Goal: Task Accomplishment & Management: Use online tool/utility

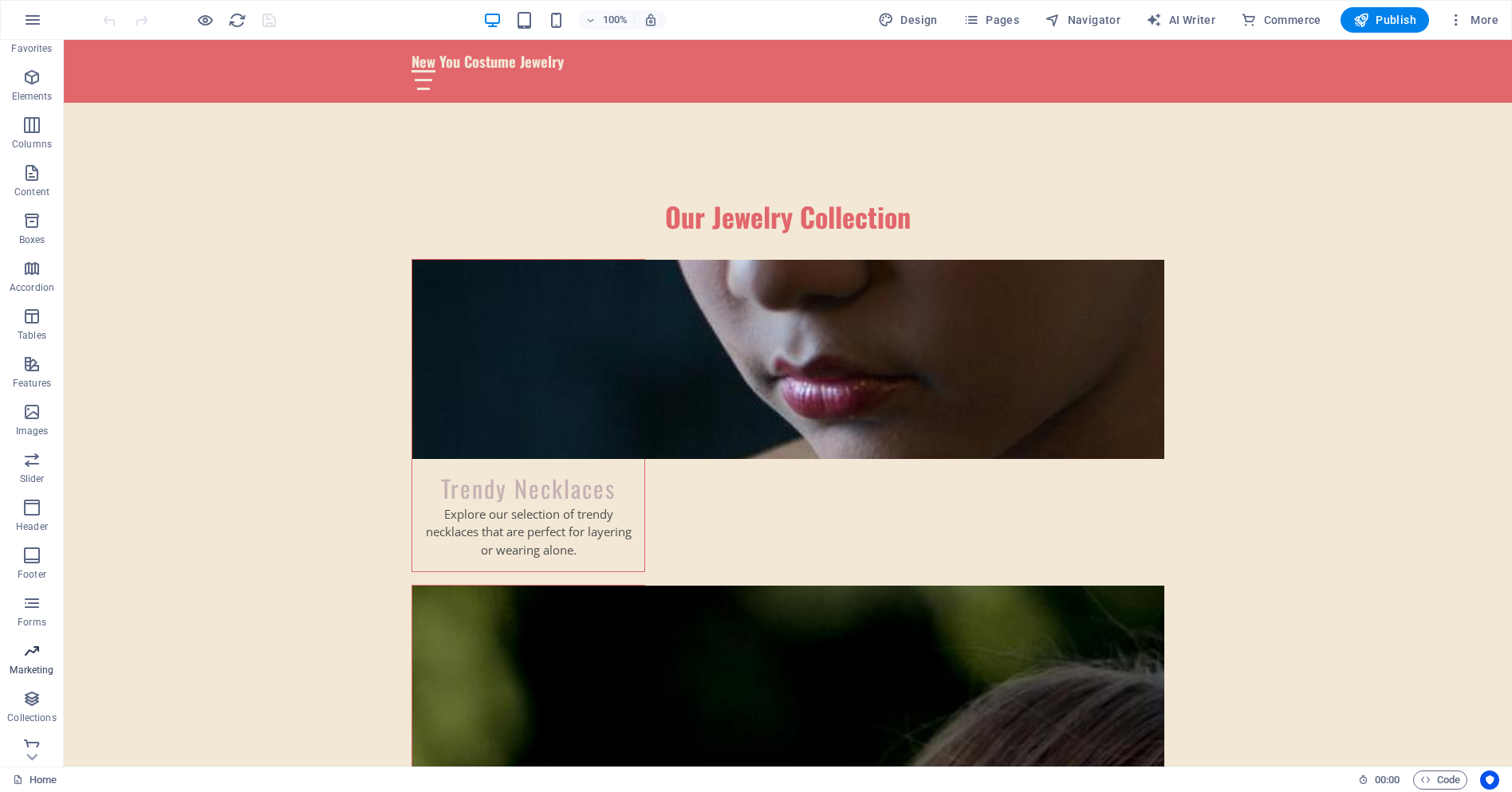
scroll to position [38, 0]
click at [30, 732] on icon "button" at bounding box center [32, 735] width 20 height 20
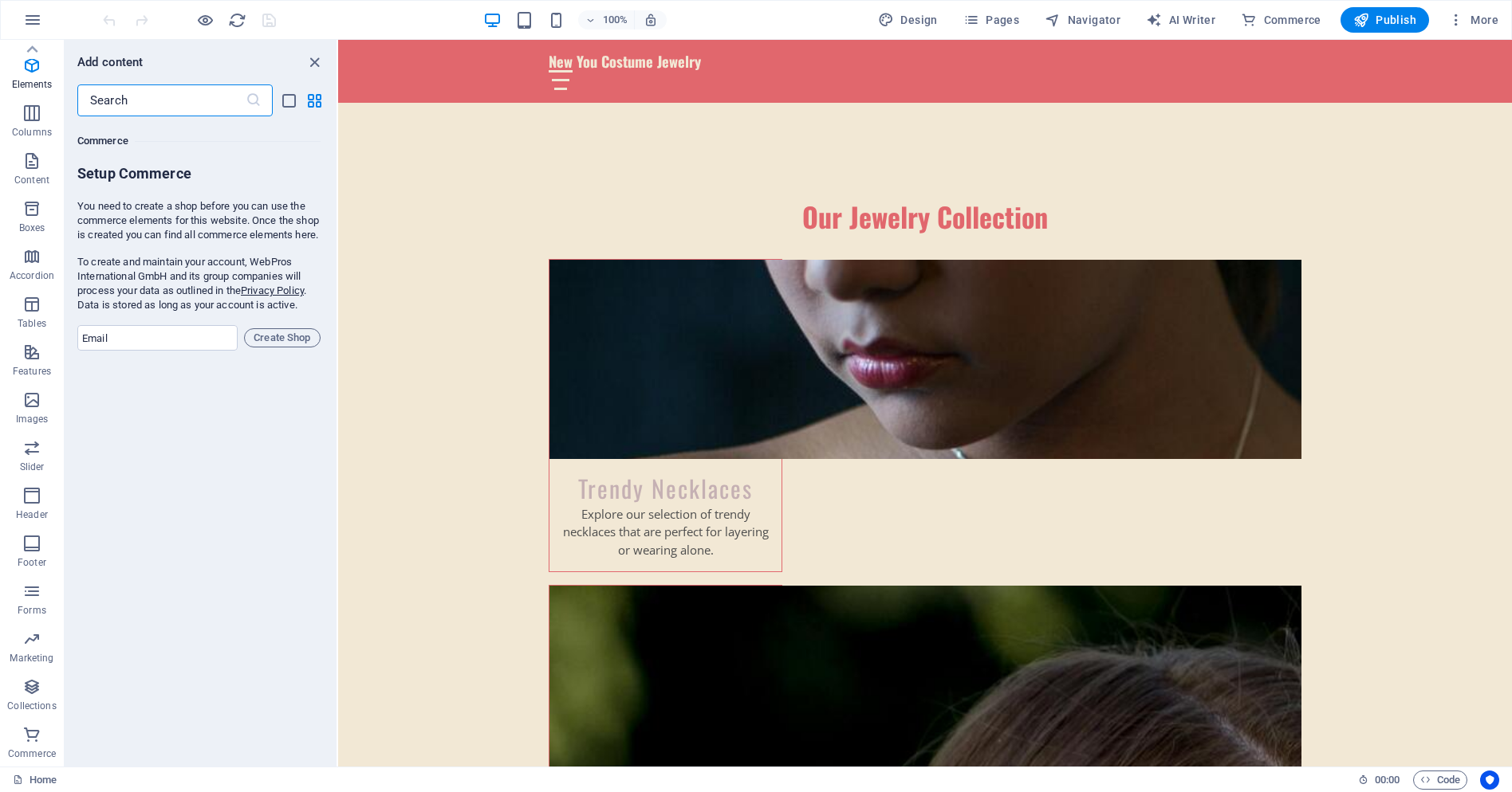
scroll to position [15363, 0]
click at [132, 347] on input "email" at bounding box center [157, 335] width 160 height 25
type input "vharris@zdrum.net"
click at [294, 345] on span "Create Shop" at bounding box center [283, 335] width 63 height 20
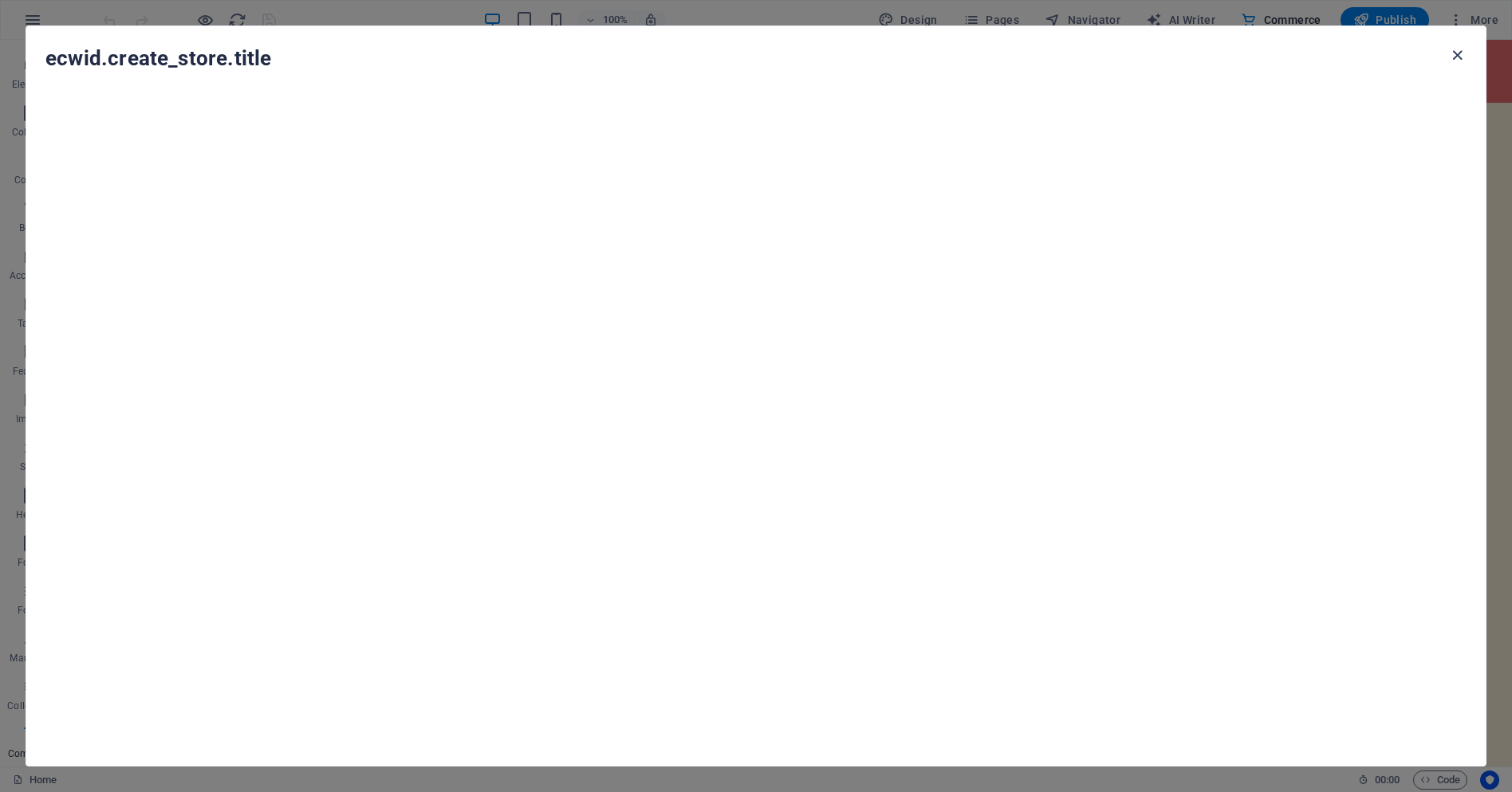
click at [1458, 54] on icon "button" at bounding box center [1457, 55] width 19 height 19
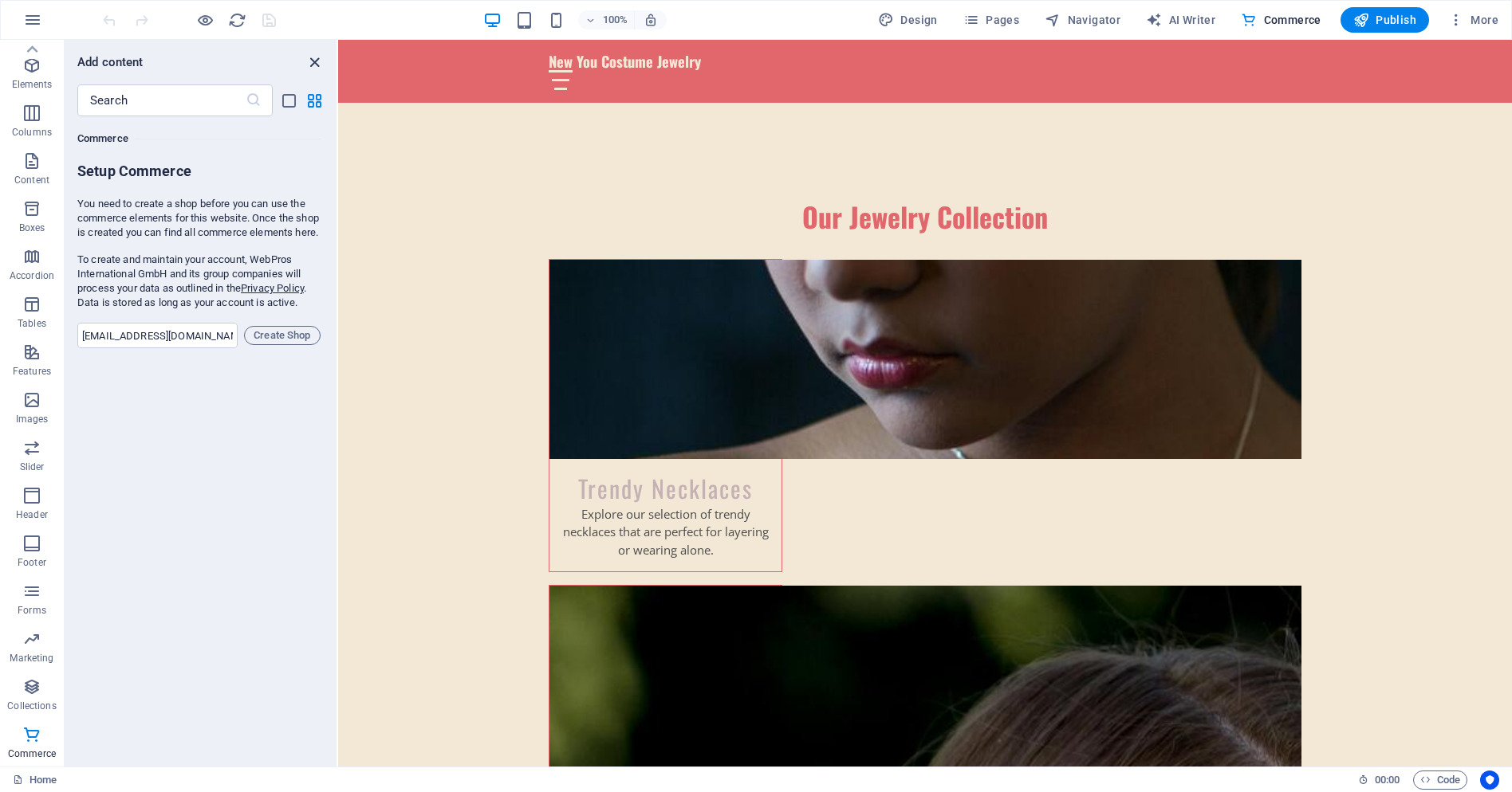
click at [312, 59] on icon "close panel" at bounding box center [314, 63] width 19 height 19
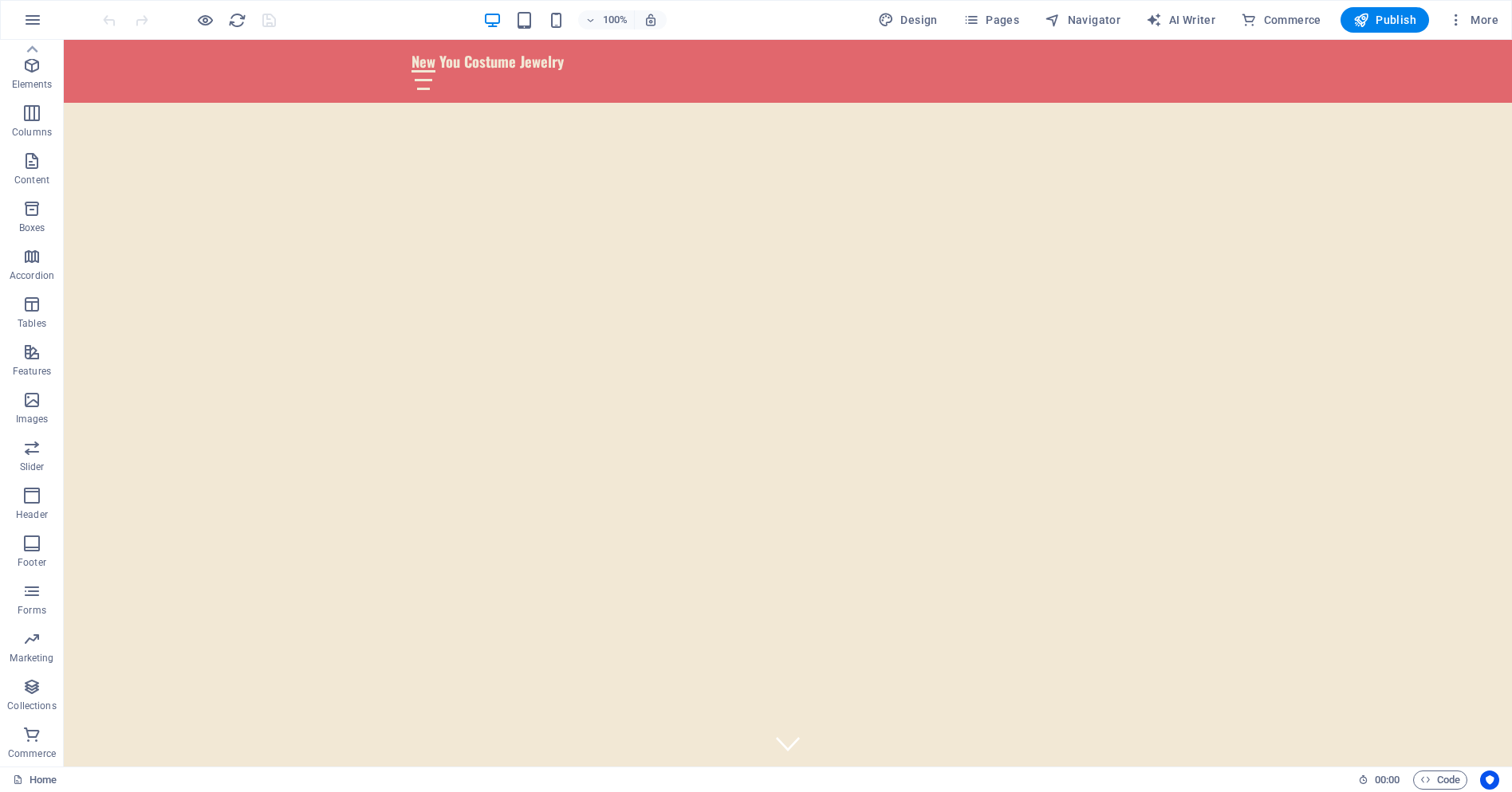
scroll to position [0, 0]
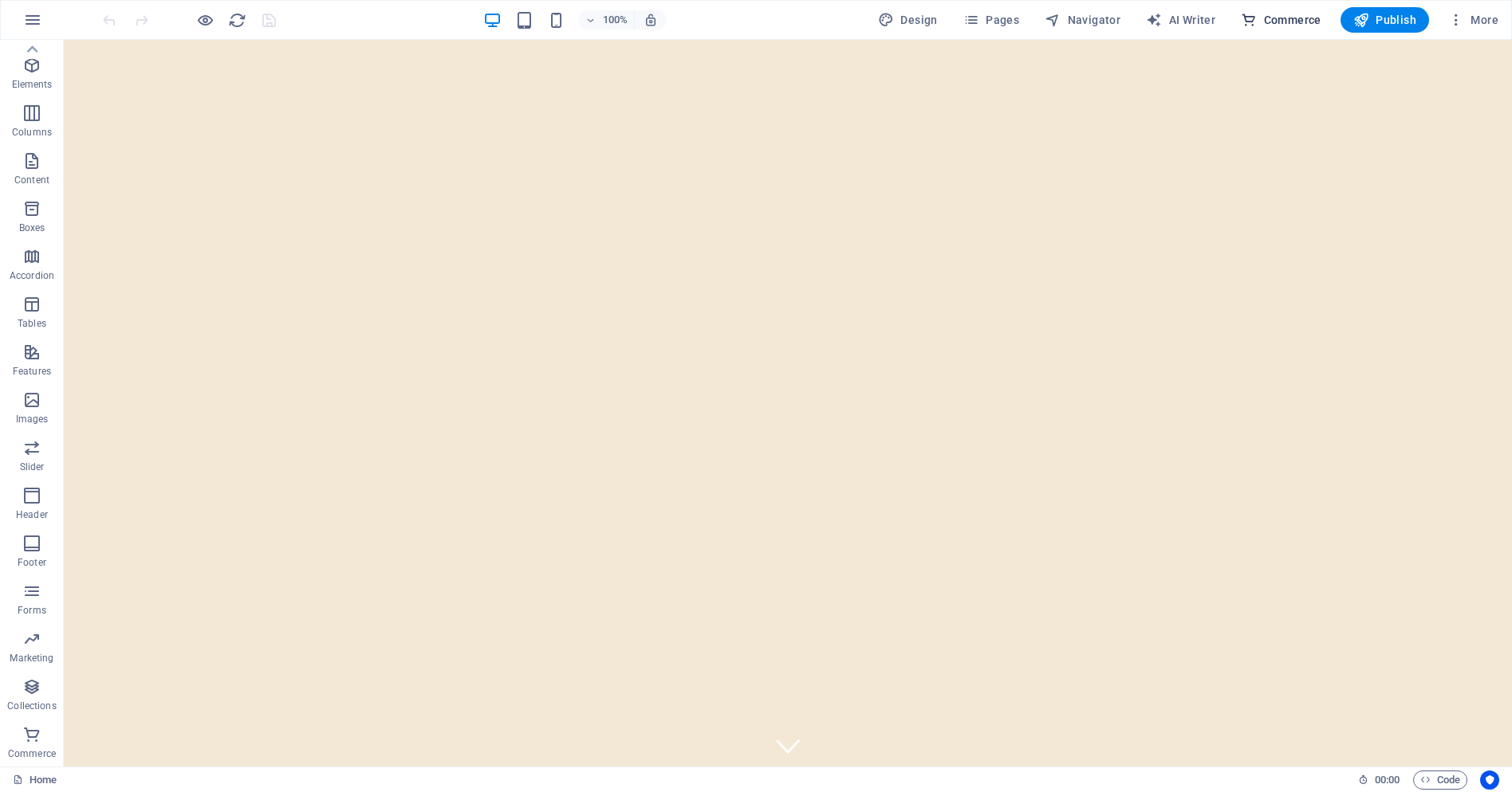
click at [1298, 24] on span "Commerce" at bounding box center [1281, 20] width 80 height 16
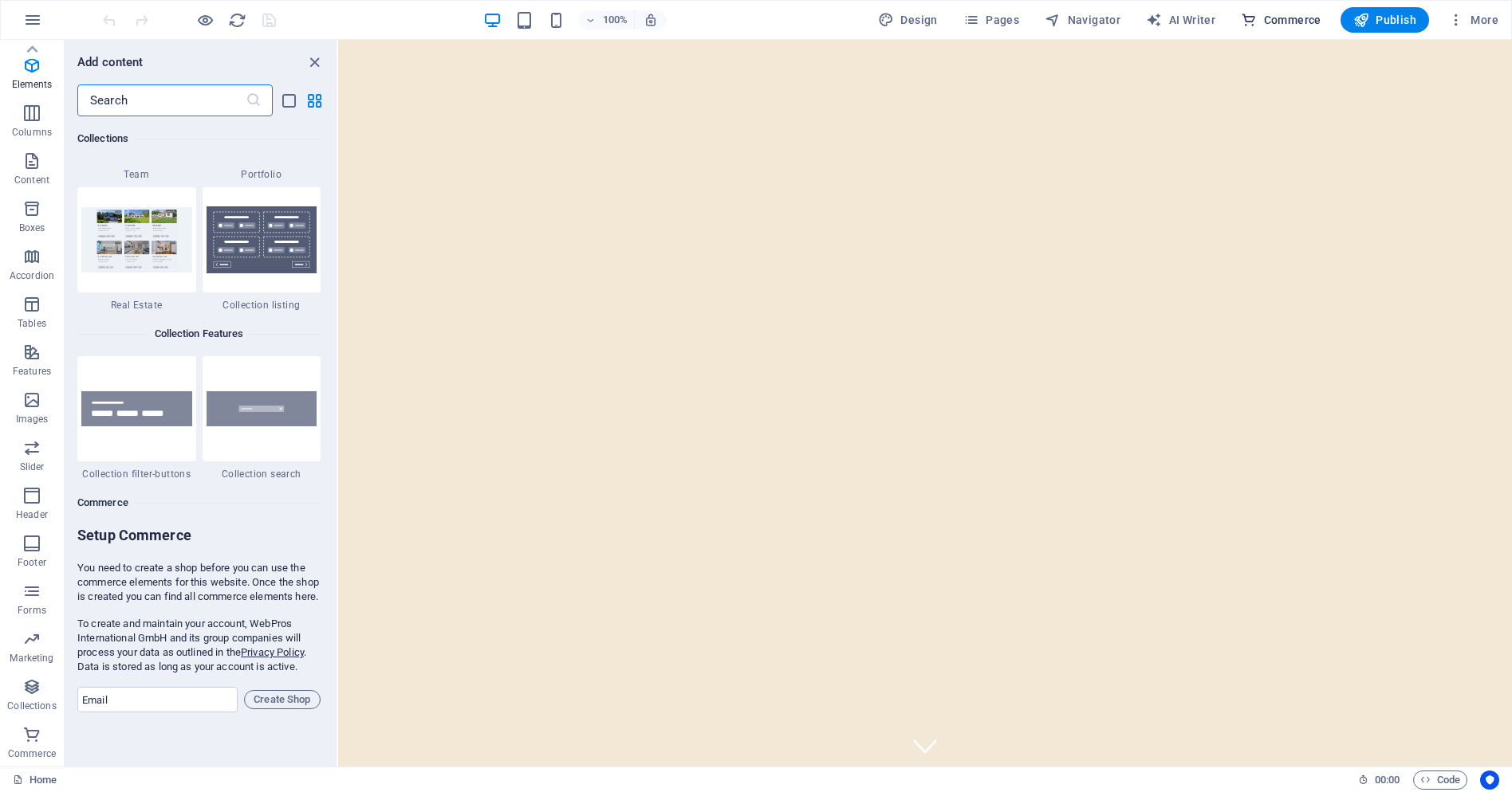
scroll to position [15363, 0]
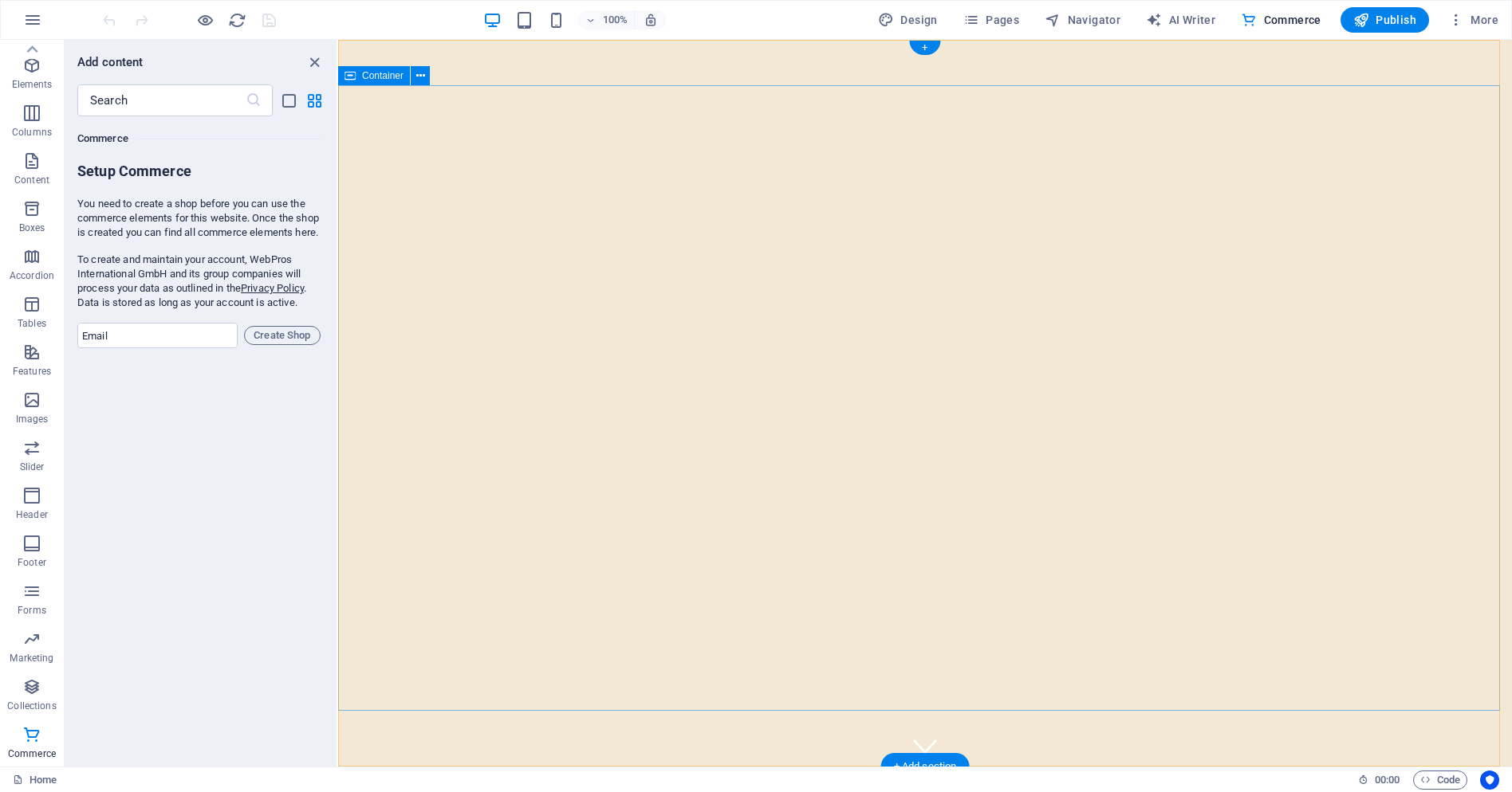
click at [1472, 19] on span "More" at bounding box center [1473, 20] width 50 height 16
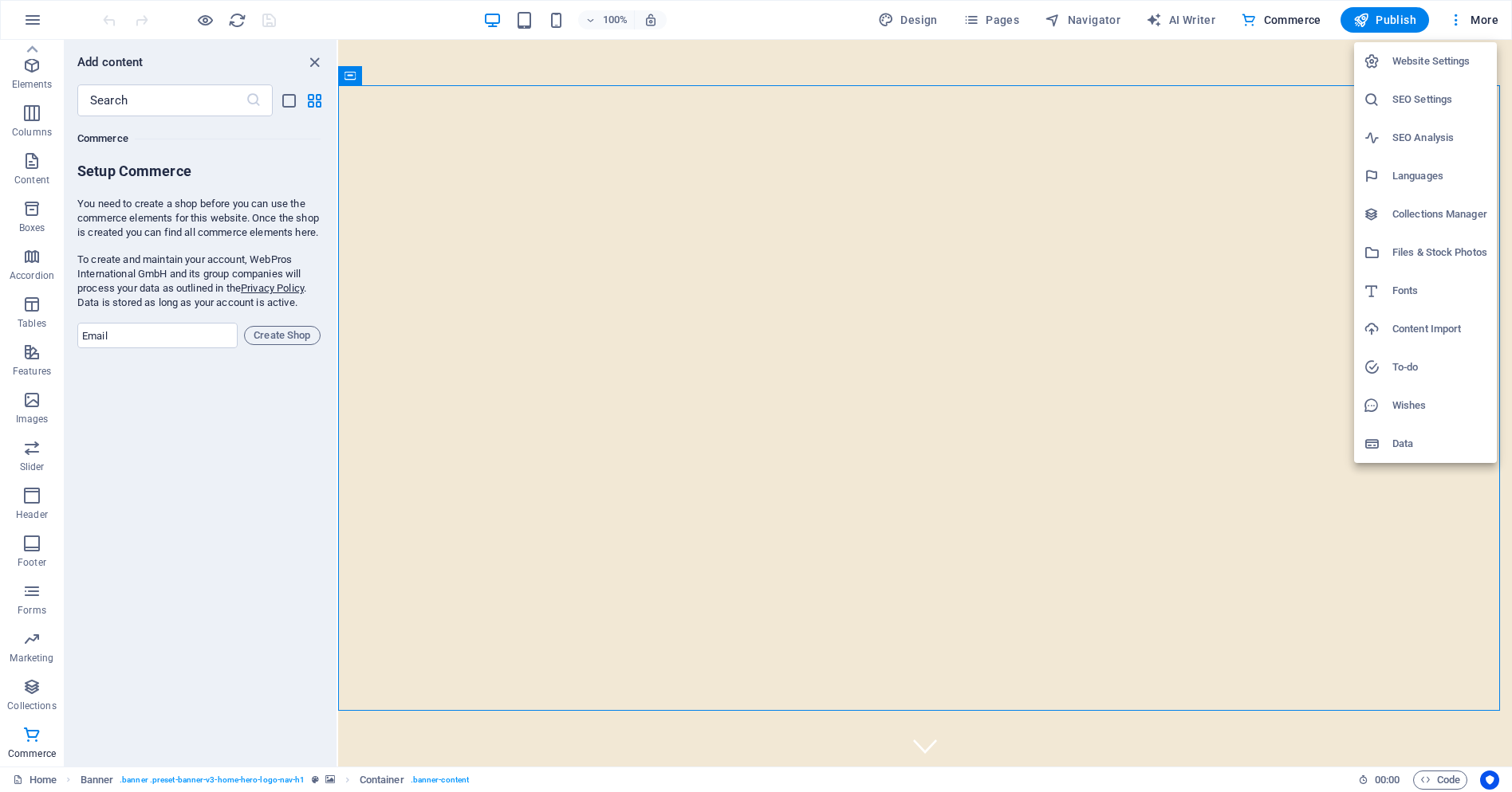
click at [1437, 61] on h6 "Website Settings" at bounding box center [1440, 62] width 95 height 20
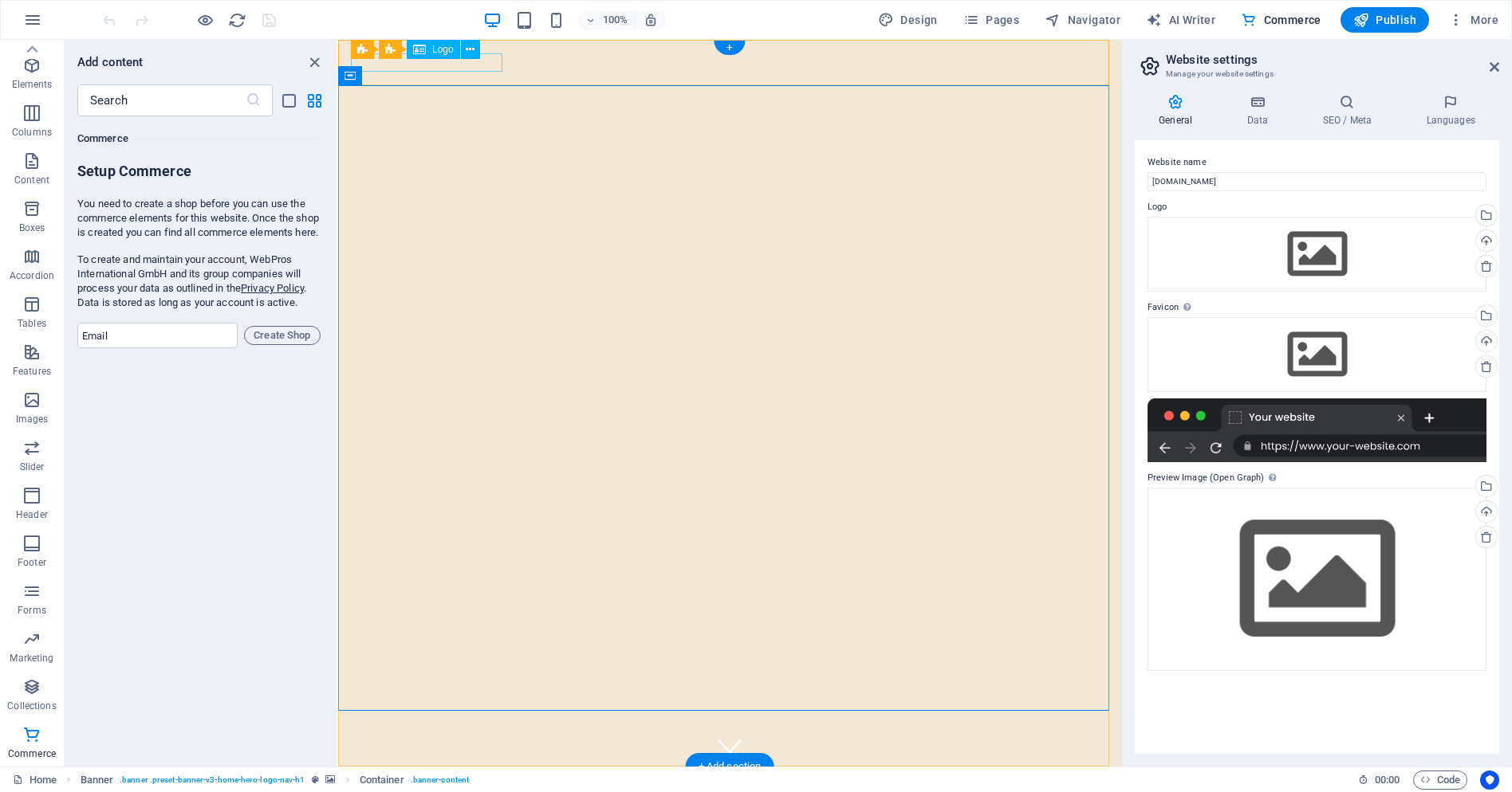
click at [490, 779] on div "New You Costume Jewelry" at bounding box center [730, 788] width 753 height 18
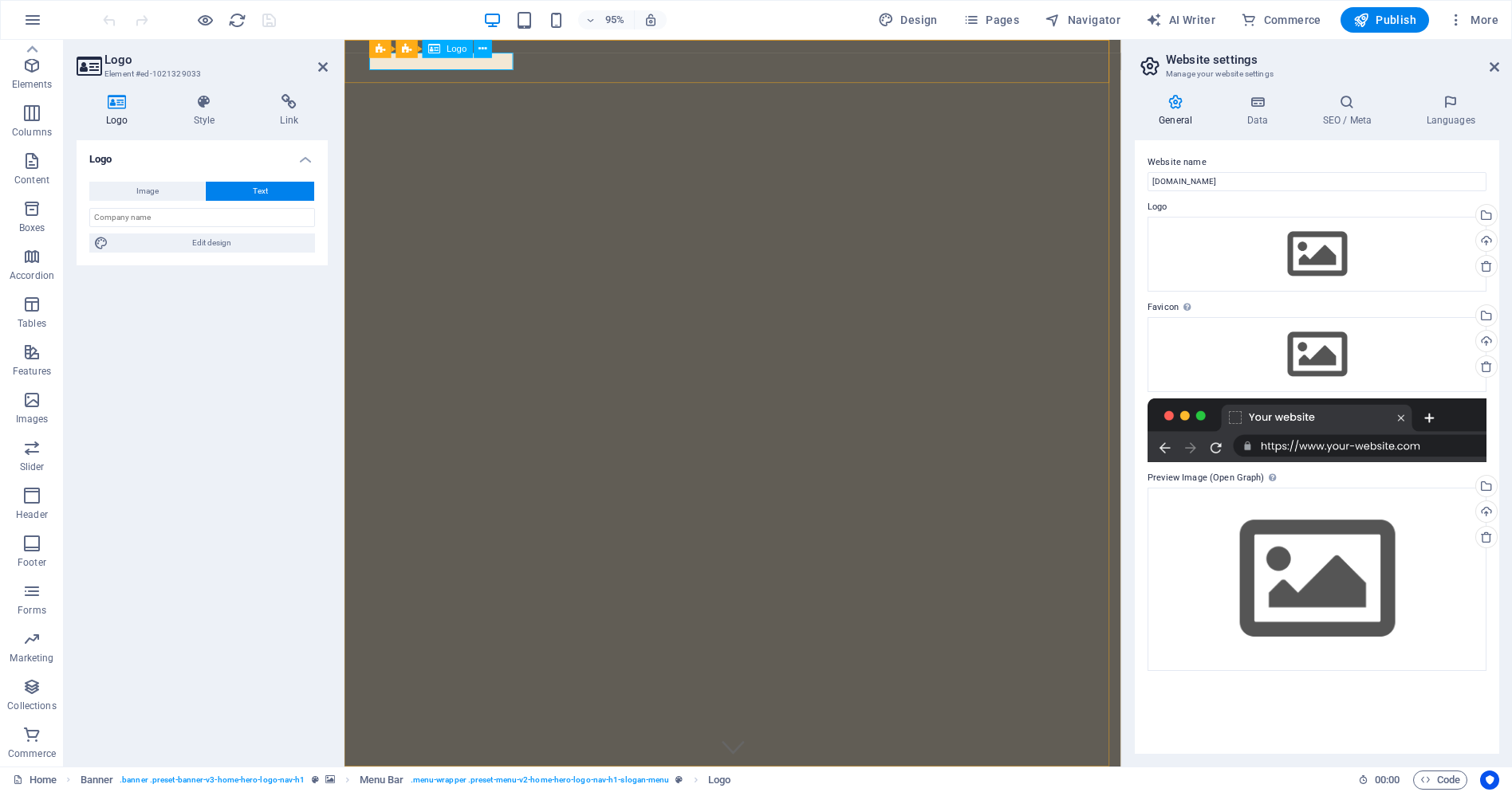
click at [172, 219] on input "text" at bounding box center [201, 218] width 226 height 20
type input "B"
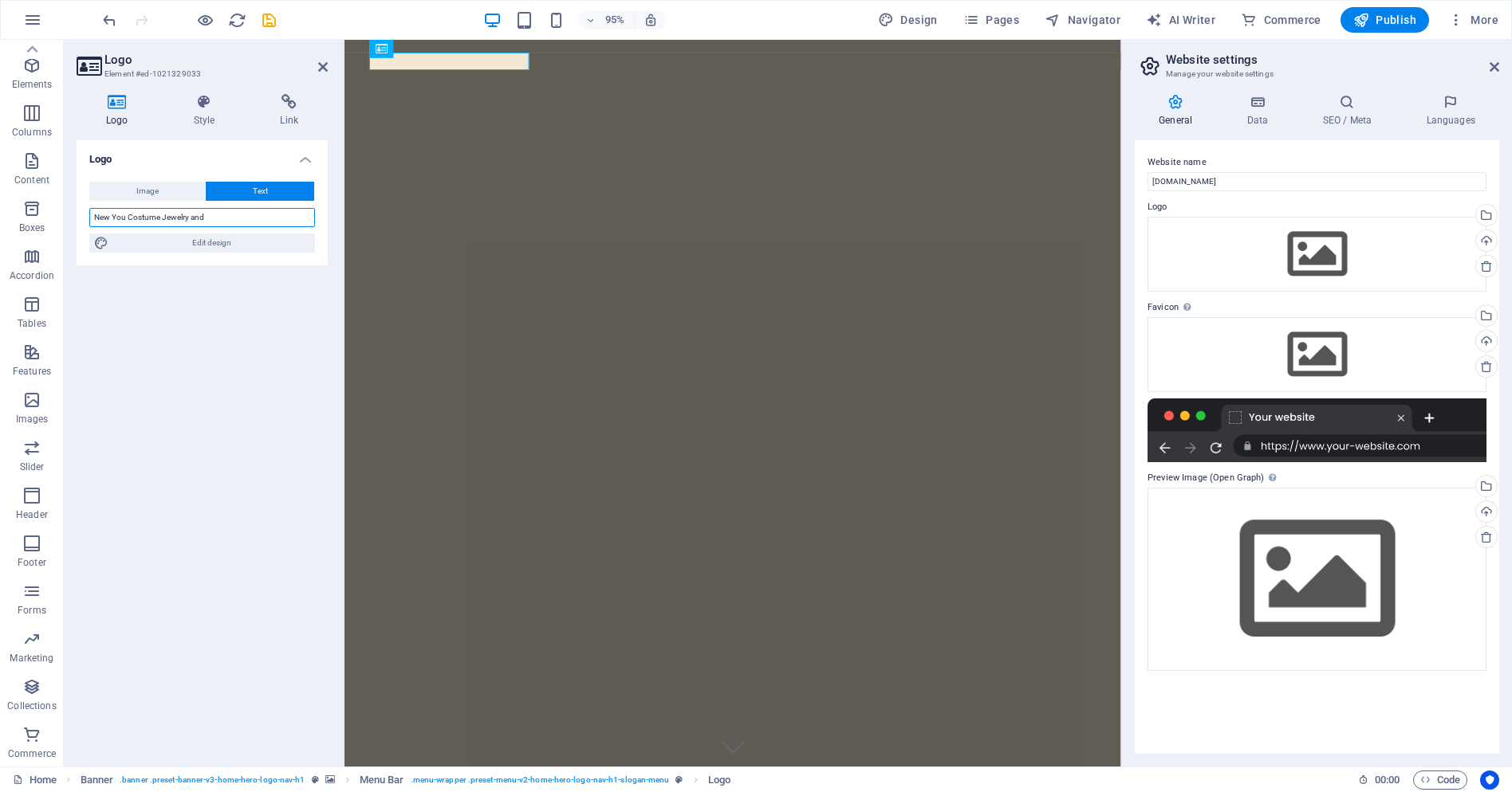
click at [219, 222] on input "New You Costume Jewelry and" at bounding box center [201, 218] width 226 height 20
type input "New You Costume Jewelry and Hair Accessories"
click at [232, 360] on div "Logo Image Text Drag files here, click to choose files or select files from Fil…" at bounding box center [201, 447] width 251 height 614
click at [270, 24] on icon "save" at bounding box center [269, 20] width 19 height 19
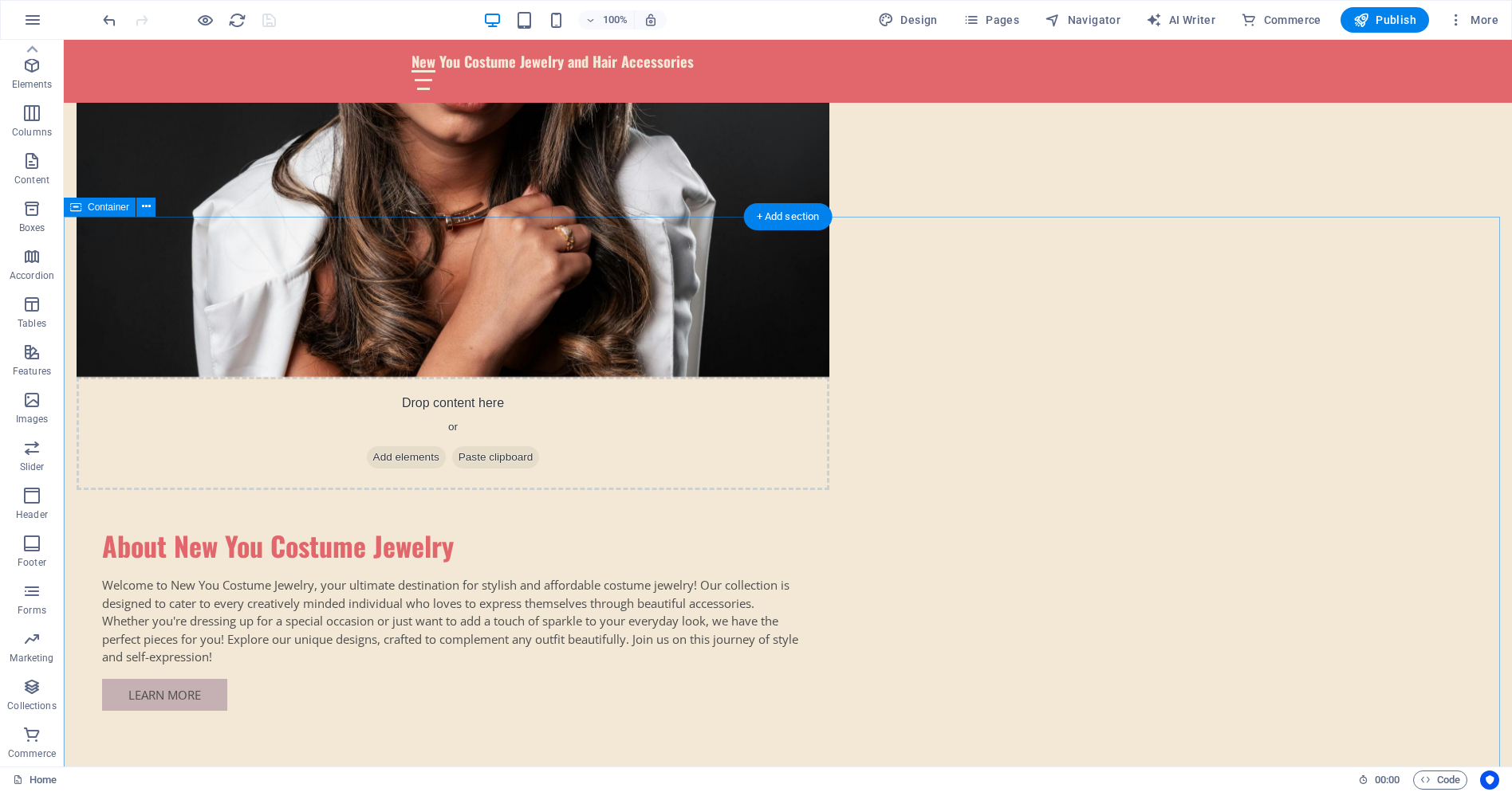
scroll to position [1116, 0]
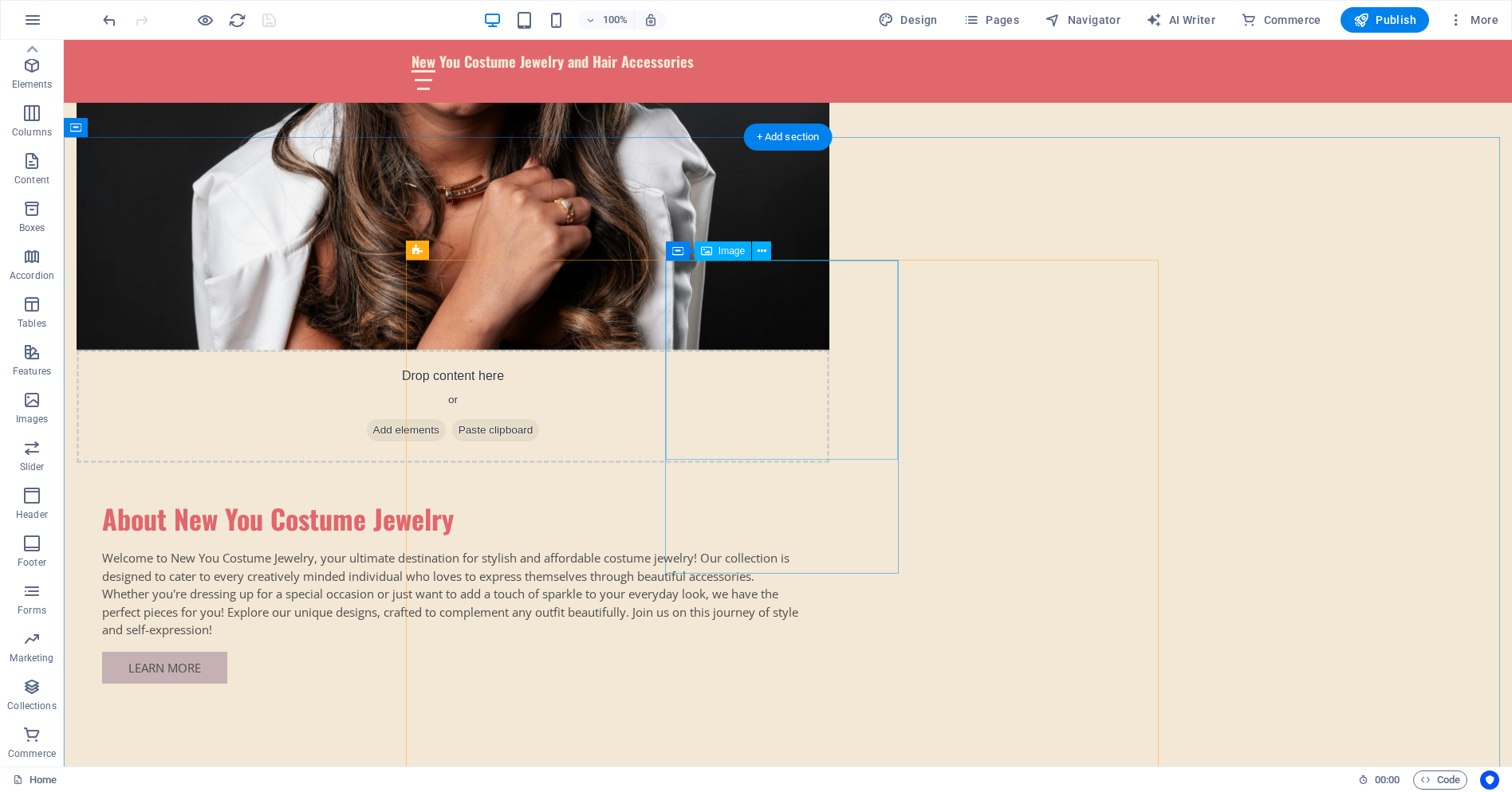
drag, startPoint x: 734, startPoint y: 365, endPoint x: 449, endPoint y: 364, distance: 285.0
select select "vw"
select select "px"
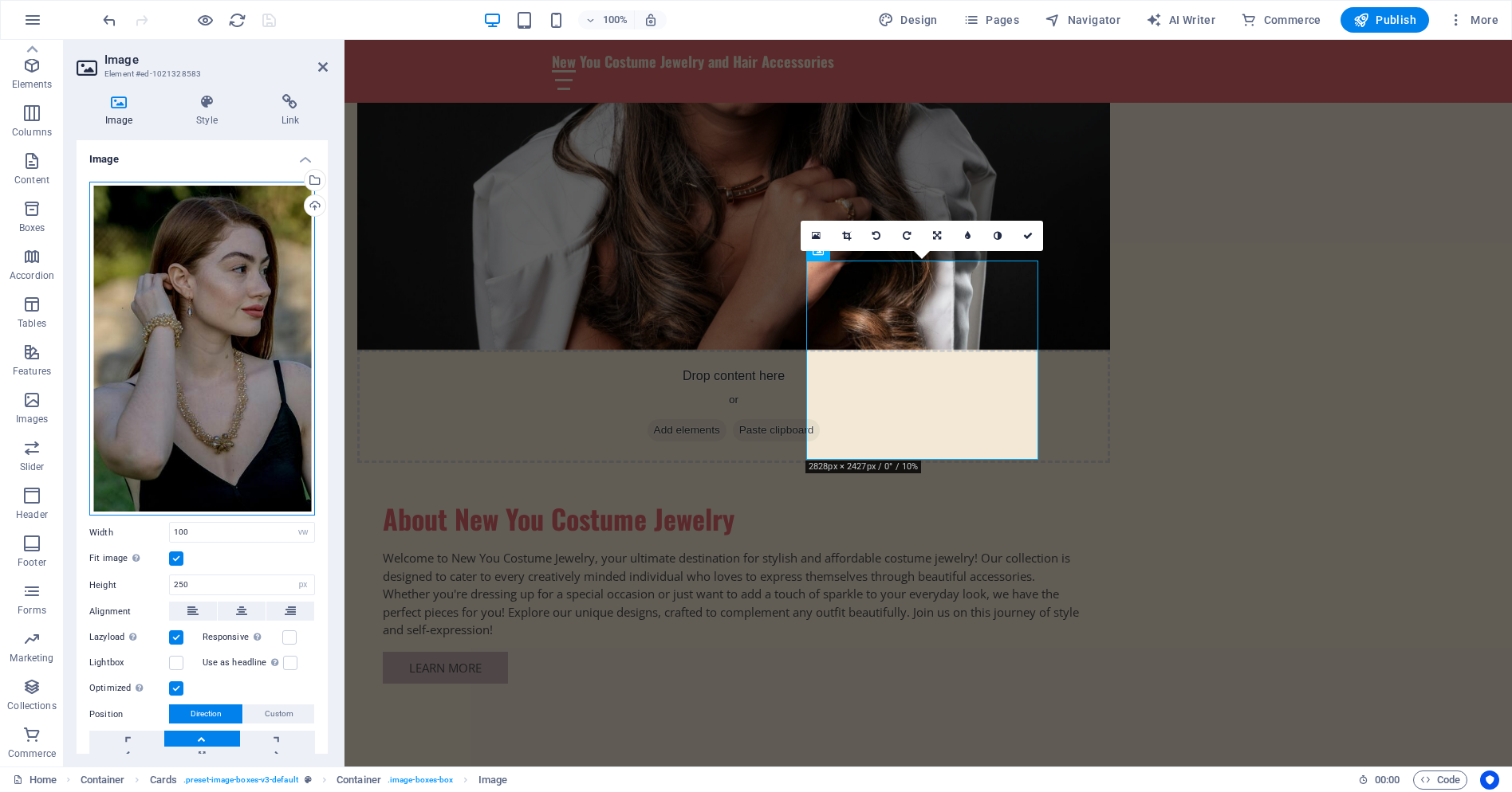
click at [245, 330] on div "Drag files here, click to choose files or select files from Files or our free s…" at bounding box center [201, 349] width 226 height 334
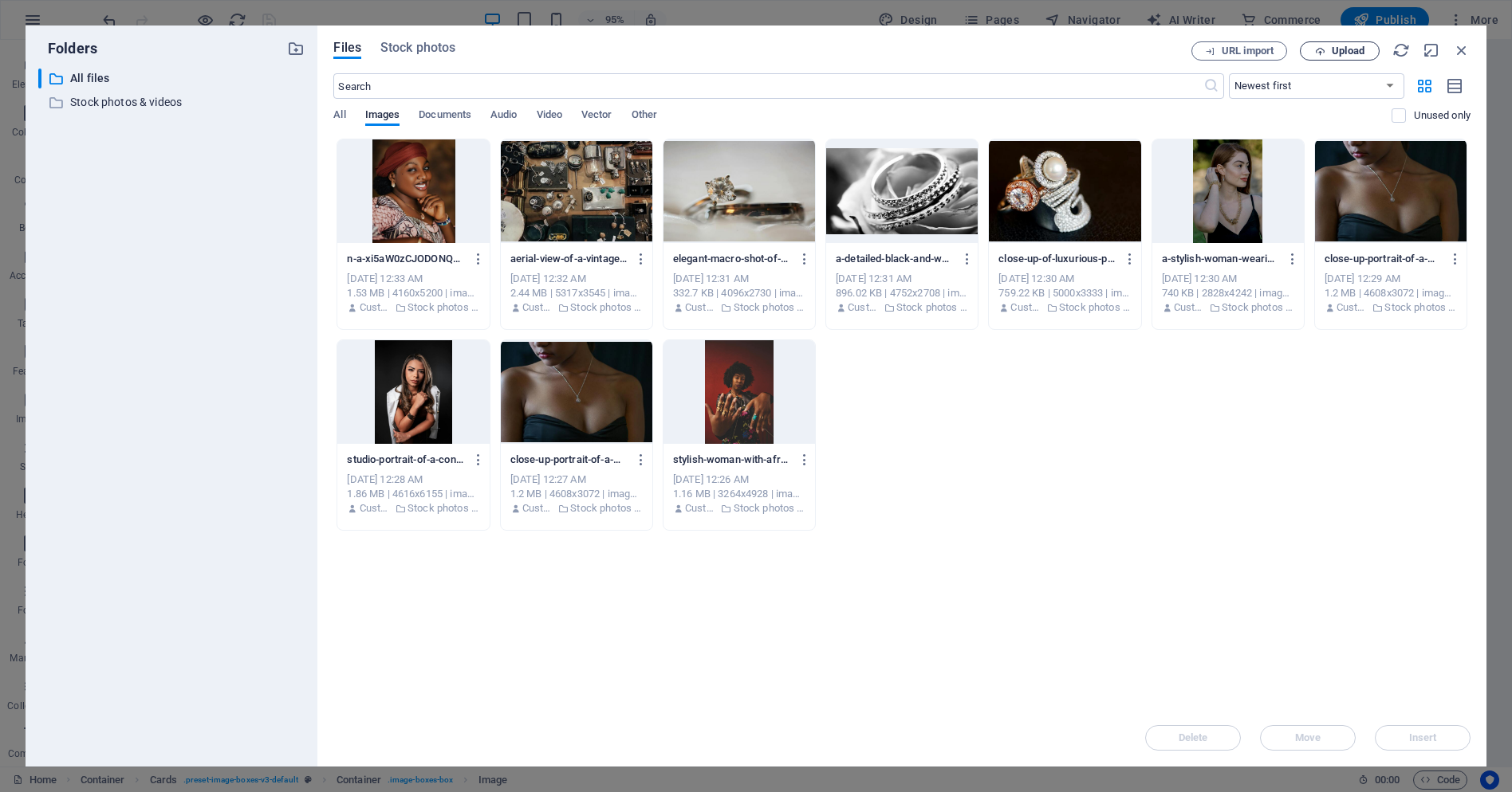
click at [1338, 46] on span "Upload" at bounding box center [1348, 51] width 32 height 10
drag, startPoint x: 1116, startPoint y: 7, endPoint x: 1460, endPoint y: 46, distance: 346.2
click at [1460, 46] on icon "button" at bounding box center [1462, 50] width 18 height 18
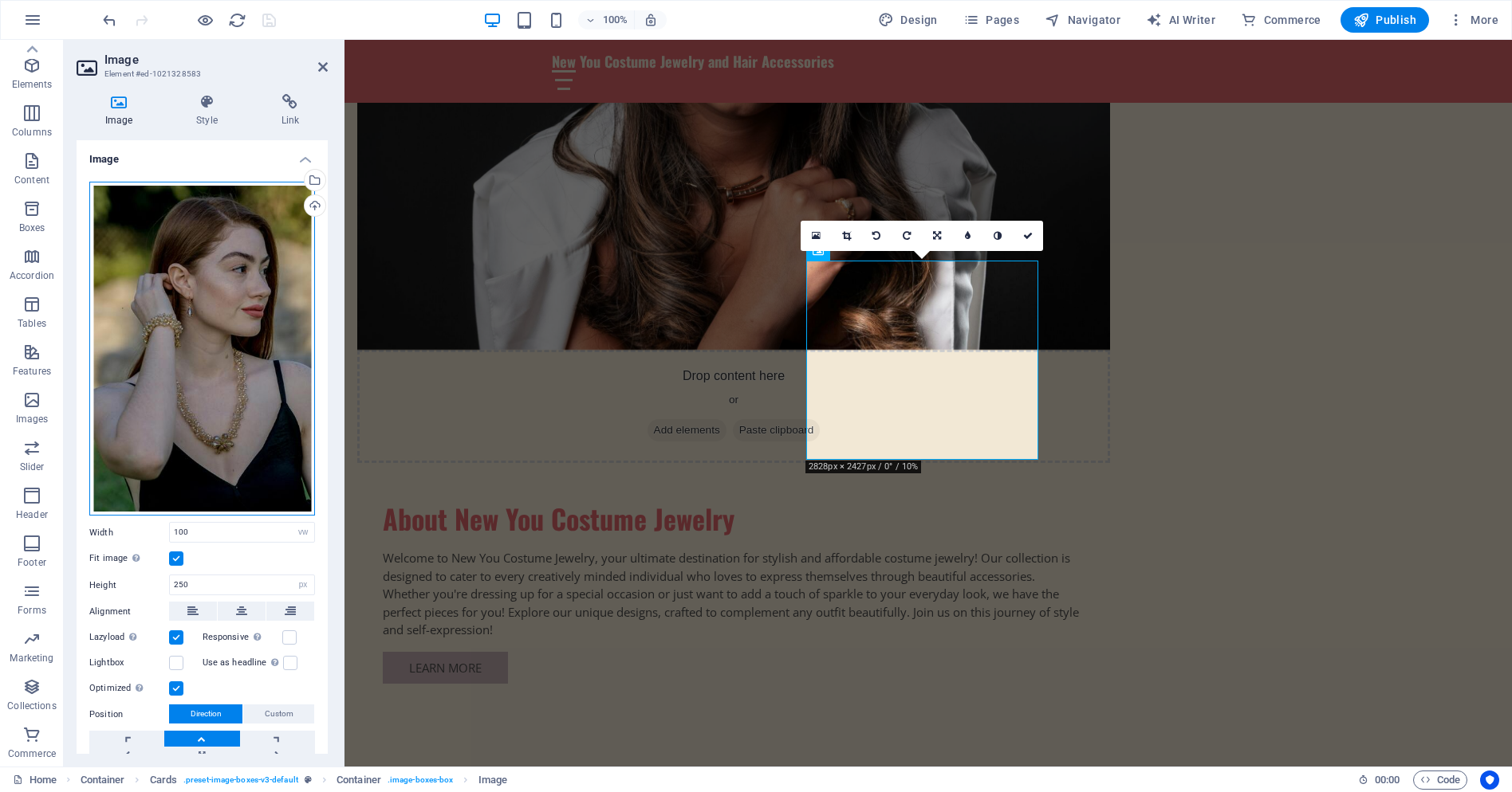
click at [212, 316] on div "Drag files here, click to choose files or select files from Files or our free s…" at bounding box center [201, 349] width 226 height 334
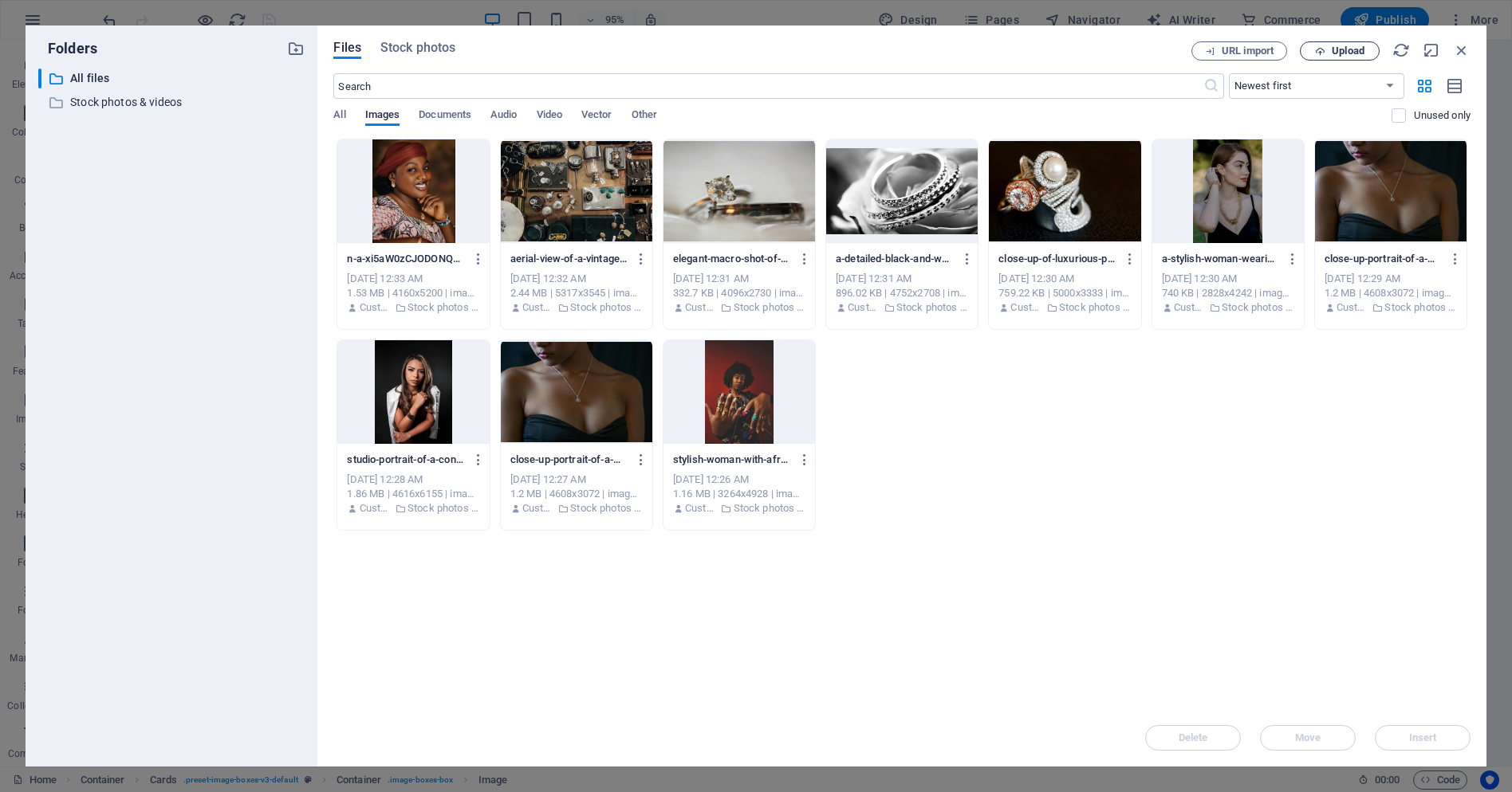
click at [1356, 53] on span "Upload" at bounding box center [1348, 51] width 32 height 10
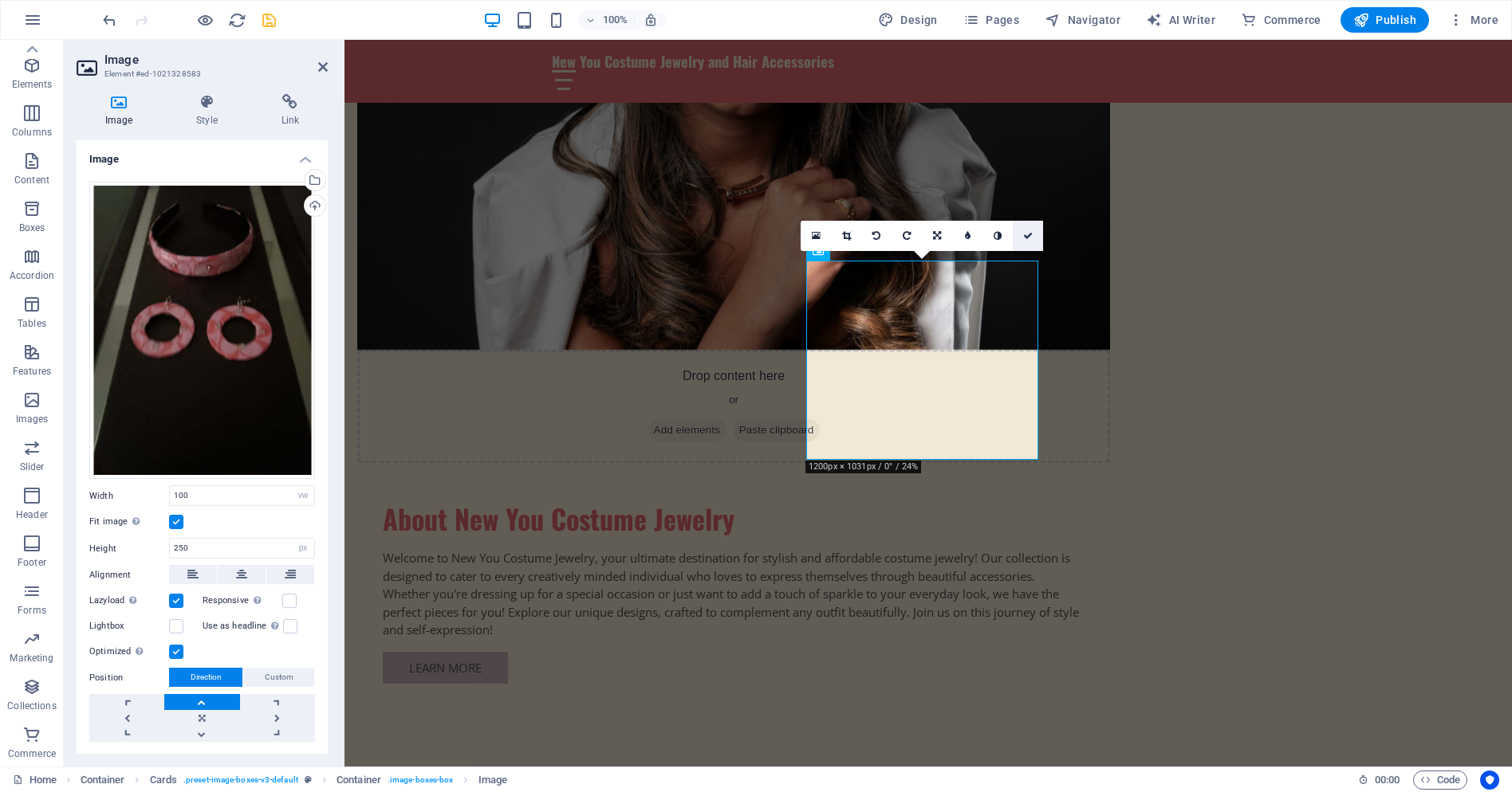
click at [1026, 234] on icon at bounding box center [1028, 236] width 10 height 10
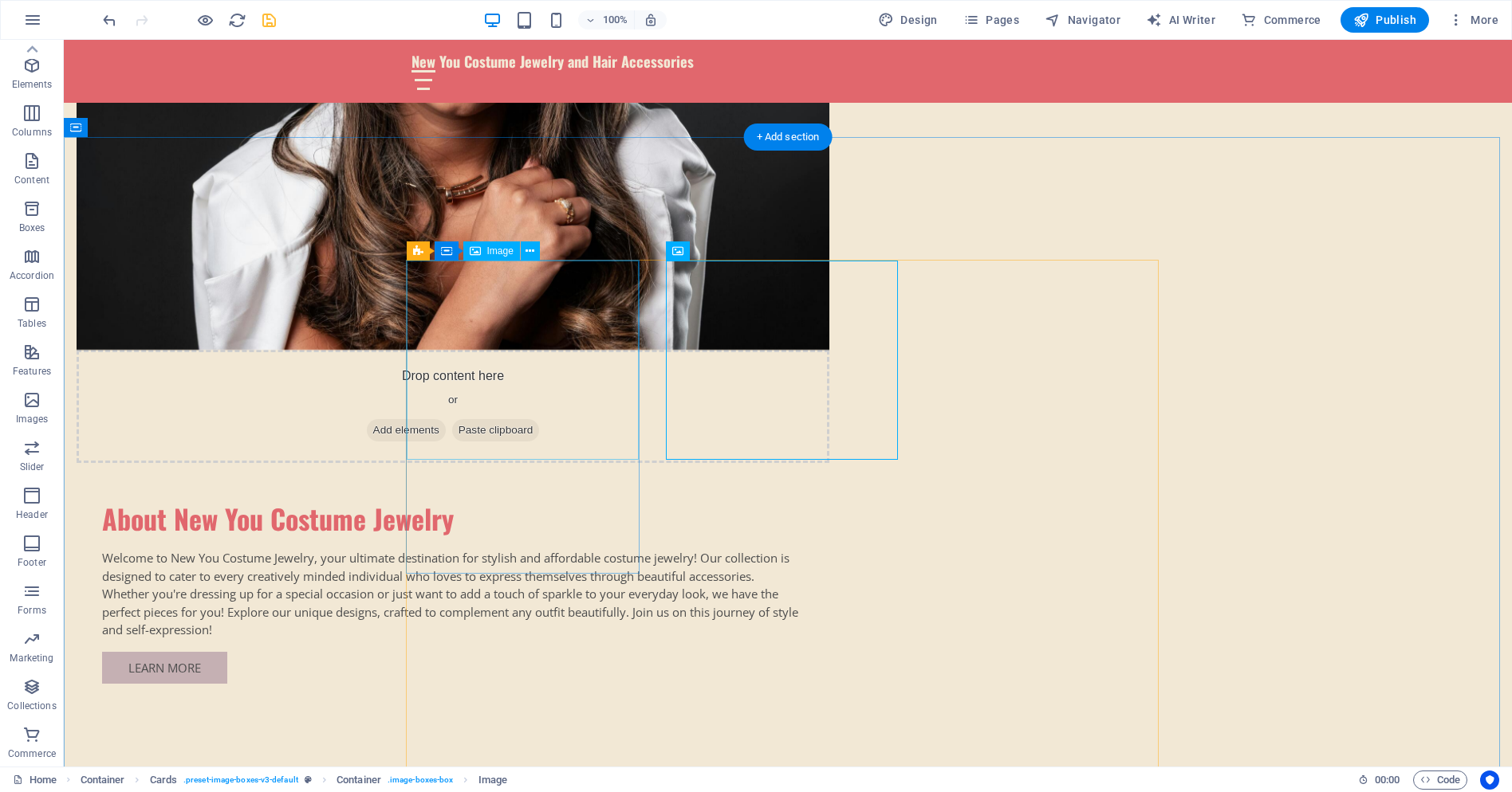
select select "vw"
select select "px"
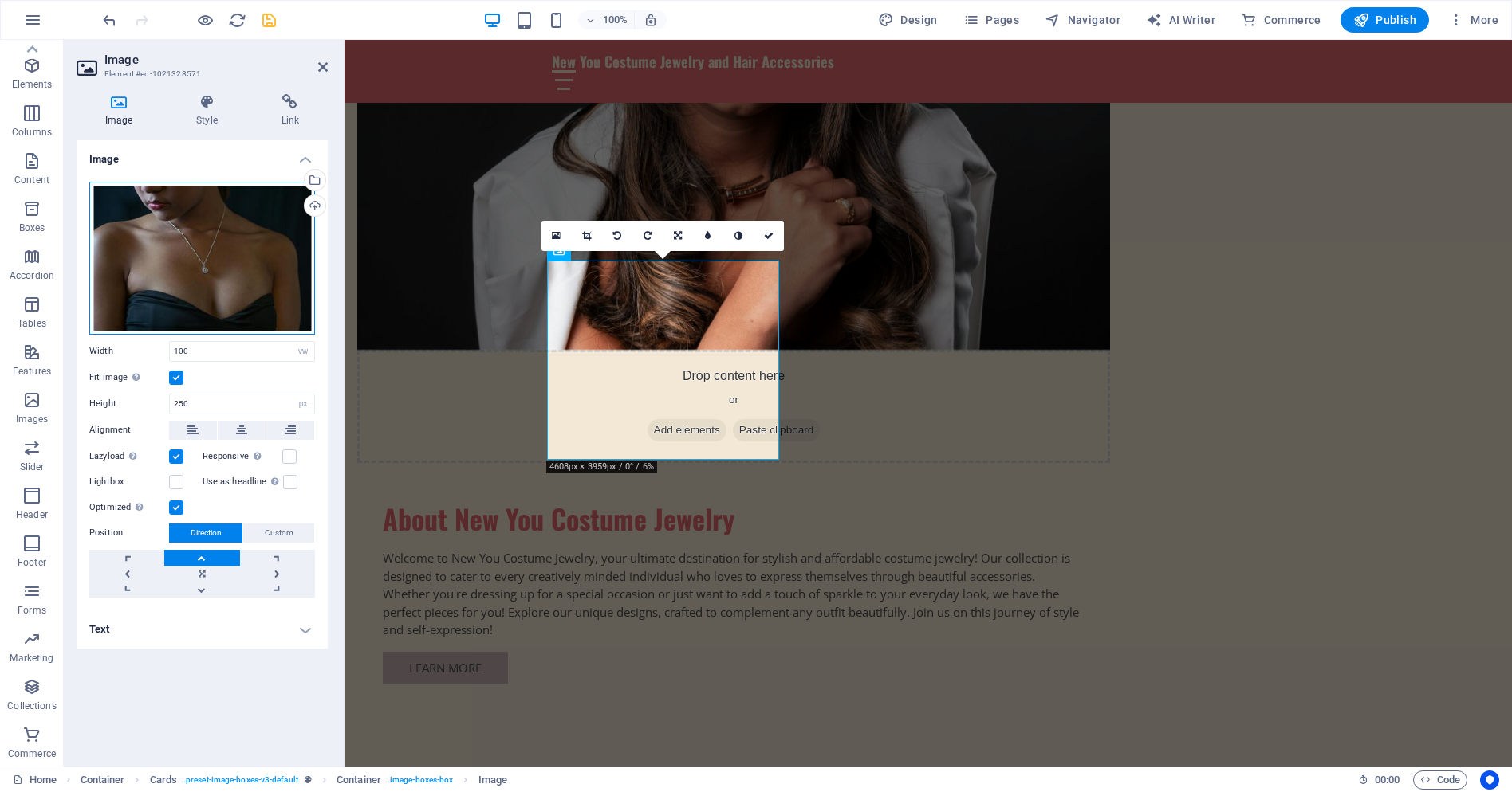
click at [193, 268] on div "Drag files here, click to choose files or select files from Files or our free s…" at bounding box center [201, 258] width 226 height 154
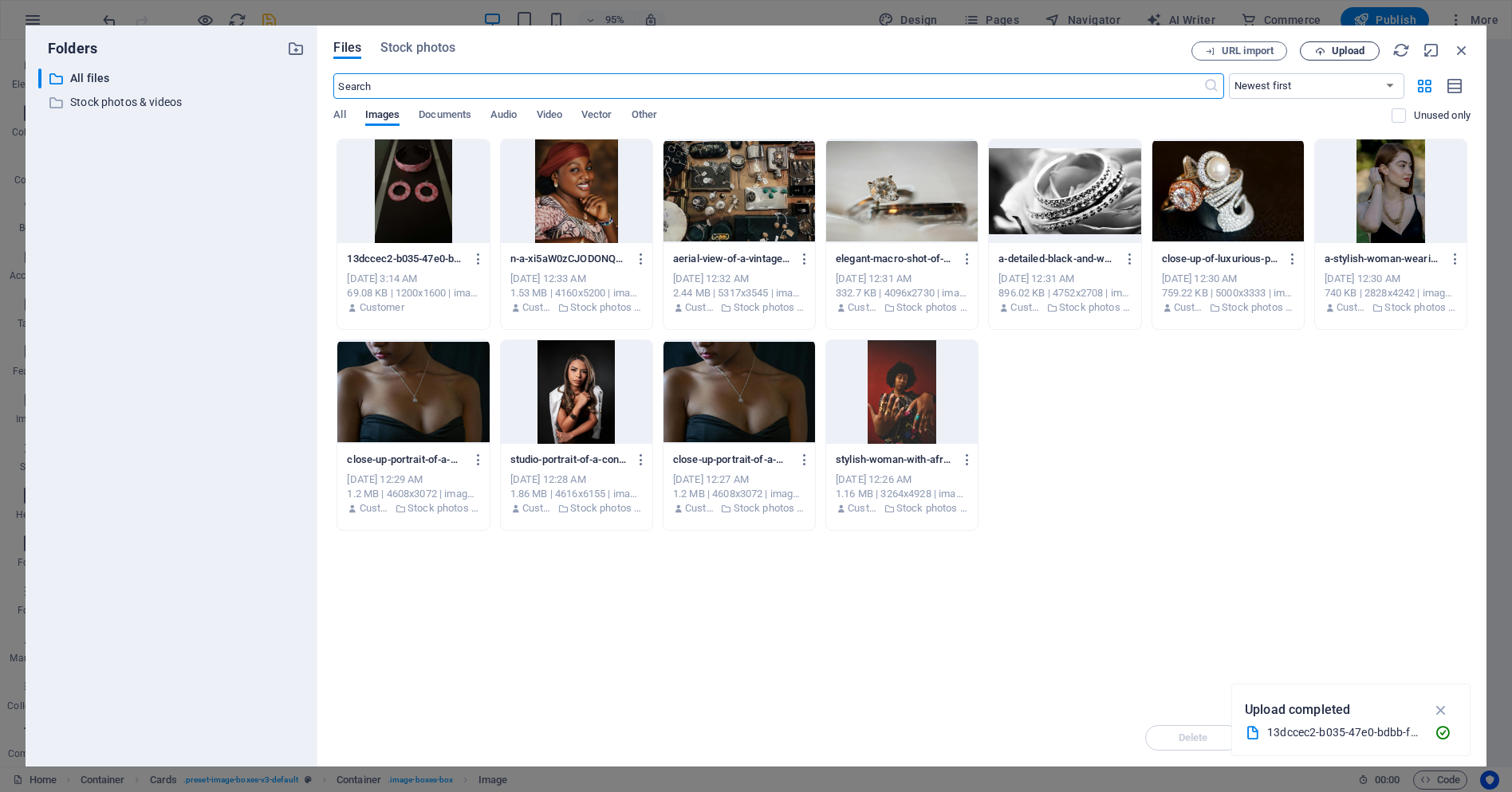
click at [1331, 46] on span "Upload" at bounding box center [1339, 51] width 66 height 11
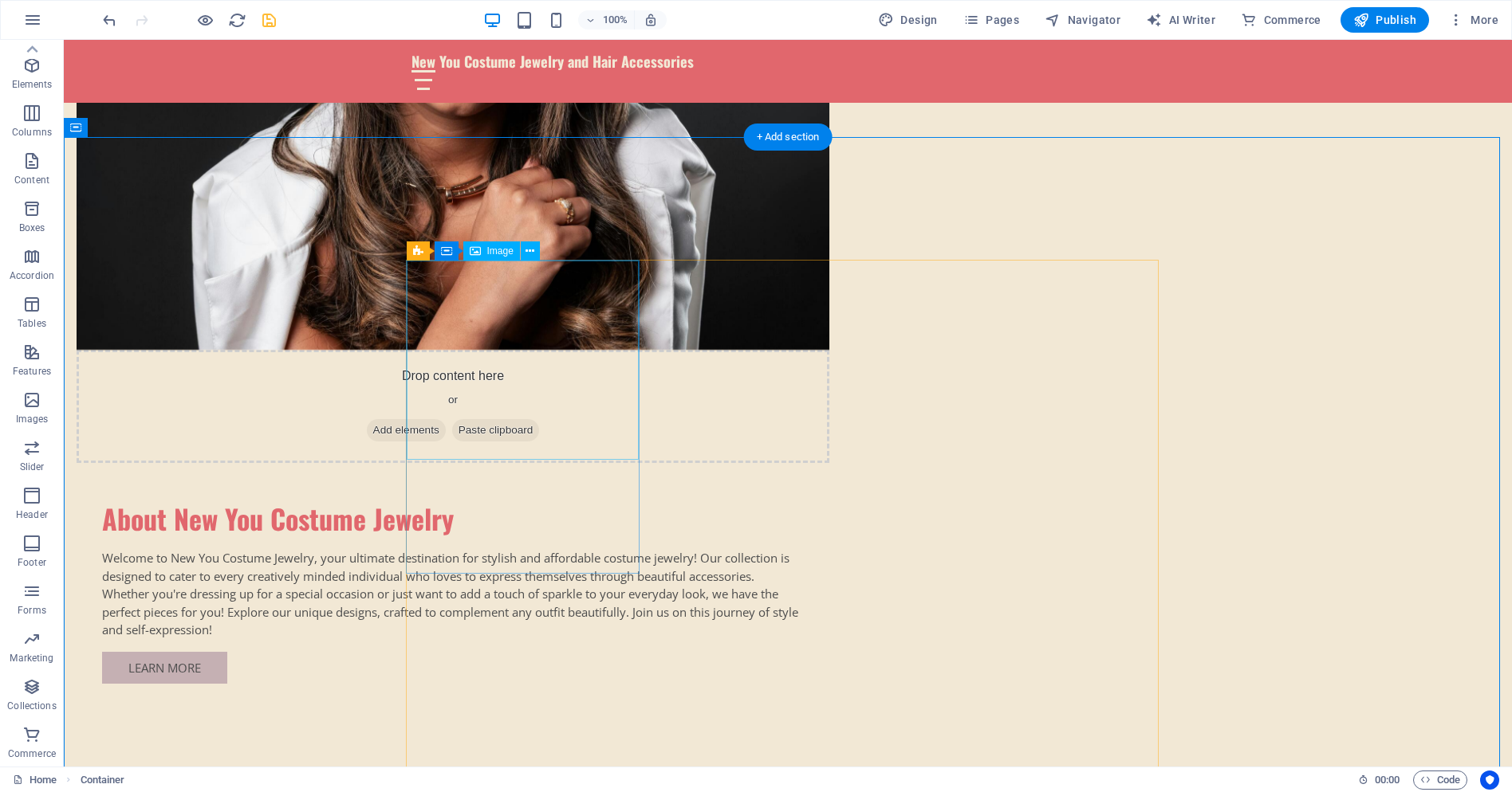
drag, startPoint x: 499, startPoint y: 306, endPoint x: 218, endPoint y: 307, distance: 281.0
select select "vw"
select select "px"
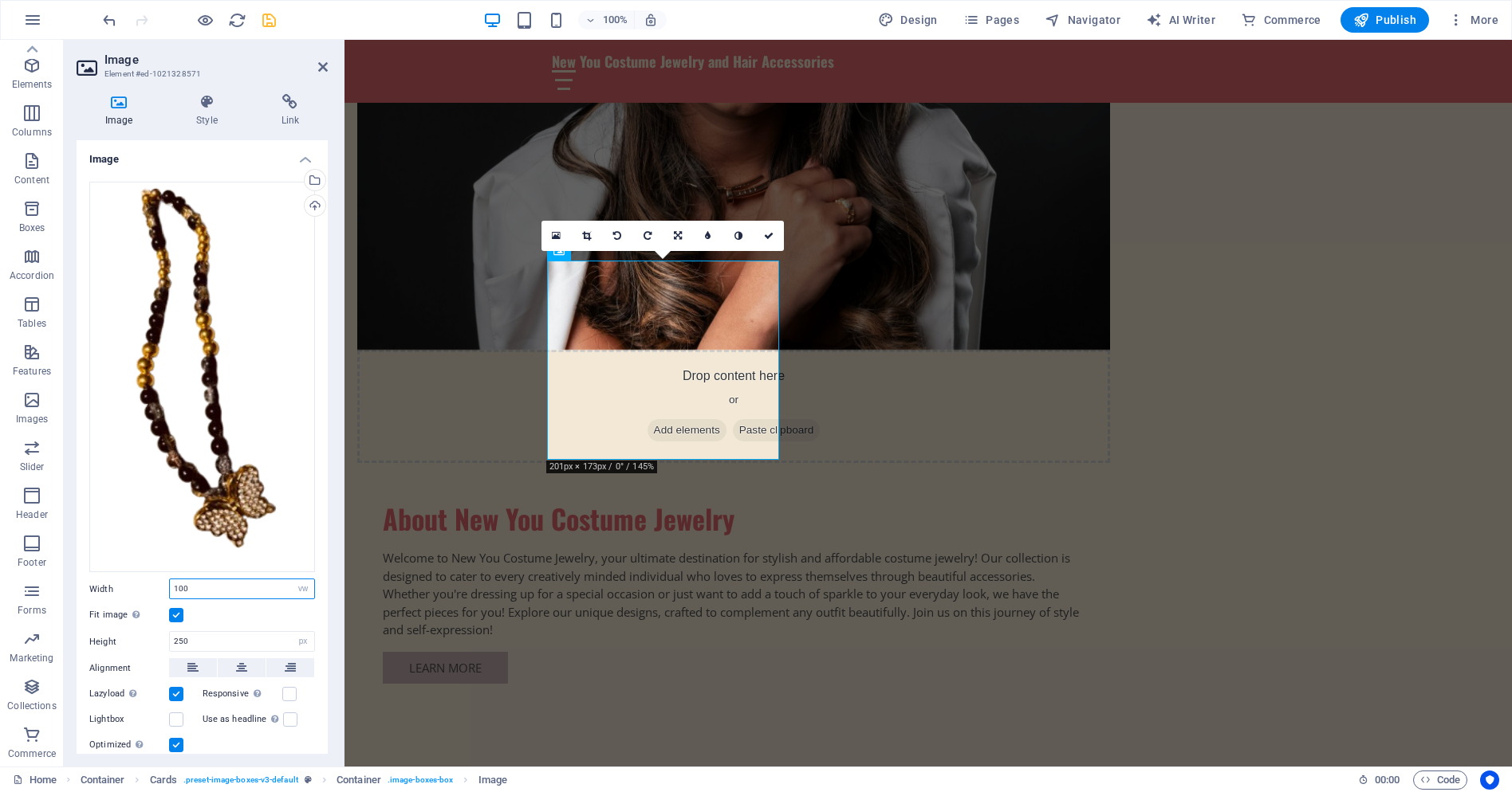
drag, startPoint x: 196, startPoint y: 583, endPoint x: 167, endPoint y: 585, distance: 29.1
click at [167, 585] on div "Width 100 Default auto px rem % em vh vw" at bounding box center [201, 589] width 226 height 21
drag, startPoint x: 217, startPoint y: 638, endPoint x: 166, endPoint y: 636, distance: 51.0
click at [166, 636] on div "Height 250 Default auto px" at bounding box center [201, 641] width 226 height 21
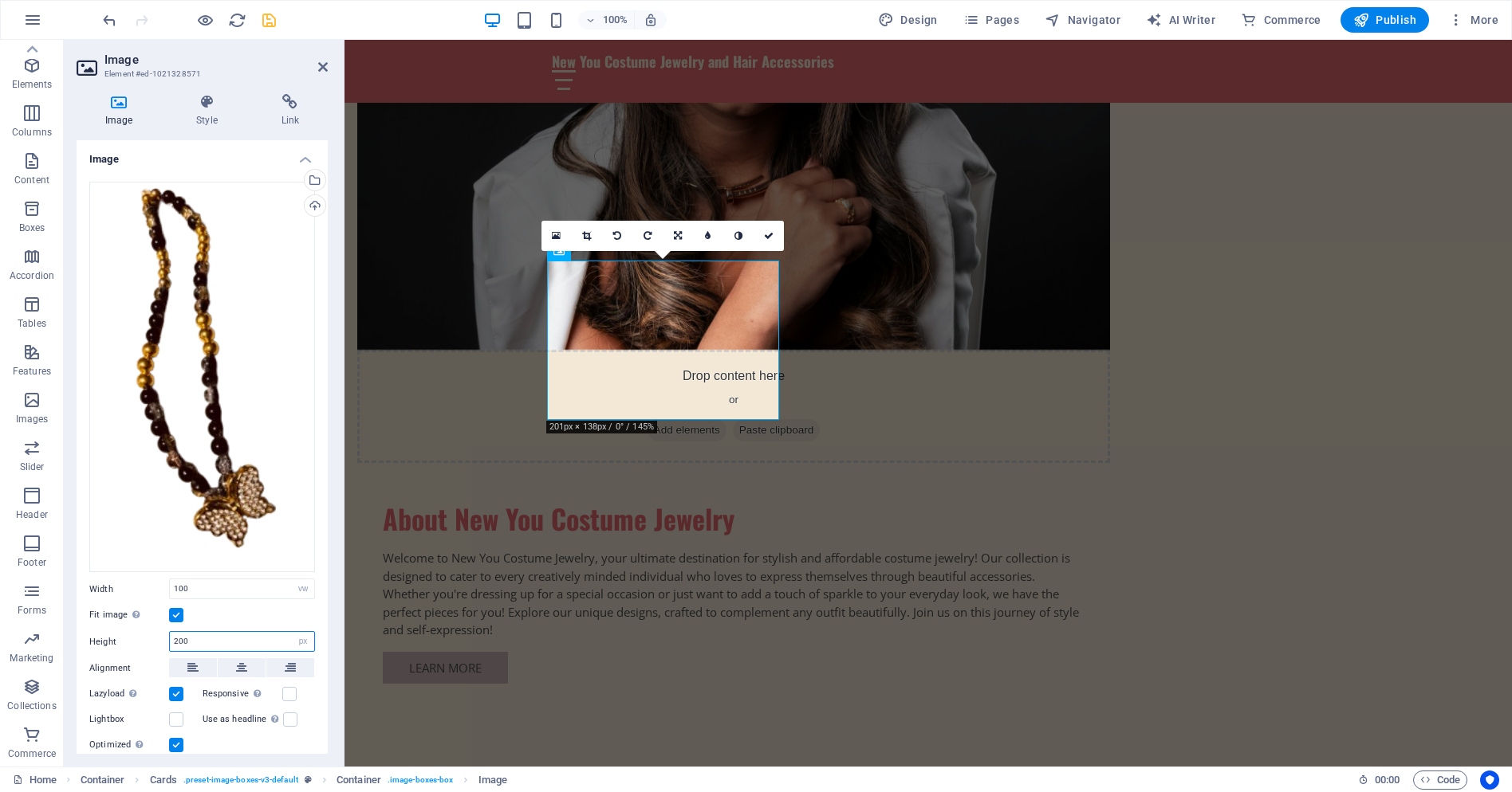
drag, startPoint x: 192, startPoint y: 632, endPoint x: 167, endPoint y: 640, distance: 26.2
click at [167, 640] on div "Height 200 Default auto px" at bounding box center [201, 641] width 226 height 21
type input "250"
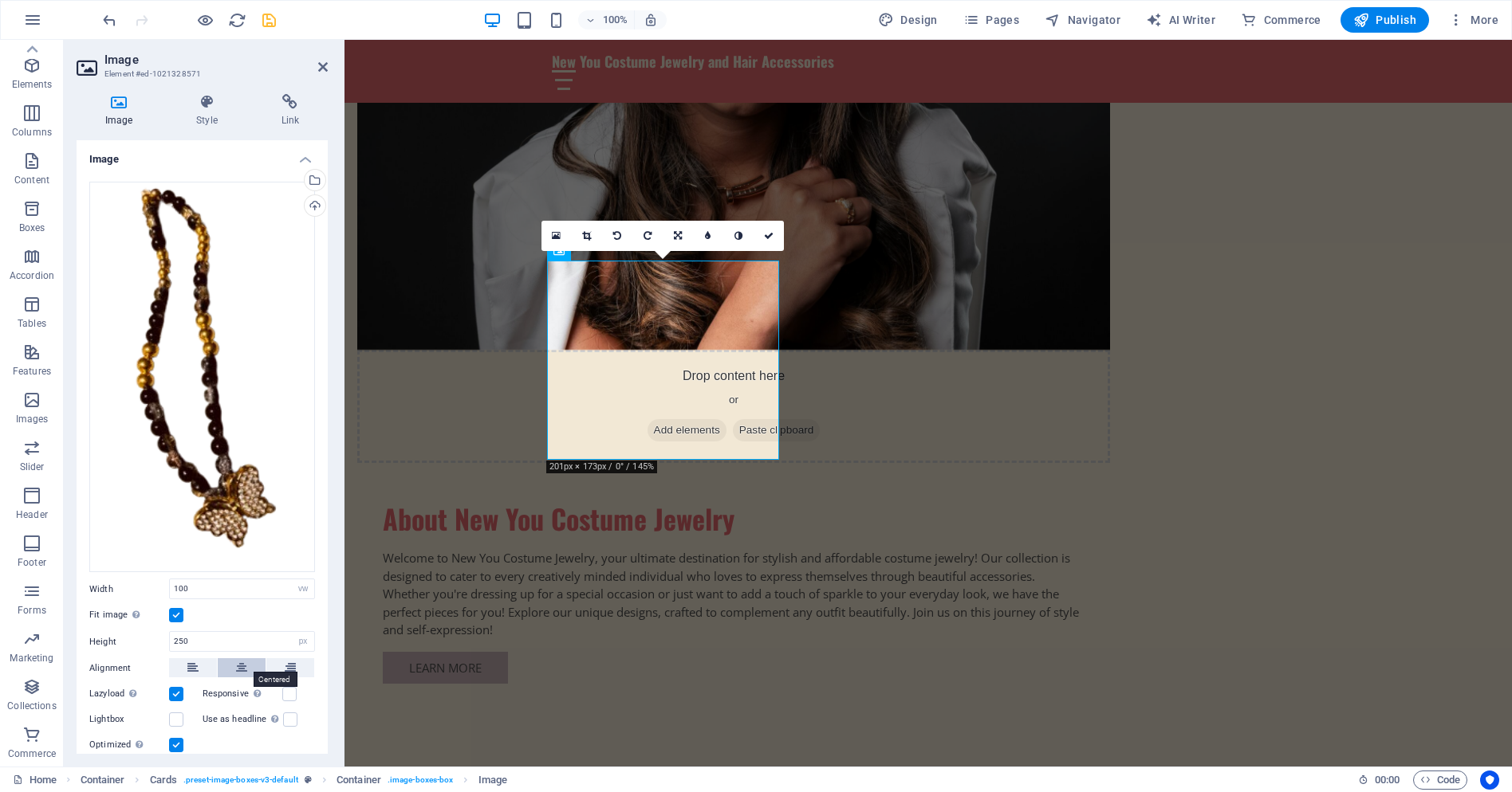
click at [238, 663] on icon at bounding box center [241, 668] width 11 height 20
click at [171, 715] on label at bounding box center [176, 720] width 15 height 15
click at [0, 0] on input "Lightbox" at bounding box center [0, 0] width 0 height 0
click at [586, 233] on icon at bounding box center [586, 236] width 9 height 10
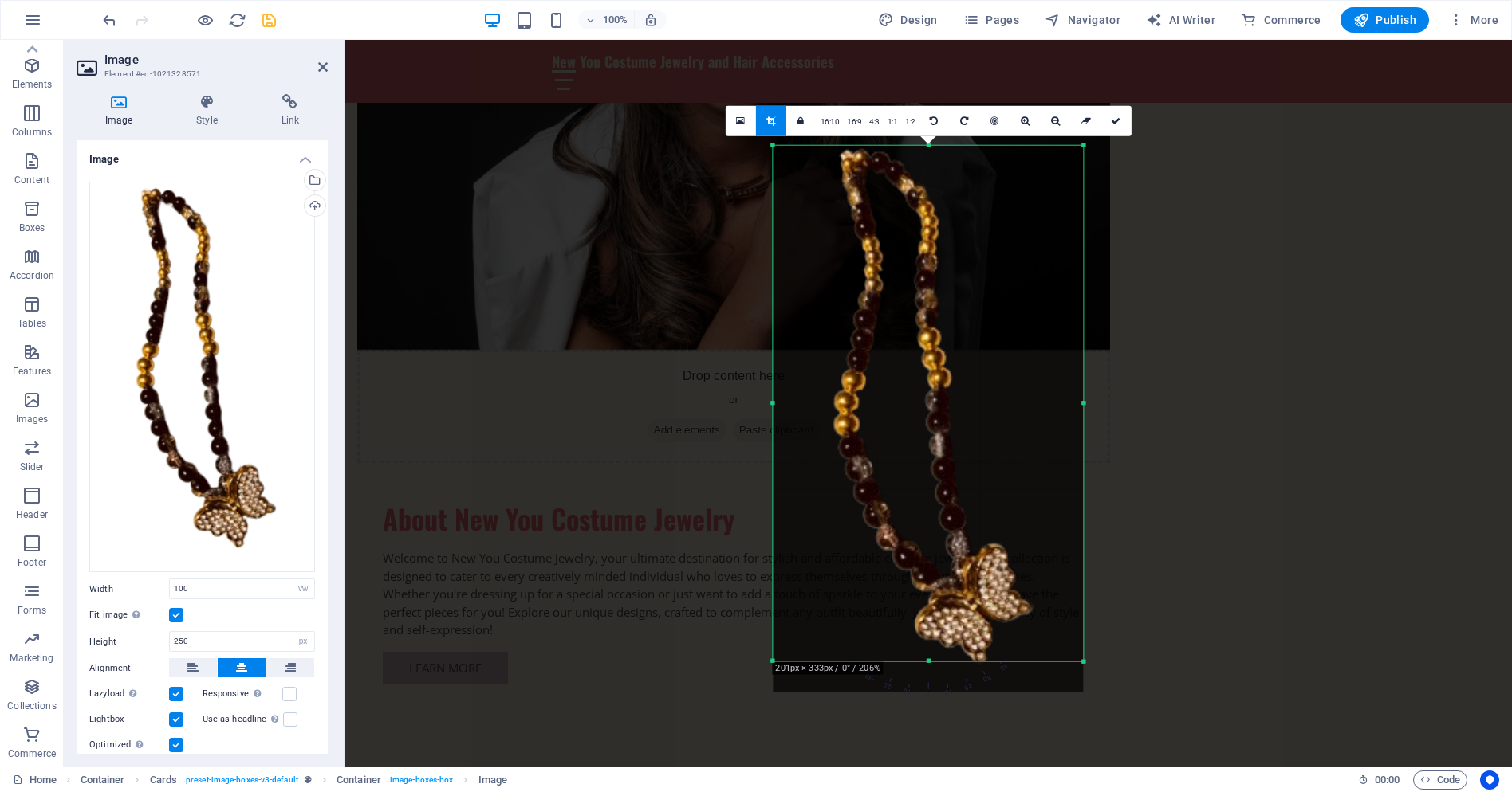
drag, startPoint x: 1091, startPoint y: 676, endPoint x: 1073, endPoint y: 629, distance: 50.3
click at [1073, 629] on div "180 170 160 150 140 130 120 110 100 90 80 70 60 50 40 30 20 10 0 -10 -20 -30 -4…" at bounding box center [927, 404] width 310 height 516
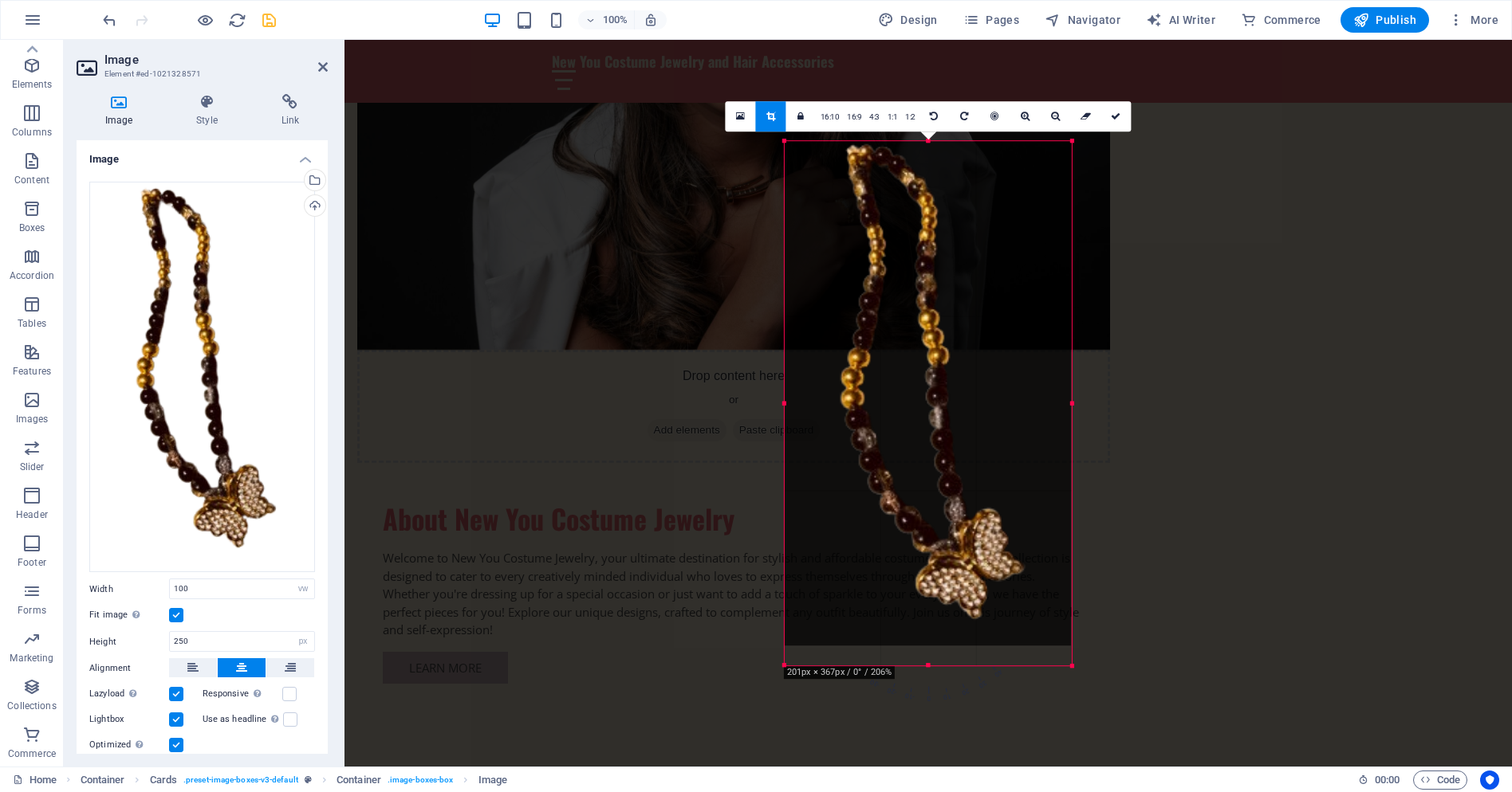
drag, startPoint x: 1084, startPoint y: 145, endPoint x: 1060, endPoint y: 136, distance: 25.6
click at [1060, 141] on div "180 170 160 150 140 130 120 110 100 90 80 70 60 50 40 30 20 10 0 -10 -20 -30 -4…" at bounding box center [928, 403] width 288 height 524
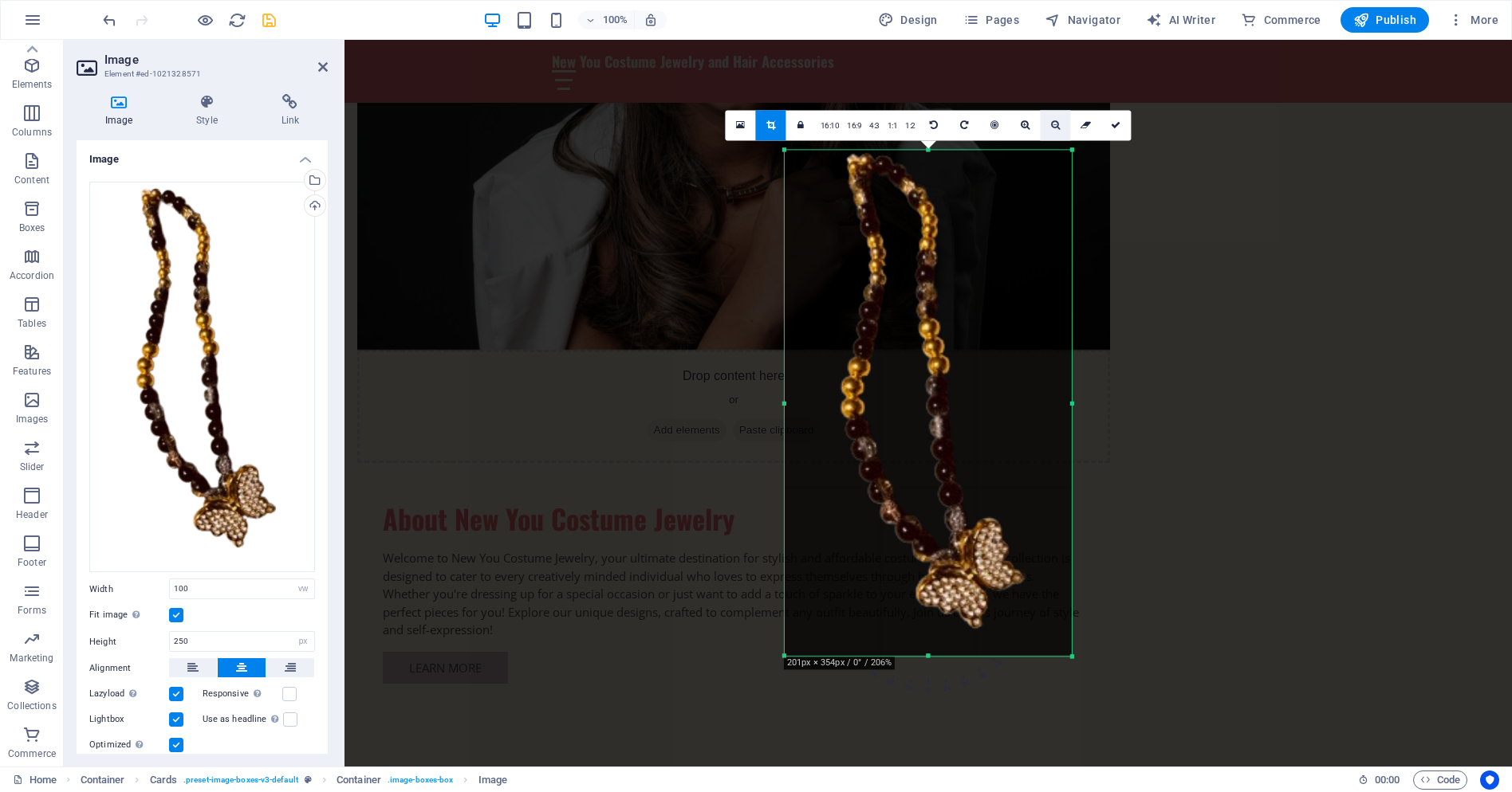
click at [1052, 123] on icon at bounding box center [1055, 125] width 9 height 10
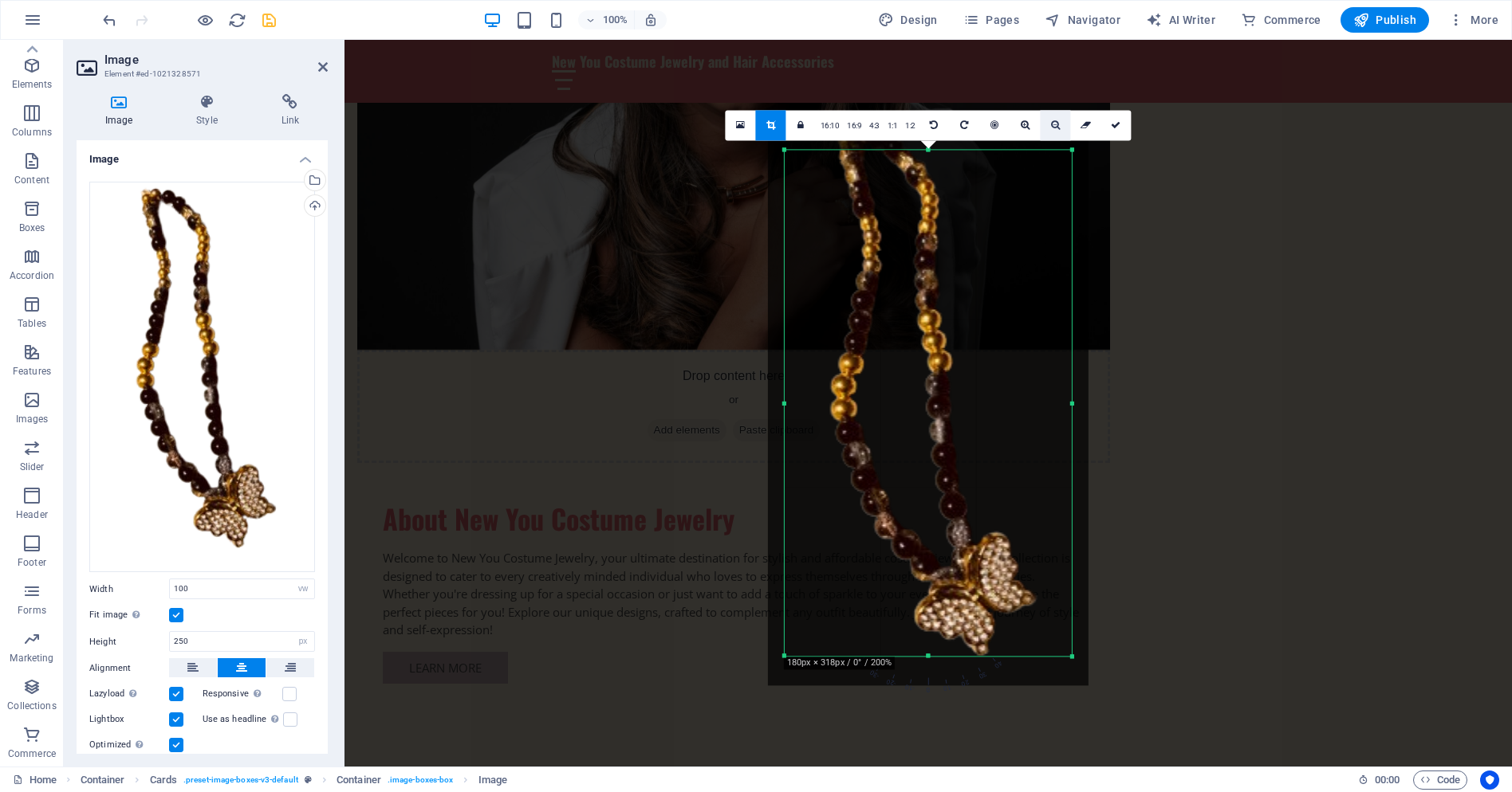
click at [1052, 123] on icon at bounding box center [1055, 125] width 9 height 10
click at [1052, 124] on icon at bounding box center [1055, 125] width 9 height 10
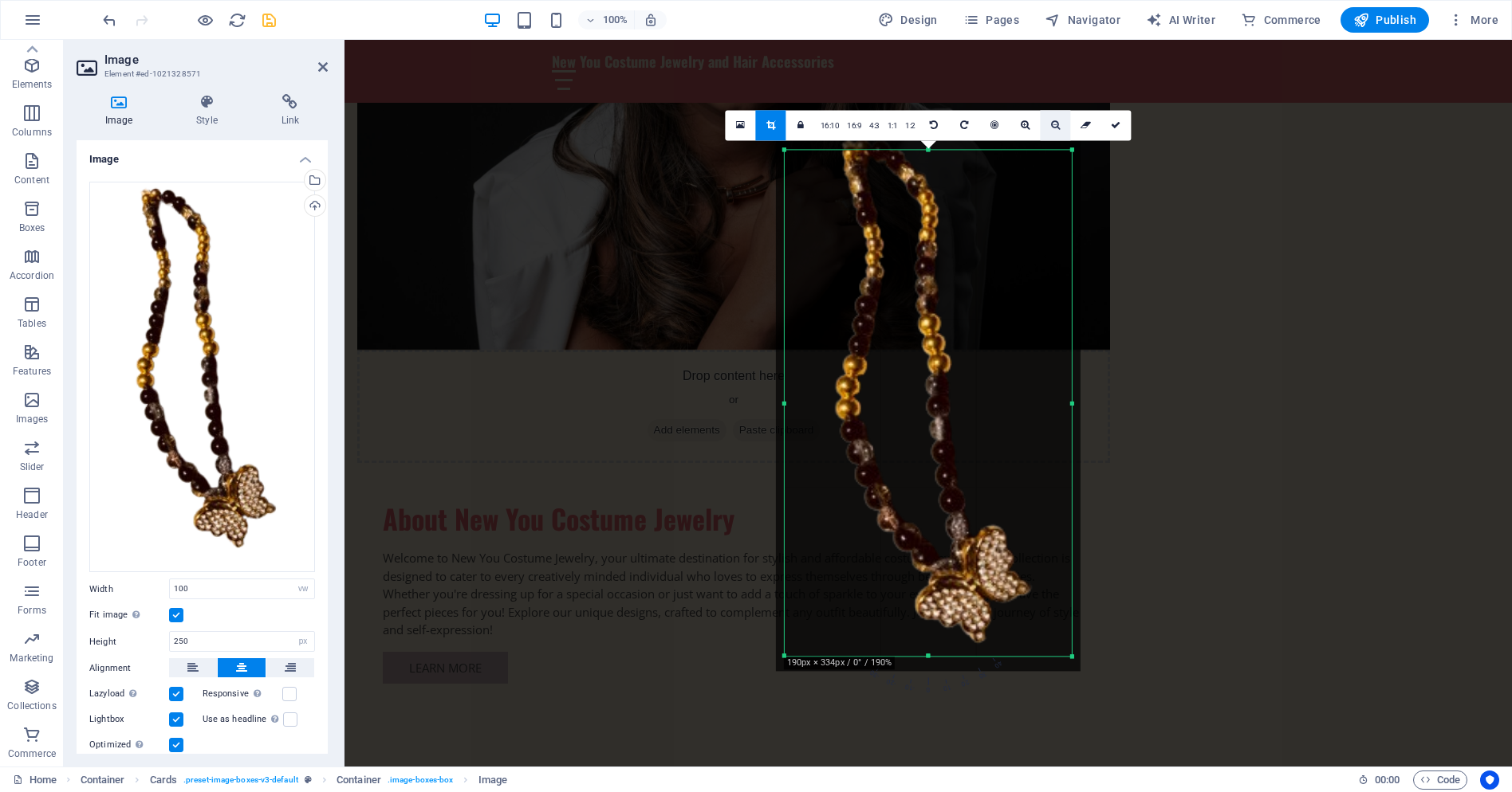
click at [1052, 124] on icon at bounding box center [1055, 125] width 9 height 10
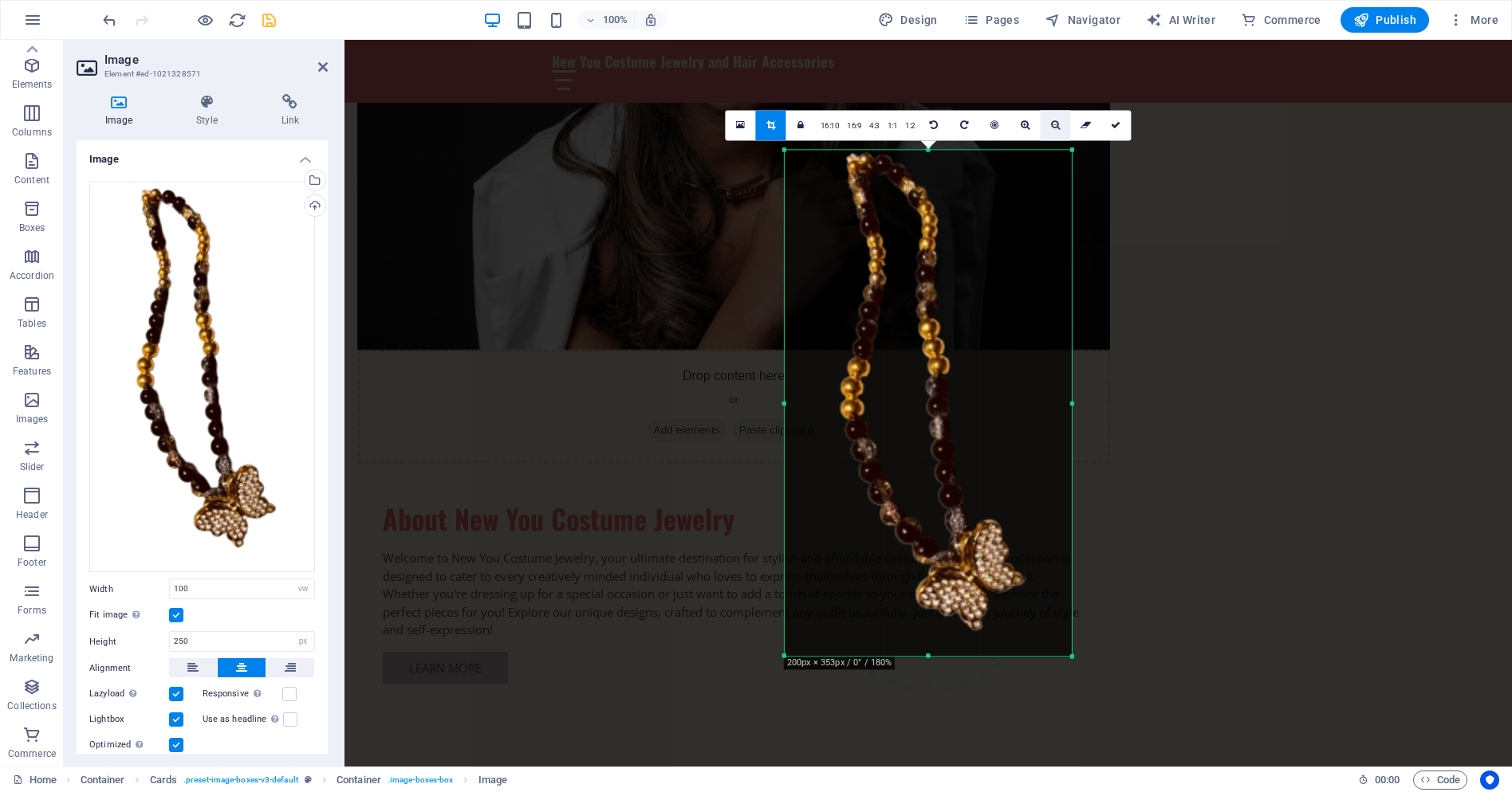
click at [1052, 124] on icon at bounding box center [1055, 125] width 9 height 10
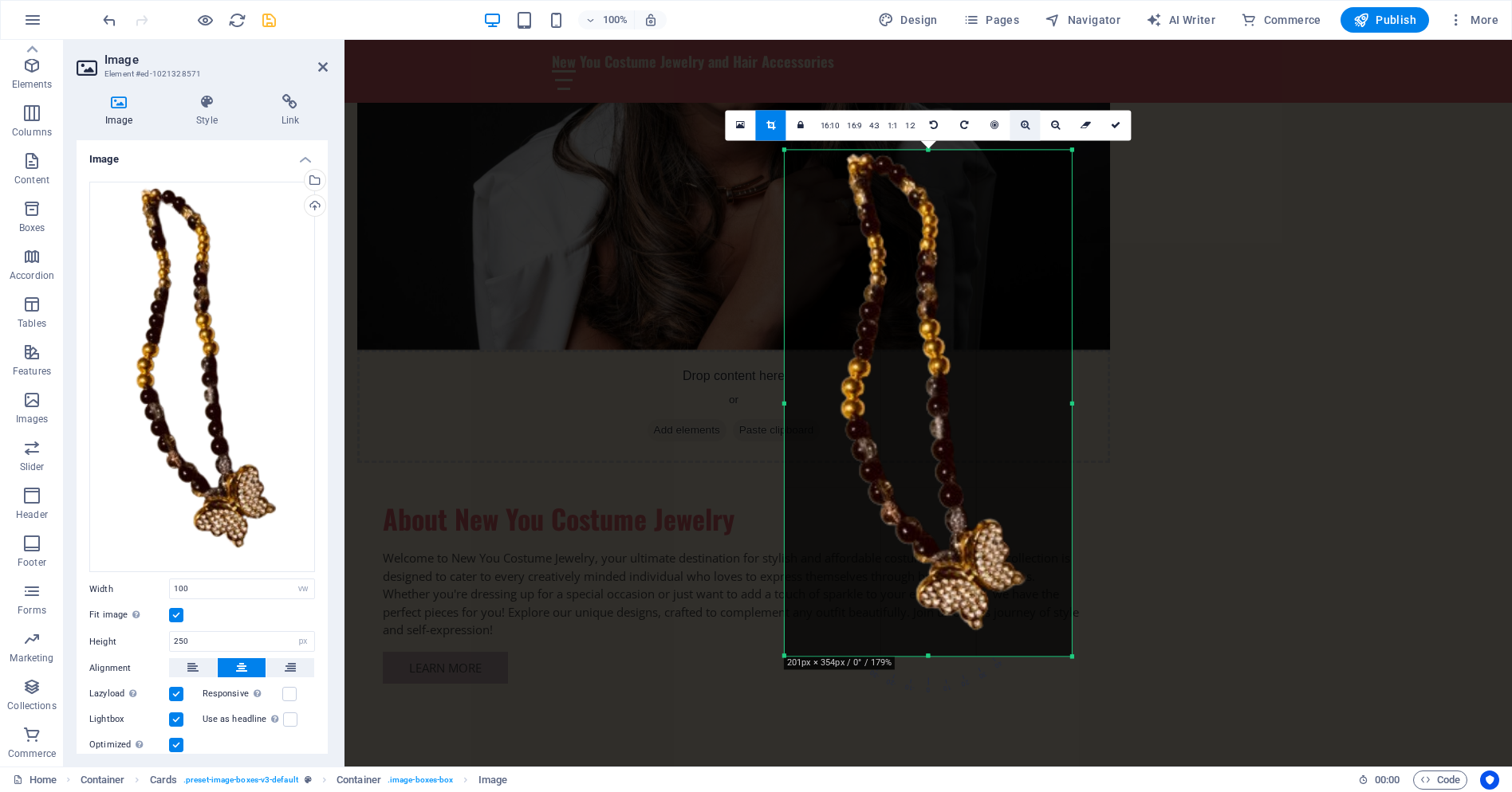
click at [1025, 122] on icon at bounding box center [1025, 125] width 9 height 10
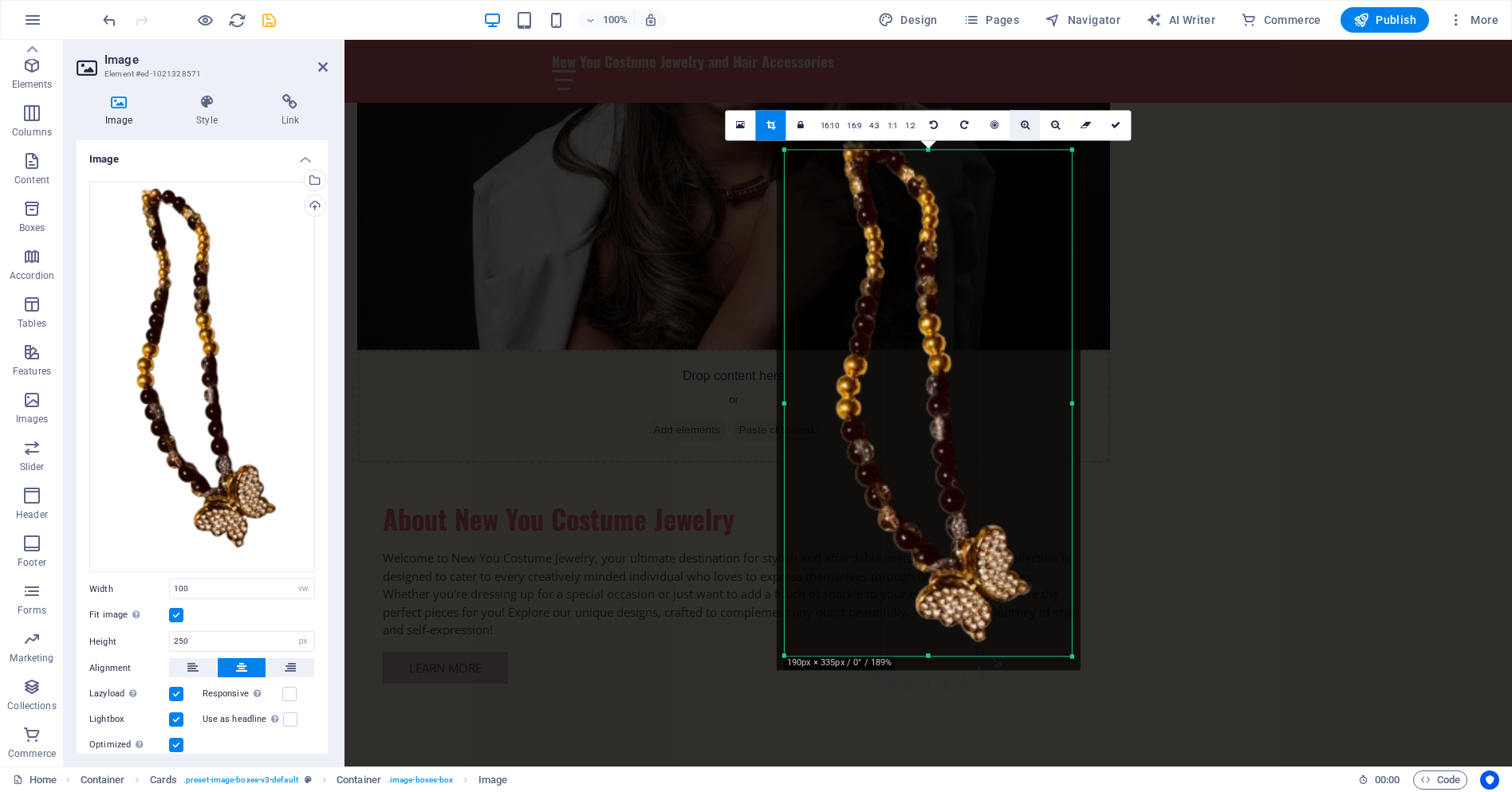
click at [1025, 122] on icon at bounding box center [1025, 125] width 9 height 10
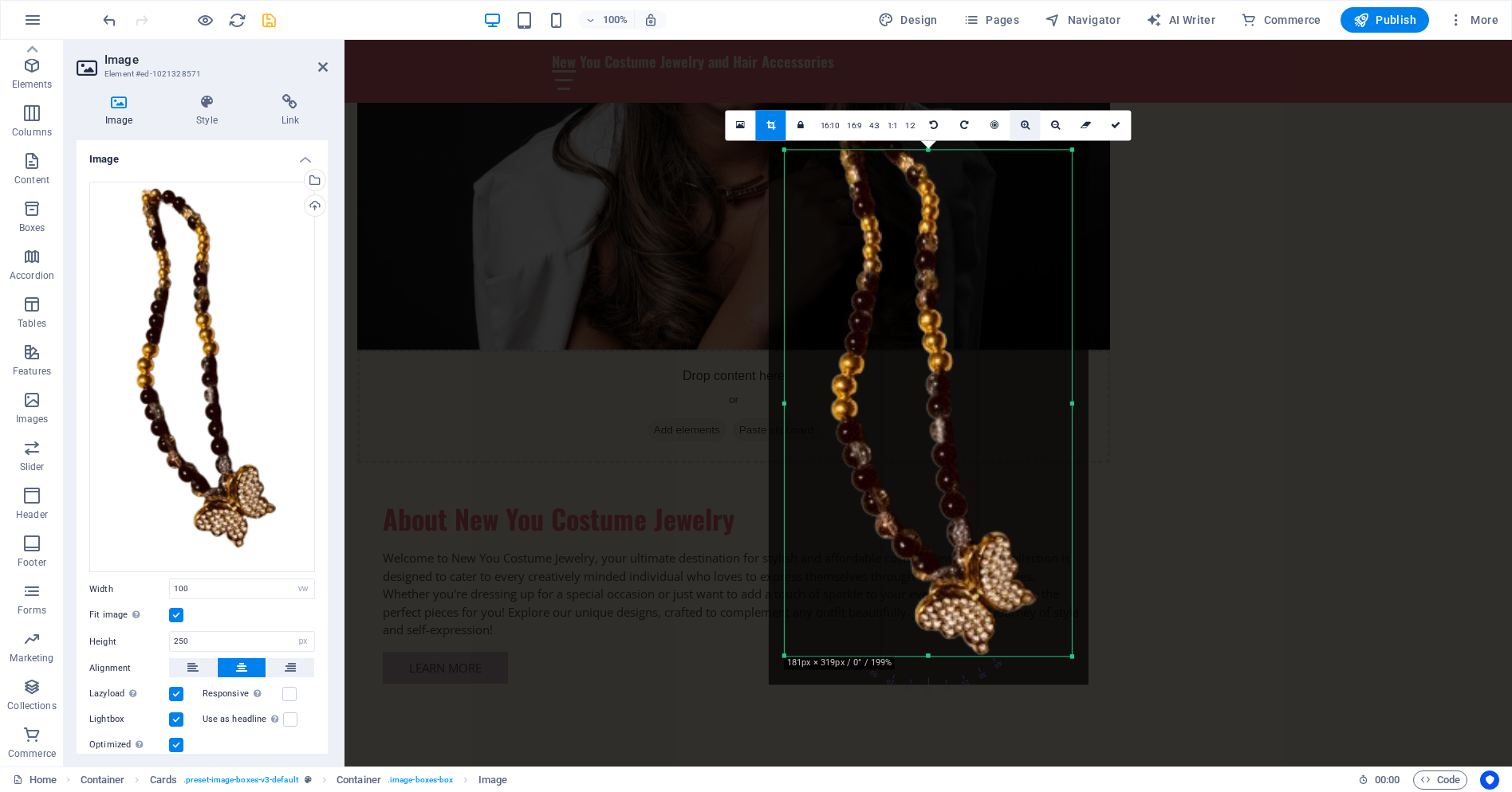
click at [1025, 122] on icon at bounding box center [1025, 125] width 9 height 10
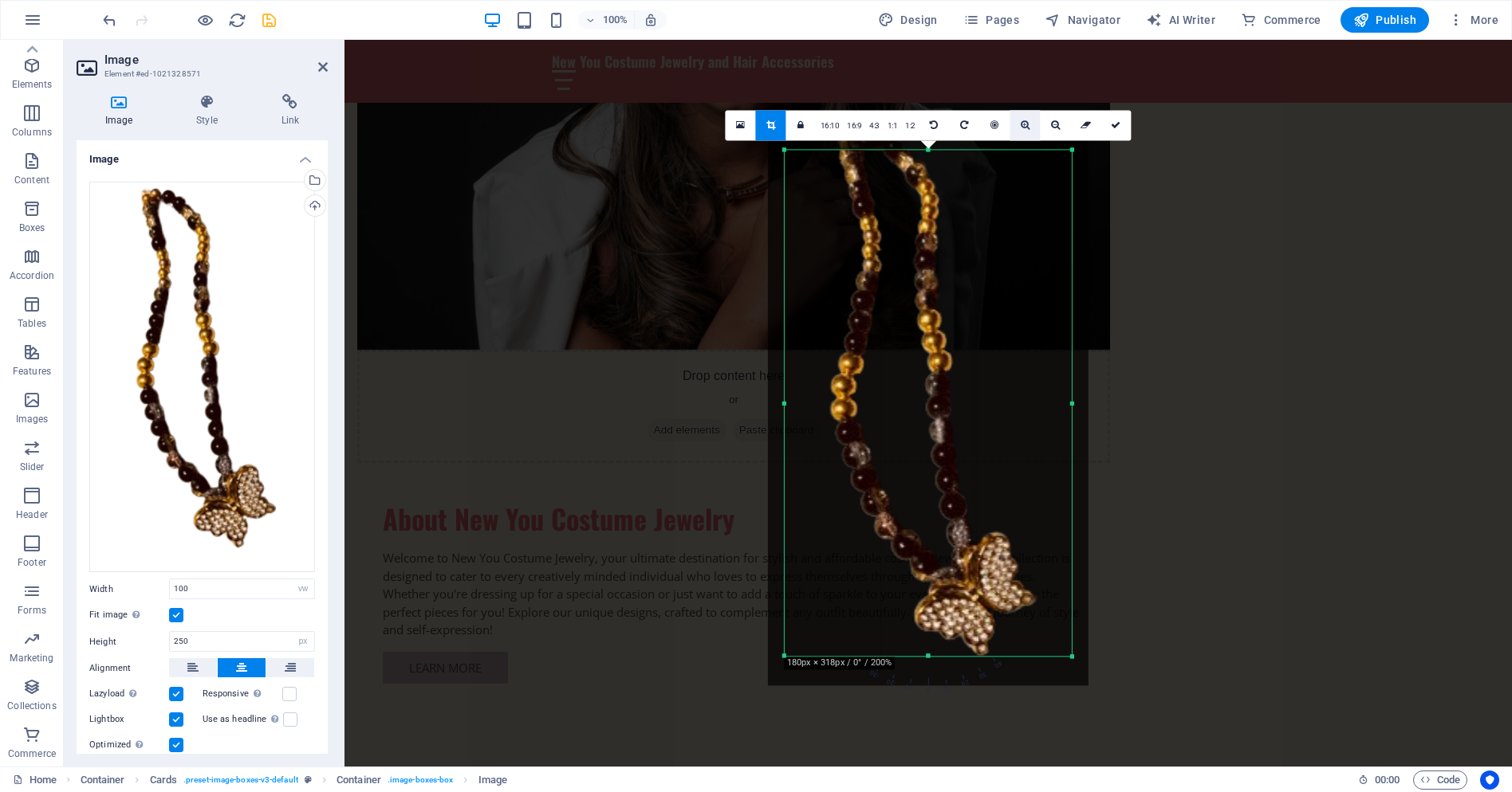
click at [1025, 122] on icon at bounding box center [1025, 125] width 9 height 10
click at [1051, 122] on icon at bounding box center [1055, 125] width 9 height 10
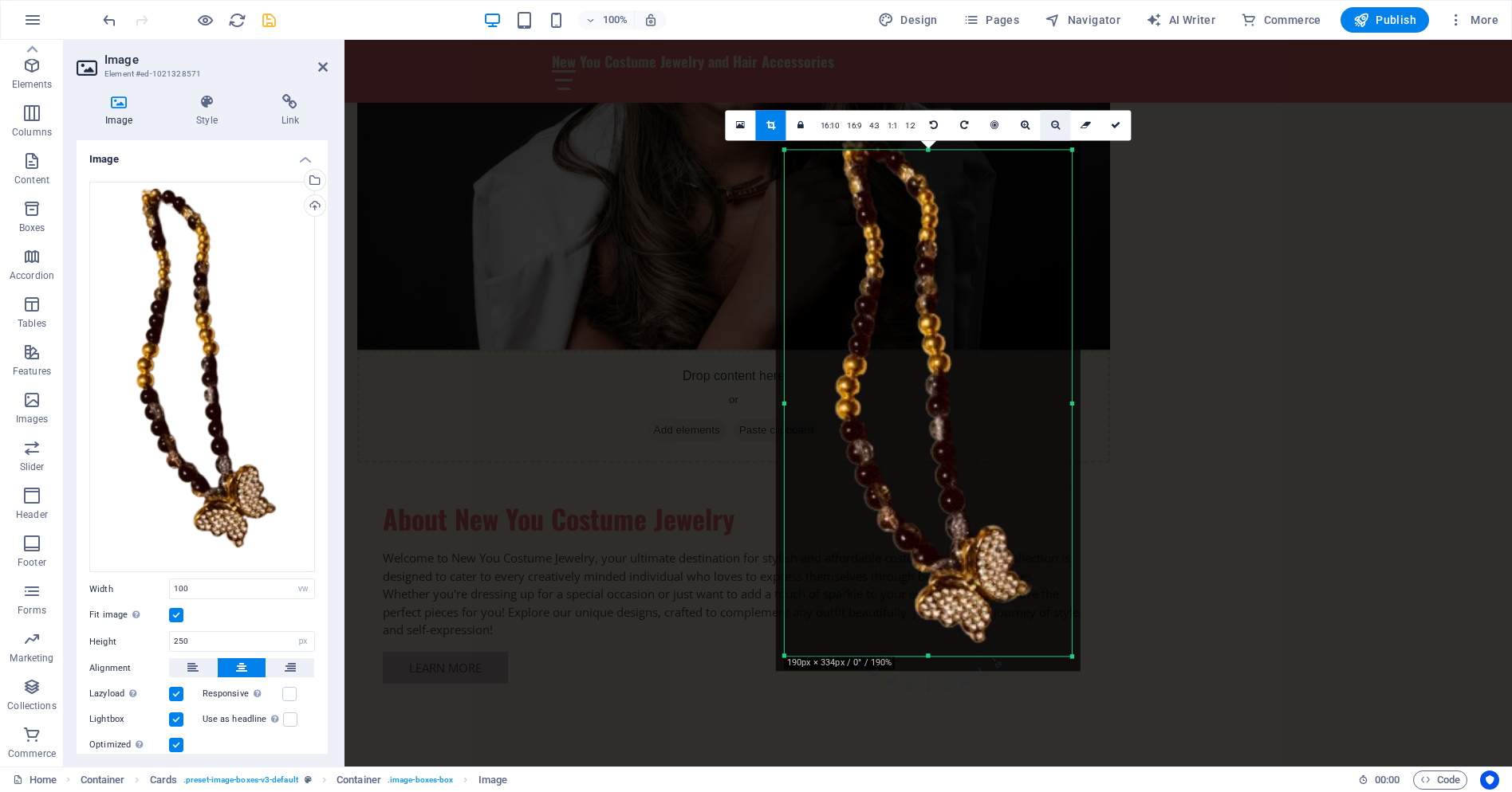
click at [1051, 122] on icon at bounding box center [1055, 125] width 9 height 10
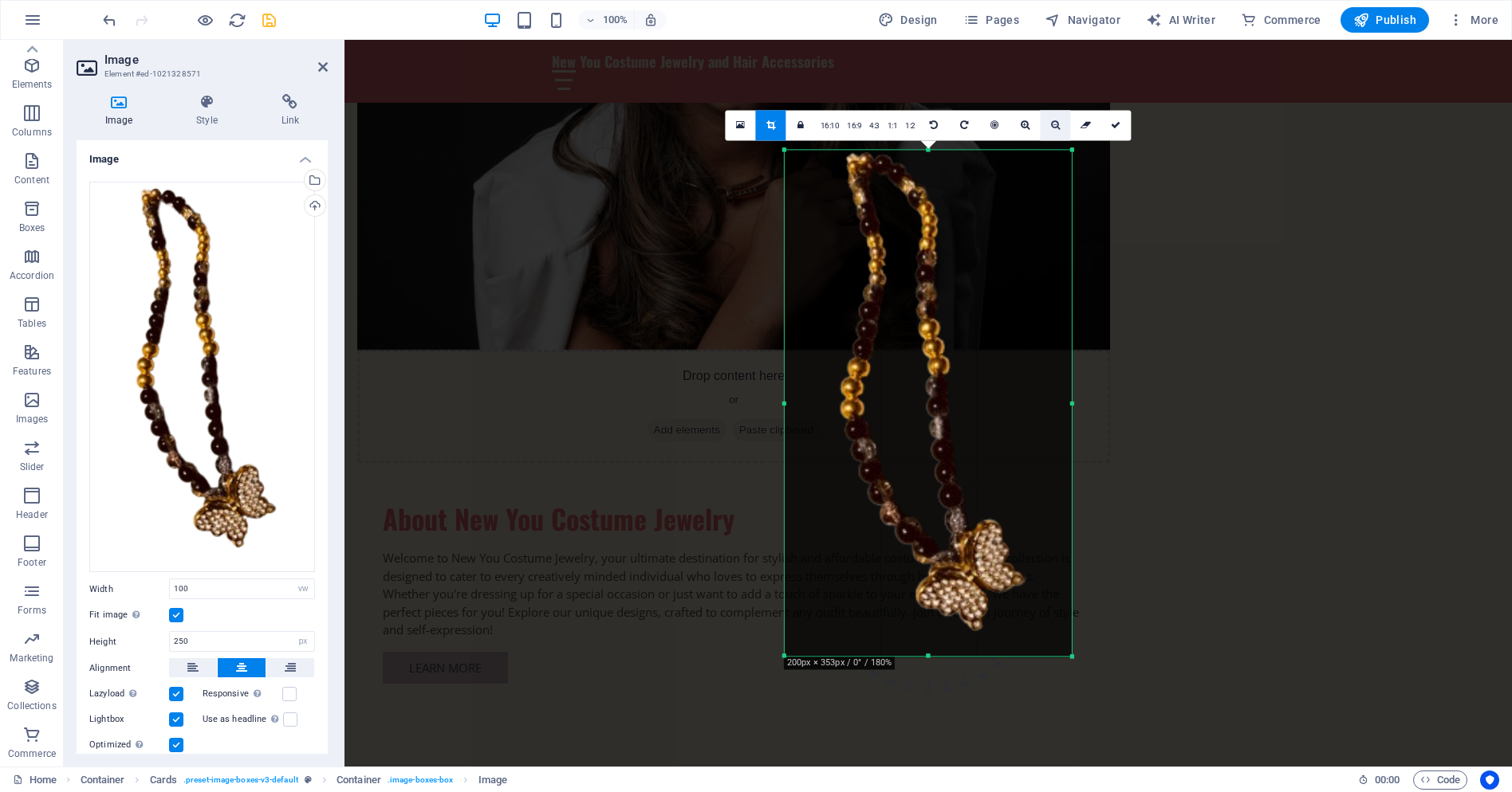
click at [1051, 122] on icon at bounding box center [1055, 125] width 9 height 10
click at [1113, 127] on icon at bounding box center [1116, 125] width 10 height 10
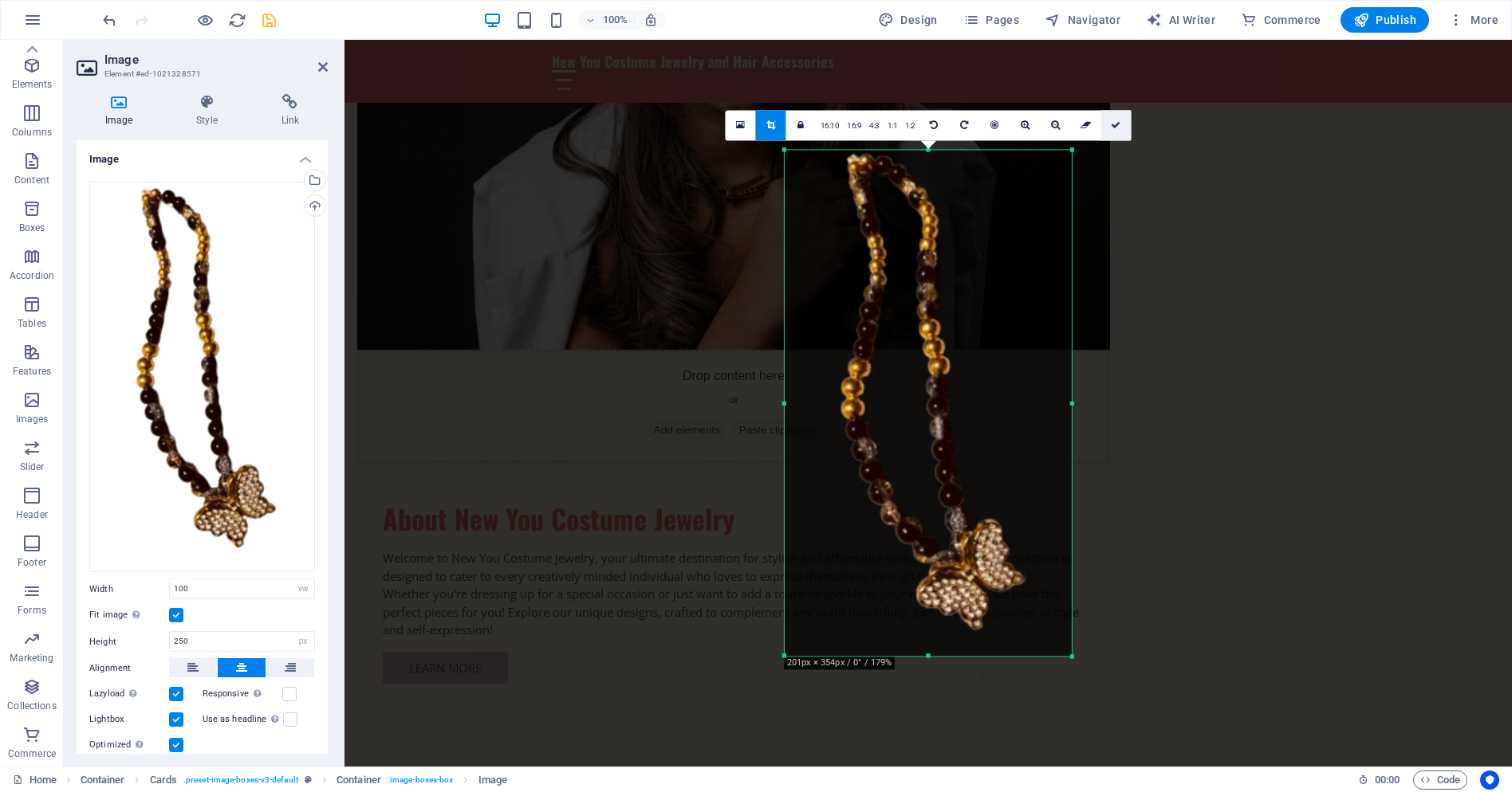
type input "360"
select select "px"
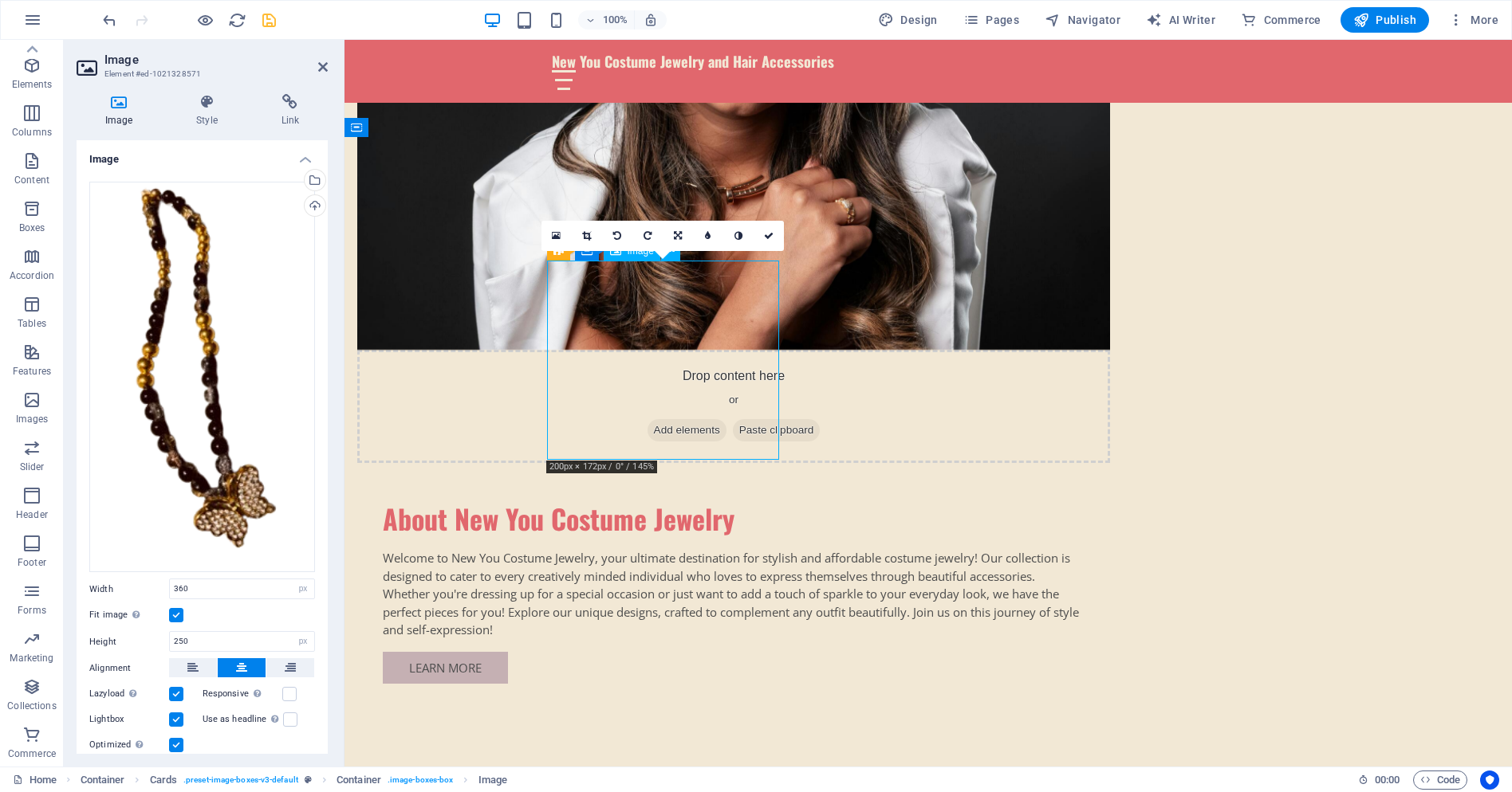
drag, startPoint x: 734, startPoint y: 376, endPoint x: 703, endPoint y: 350, distance: 40.5
drag, startPoint x: 707, startPoint y: 362, endPoint x: 683, endPoint y: 332, distance: 38.4
click at [680, 236] on icon at bounding box center [678, 236] width 8 height 10
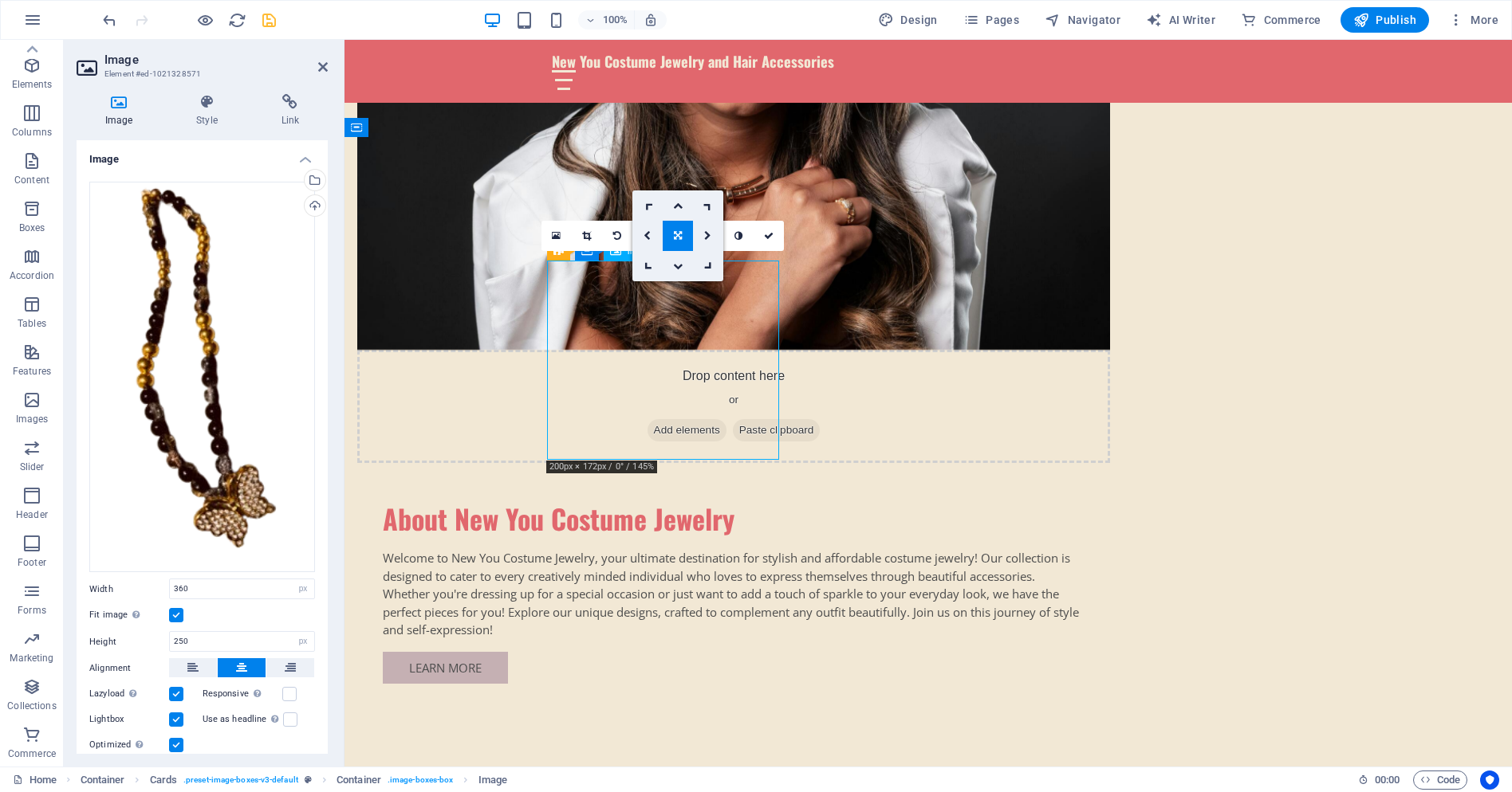
drag, startPoint x: 715, startPoint y: 398, endPoint x: 670, endPoint y: 343, distance: 71.1
click at [674, 234] on icon at bounding box center [678, 236] width 8 height 10
click at [649, 207] on icon at bounding box center [647, 206] width 14 height 14
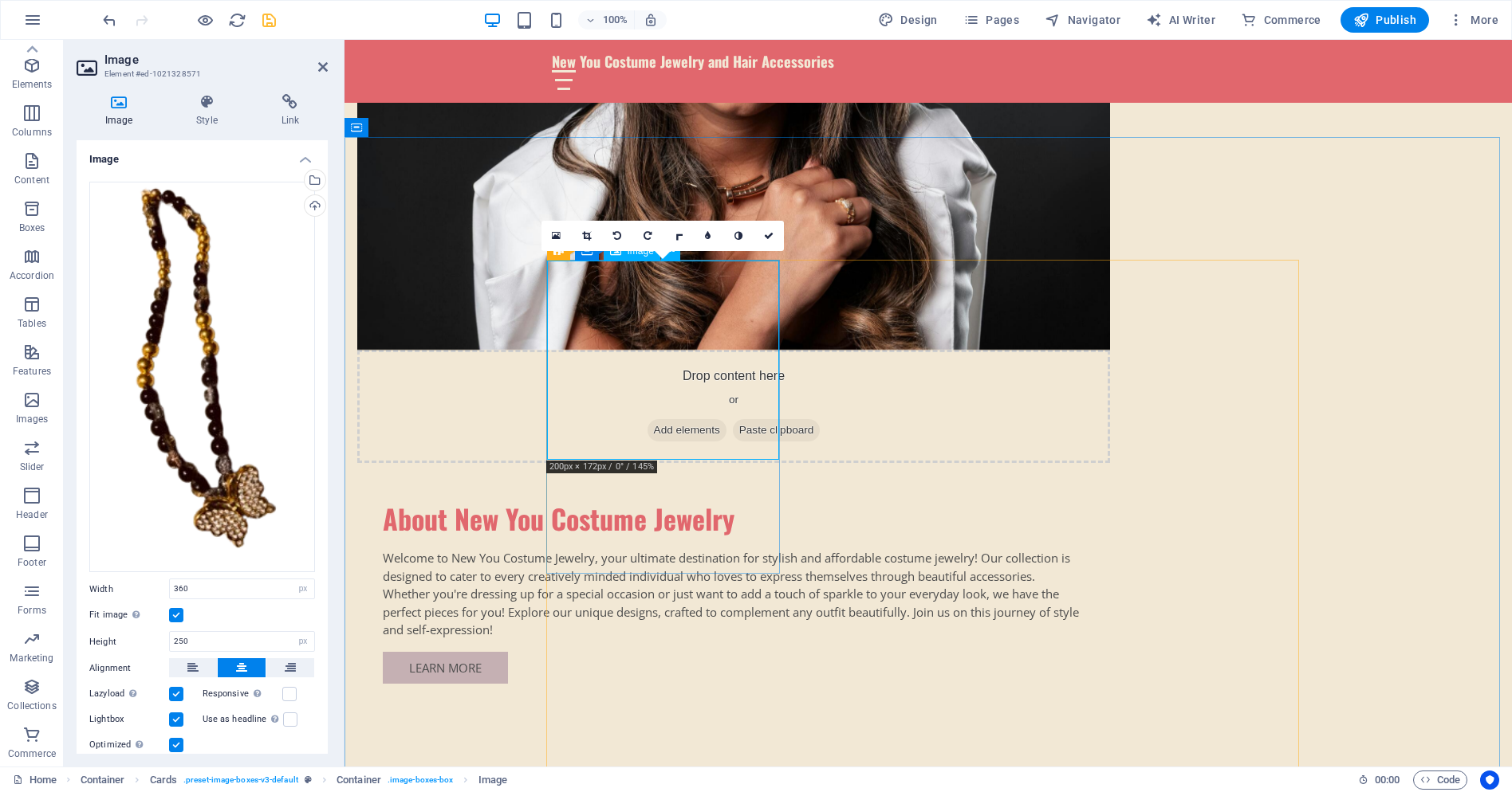
click at [680, 236] on icon at bounding box center [678, 237] width 14 height 14
click at [680, 206] on icon at bounding box center [678, 205] width 10 height 10
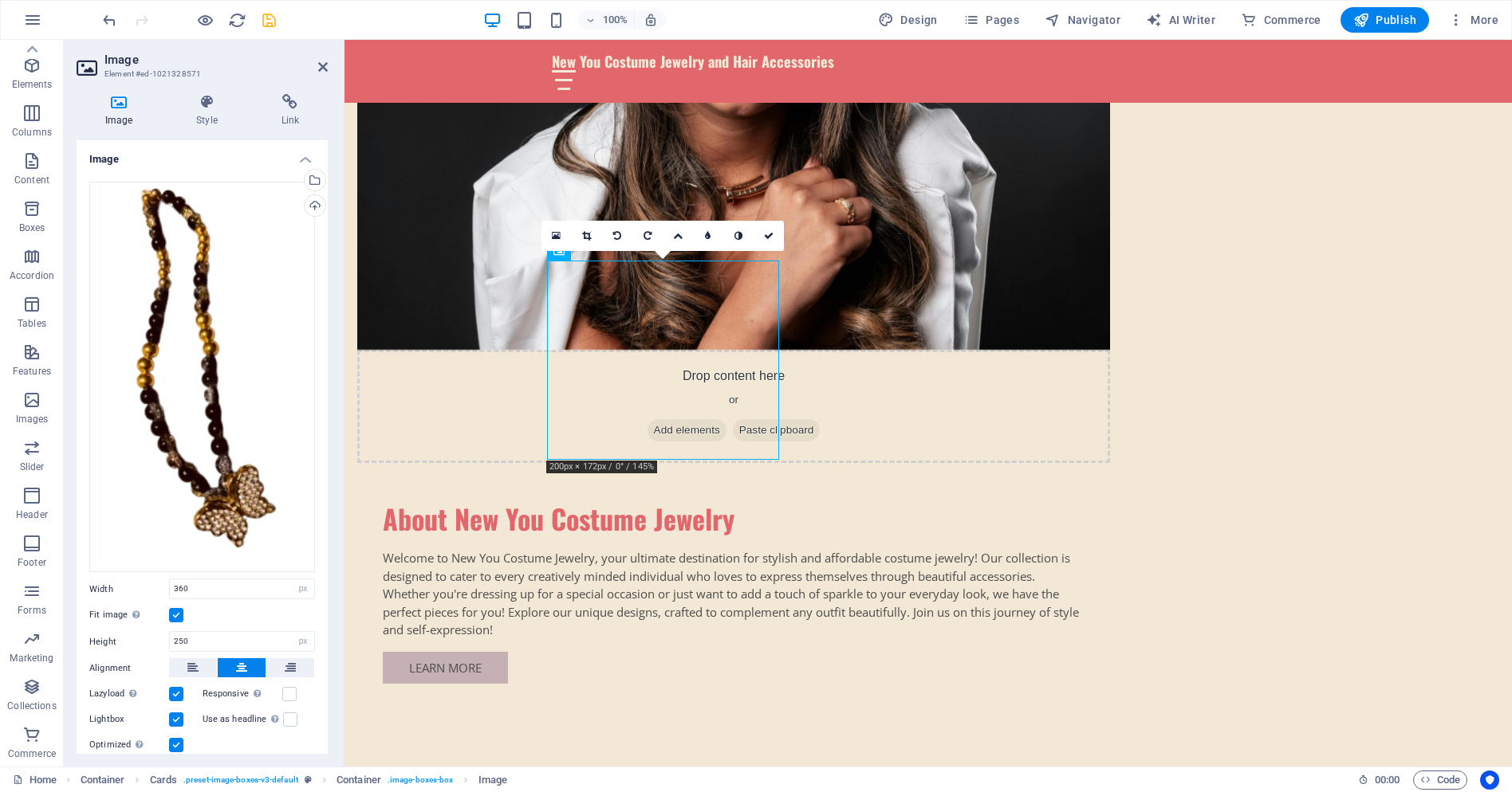
click at [677, 236] on icon at bounding box center [678, 236] width 10 height 10
click at [680, 209] on icon at bounding box center [678, 205] width 10 height 10
drag, startPoint x: 703, startPoint y: 373, endPoint x: 694, endPoint y: 362, distance: 14.2
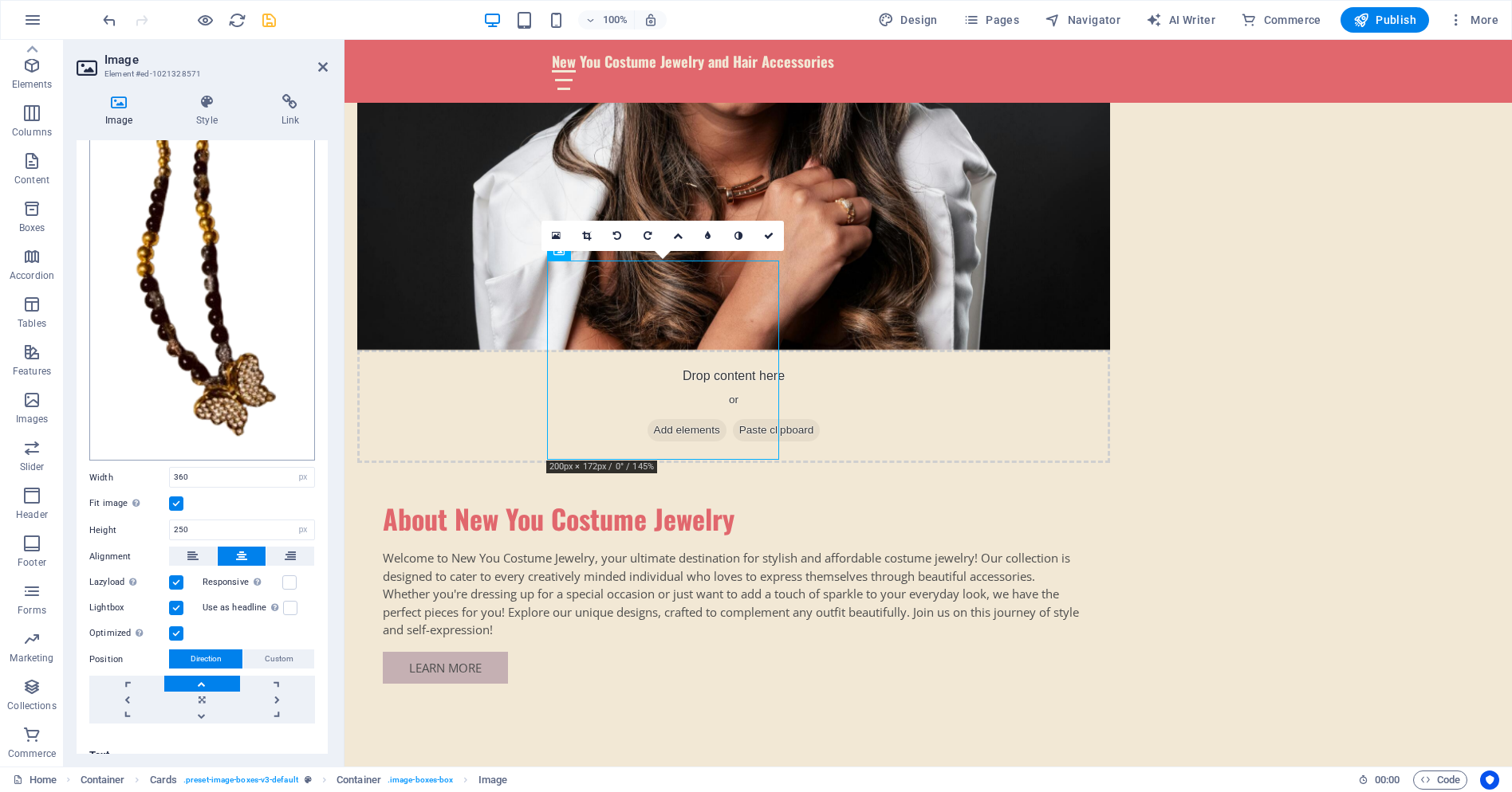
scroll to position [127, 0]
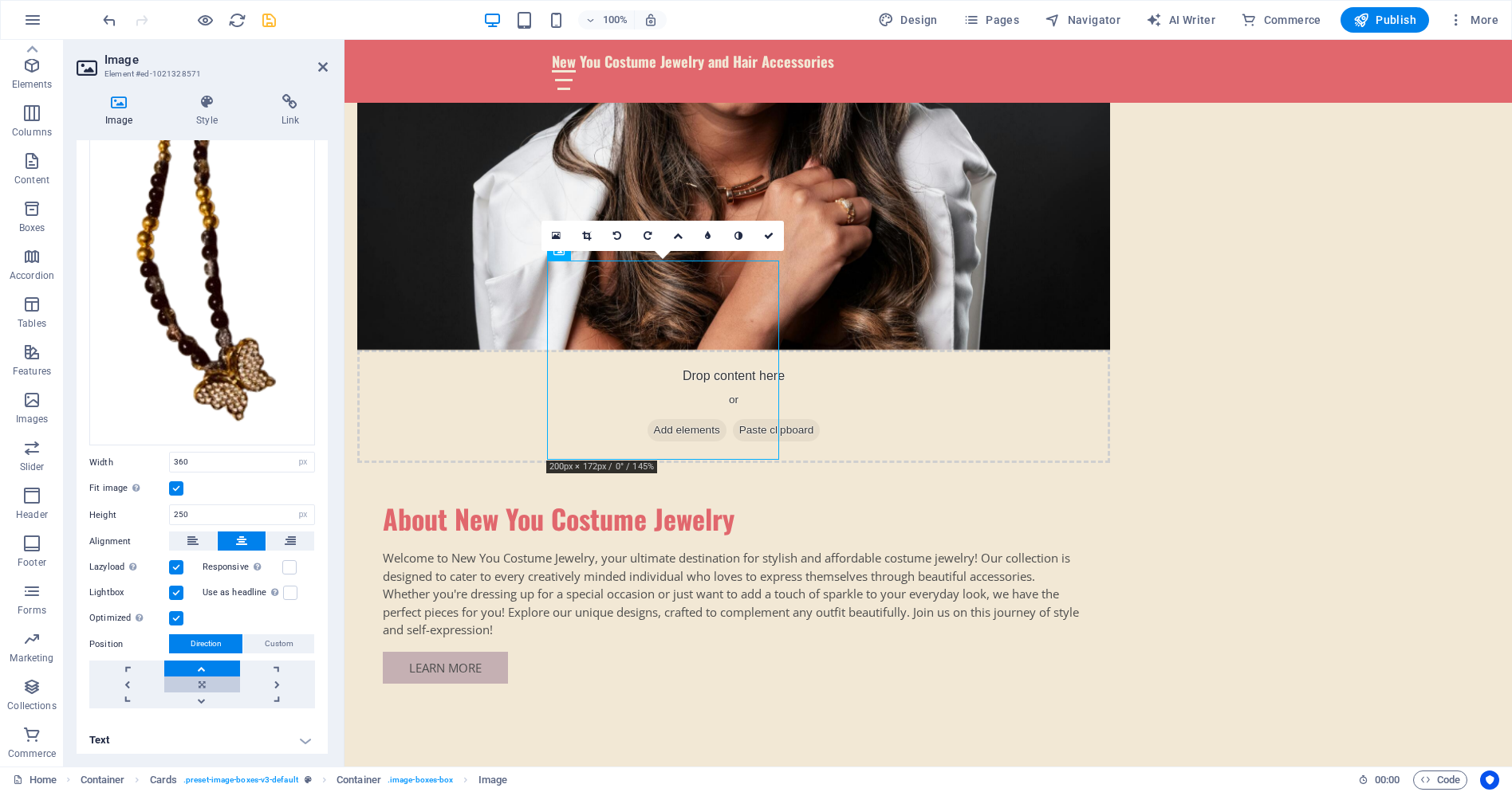
click at [200, 677] on link at bounding box center [201, 684] width 75 height 16
click at [201, 664] on link at bounding box center [201, 669] width 75 height 16
click at [201, 665] on link at bounding box center [201, 669] width 75 height 16
click at [202, 700] on link at bounding box center [201, 701] width 75 height 16
click at [202, 699] on link at bounding box center [201, 701] width 75 height 16
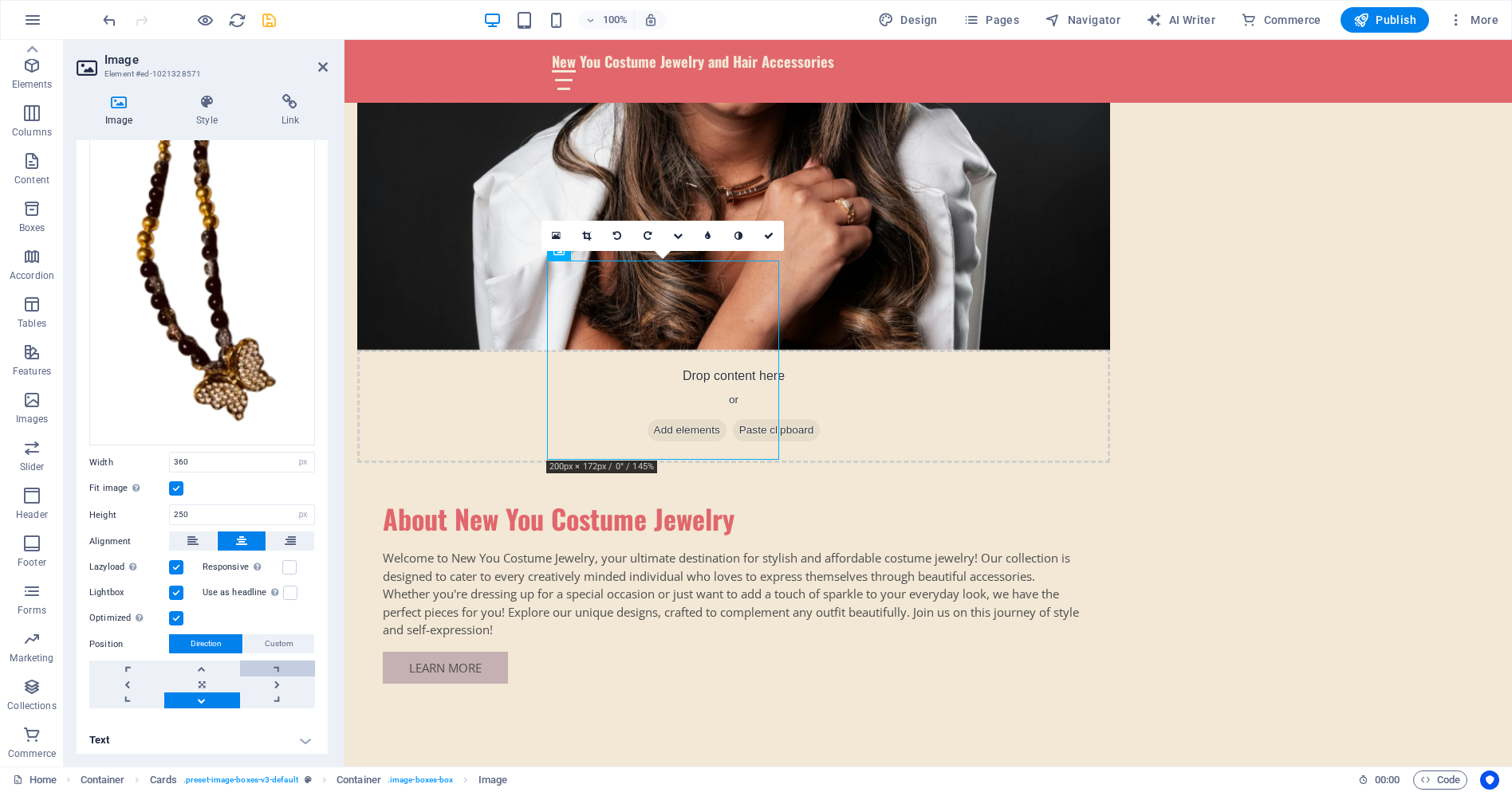
click at [274, 662] on link at bounding box center [277, 669] width 75 height 16
click at [128, 695] on link at bounding box center [126, 701] width 75 height 16
click at [585, 236] on icon at bounding box center [586, 236] width 9 height 10
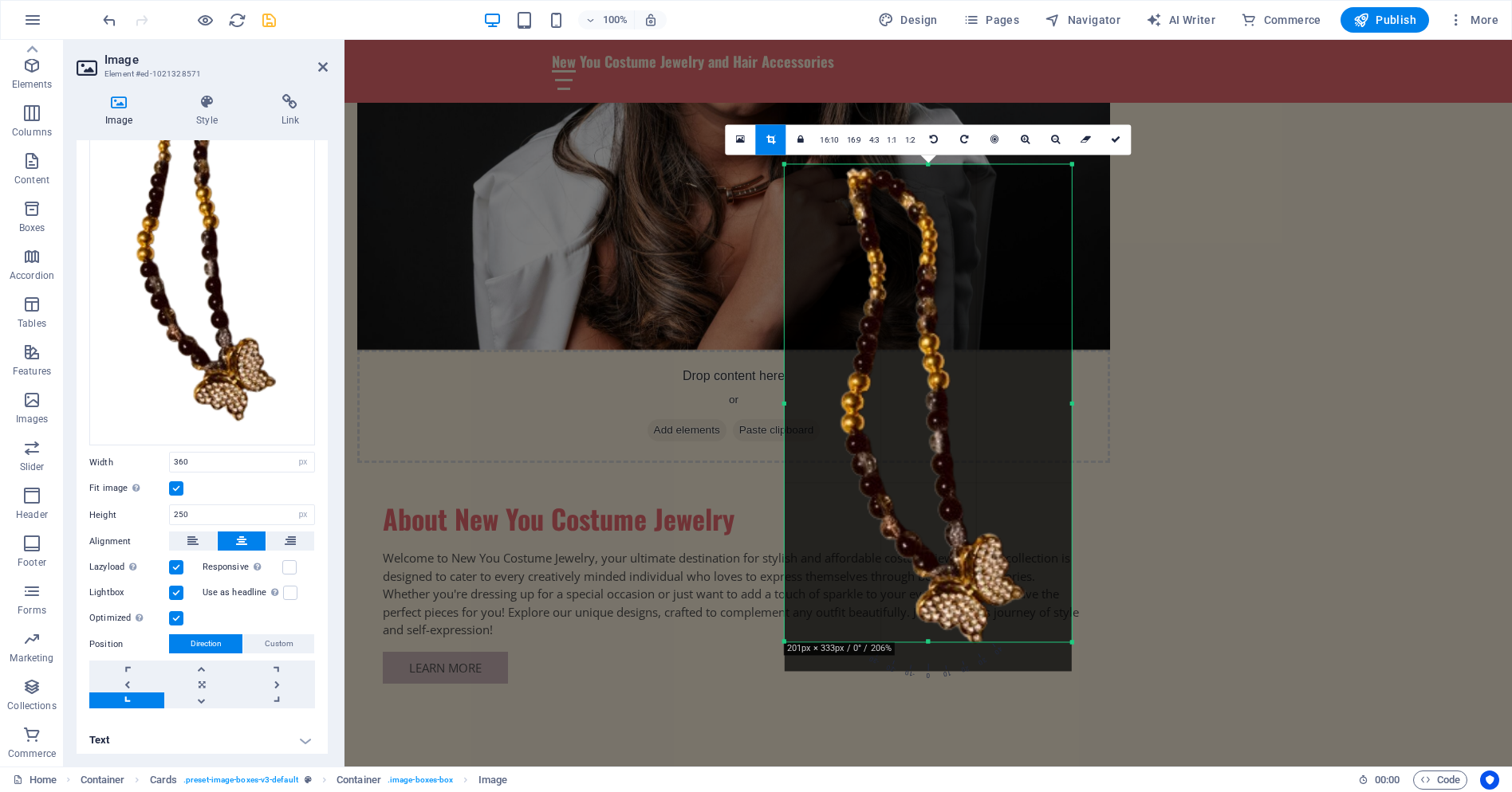
drag, startPoint x: 1094, startPoint y: 694, endPoint x: 1053, endPoint y: 592, distance: 109.9
click at [1053, 592] on div "180 170 160 150 140 130 120 110 100 90 80 70 60 50 40 30 20 10 0 -10 -20 -30 -4…" at bounding box center [928, 403] width 288 height 477
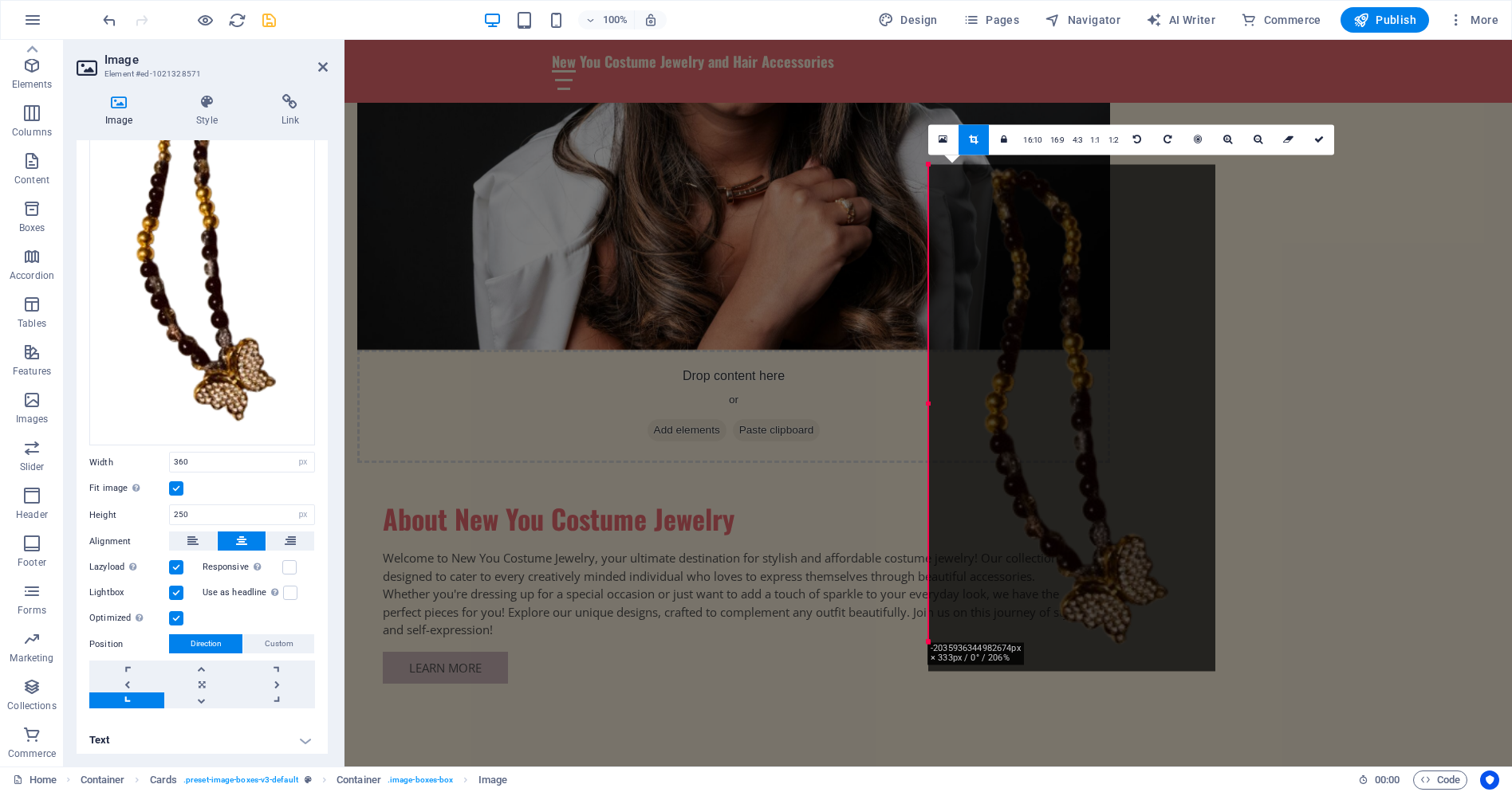
click at [1384, 123] on div "H2 Banner Banner Container Spacer Image with text Container H2 Spacer Text Spac…" at bounding box center [928, 404] width 1168 height 727
click at [521, 209] on div "H2 Banner Banner Container Spacer Image with text Container H2 Spacer Text Spac…" at bounding box center [928, 404] width 1168 height 727
drag, startPoint x: 326, startPoint y: 64, endPoint x: 260, endPoint y: 23, distance: 77.7
click at [326, 64] on icon at bounding box center [323, 66] width 10 height 13
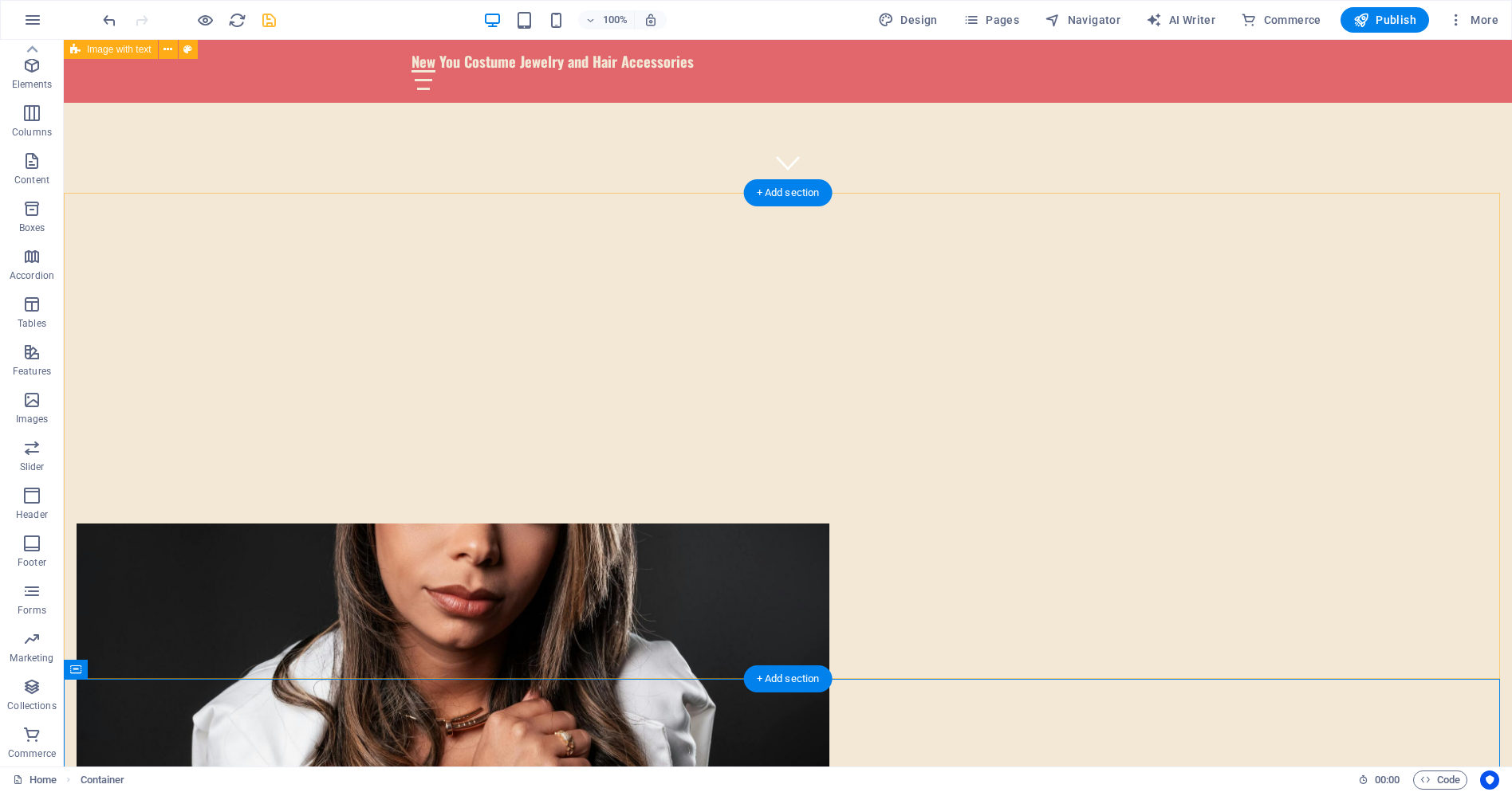
scroll to position [558, 0]
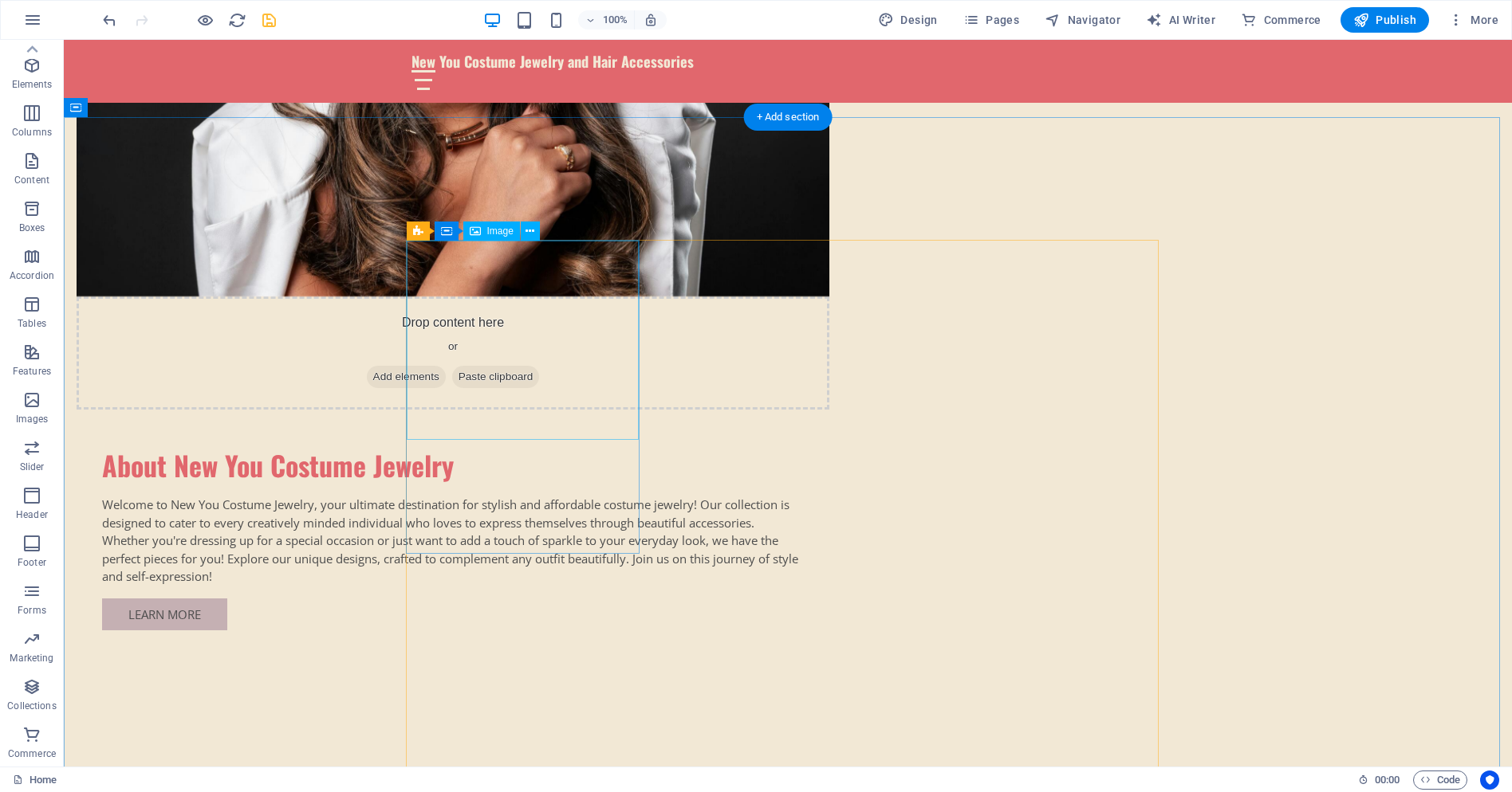
scroll to position [1196, 0]
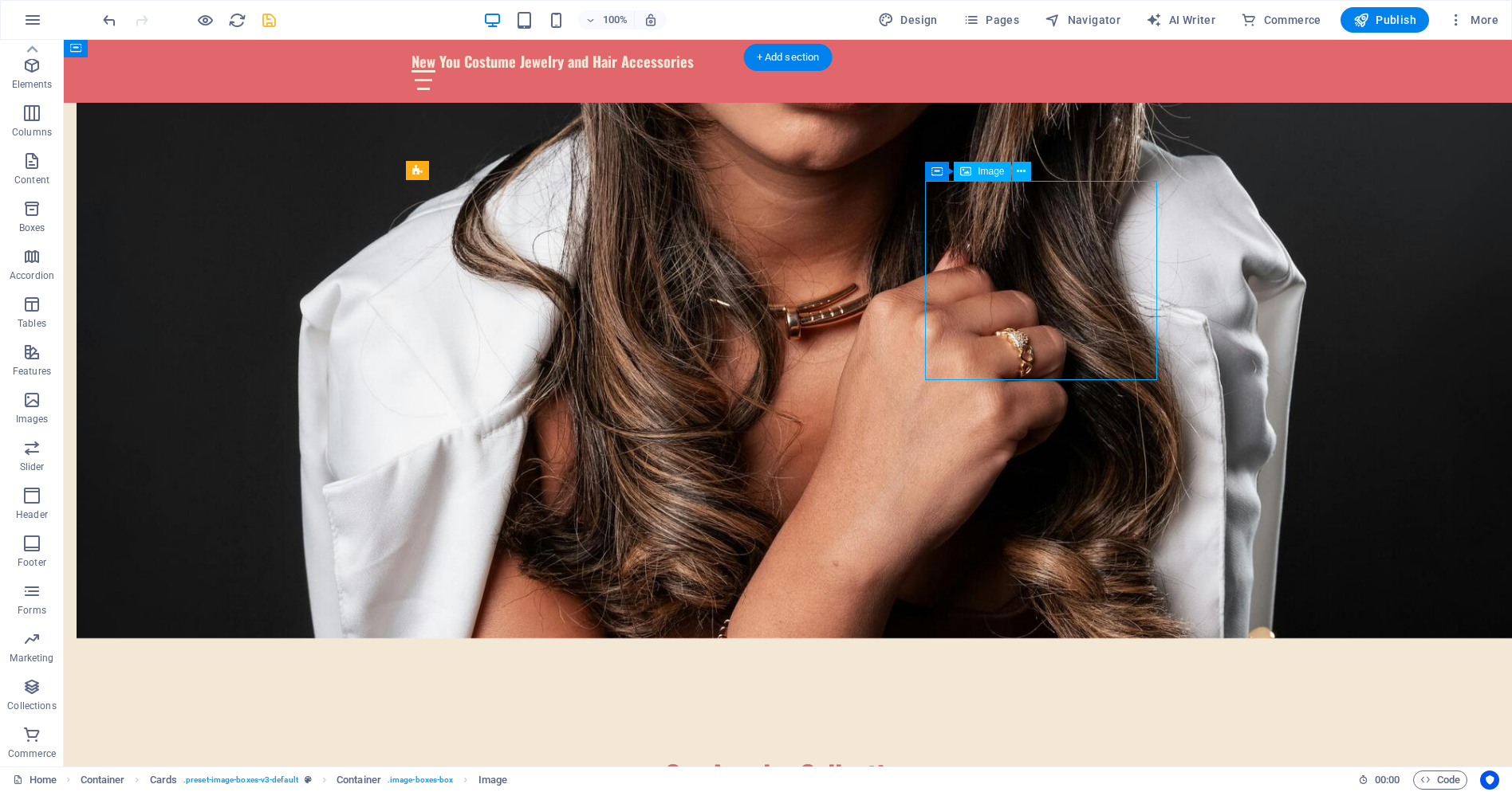
select select "vw"
select select "px"
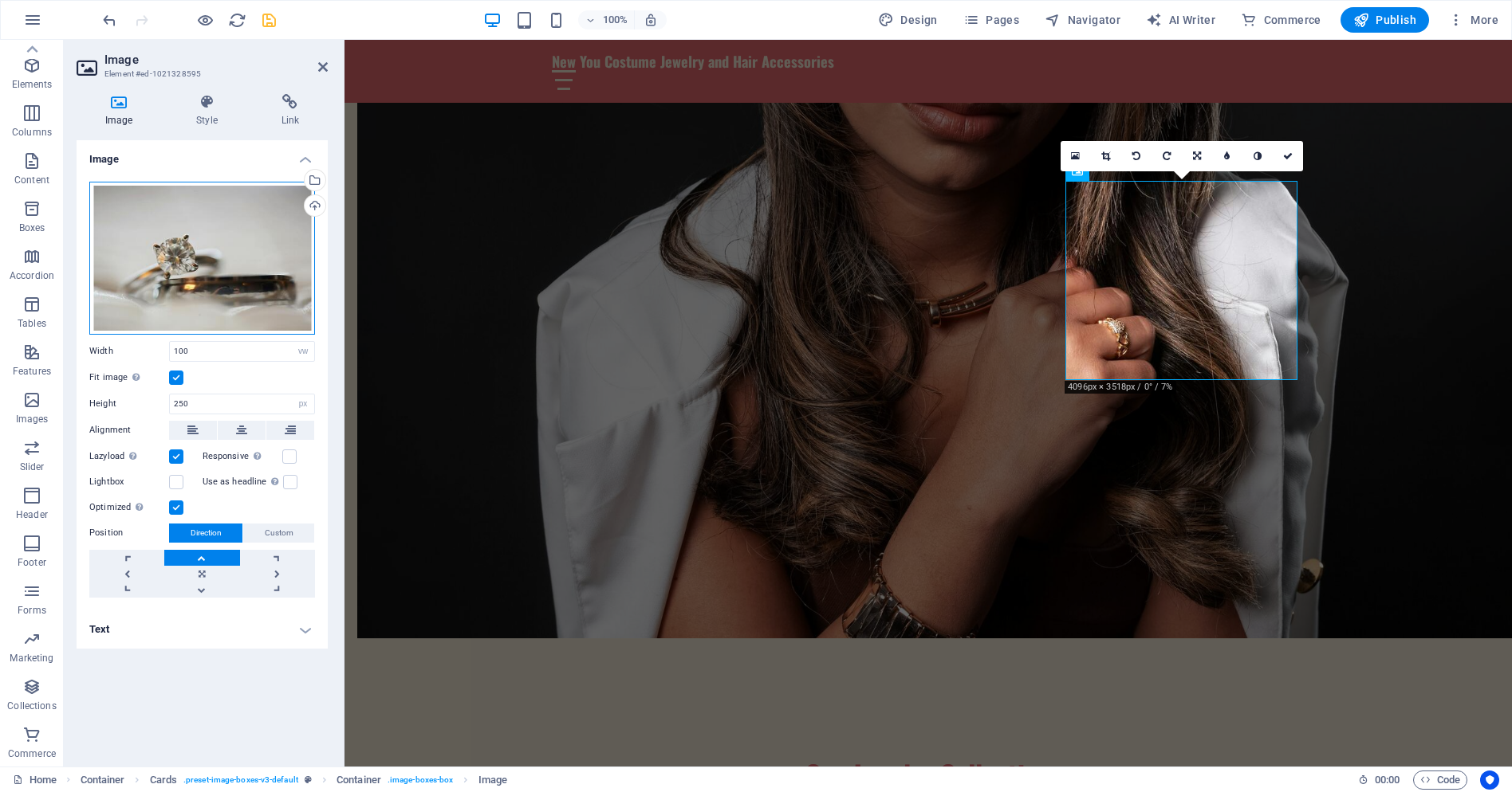
click at [249, 281] on div "Drag files here, click to choose files or select files from Files or our free s…" at bounding box center [201, 258] width 226 height 154
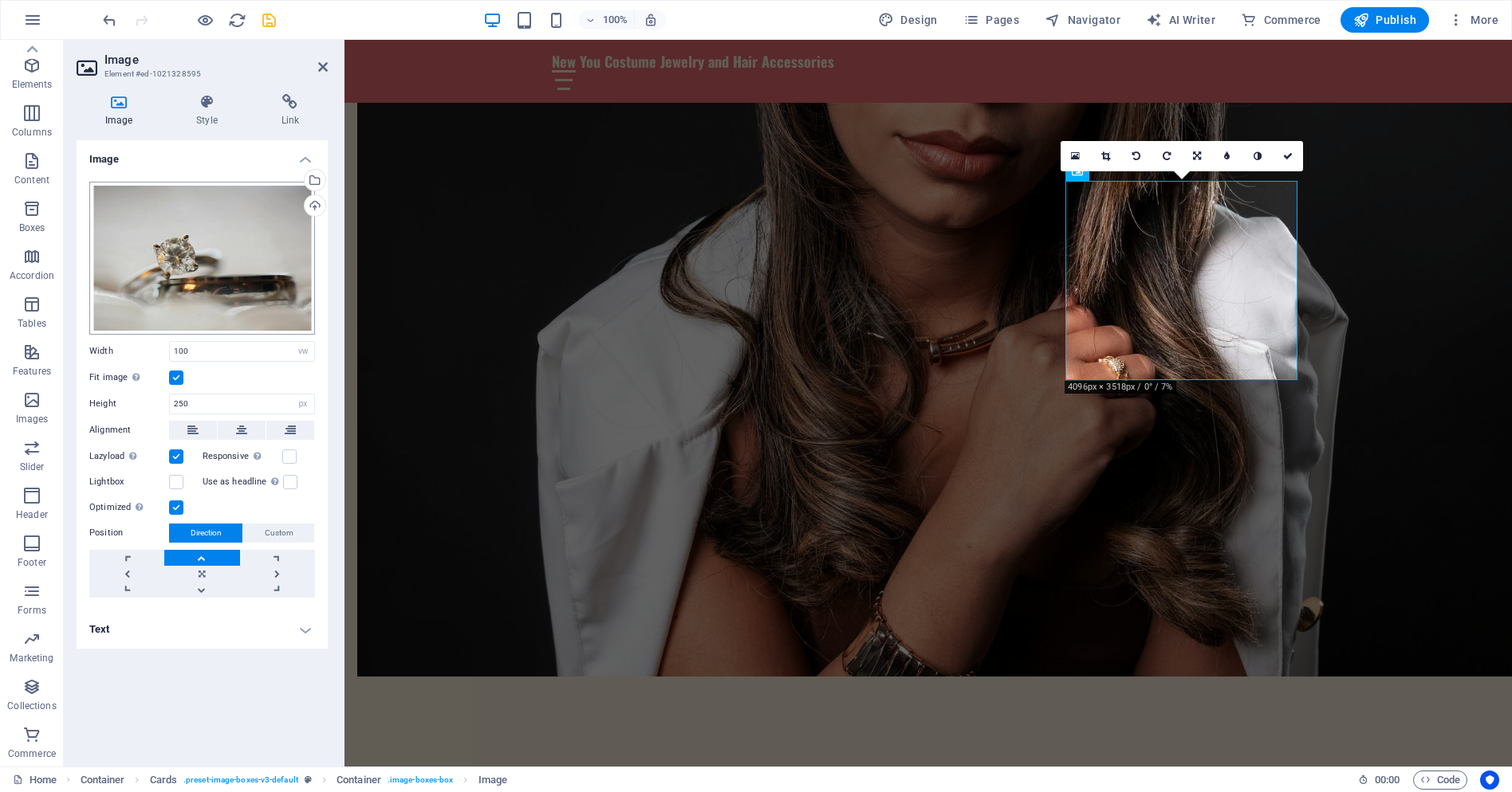
scroll to position [1234, 0]
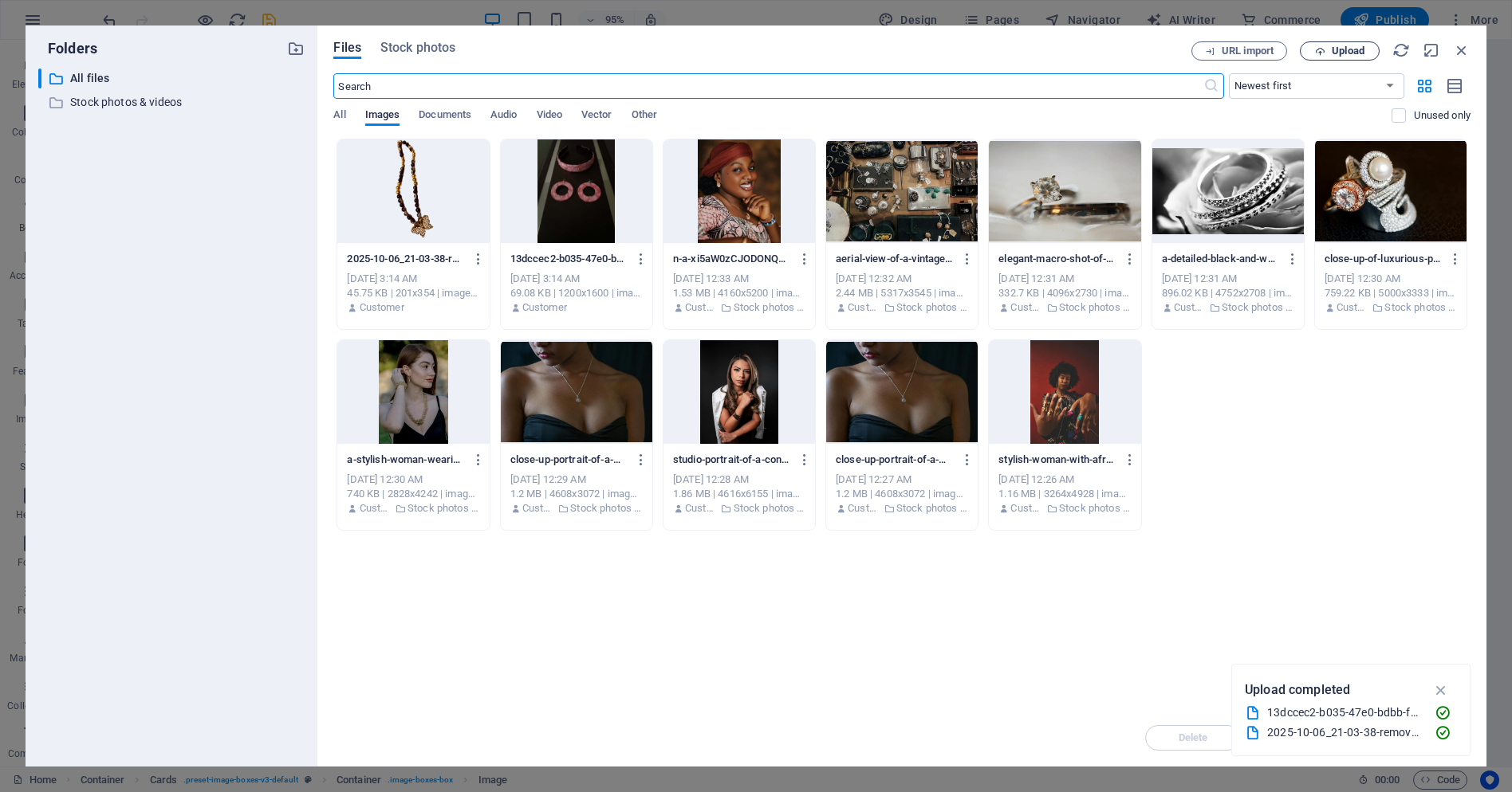
click at [1338, 47] on span "Upload" at bounding box center [1348, 51] width 32 height 10
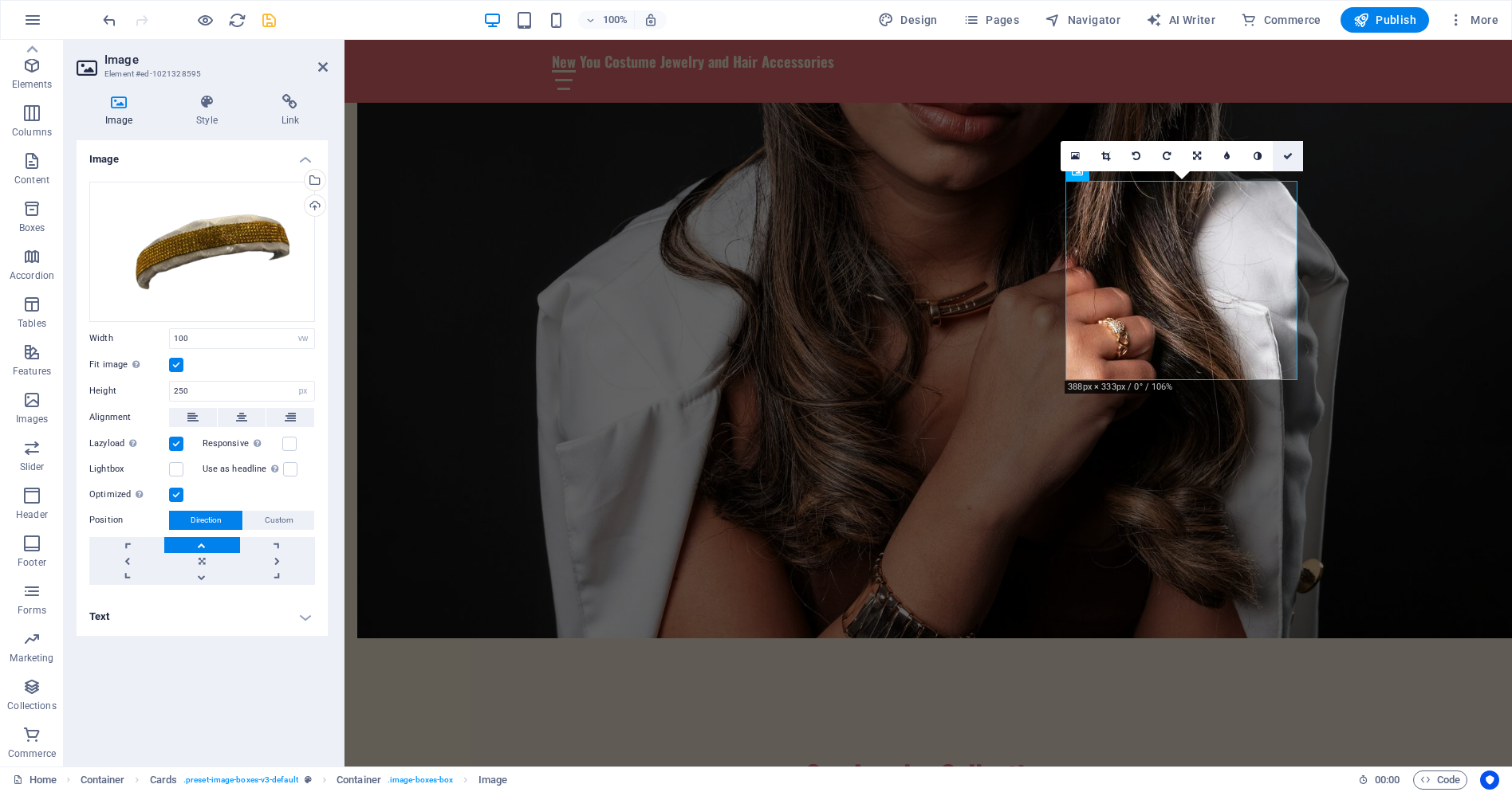
click at [1289, 154] on icon at bounding box center [1288, 156] width 10 height 10
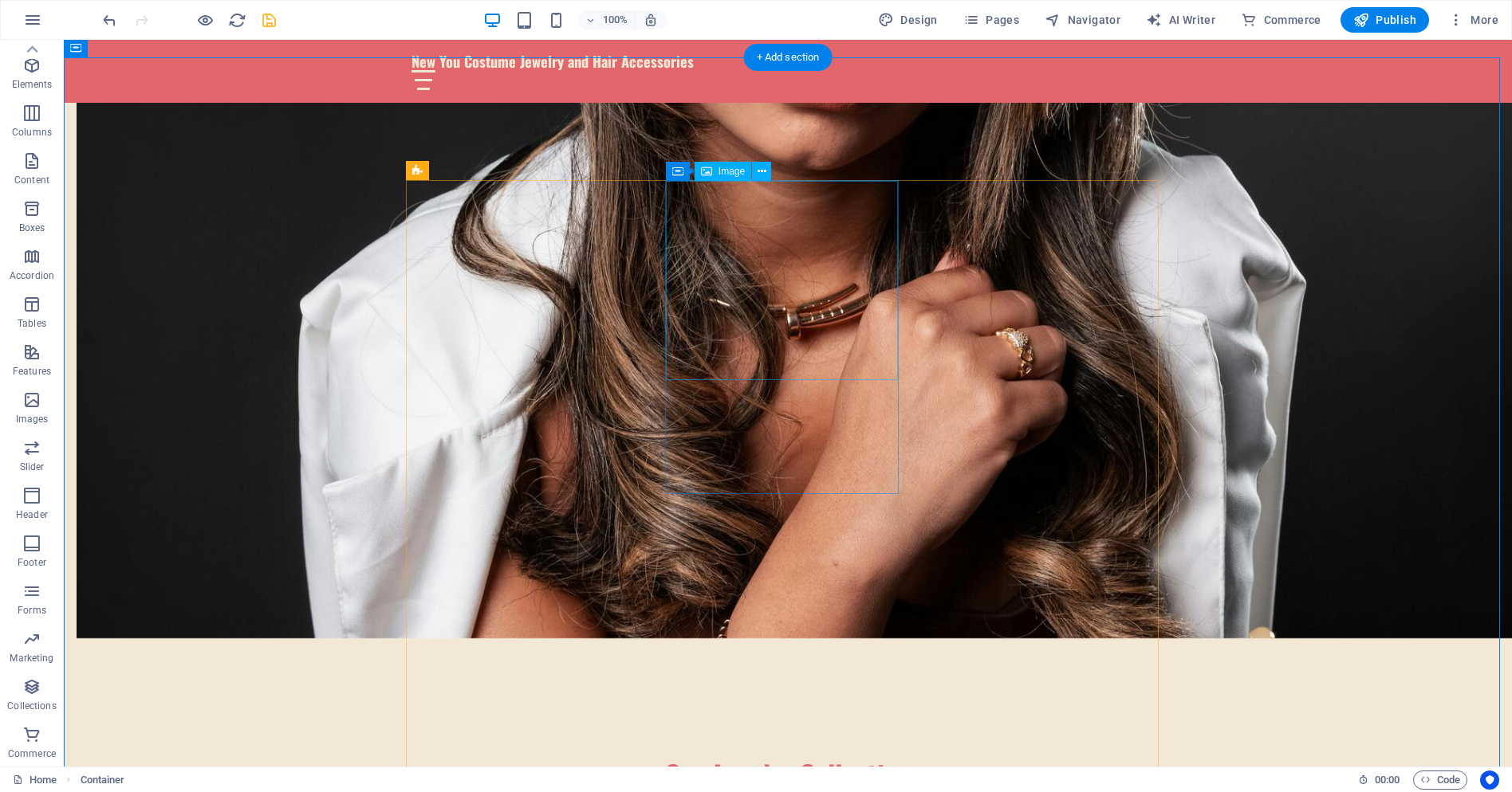
select select "vw"
select select "px"
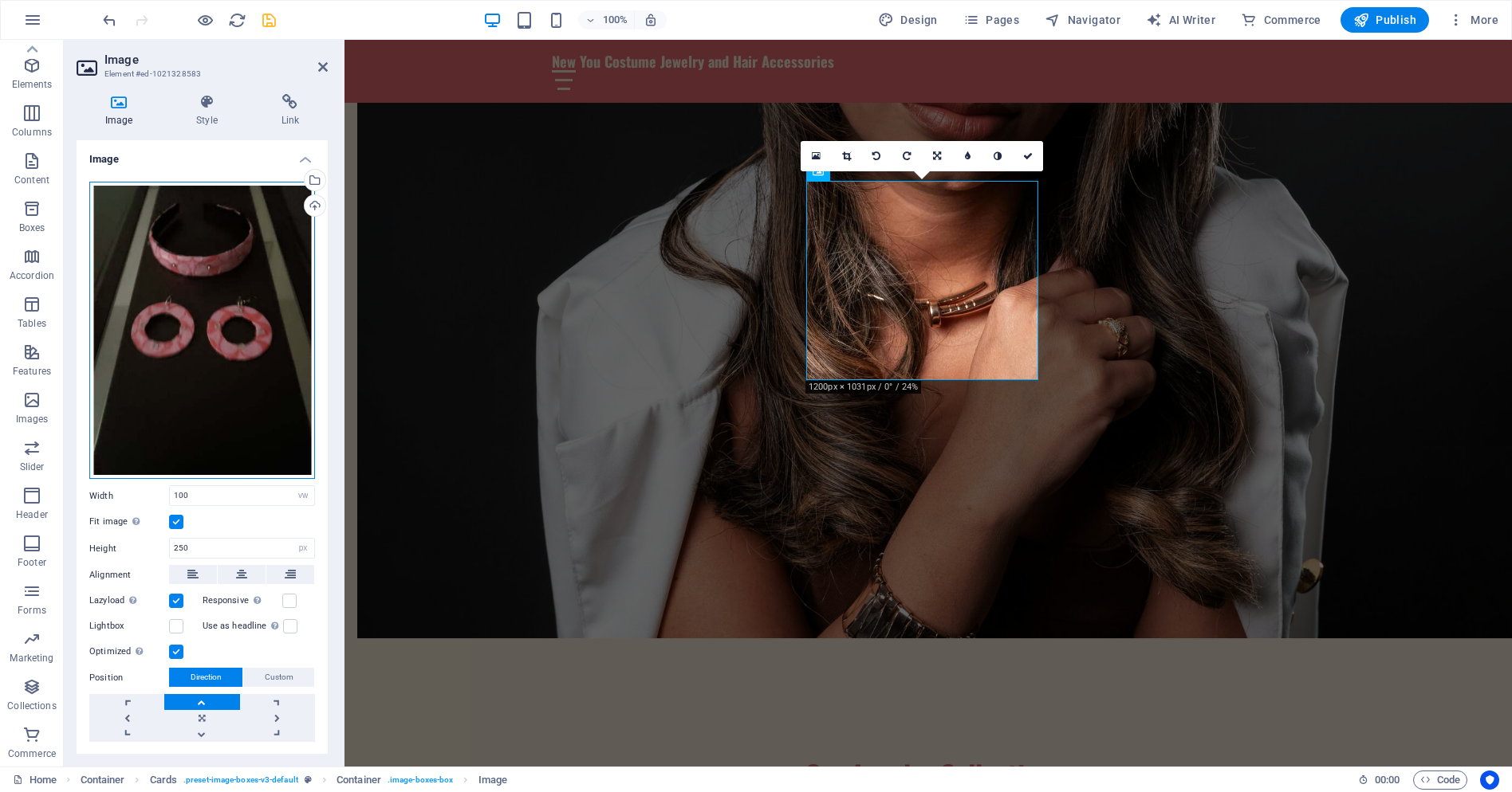
click at [216, 319] on div "Drag files here, click to choose files or select files from Files or our free s…" at bounding box center [201, 330] width 226 height 298
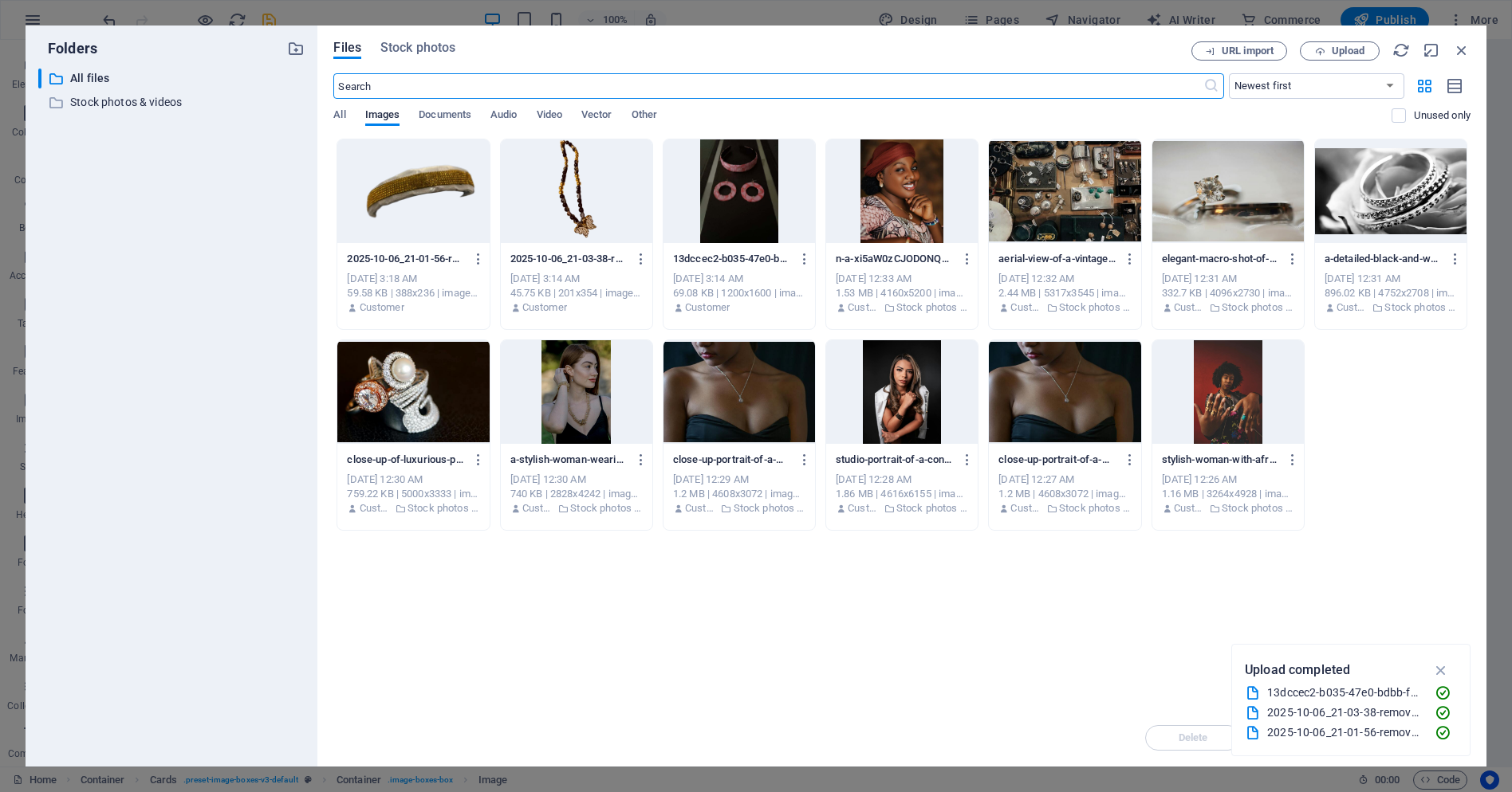
scroll to position [1234, 0]
click at [1330, 52] on span "Upload" at bounding box center [1339, 51] width 66 height 11
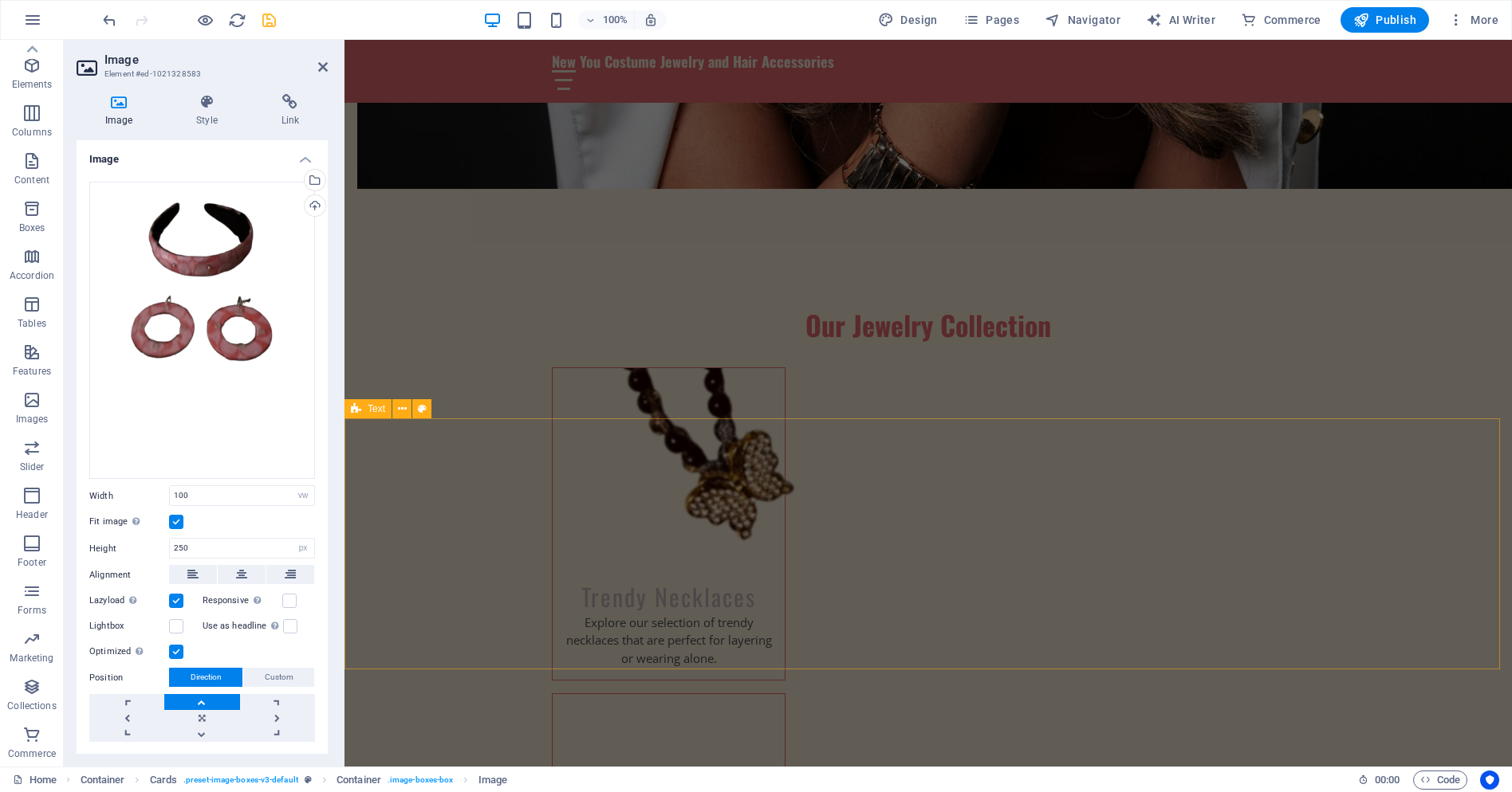
scroll to position [1674, 0]
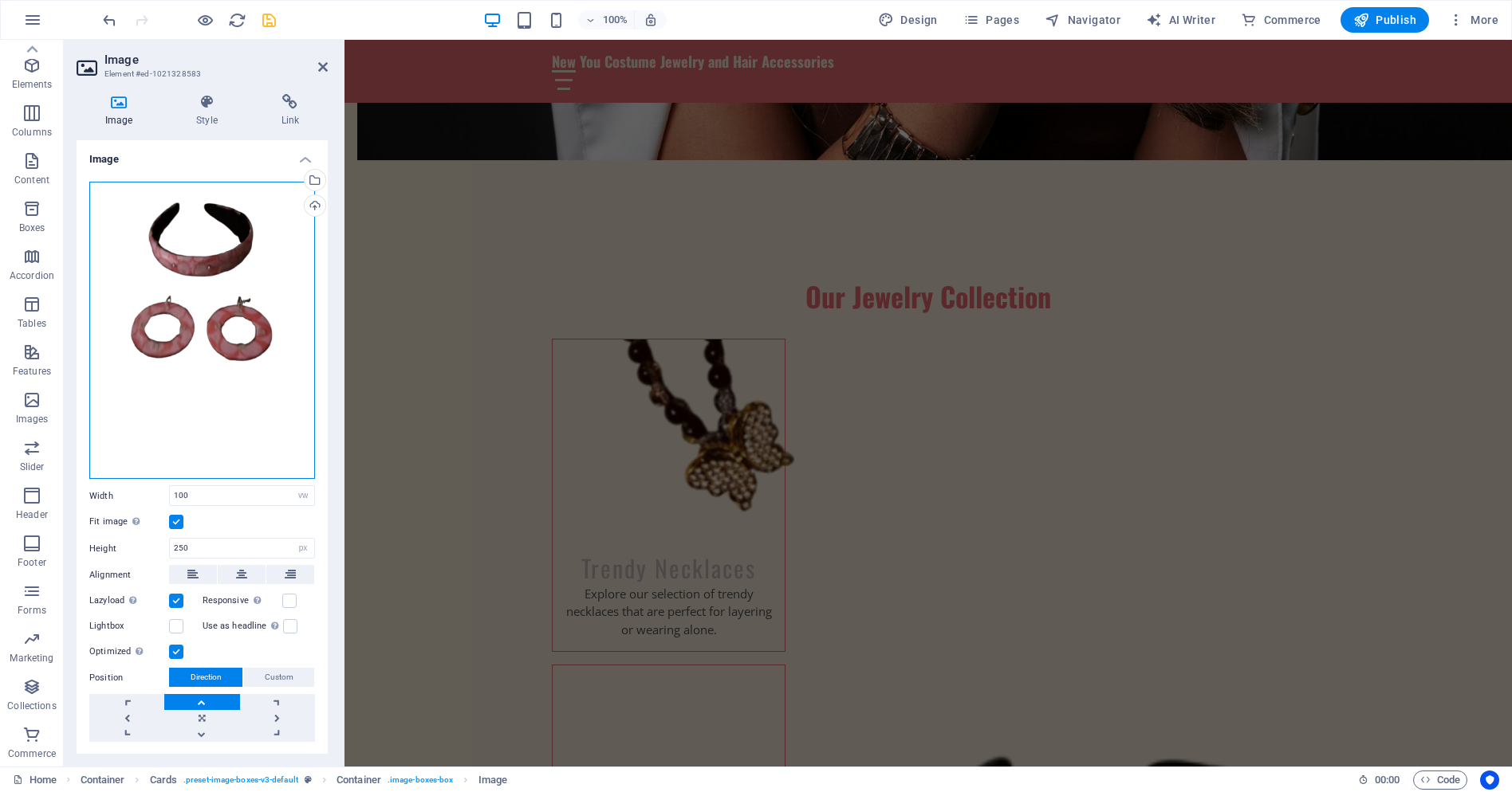
click at [226, 430] on div "Drag files here, click to choose files or select files from Files or our free s…" at bounding box center [201, 330] width 226 height 298
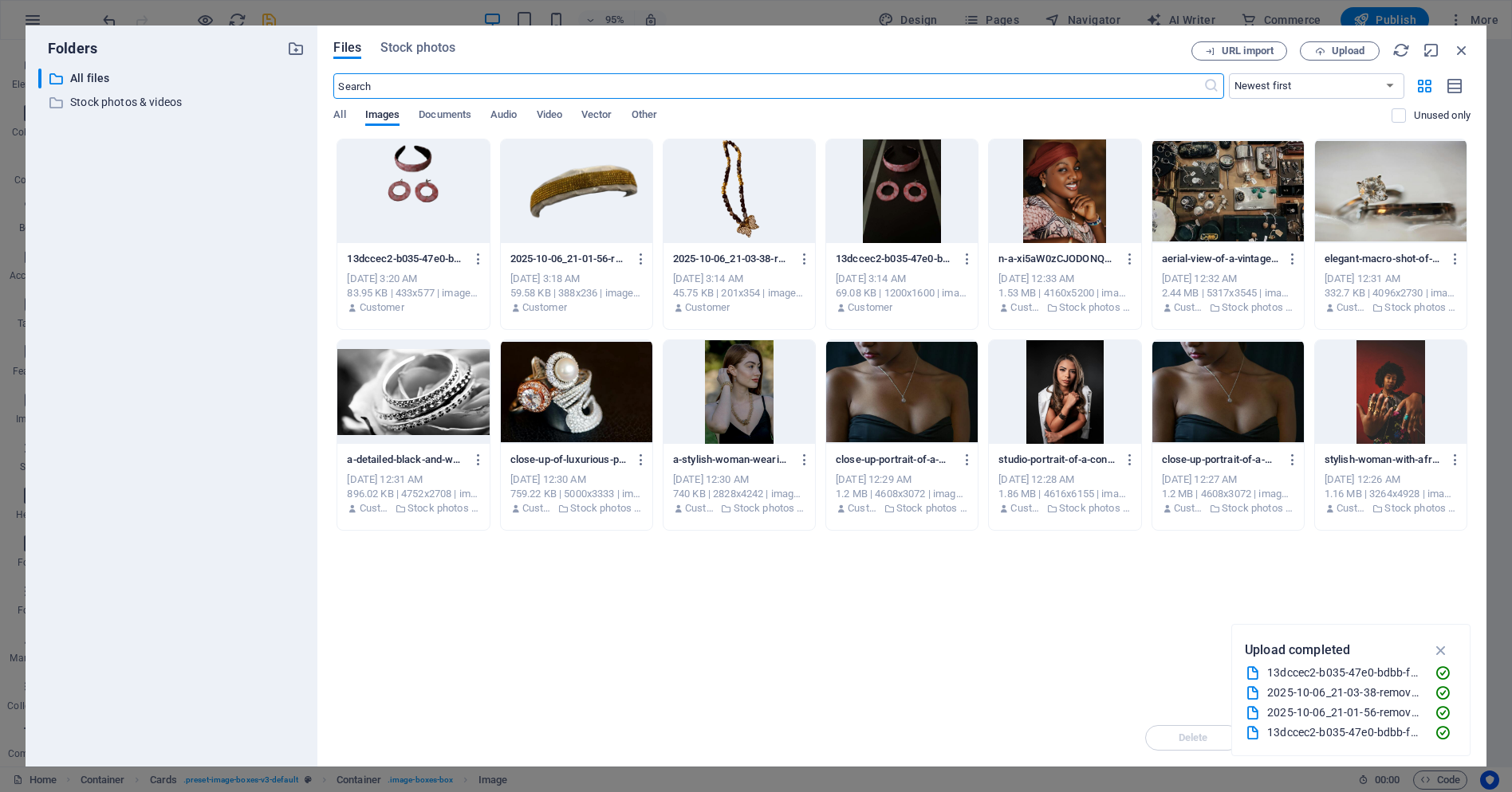
scroll to position [1092, 0]
click at [1444, 649] on icon "button" at bounding box center [1441, 650] width 19 height 18
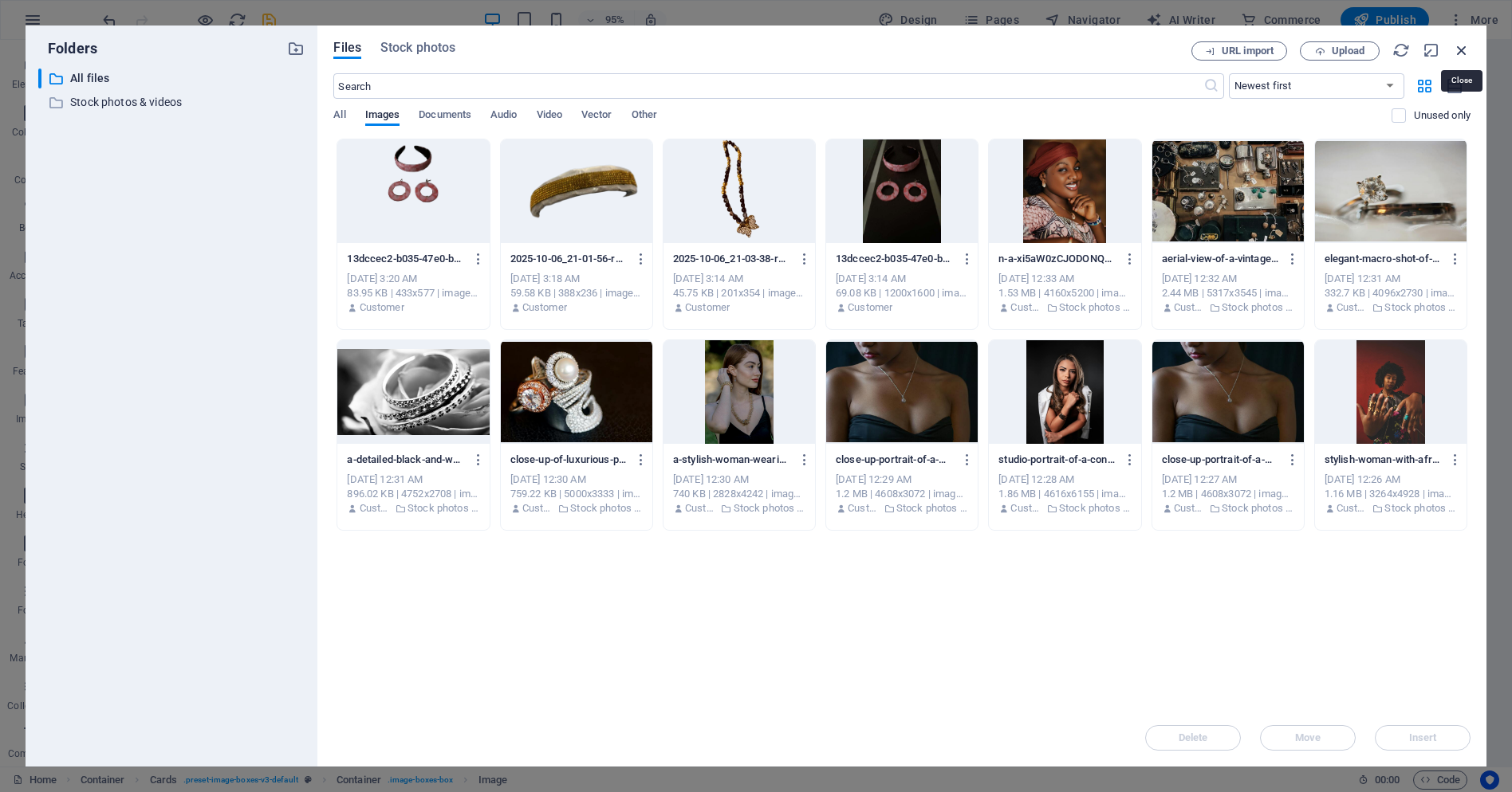
click at [1465, 50] on icon "button" at bounding box center [1462, 50] width 18 height 18
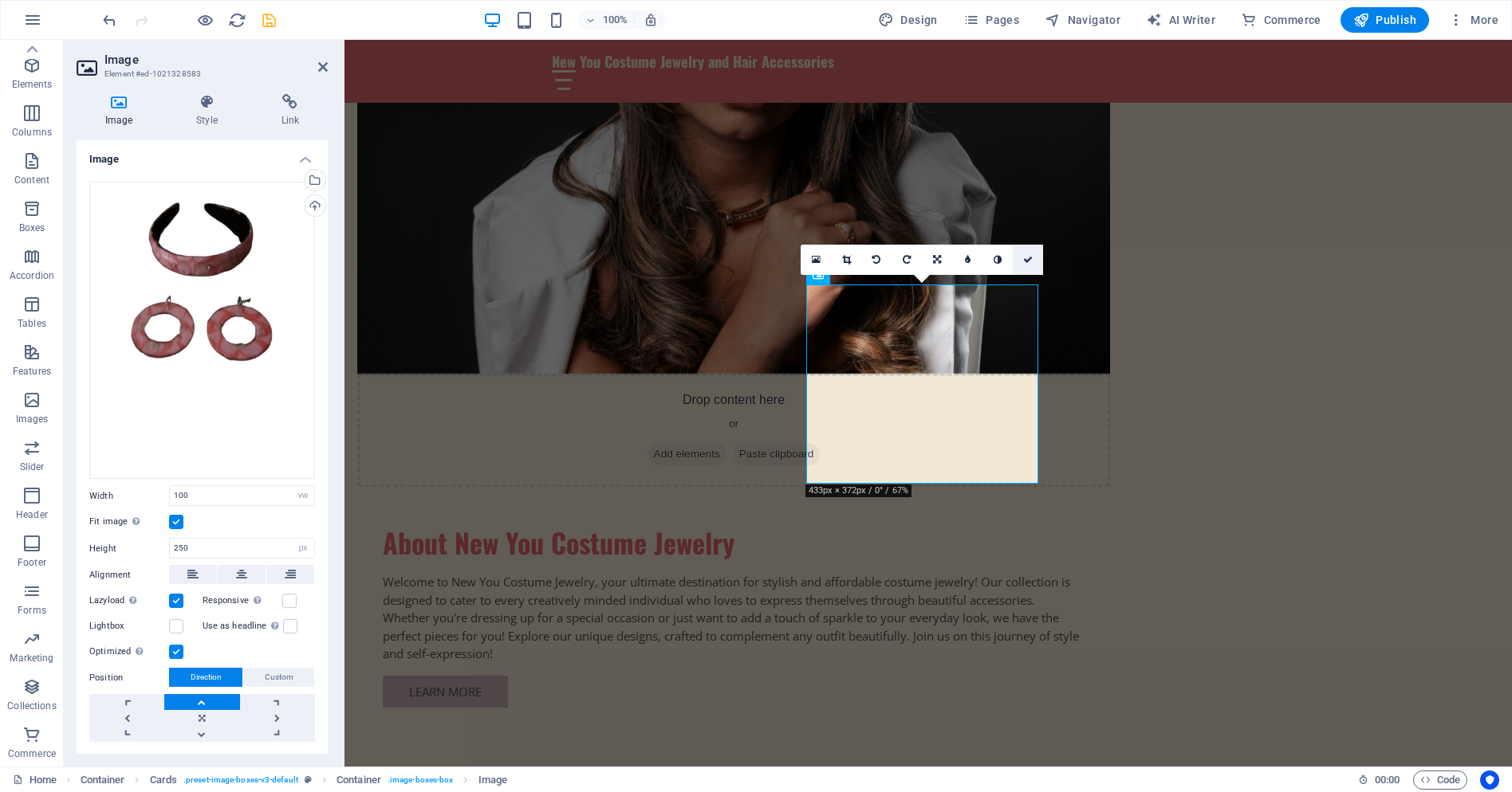
click at [1031, 259] on icon at bounding box center [1028, 260] width 10 height 10
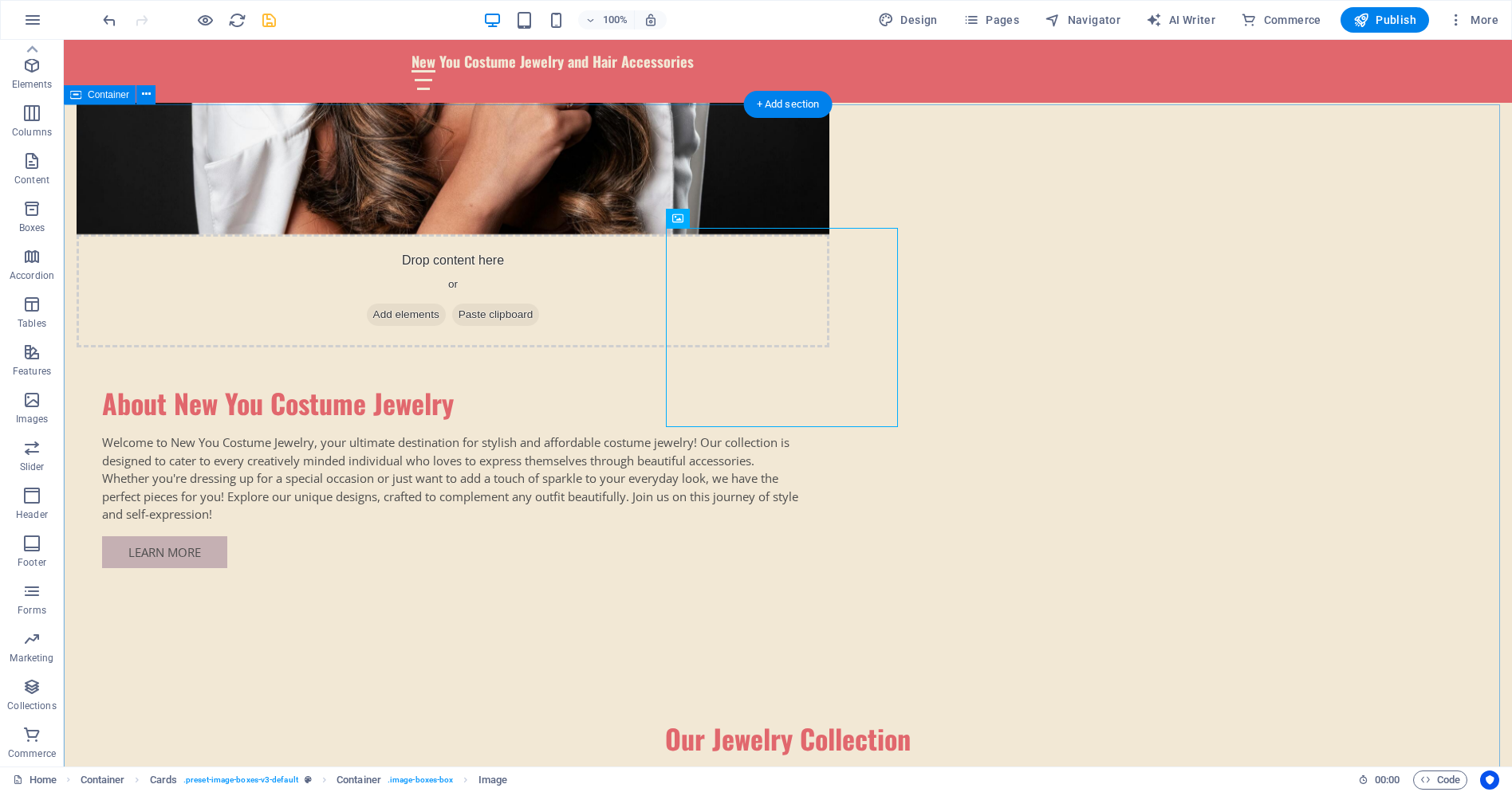
scroll to position [1252, 0]
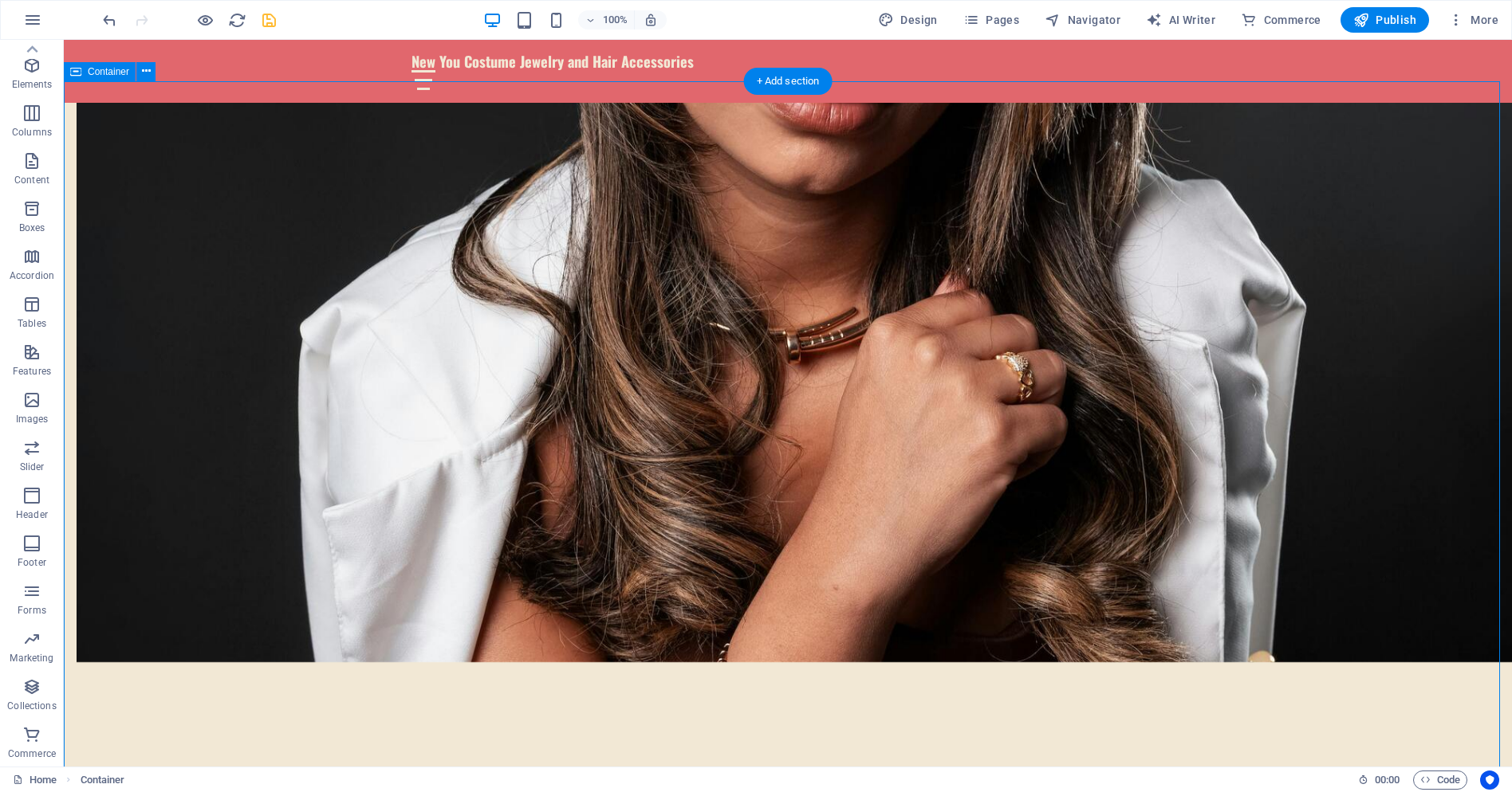
scroll to position [1092, 0]
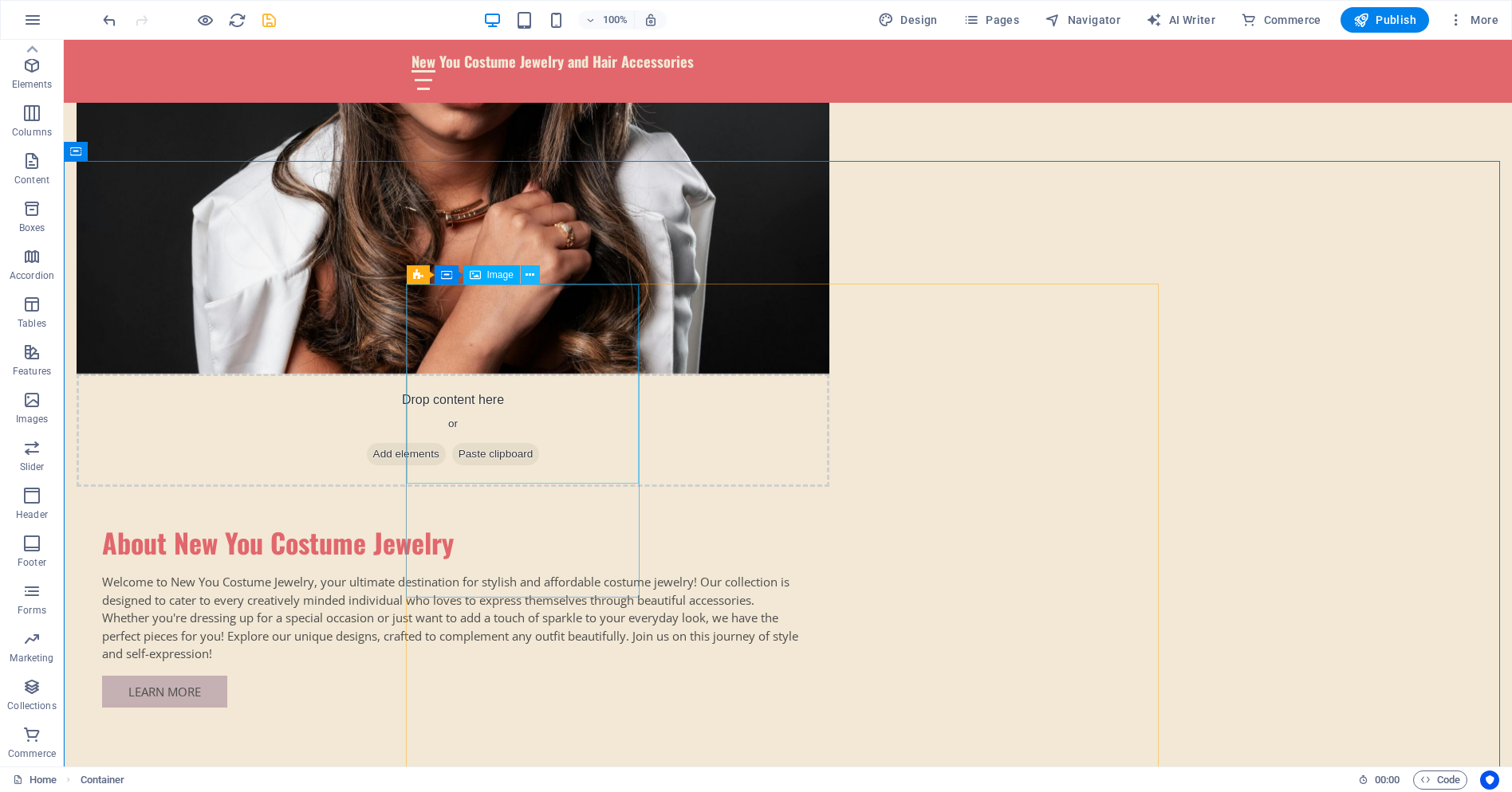
click at [527, 274] on icon at bounding box center [529, 275] width 9 height 17
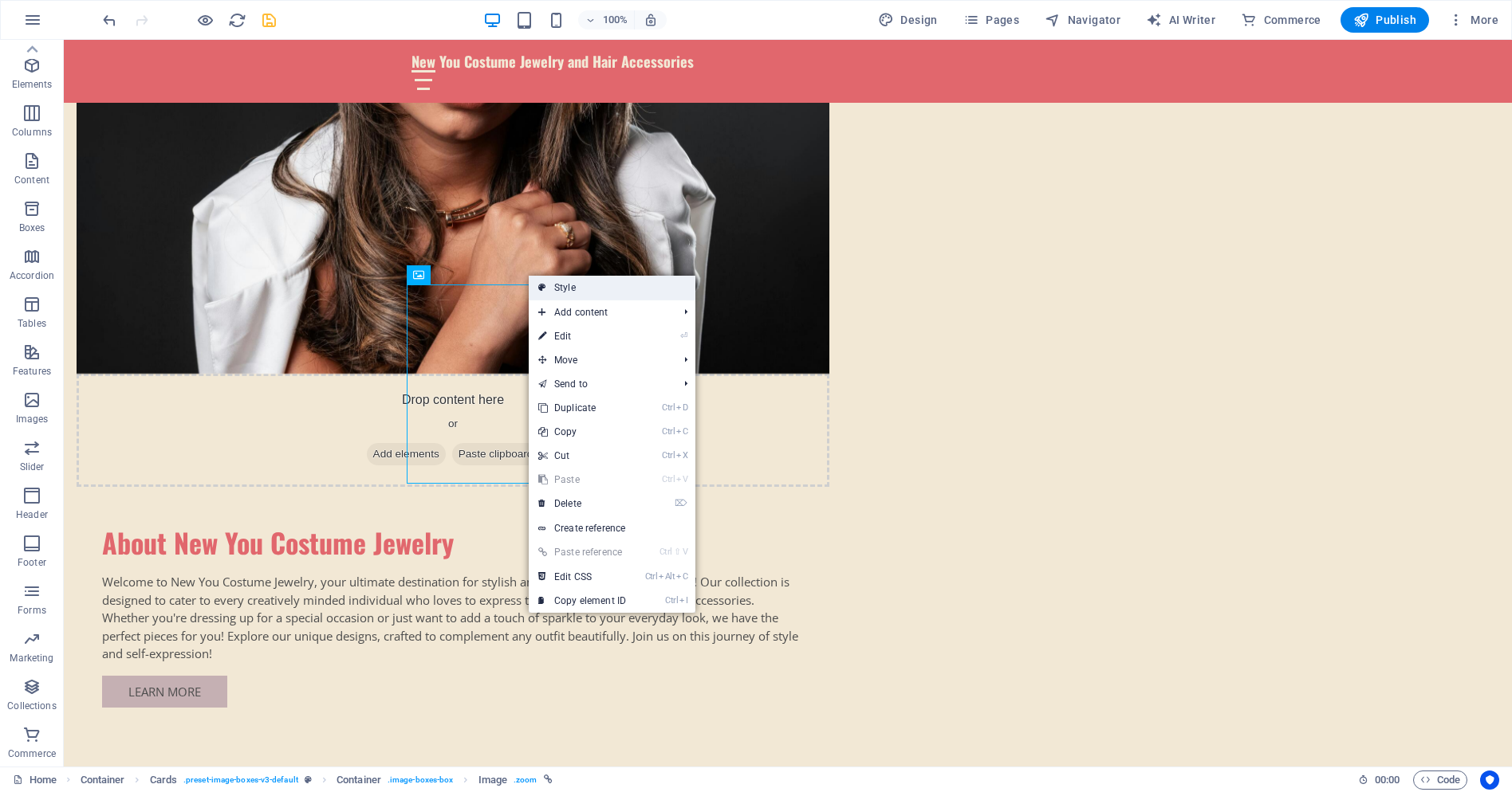
click at [572, 289] on link "Style" at bounding box center [612, 287] width 166 height 23
select select "rem"
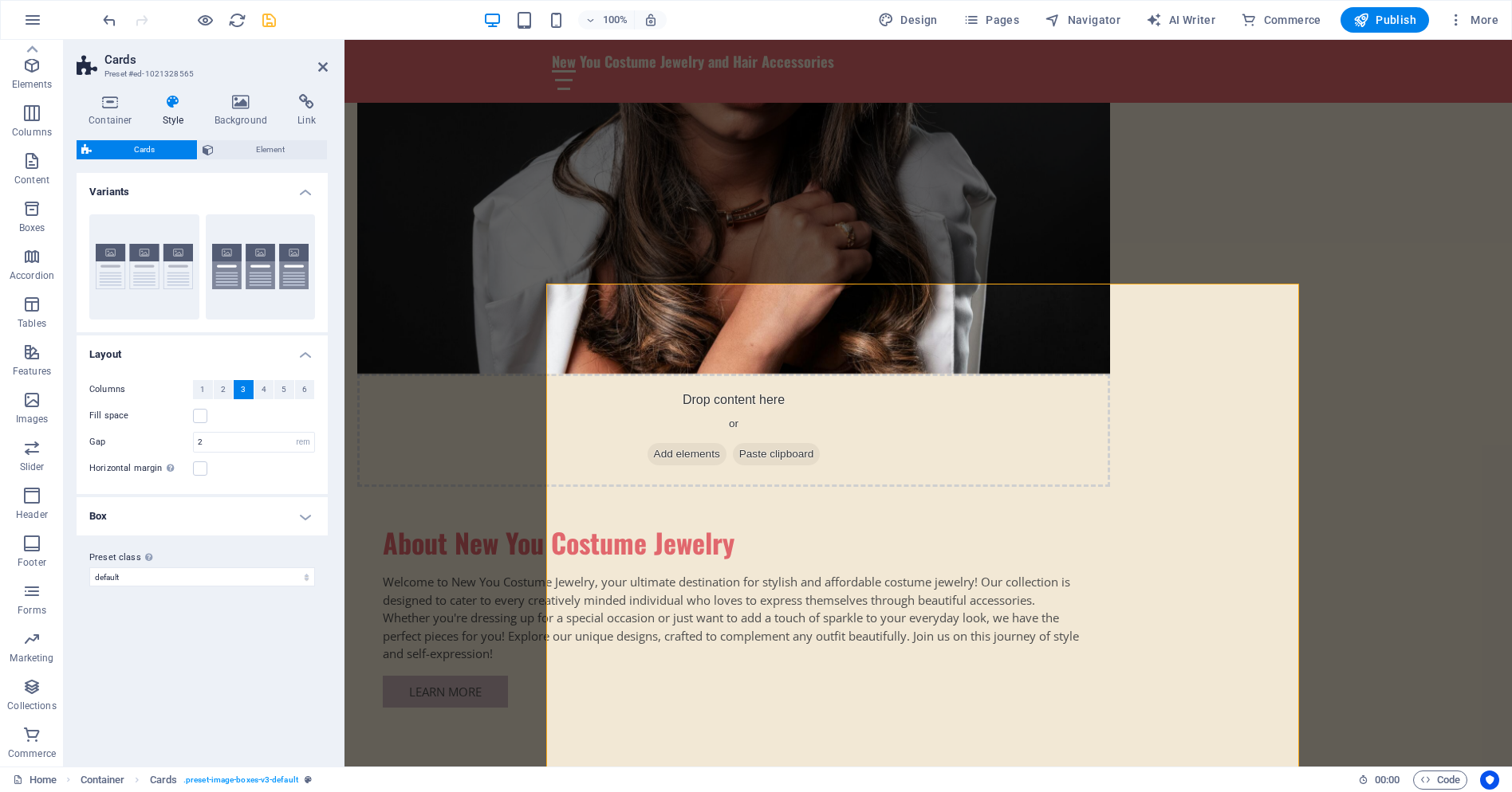
click at [304, 517] on h4 "Box" at bounding box center [201, 516] width 251 height 38
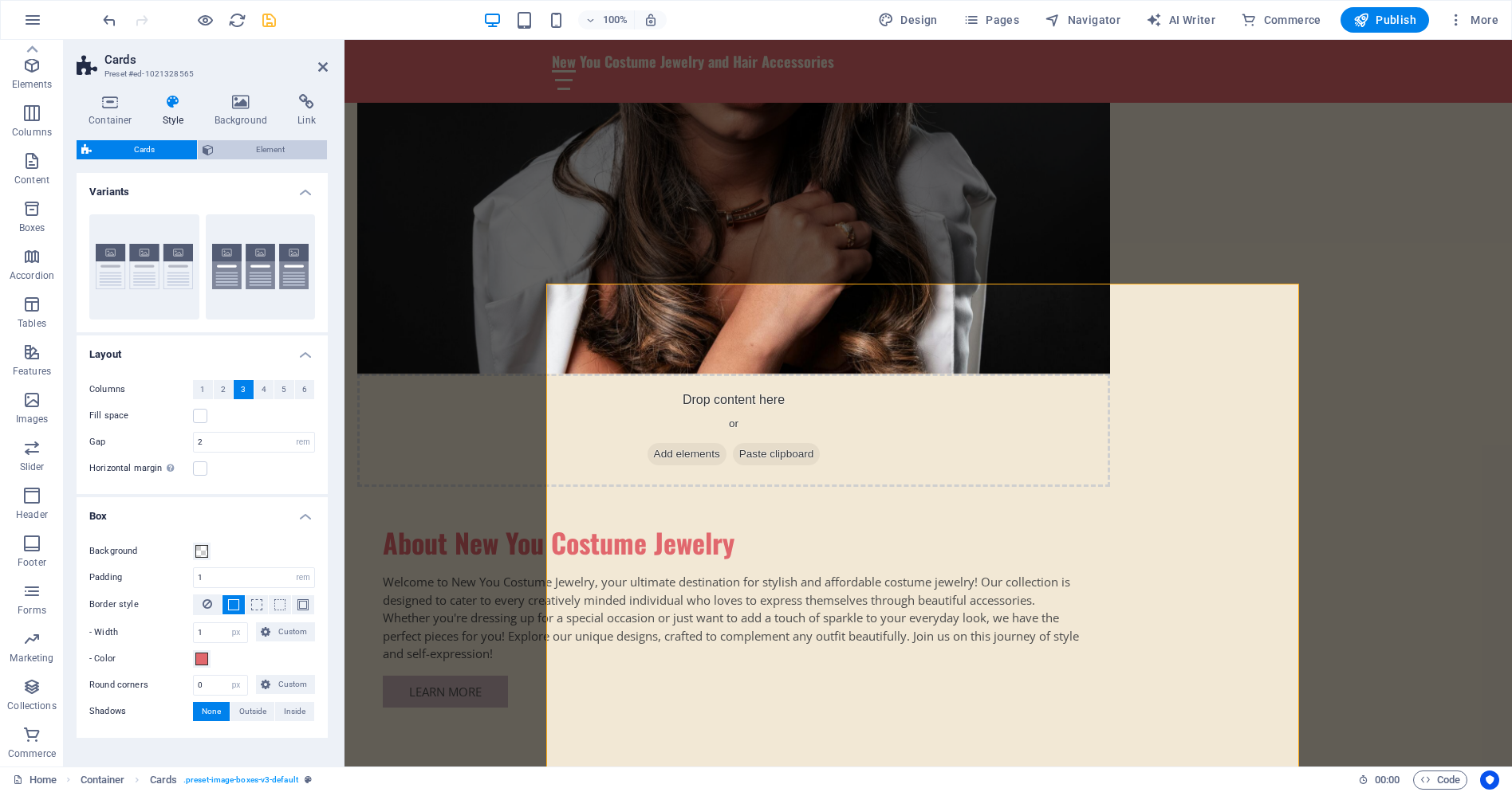
click at [248, 142] on span "Element" at bounding box center [270, 150] width 104 height 20
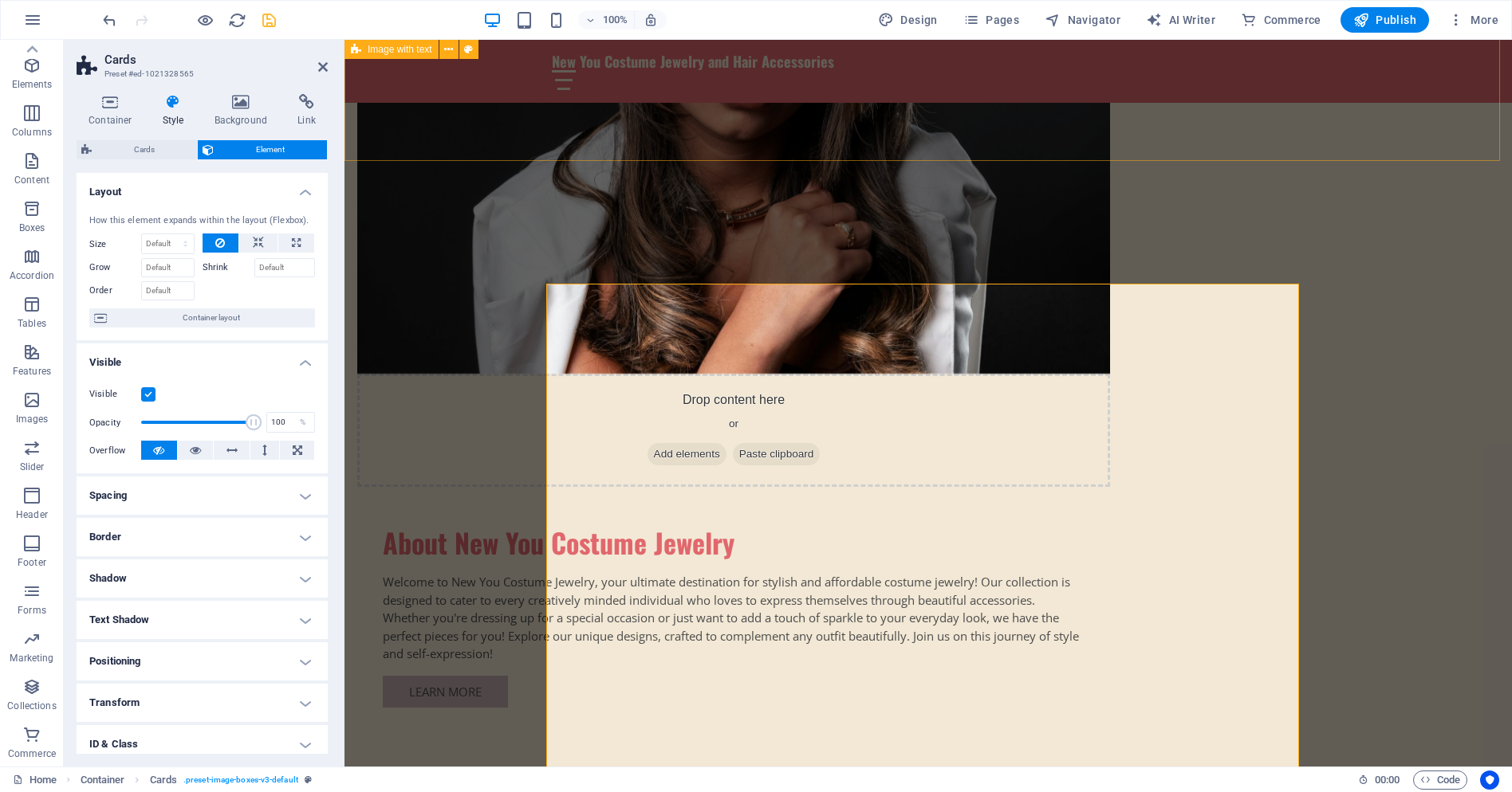
click at [1258, 150] on div "Drop content here or Add elements Paste clipboard About New You Costume Jewelry…" at bounding box center [928, 374] width 1168 height 846
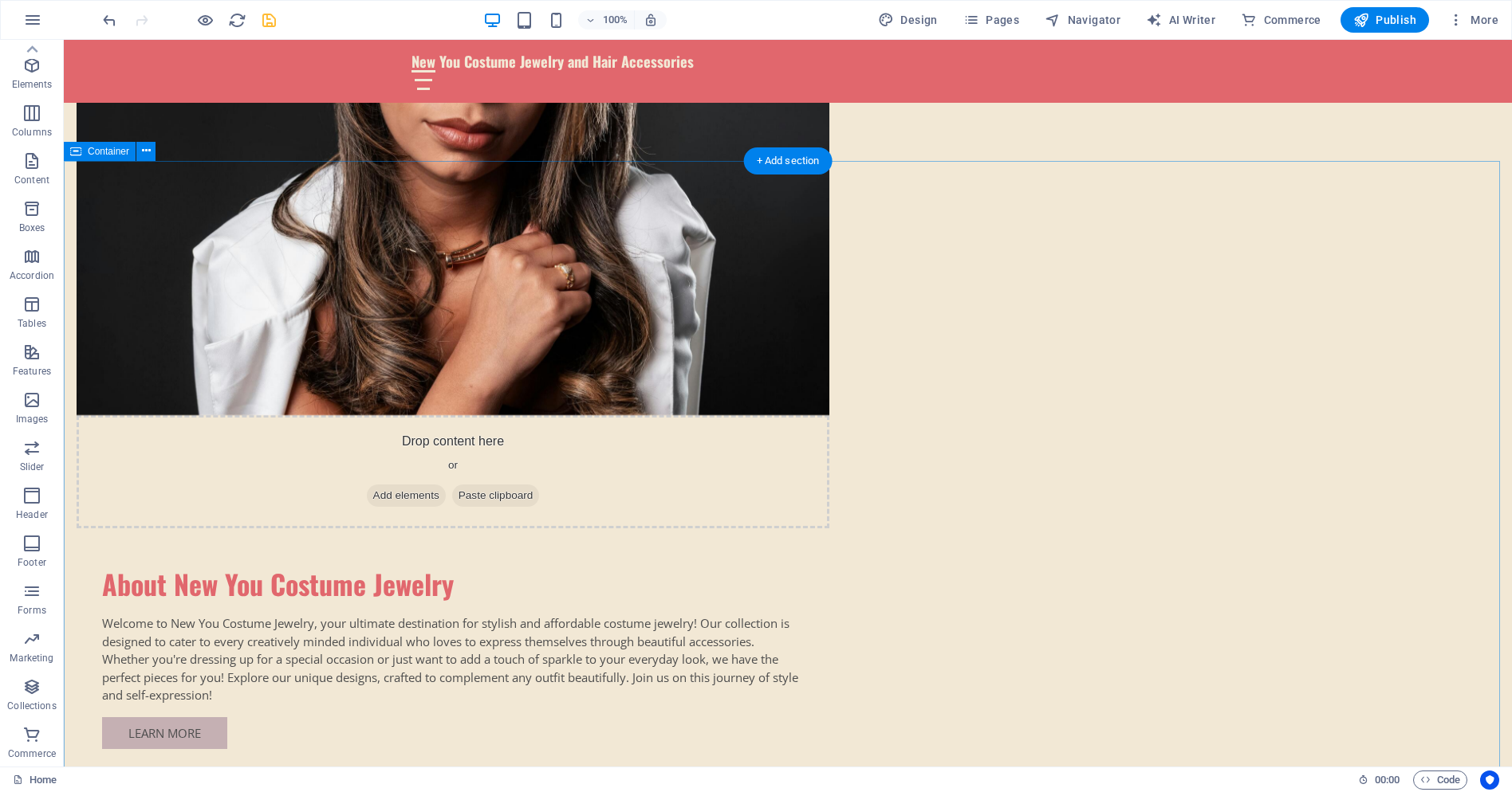
scroll to position [1012, 0]
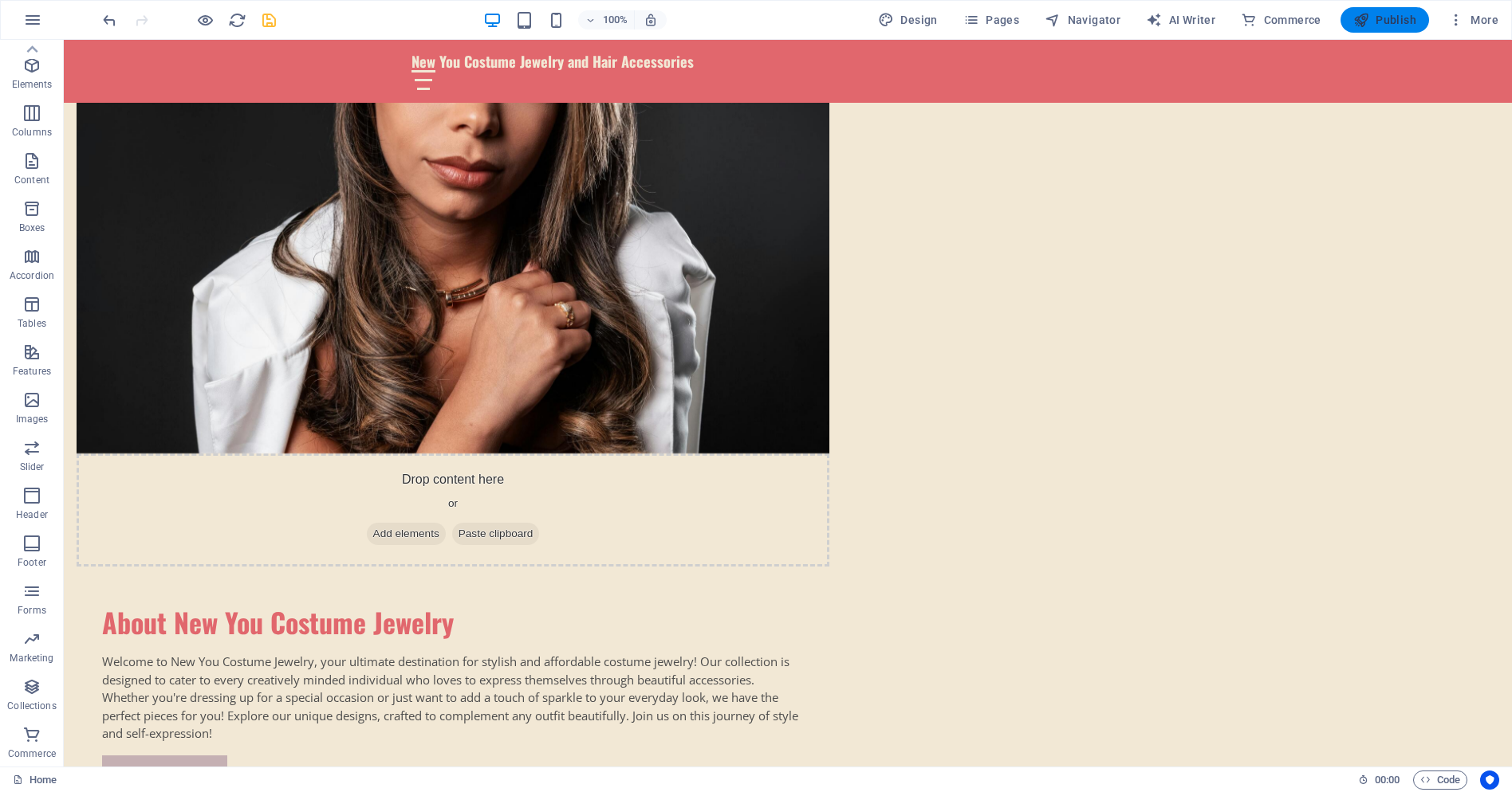
click at [1390, 20] on span "Publish" at bounding box center [1385, 20] width 63 height 16
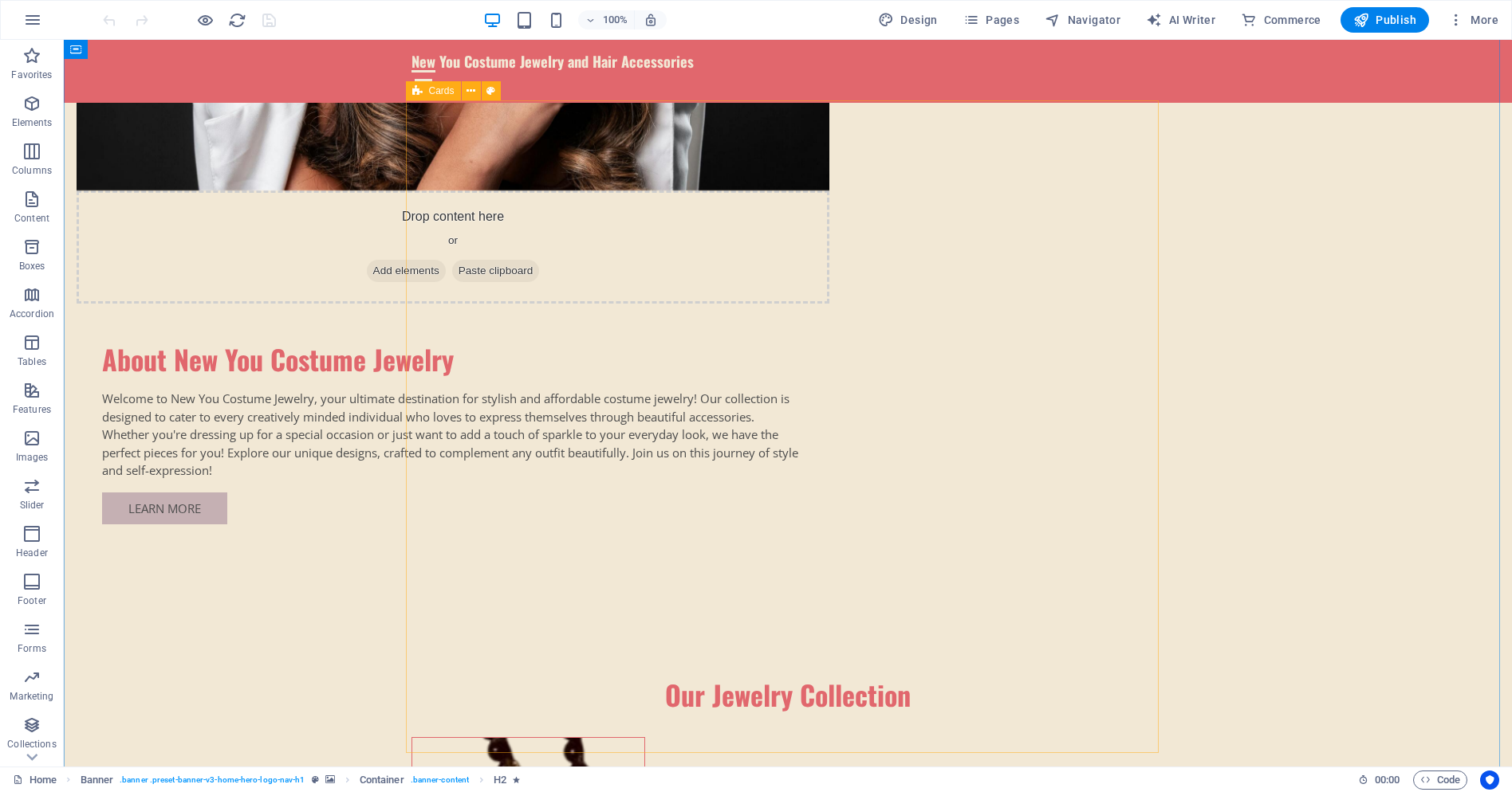
scroll to position [1355, 0]
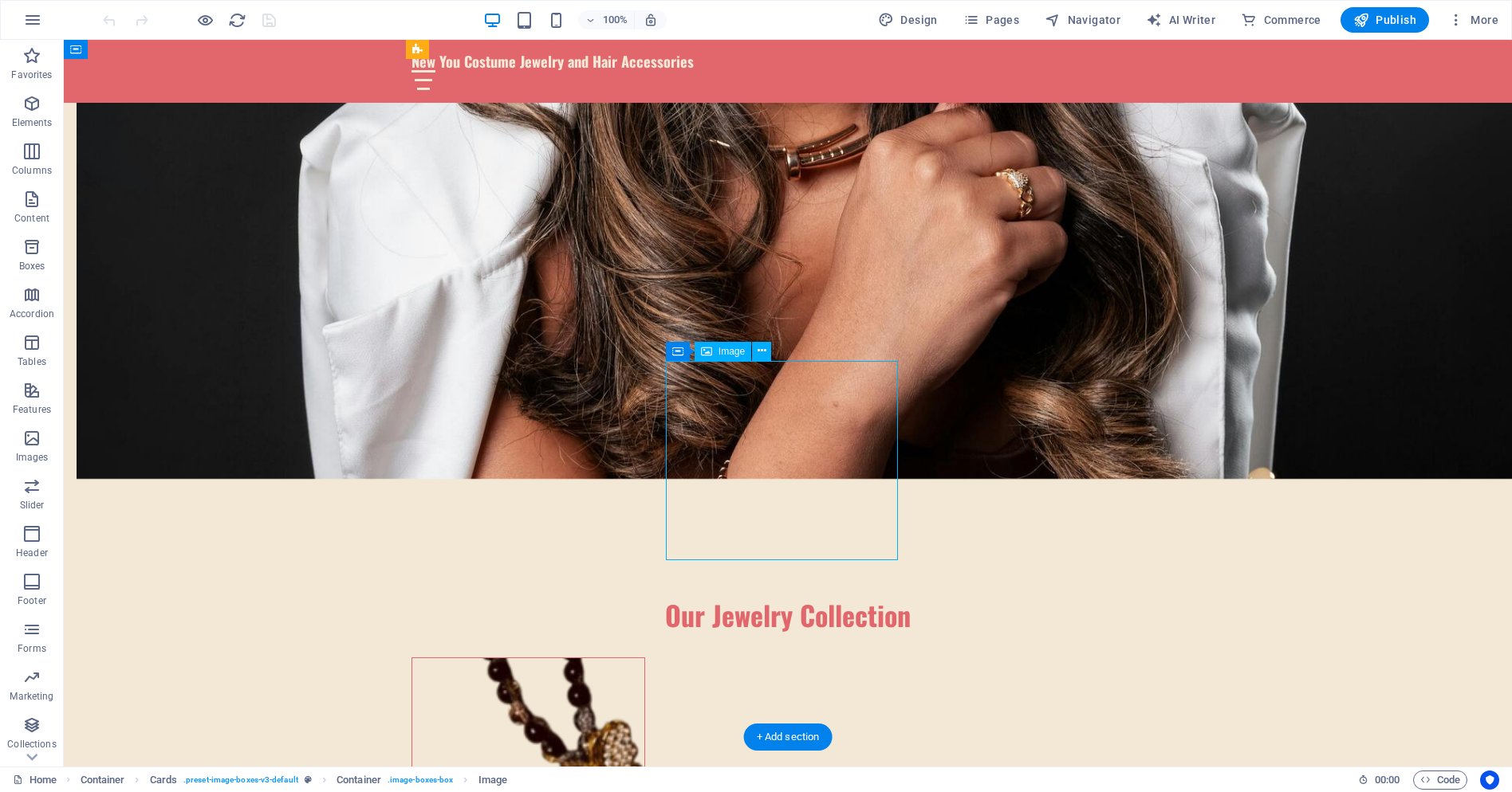
select select "vw"
select select "px"
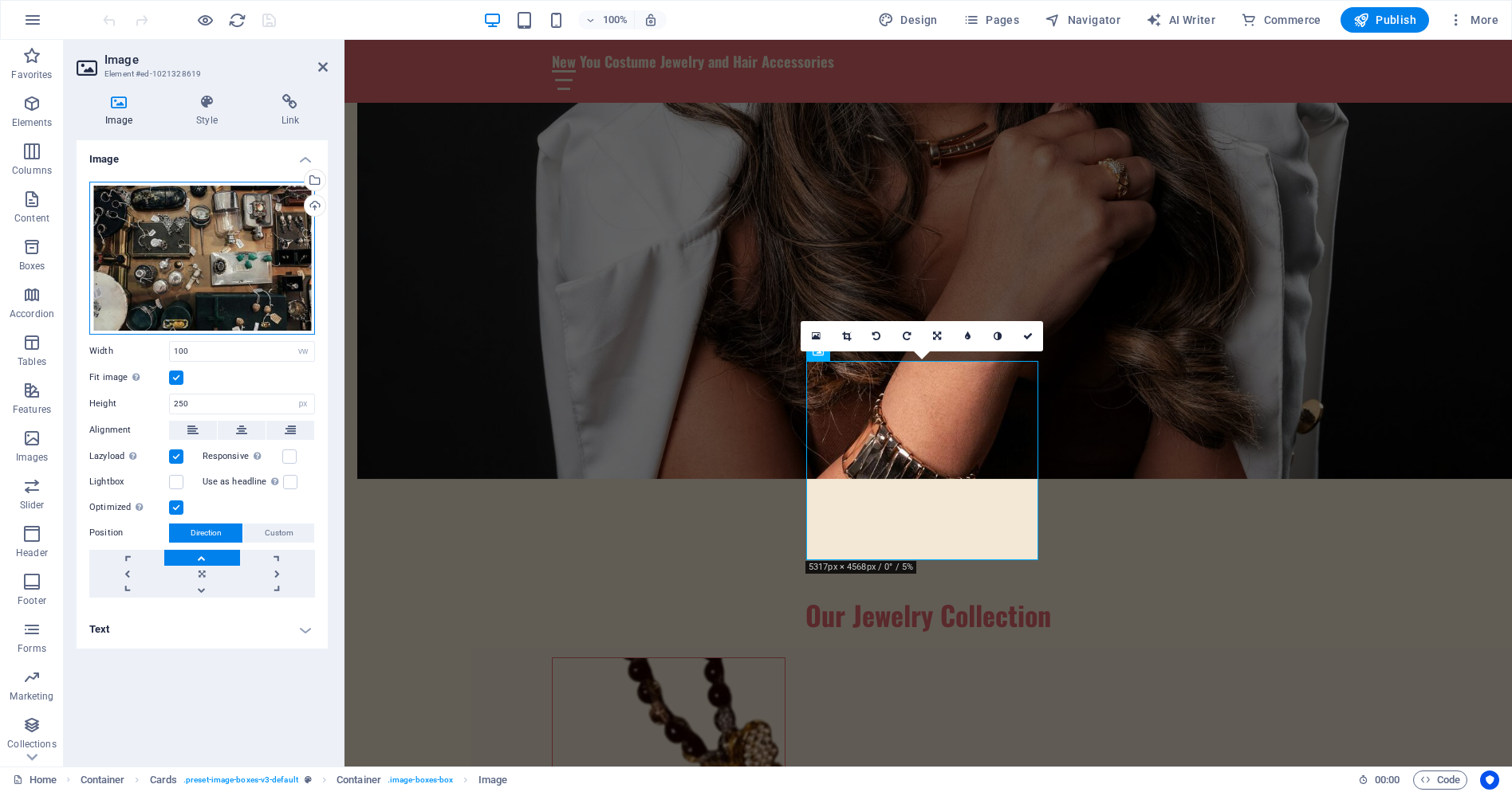
click at [151, 219] on div "Drag files here, click to choose files or select files from Files or our free s…" at bounding box center [201, 258] width 226 height 154
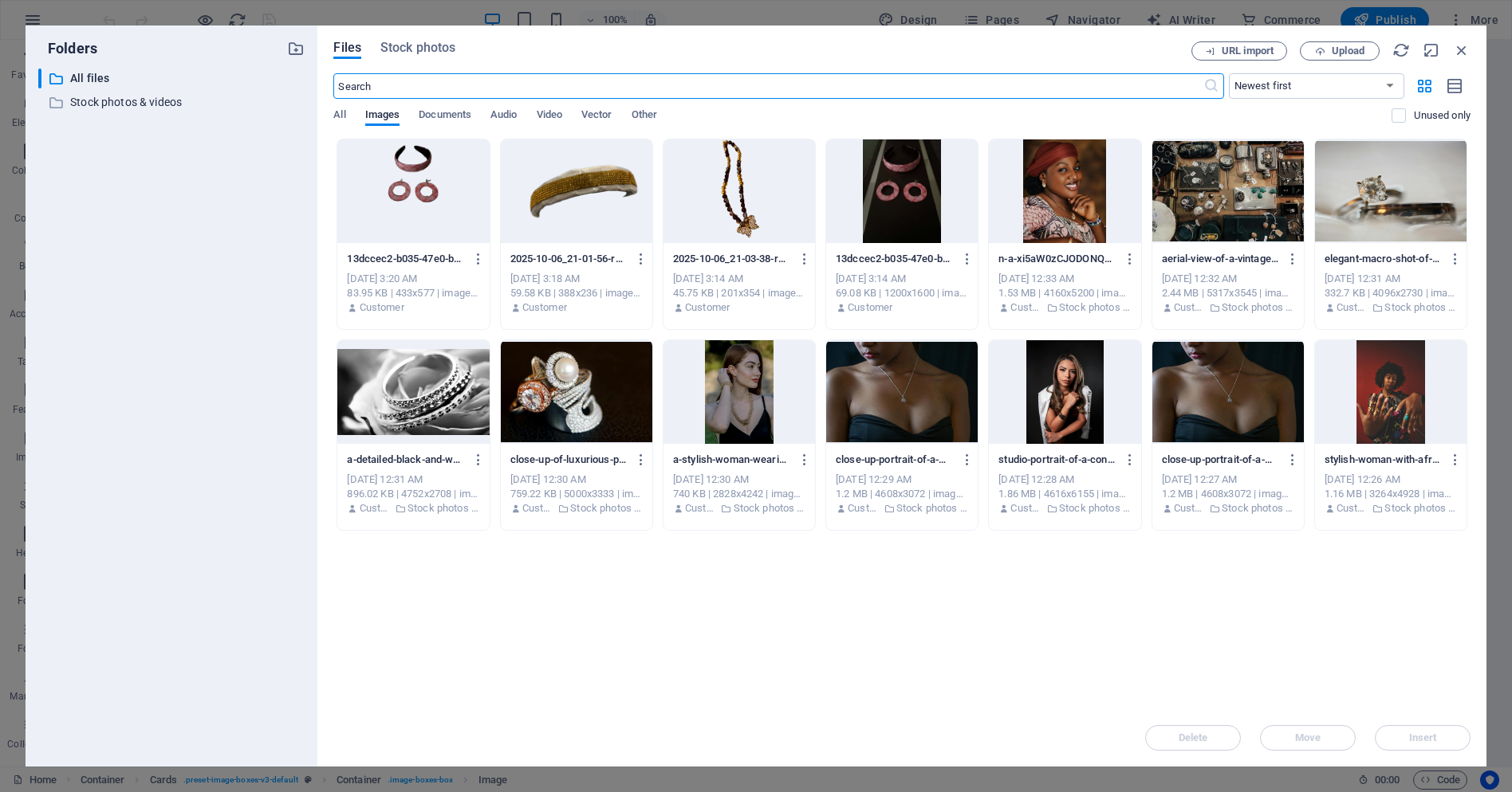
scroll to position [1393, 0]
click at [1355, 51] on span "Upload" at bounding box center [1348, 51] width 32 height 10
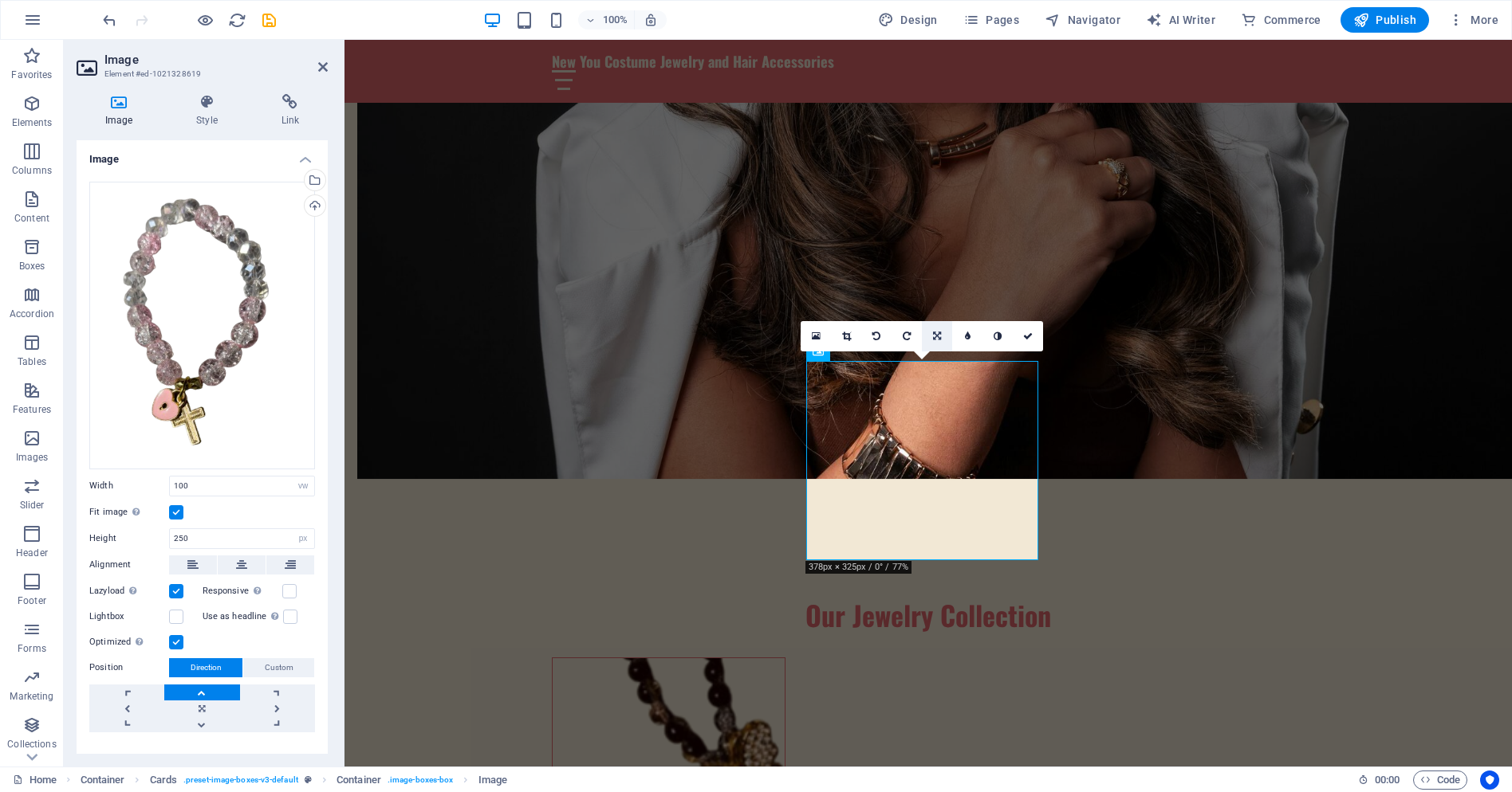
click at [940, 333] on icon at bounding box center [937, 336] width 8 height 10
click at [972, 334] on link at bounding box center [967, 336] width 30 height 30
click at [814, 334] on icon at bounding box center [816, 335] width 9 height 11
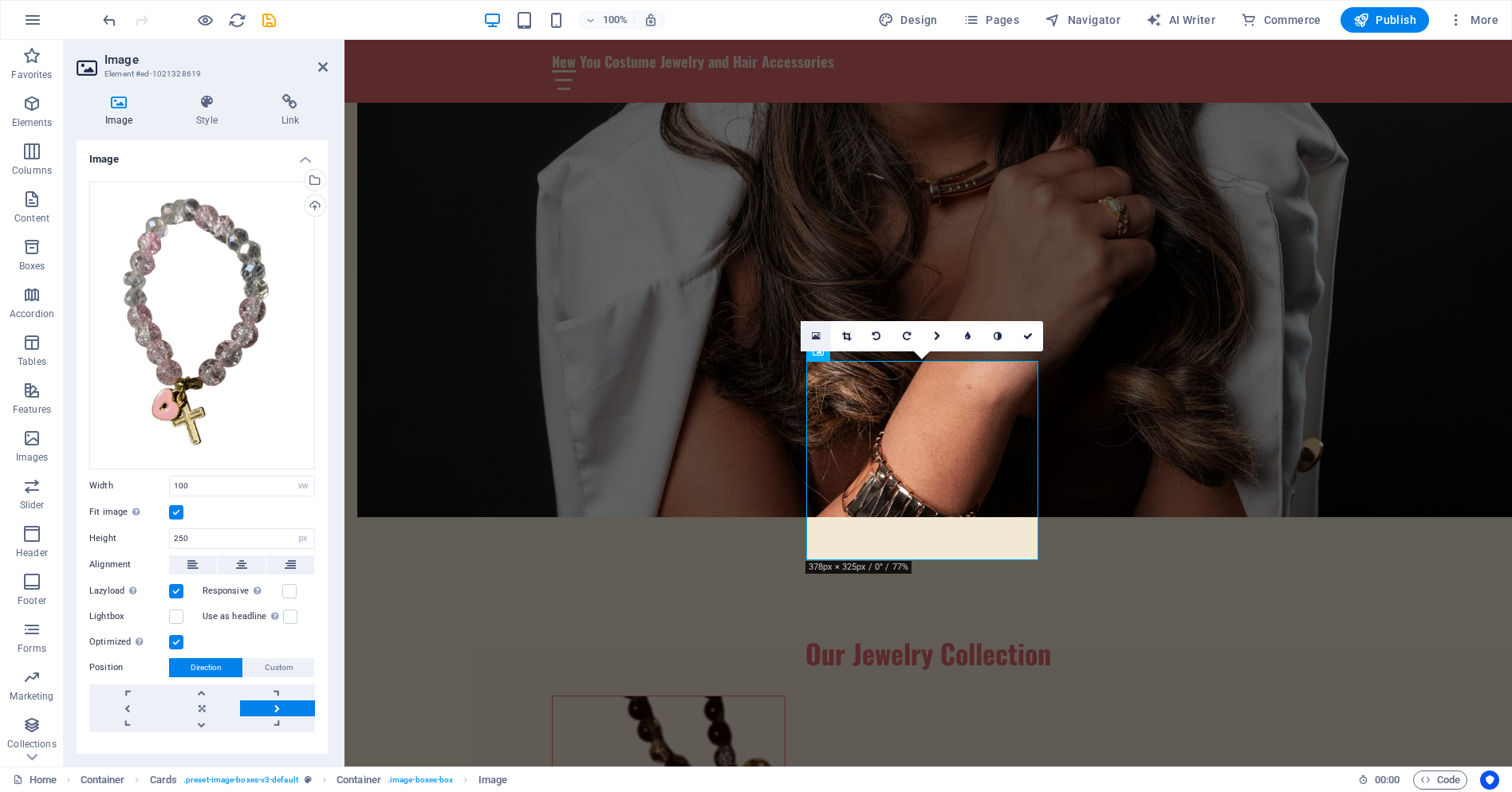
scroll to position [1393, 0]
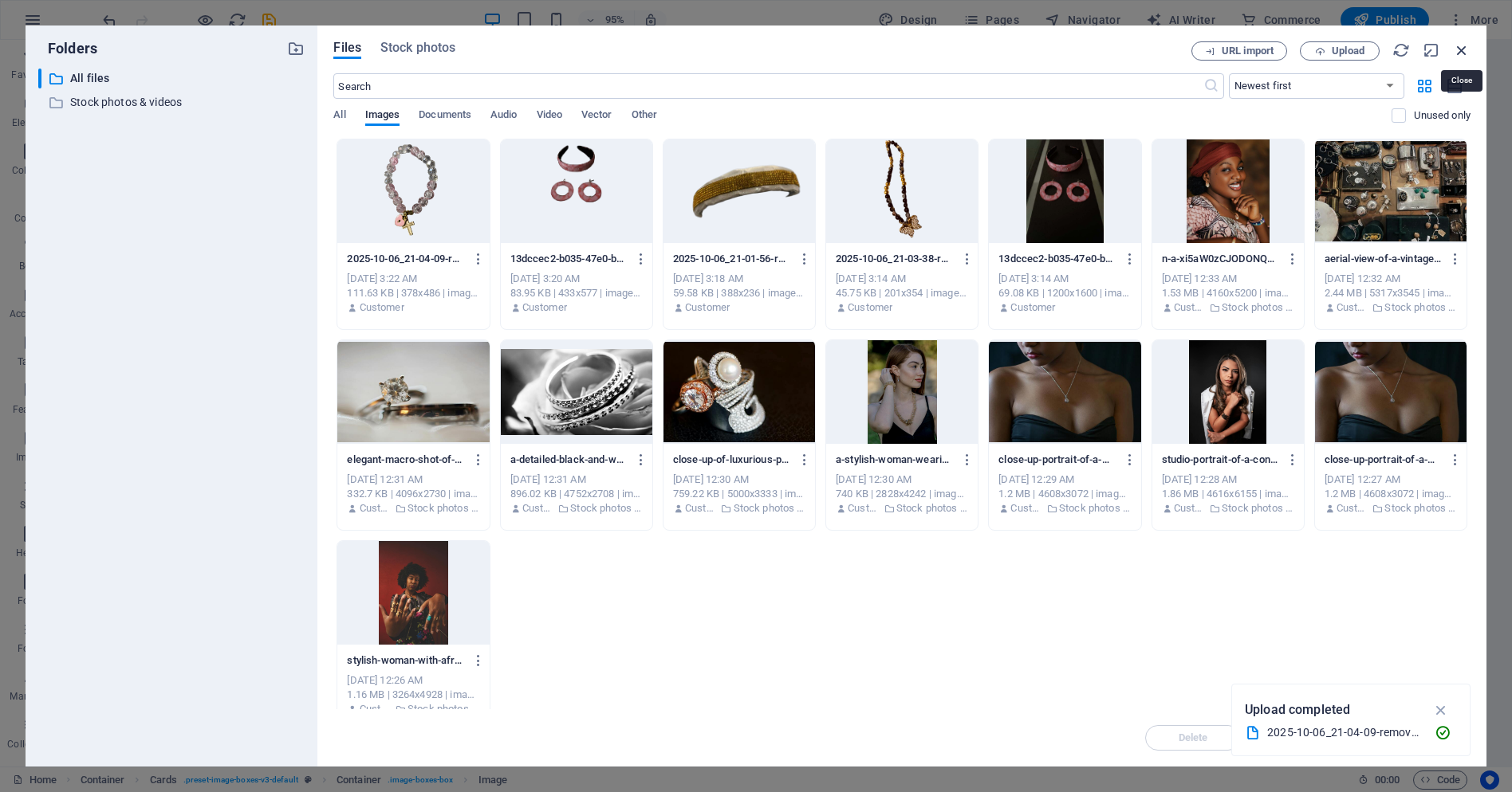
click at [1457, 49] on icon "button" at bounding box center [1462, 50] width 18 height 18
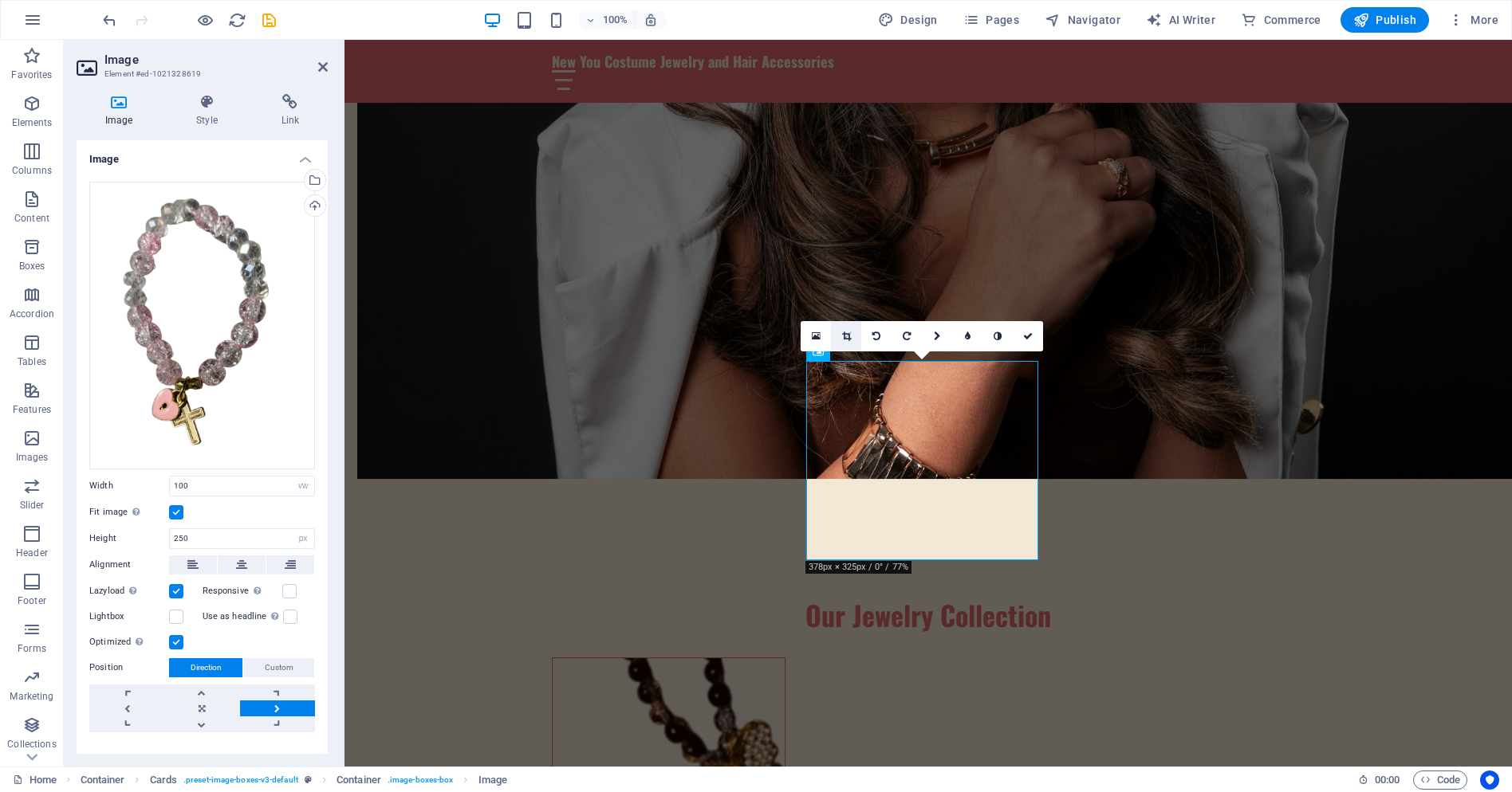
click at [849, 337] on icon at bounding box center [846, 336] width 9 height 10
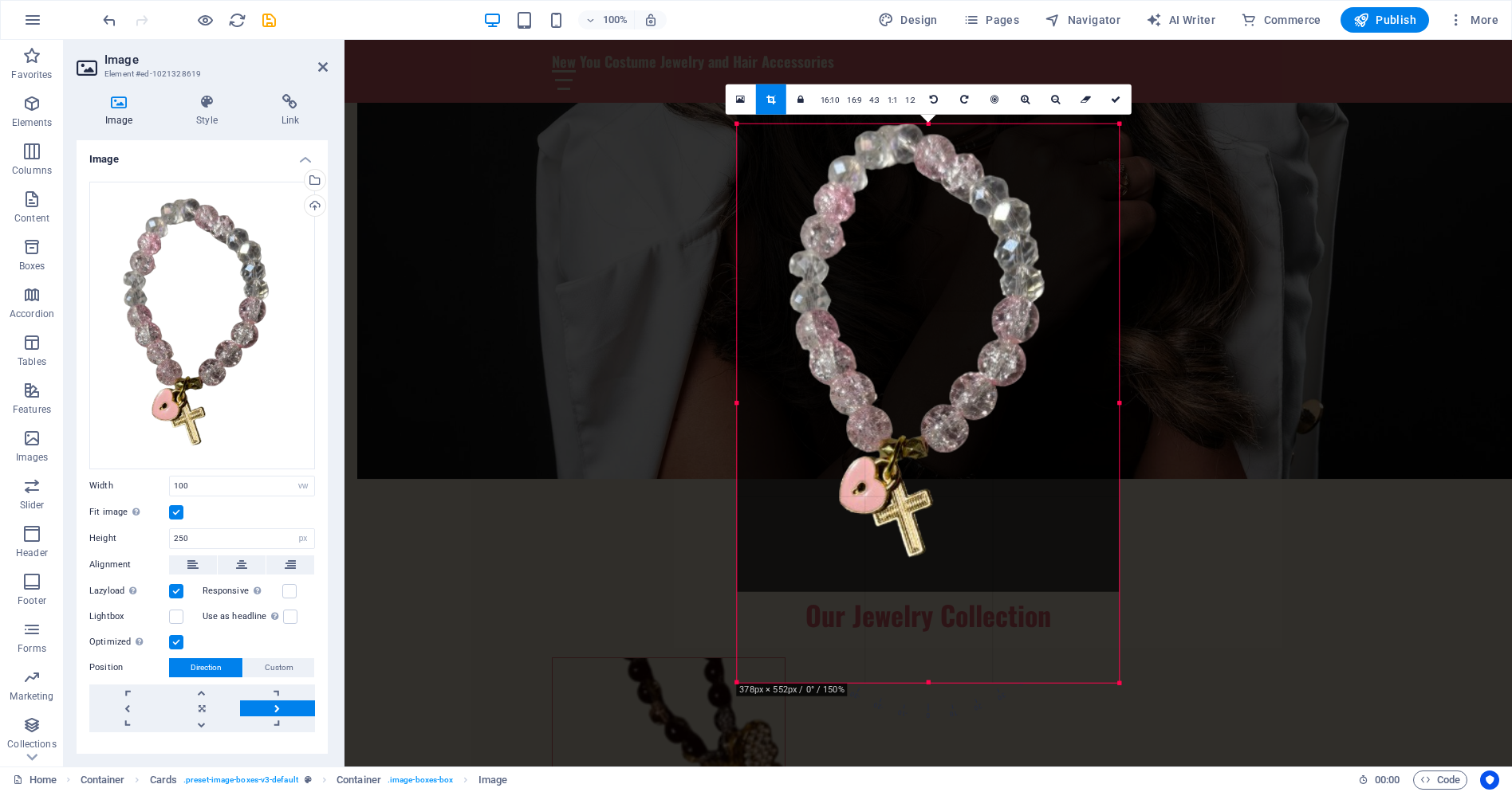
drag, startPoint x: 1156, startPoint y: 114, endPoint x: 1086, endPoint y: 137, distance: 73.7
click at [1086, 137] on div "180 170 160 150 140 130 120 110 100 90 80 70 60 50 40 30 20 10 0 -10 -20 -30 -4…" at bounding box center [927, 404] width 382 height 559
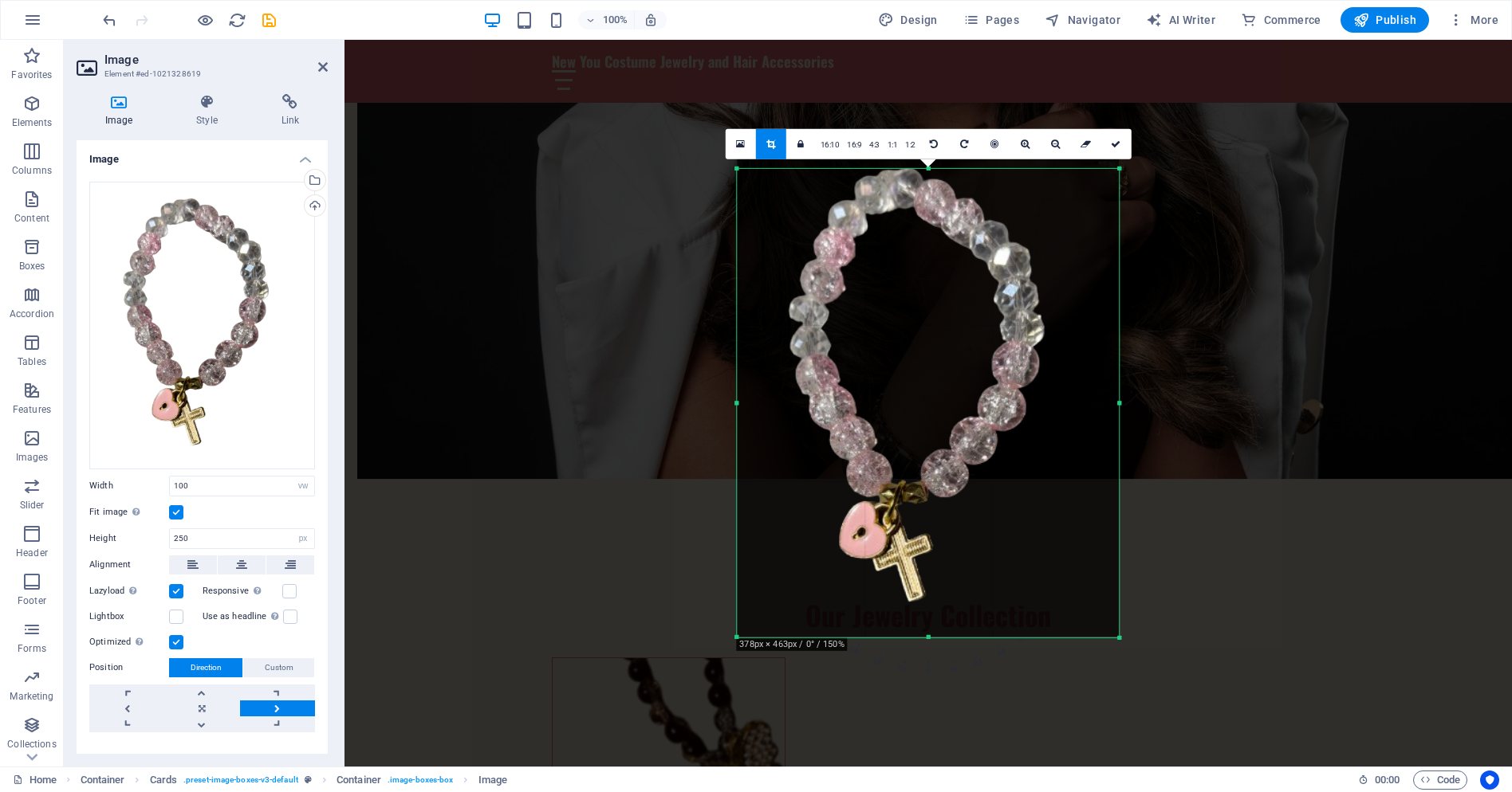
click at [929, 631] on div at bounding box center [927, 391] width 382 height 491
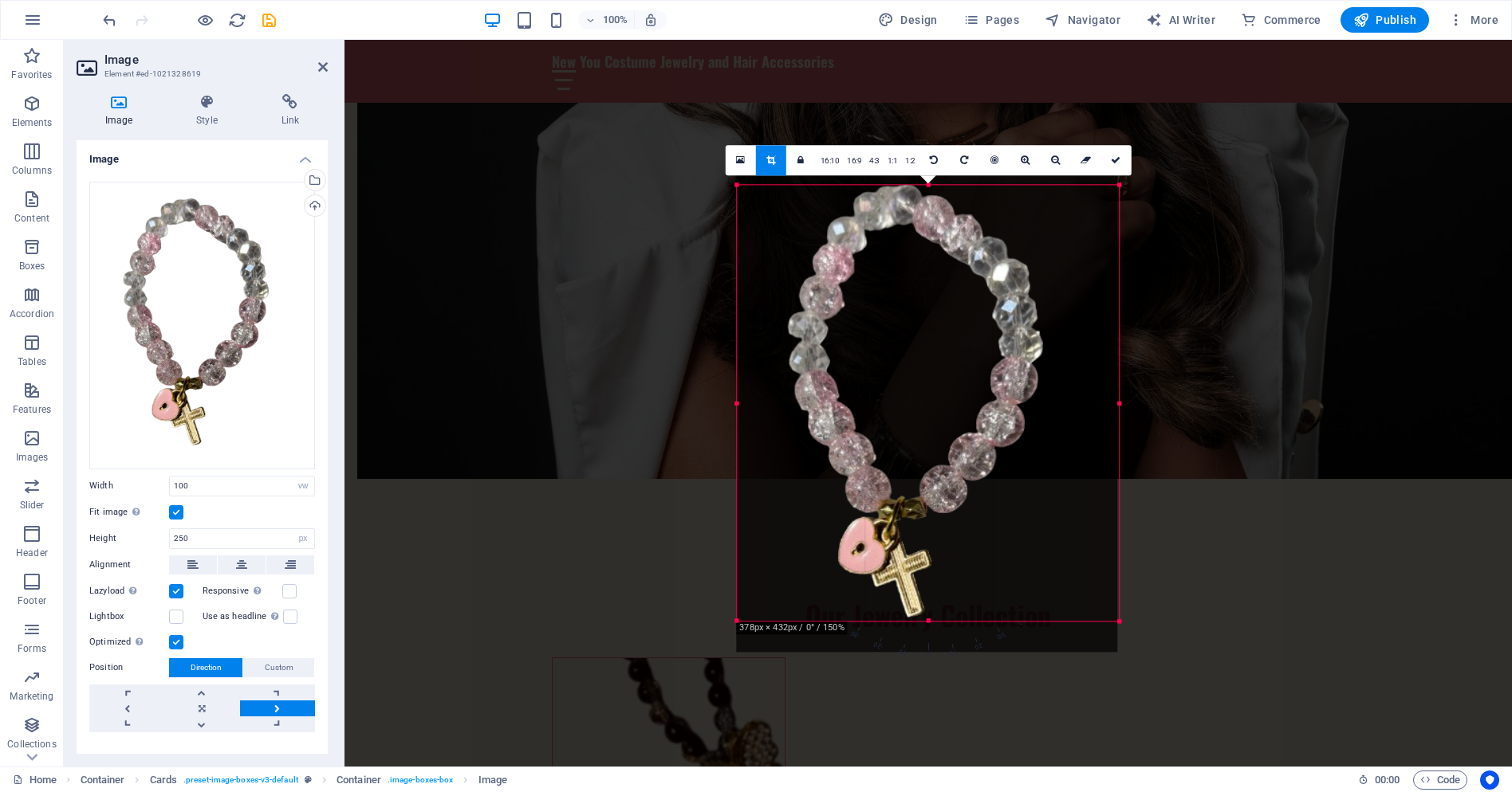
drag, startPoint x: 736, startPoint y: 638, endPoint x: 737, endPoint y: 606, distance: 32.0
click at [737, 606] on div "180 170 160 150 140 130 120 110 100 90 80 70 60 50 40 30 20 10 0 -10 -20 -30 -4…" at bounding box center [927, 403] width 382 height 436
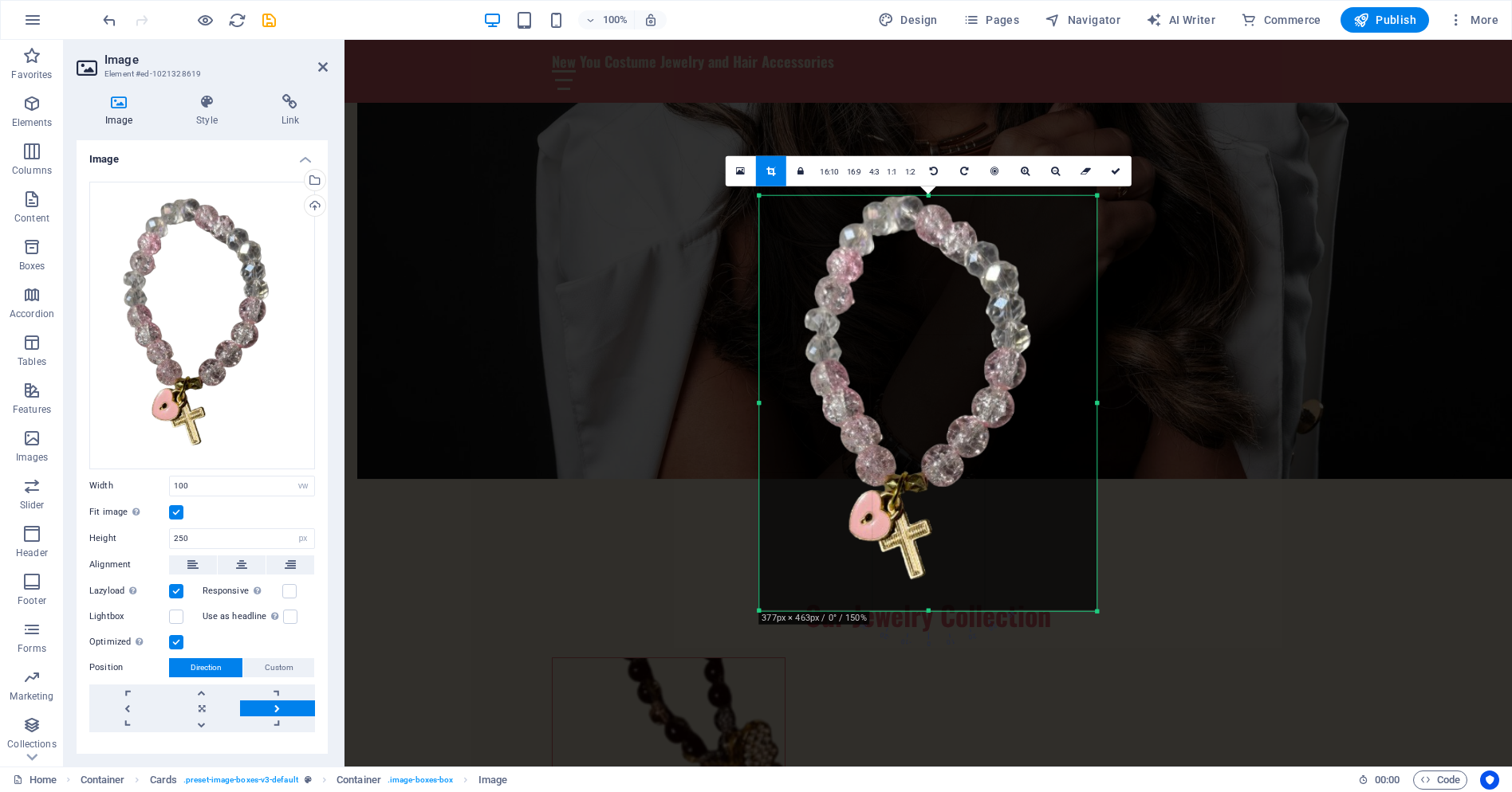
drag, startPoint x: 1122, startPoint y: 405, endPoint x: 1078, endPoint y: 365, distance: 59.5
click at [1078, 365] on div "180 170 160 150 140 130 120 110 100 90 80 70 60 50 40 30 20 10 0 -10 -20 -30 -4…" at bounding box center [927, 404] width 337 height 416
click at [1116, 169] on icon at bounding box center [1116, 171] width 10 height 10
type input "423"
select select "px"
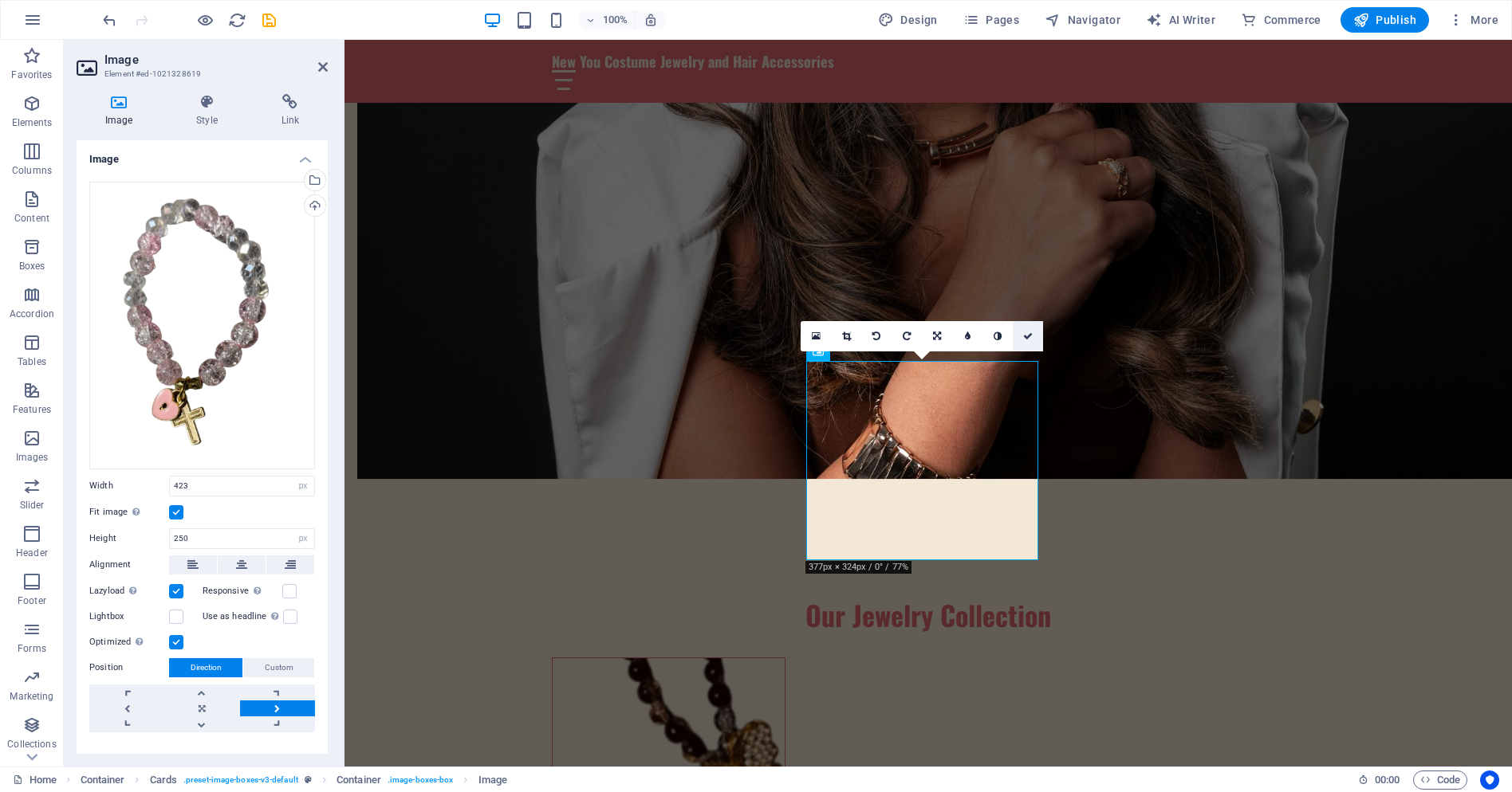
click at [1030, 334] on icon at bounding box center [1028, 336] width 10 height 10
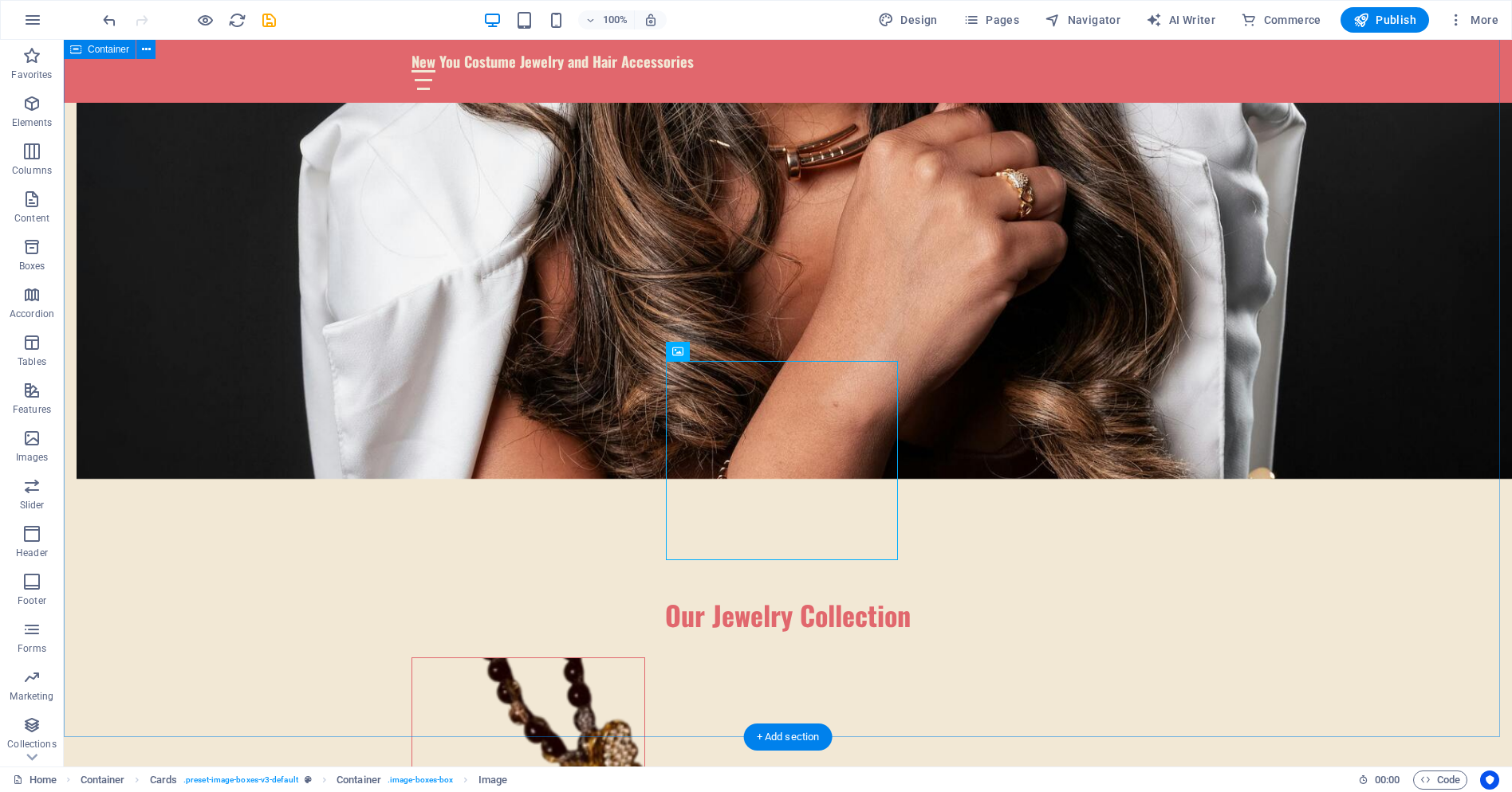
drag, startPoint x: 794, startPoint y: 458, endPoint x: 513, endPoint y: 459, distance: 281.0
select select "px"
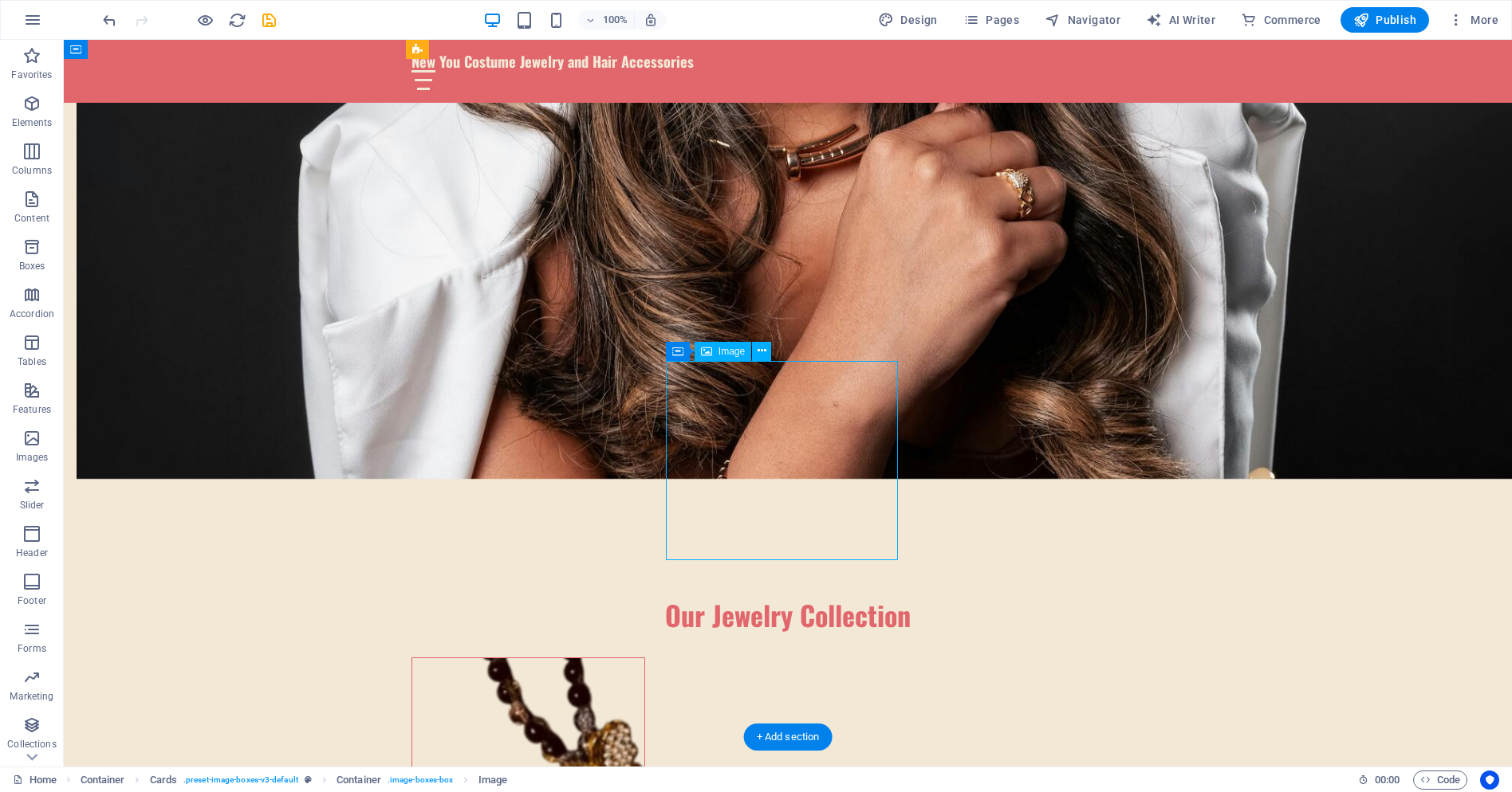
select select "px"
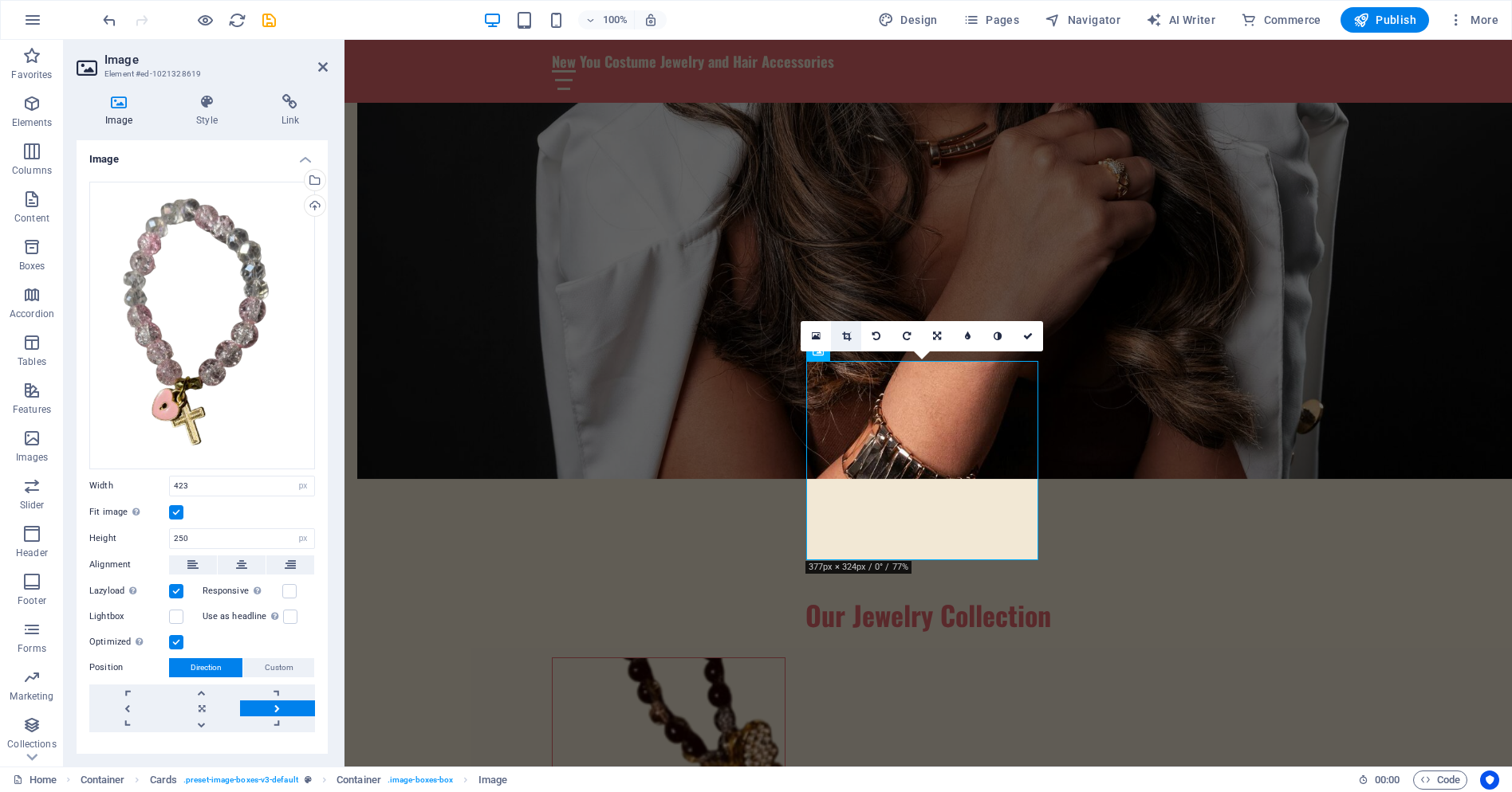
click at [844, 334] on icon at bounding box center [846, 336] width 9 height 10
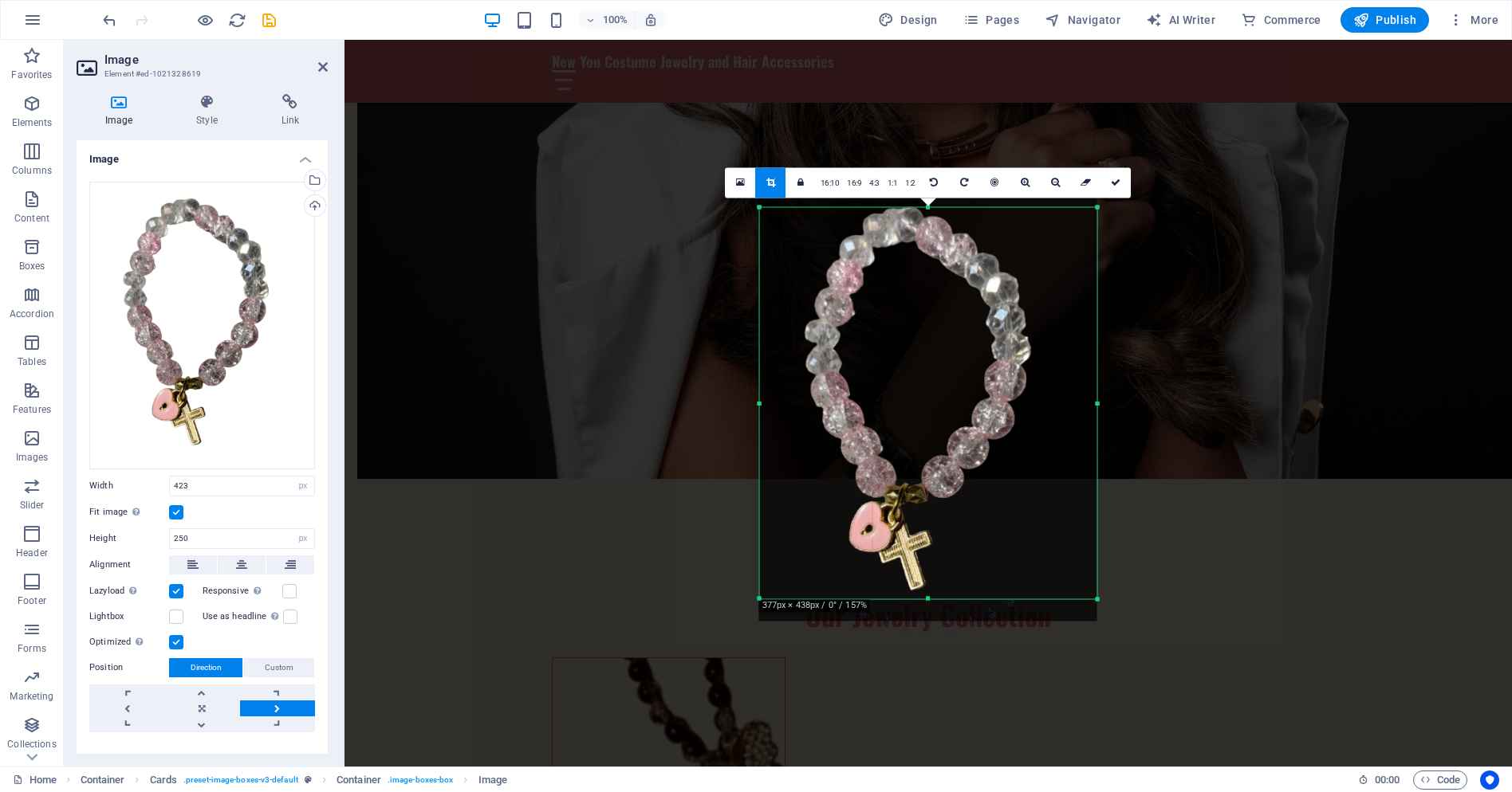
drag, startPoint x: 1168, startPoint y: 693, endPoint x: 1032, endPoint y: 505, distance: 232.0
click at [1032, 505] on div "180 170 160 150 140 130 120 110 100 90 80 70 60 50 40 30 20 10 0 -10 -20 -30 -4…" at bounding box center [928, 403] width 337 height 391
click at [1116, 178] on icon at bounding box center [1116, 183] width 10 height 10
type input "422"
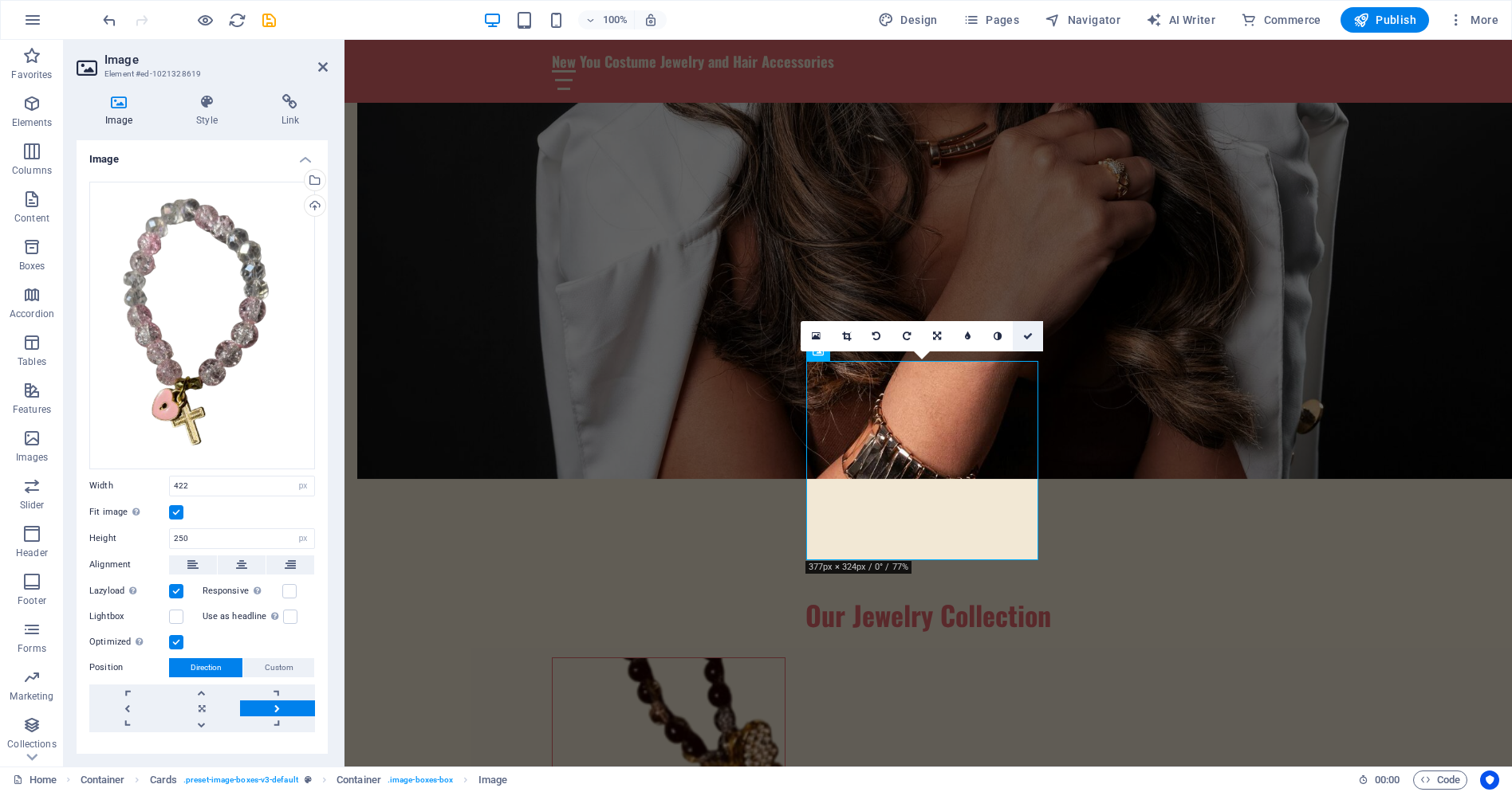
click at [1030, 337] on icon at bounding box center [1028, 336] width 10 height 10
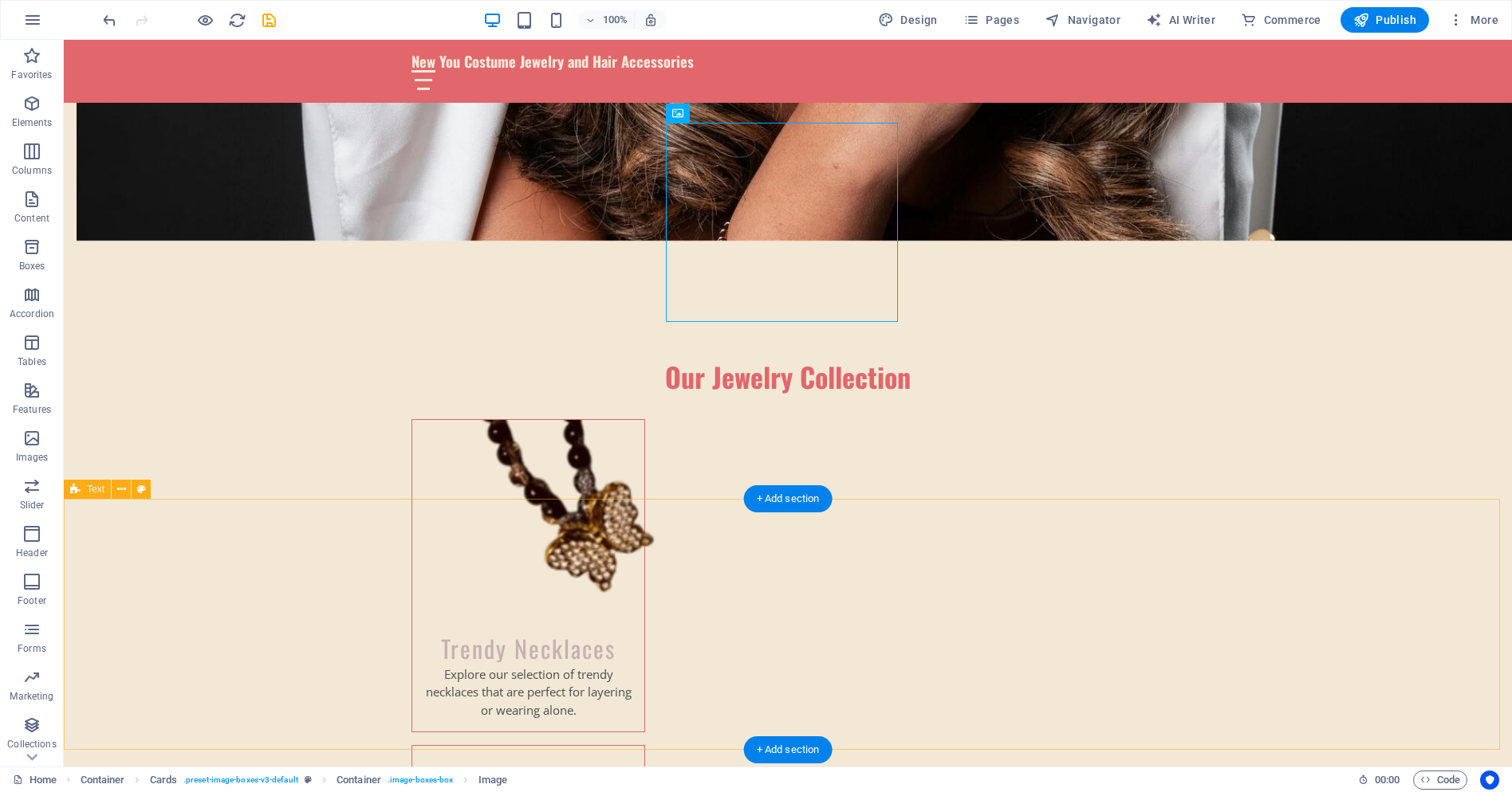
scroll to position [1595, 0]
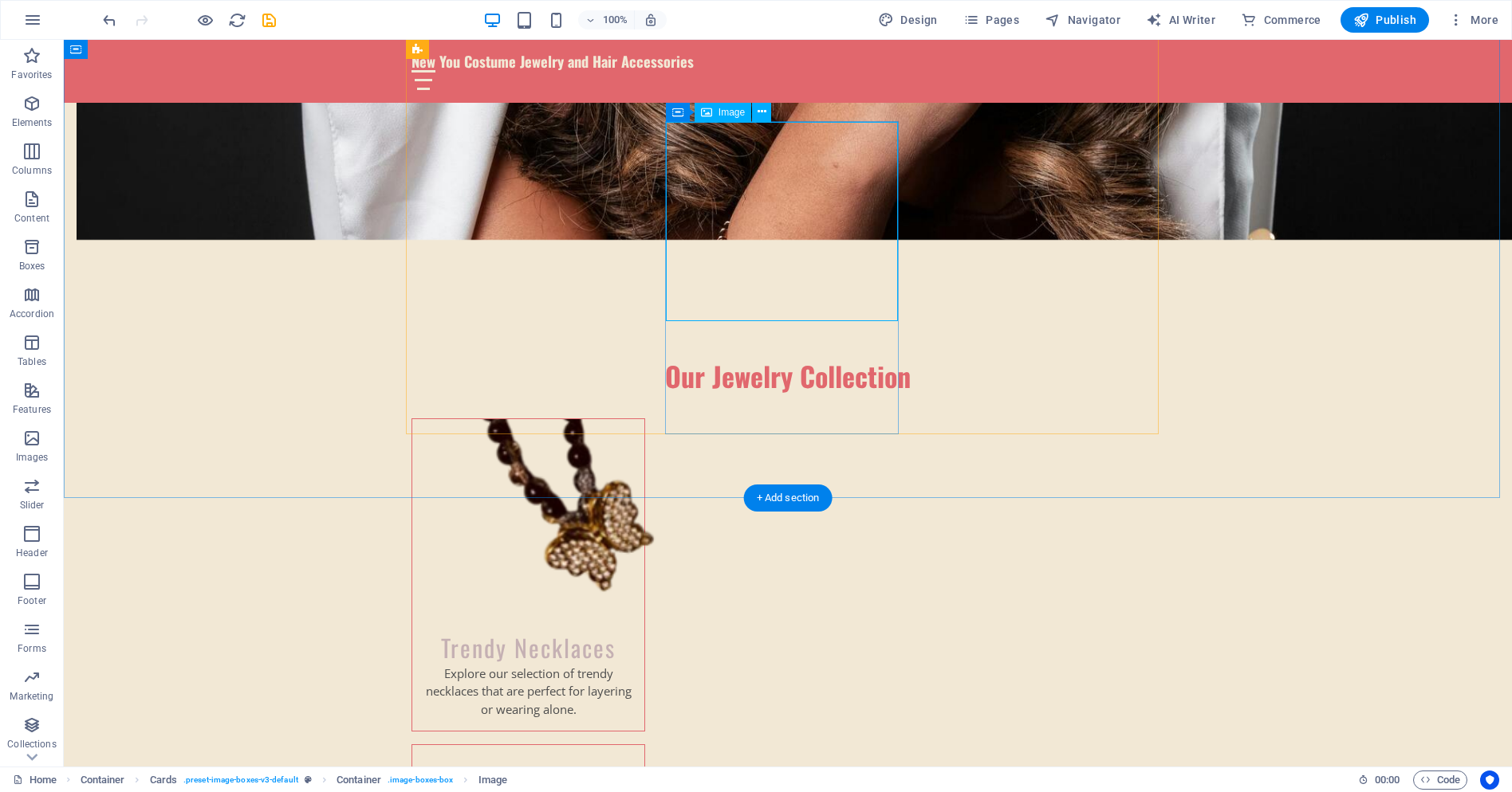
drag, startPoint x: 802, startPoint y: 188, endPoint x: 520, endPoint y: 188, distance: 282.0
select select "px"
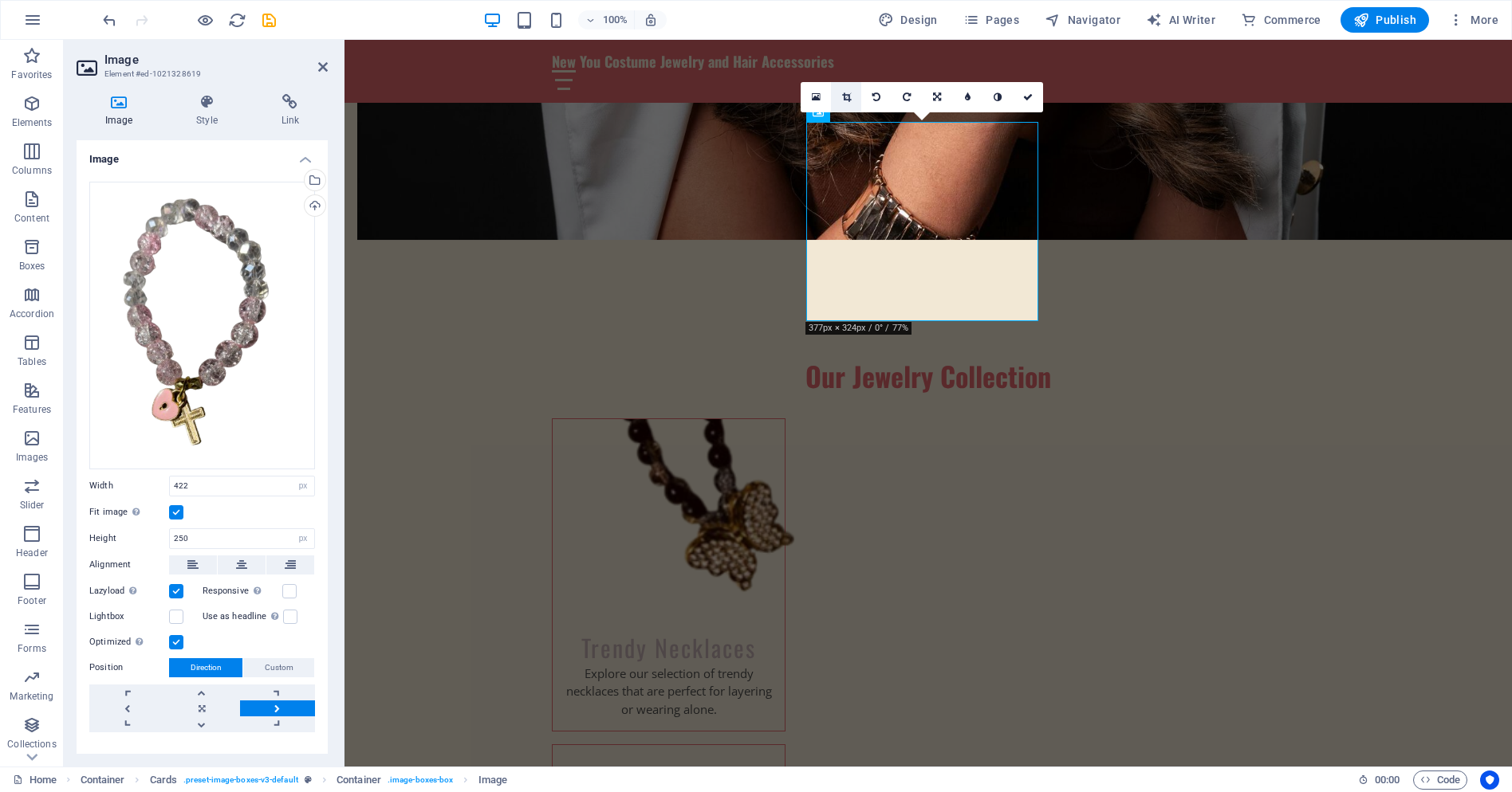
click at [844, 93] on icon at bounding box center [846, 98] width 9 height 10
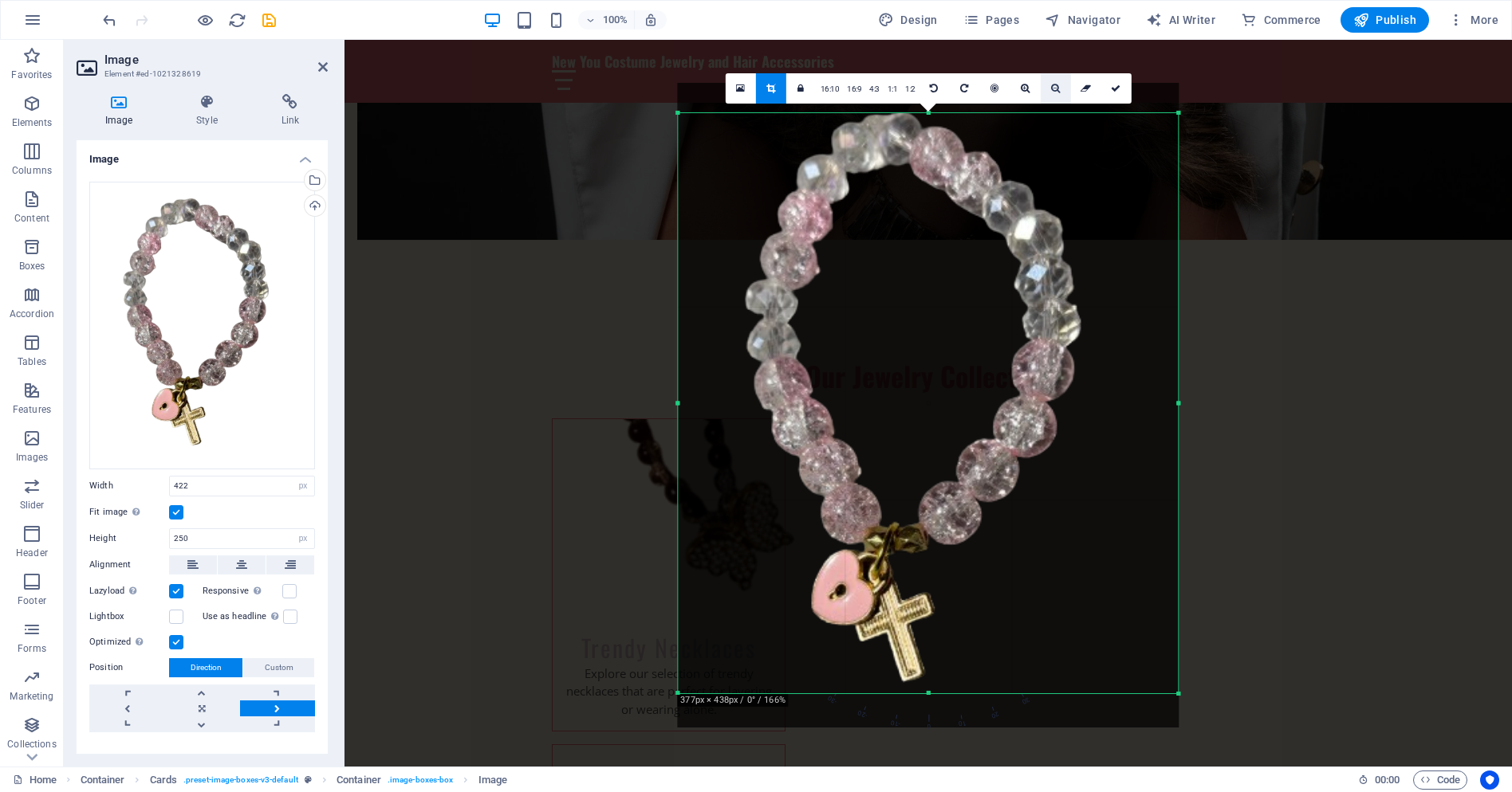
click at [1051, 86] on icon at bounding box center [1055, 89] width 9 height 10
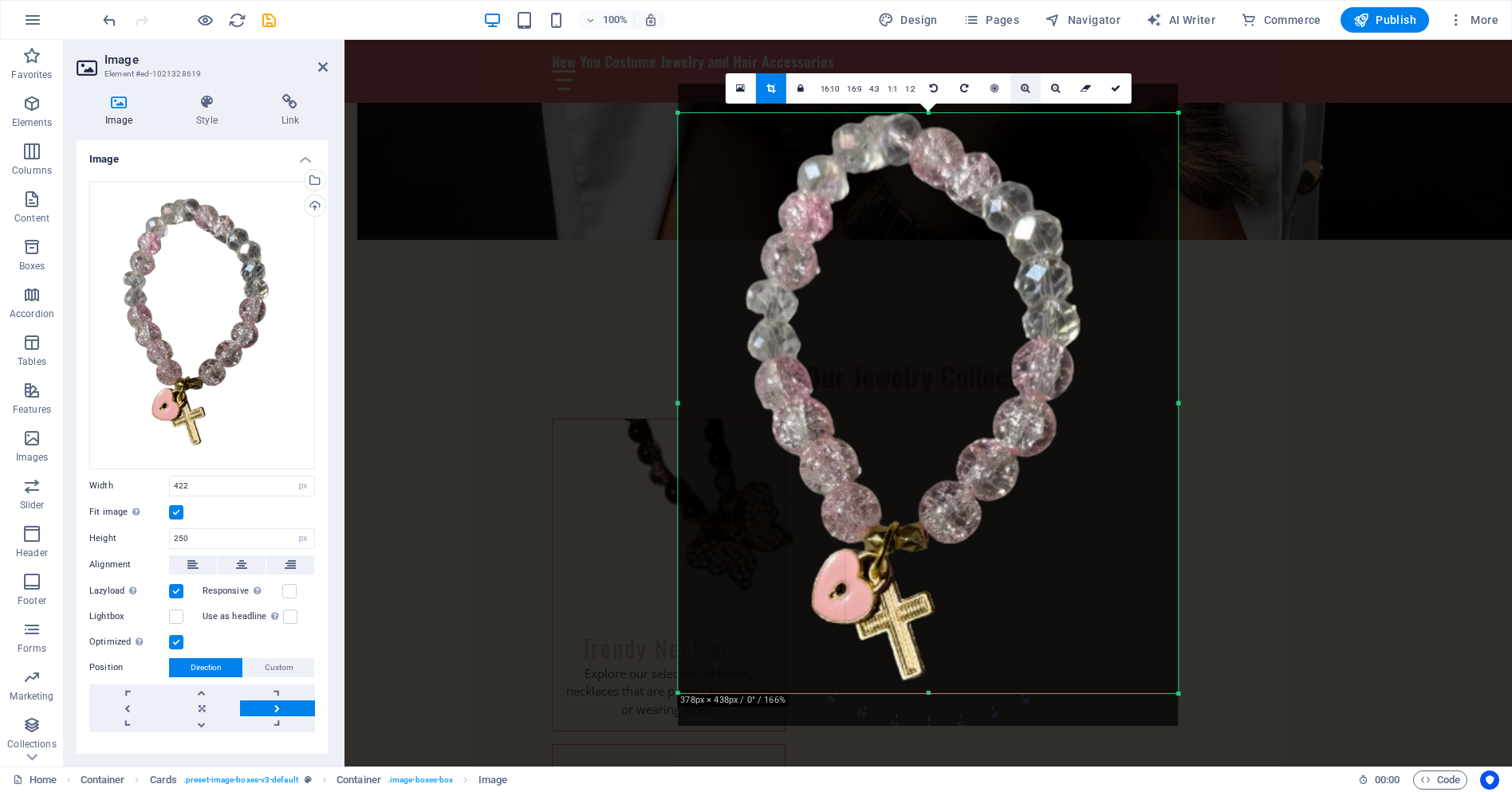
click at [1021, 85] on icon at bounding box center [1025, 89] width 9 height 10
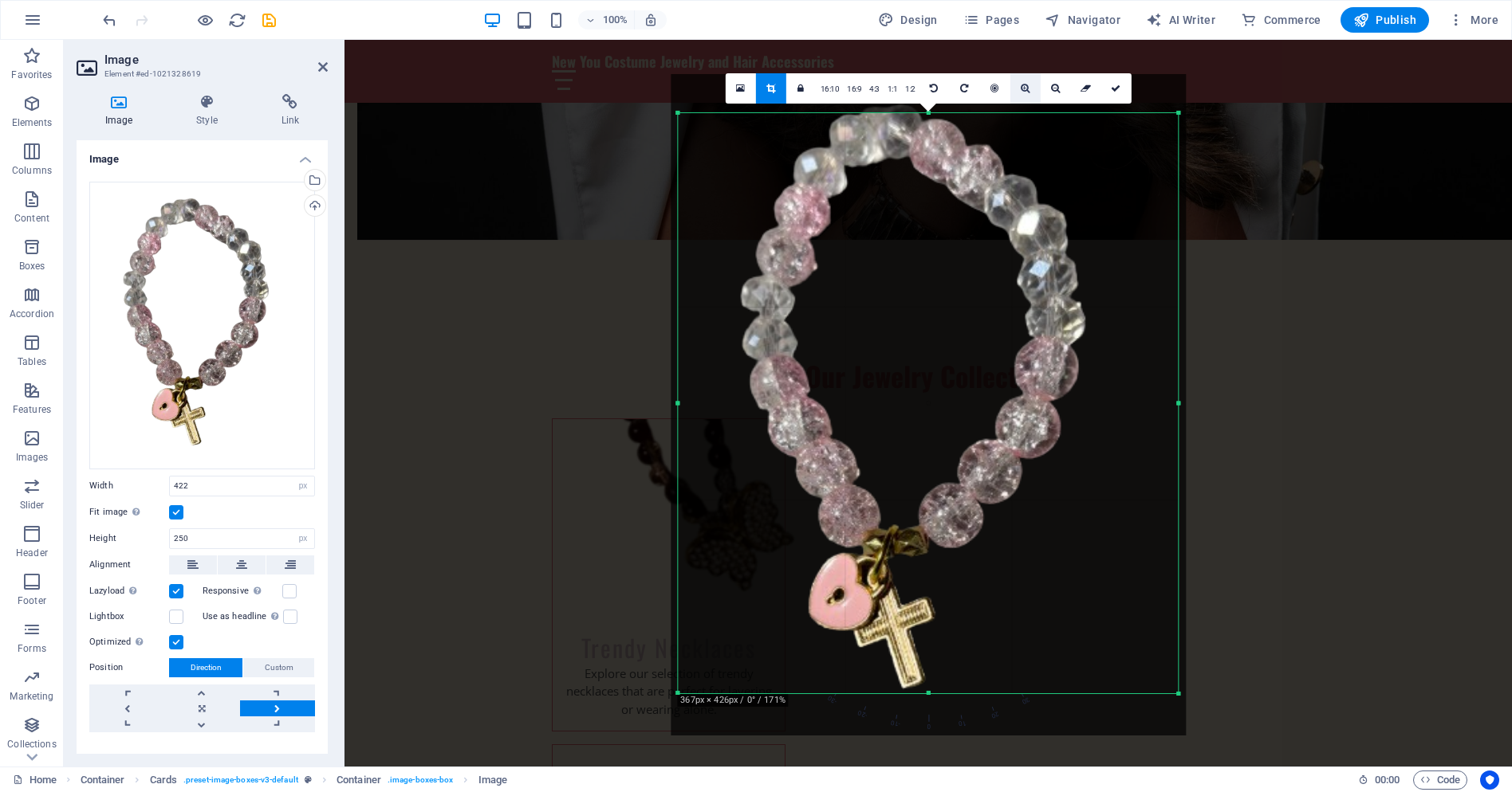
click at [1021, 85] on icon at bounding box center [1025, 89] width 9 height 10
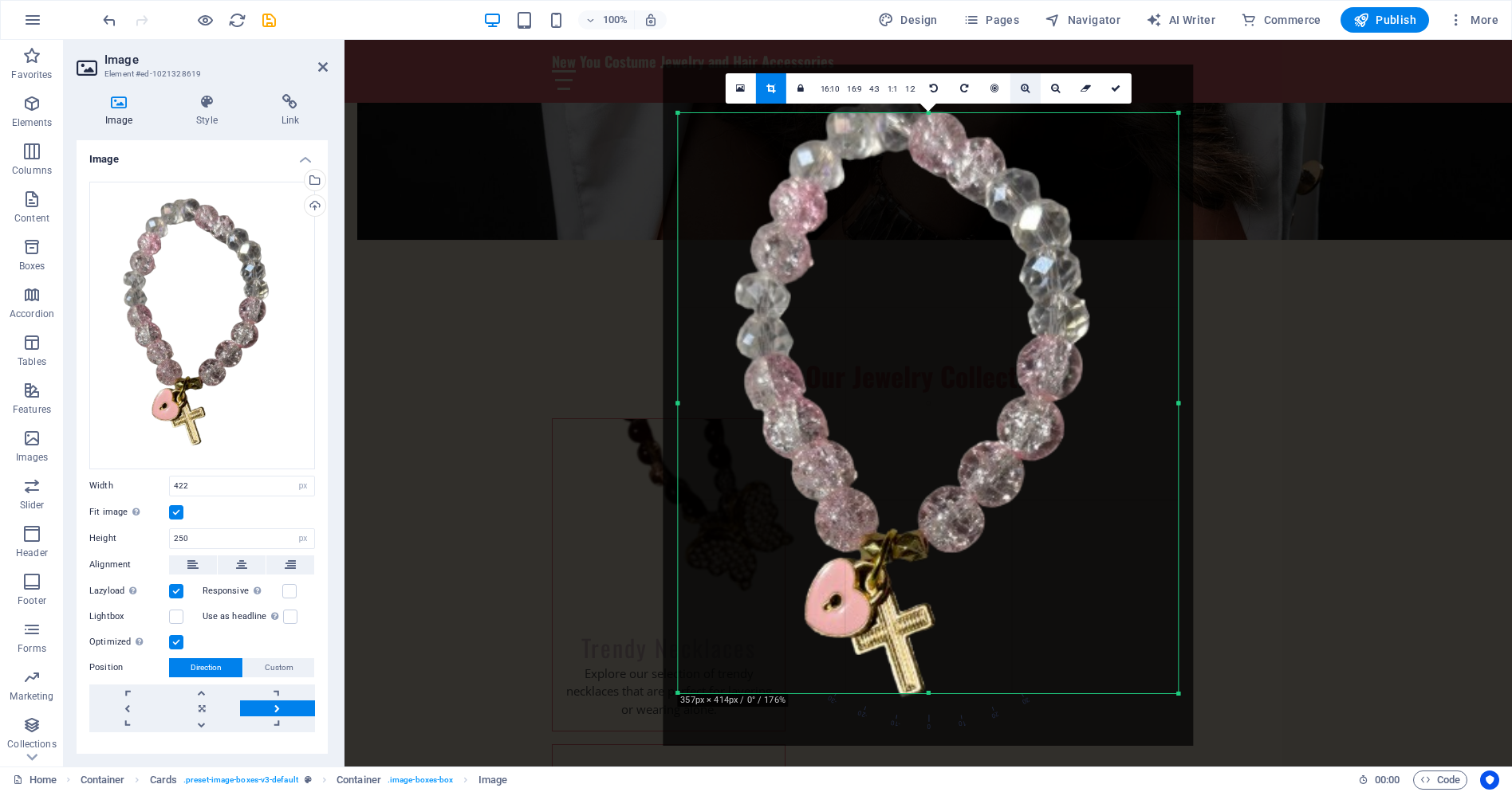
click at [1021, 85] on icon at bounding box center [1025, 89] width 9 height 10
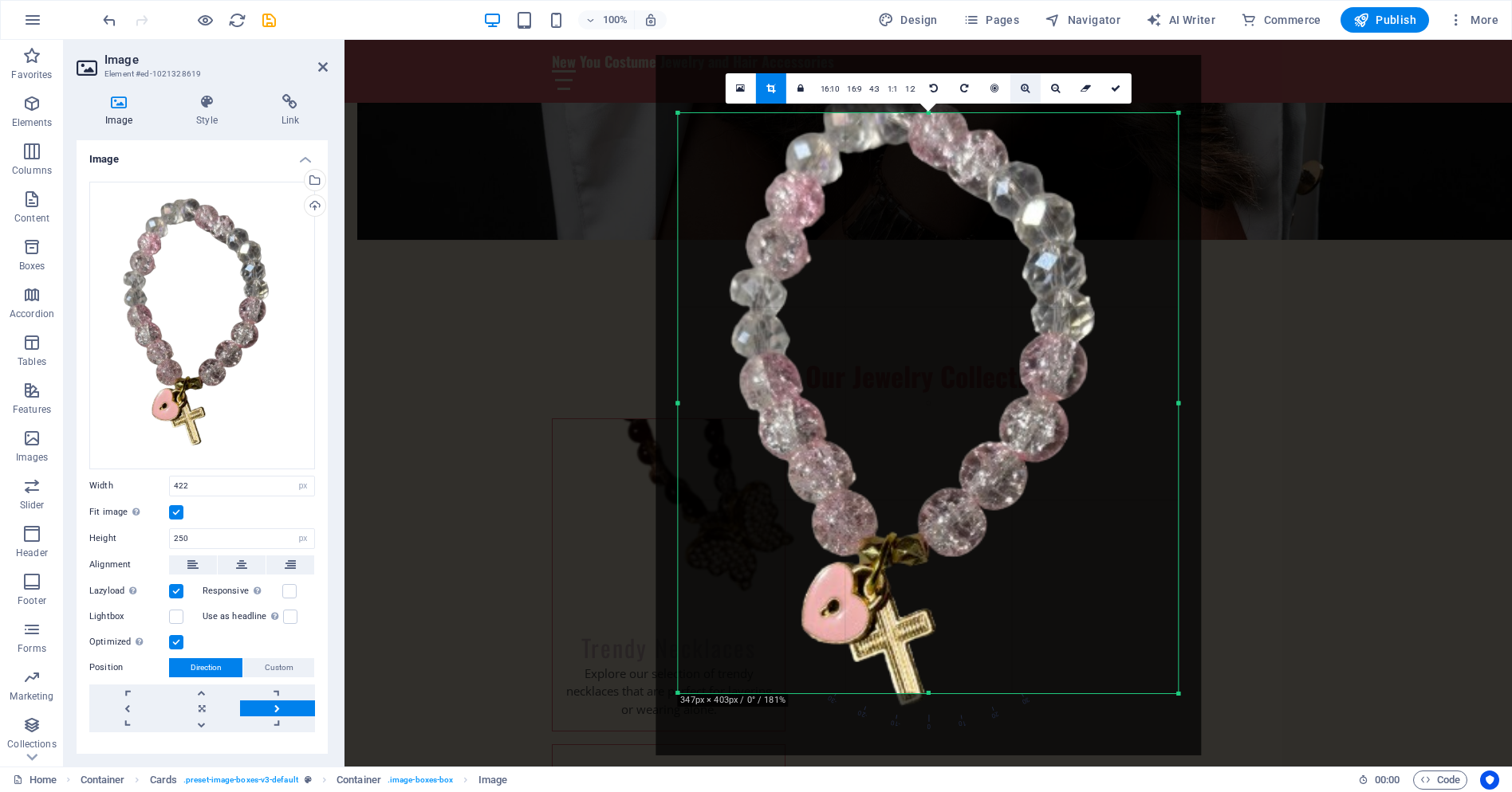
click at [1021, 85] on icon at bounding box center [1025, 89] width 9 height 10
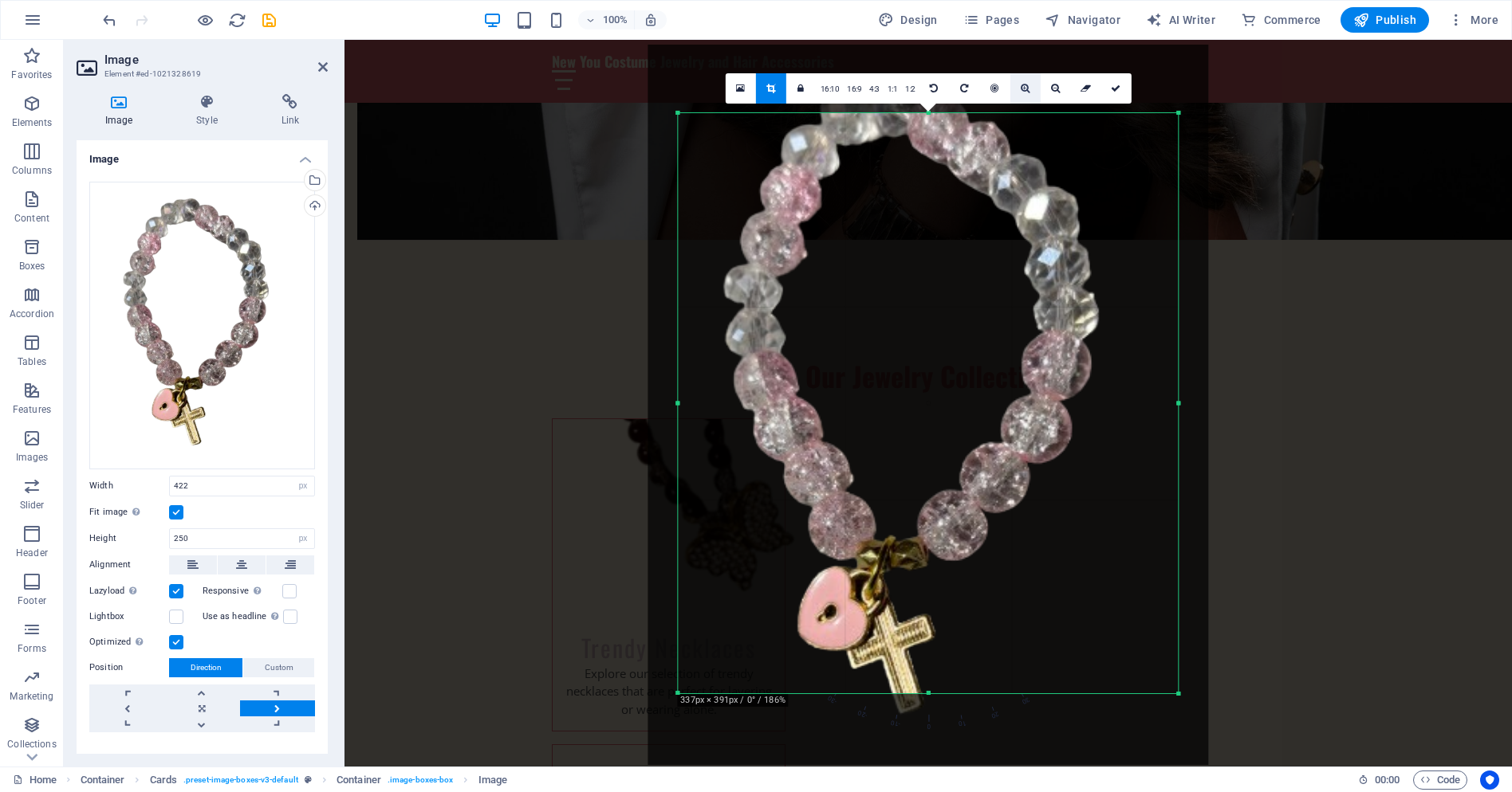
click at [1021, 85] on icon at bounding box center [1025, 89] width 9 height 10
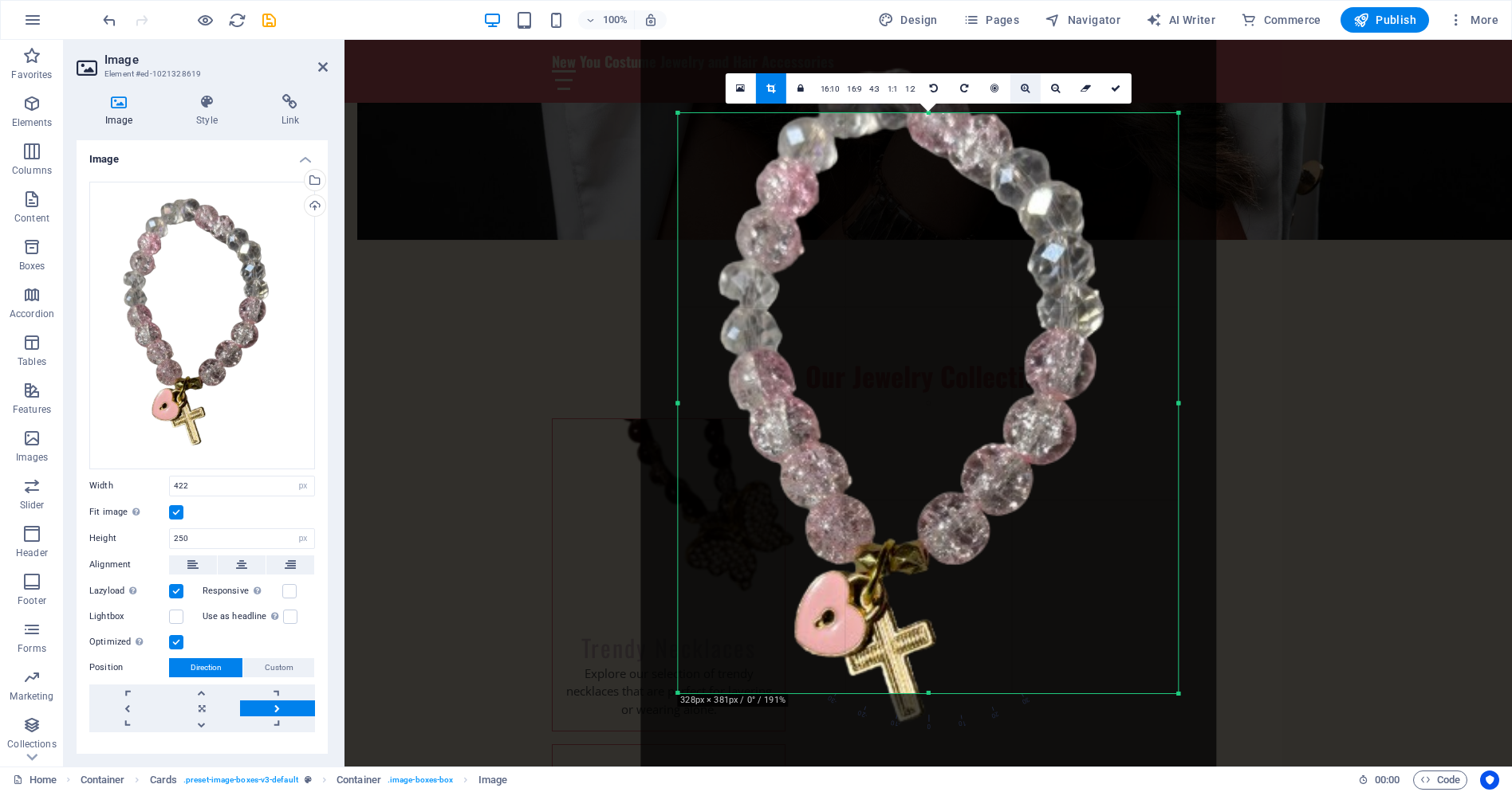
click at [1021, 85] on icon at bounding box center [1025, 89] width 9 height 10
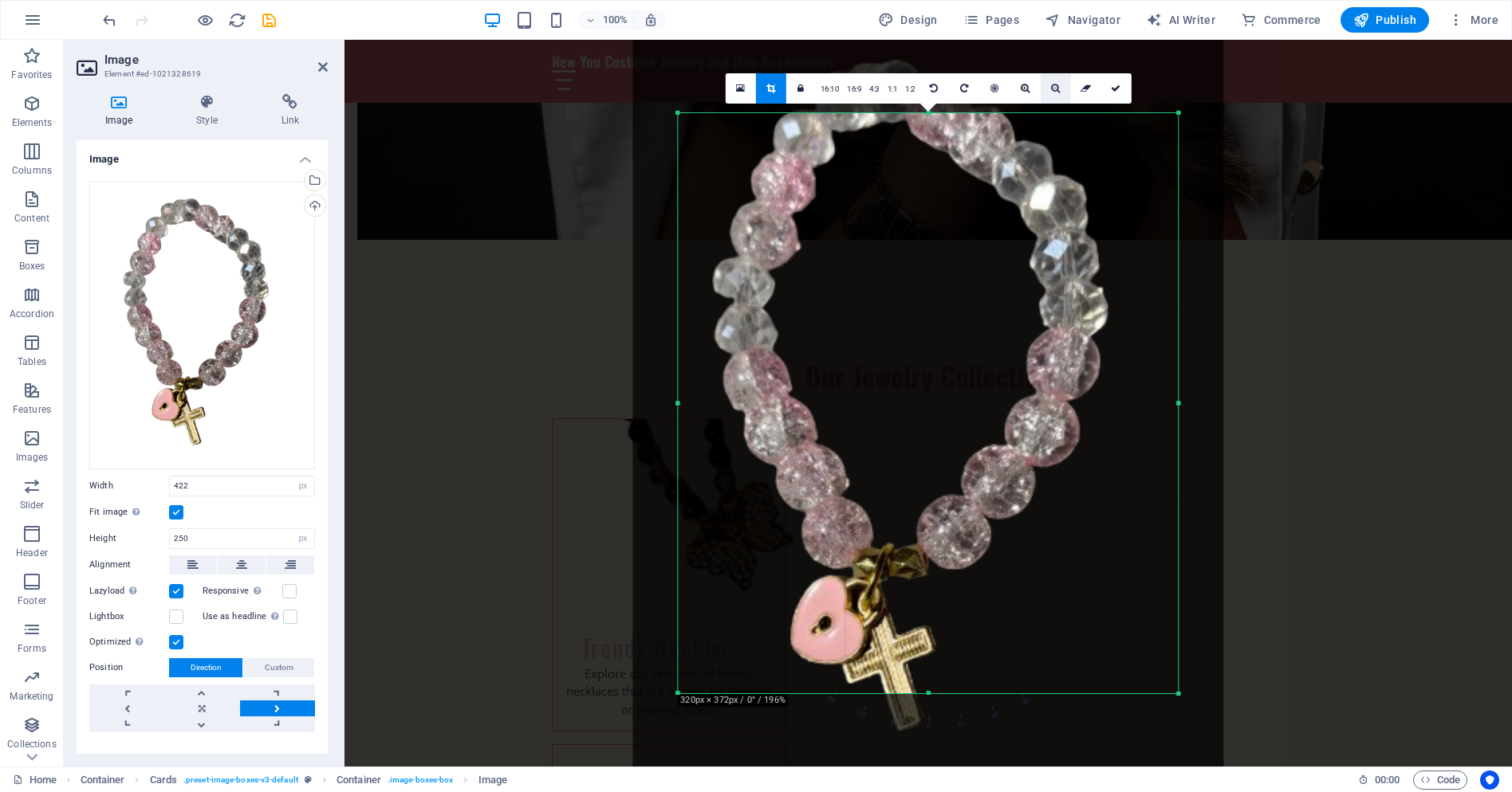
click at [1053, 85] on icon at bounding box center [1055, 89] width 9 height 10
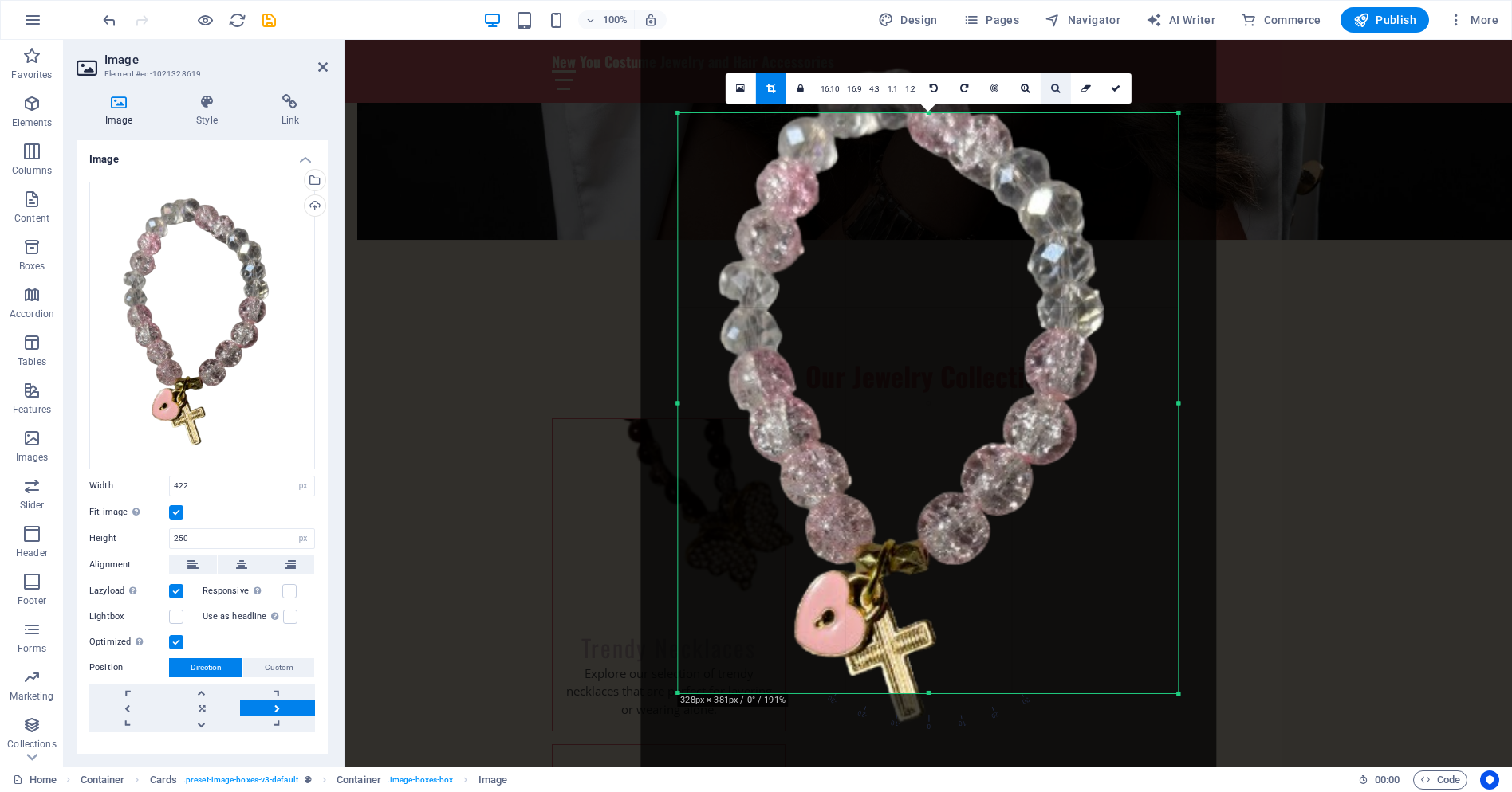
click at [1053, 85] on icon at bounding box center [1055, 89] width 9 height 10
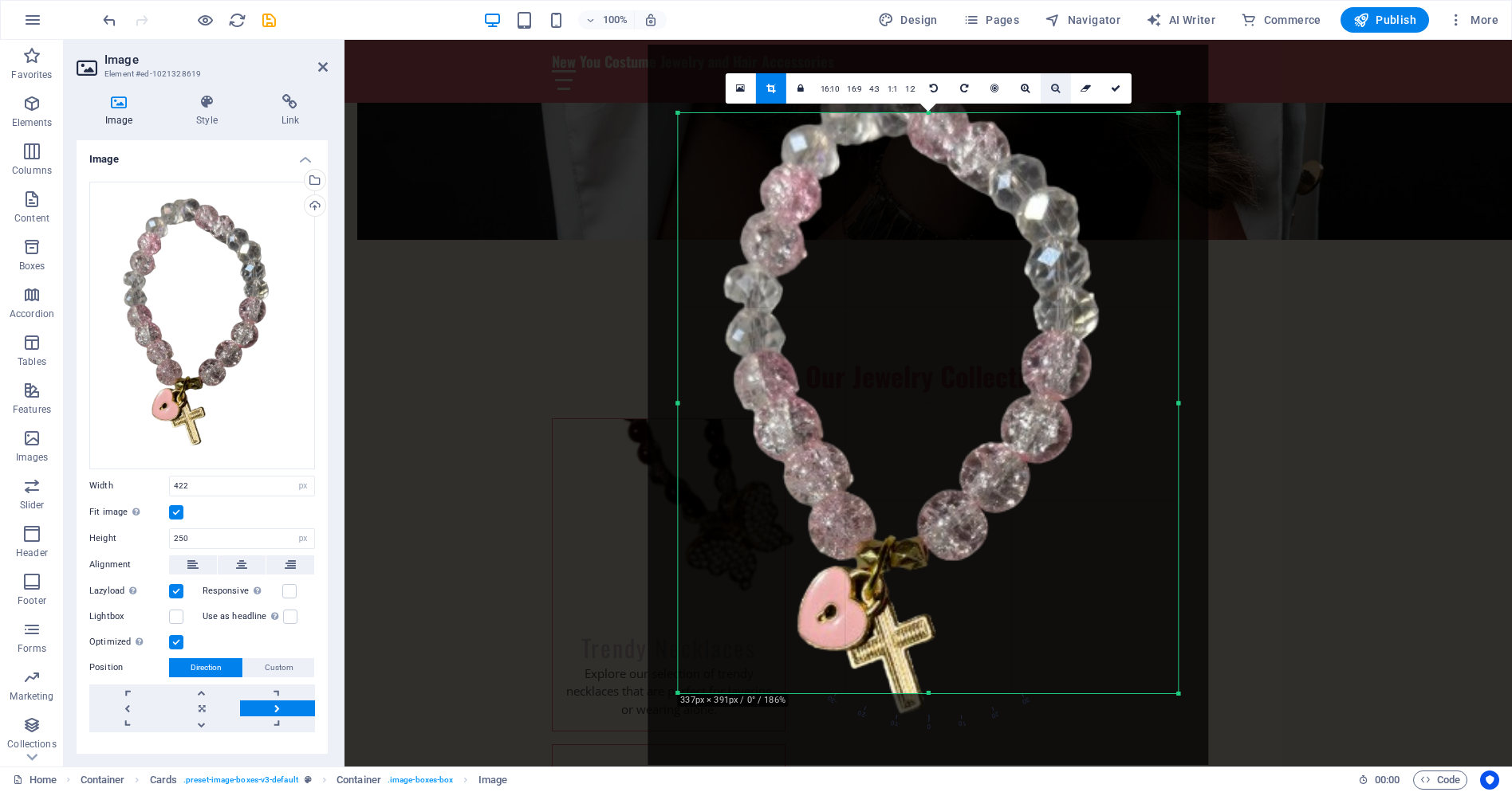
click at [1052, 85] on icon at bounding box center [1055, 89] width 9 height 10
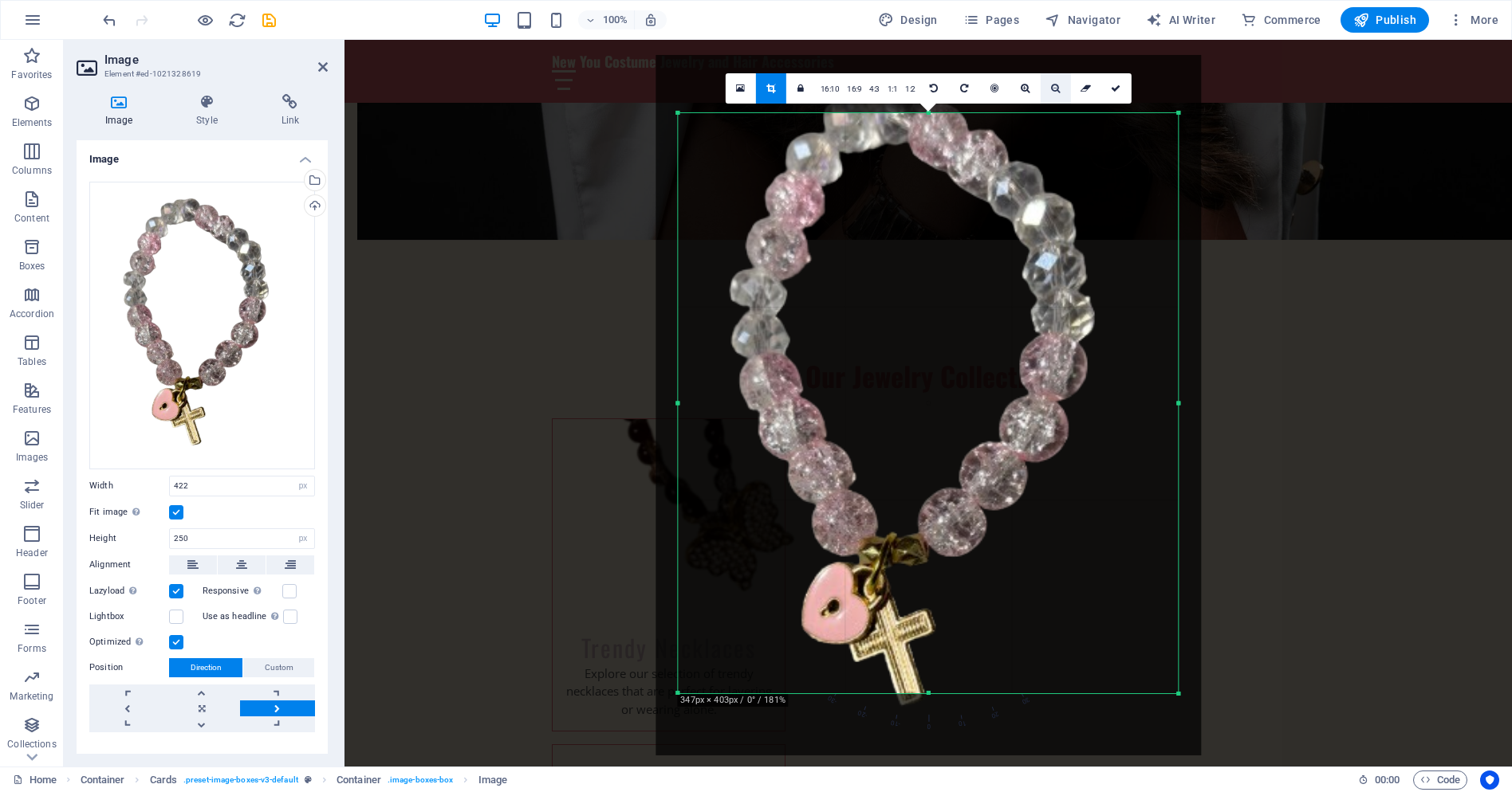
click at [1052, 85] on icon at bounding box center [1055, 89] width 9 height 10
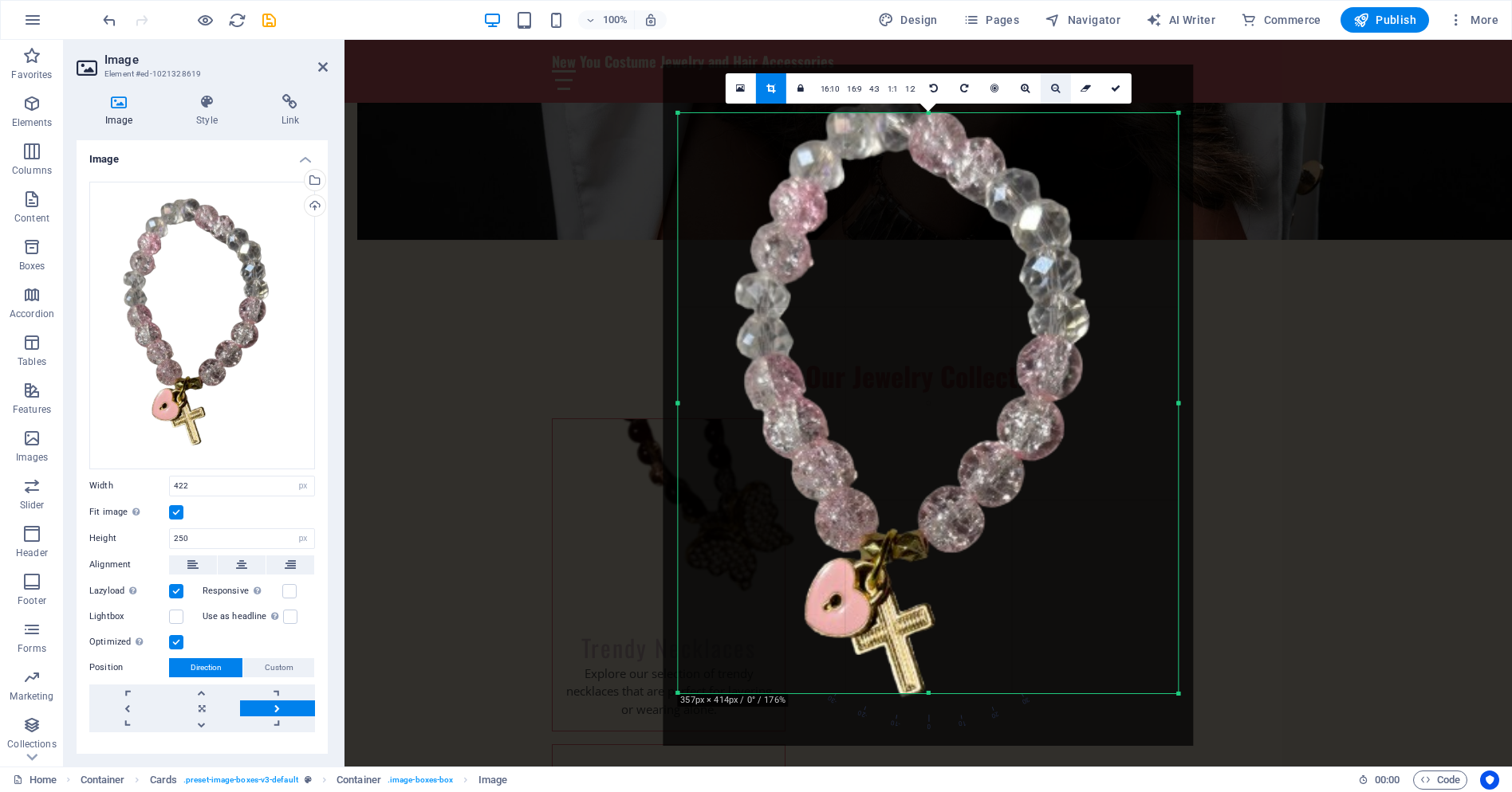
click at [1052, 85] on icon at bounding box center [1055, 89] width 9 height 10
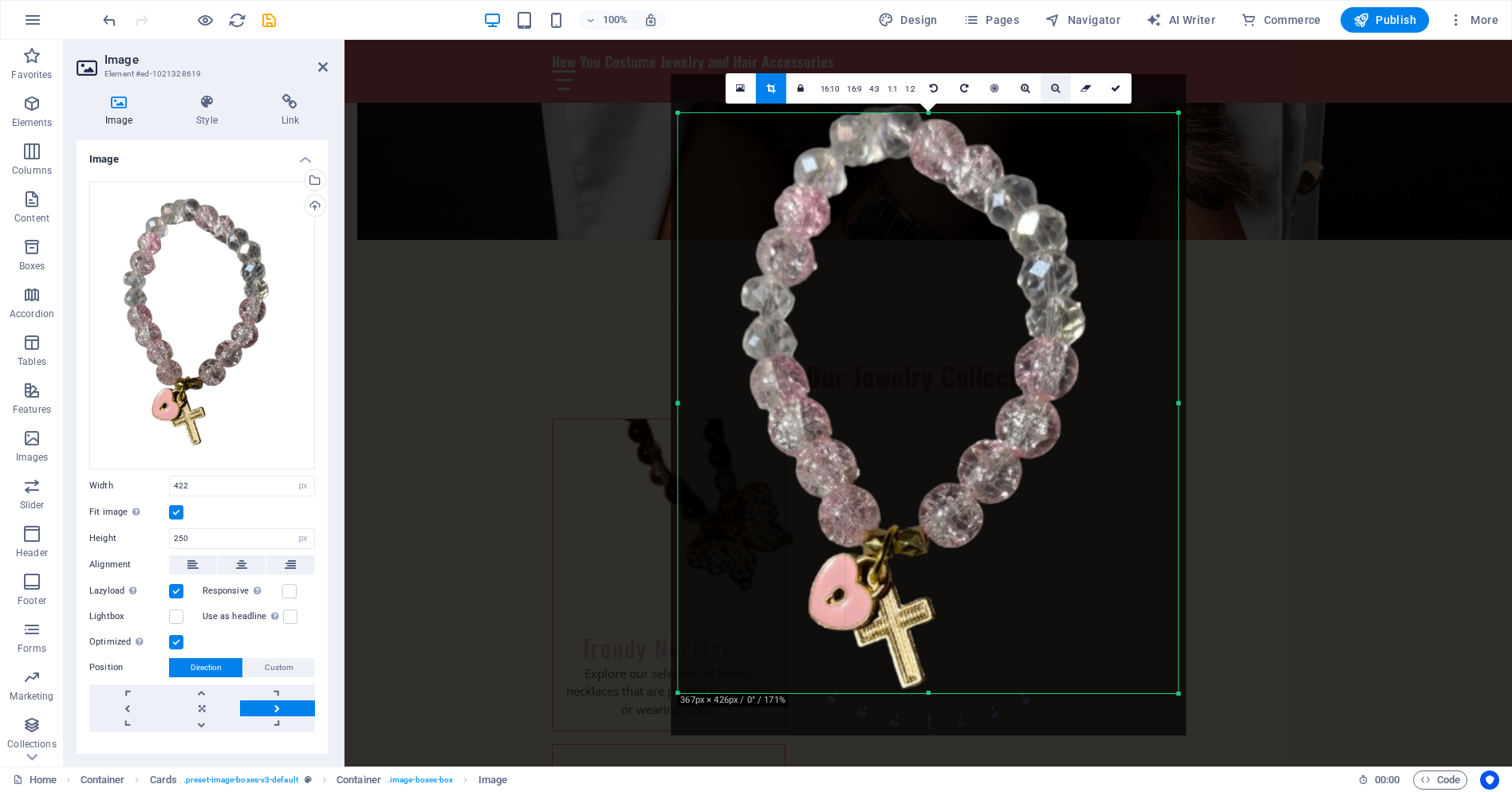
click at [1052, 85] on icon at bounding box center [1055, 89] width 9 height 10
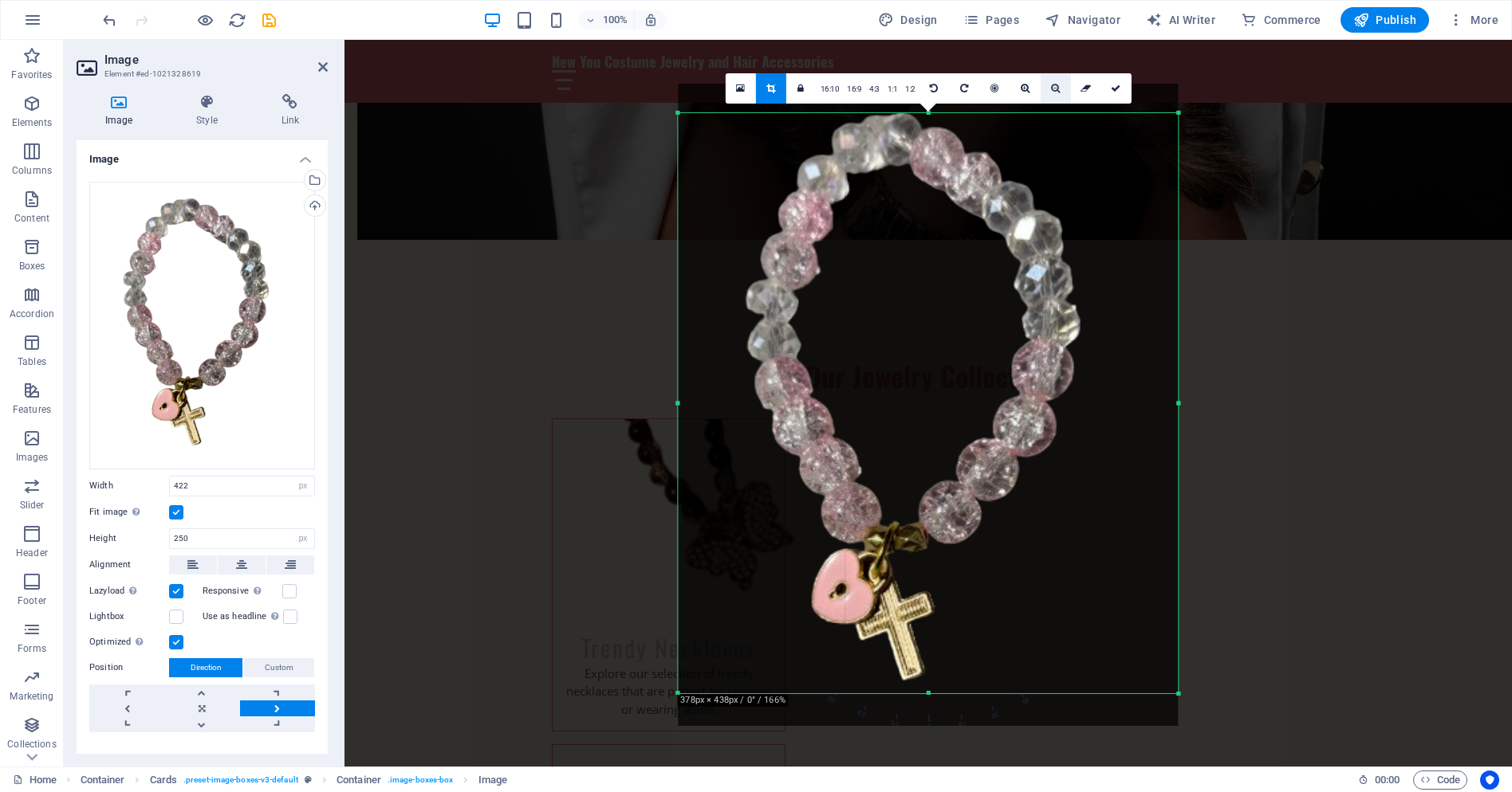
click at [1052, 85] on icon at bounding box center [1055, 89] width 9 height 10
click at [892, 89] on link "1:1" at bounding box center [892, 89] width 19 height 30
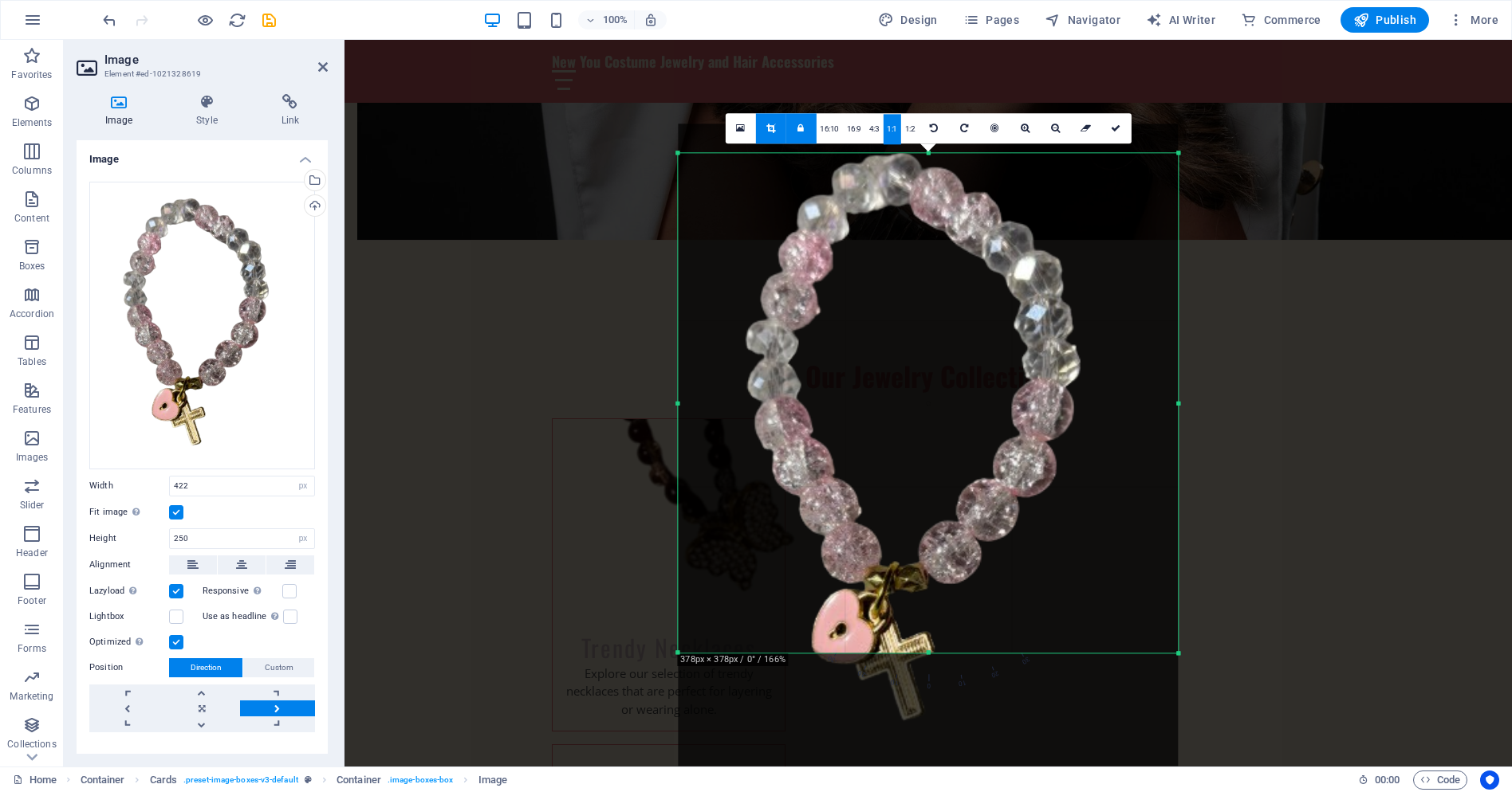
click at [911, 126] on link "1:2" at bounding box center [910, 129] width 19 height 30
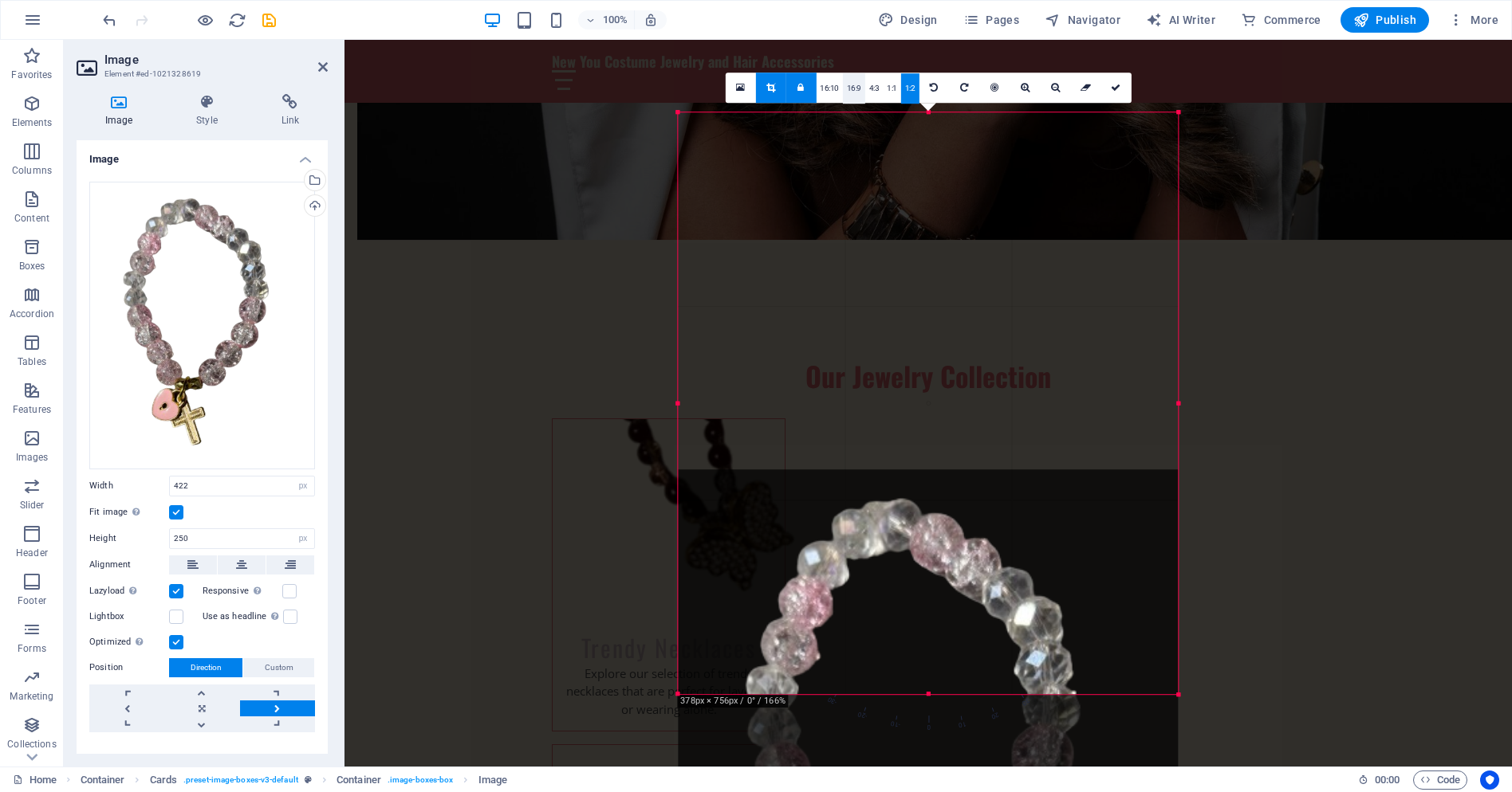
click at [851, 89] on link "16:9" at bounding box center [854, 88] width 22 height 30
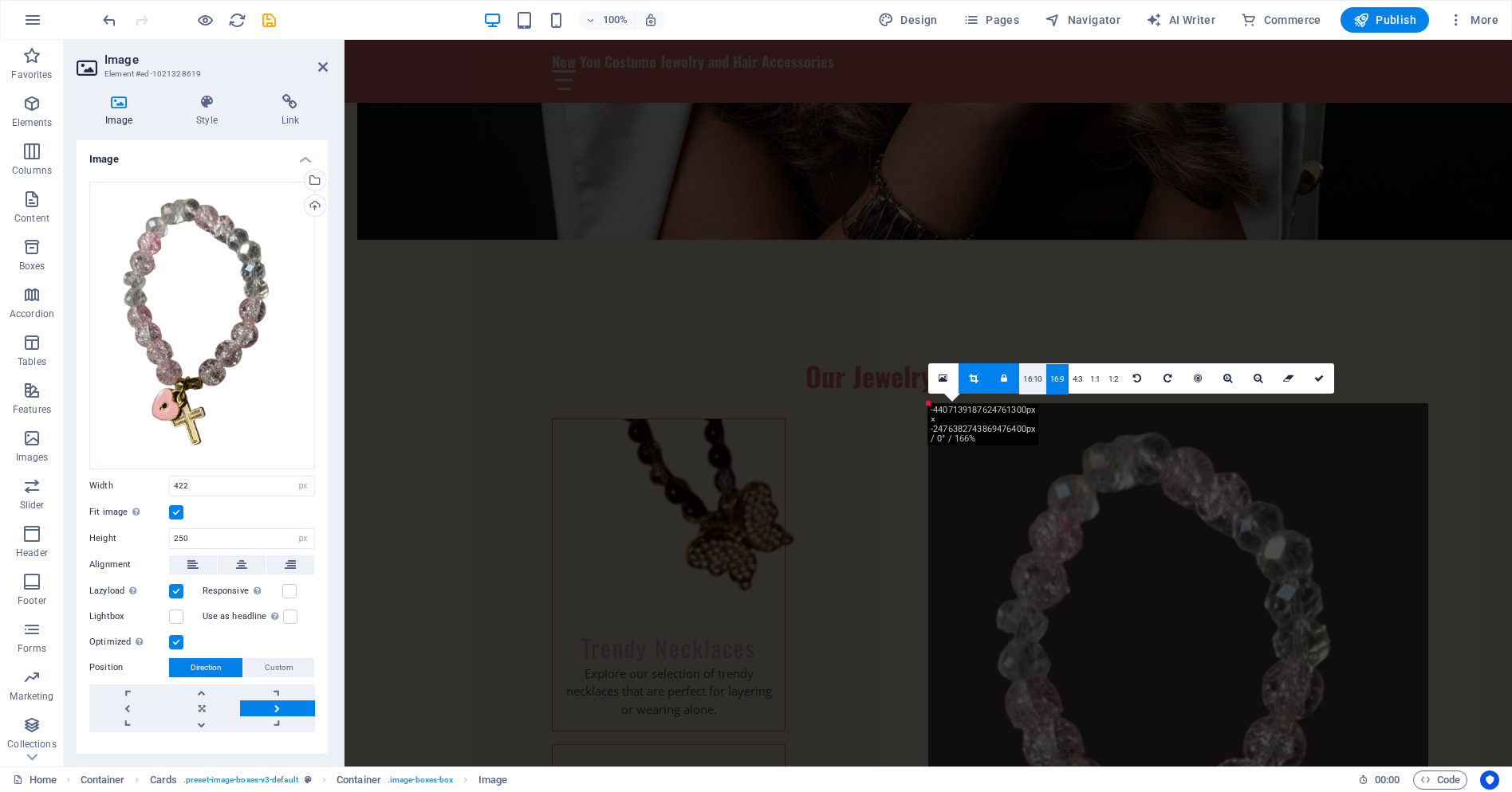
click at [1032, 377] on link "16:10" at bounding box center [1033, 379] width 27 height 30
click at [1071, 377] on link "4:3" at bounding box center [1078, 379] width 19 height 30
click at [1112, 380] on link "1:2" at bounding box center [1113, 379] width 19 height 30
click at [1134, 377] on icon at bounding box center [1137, 378] width 8 height 10
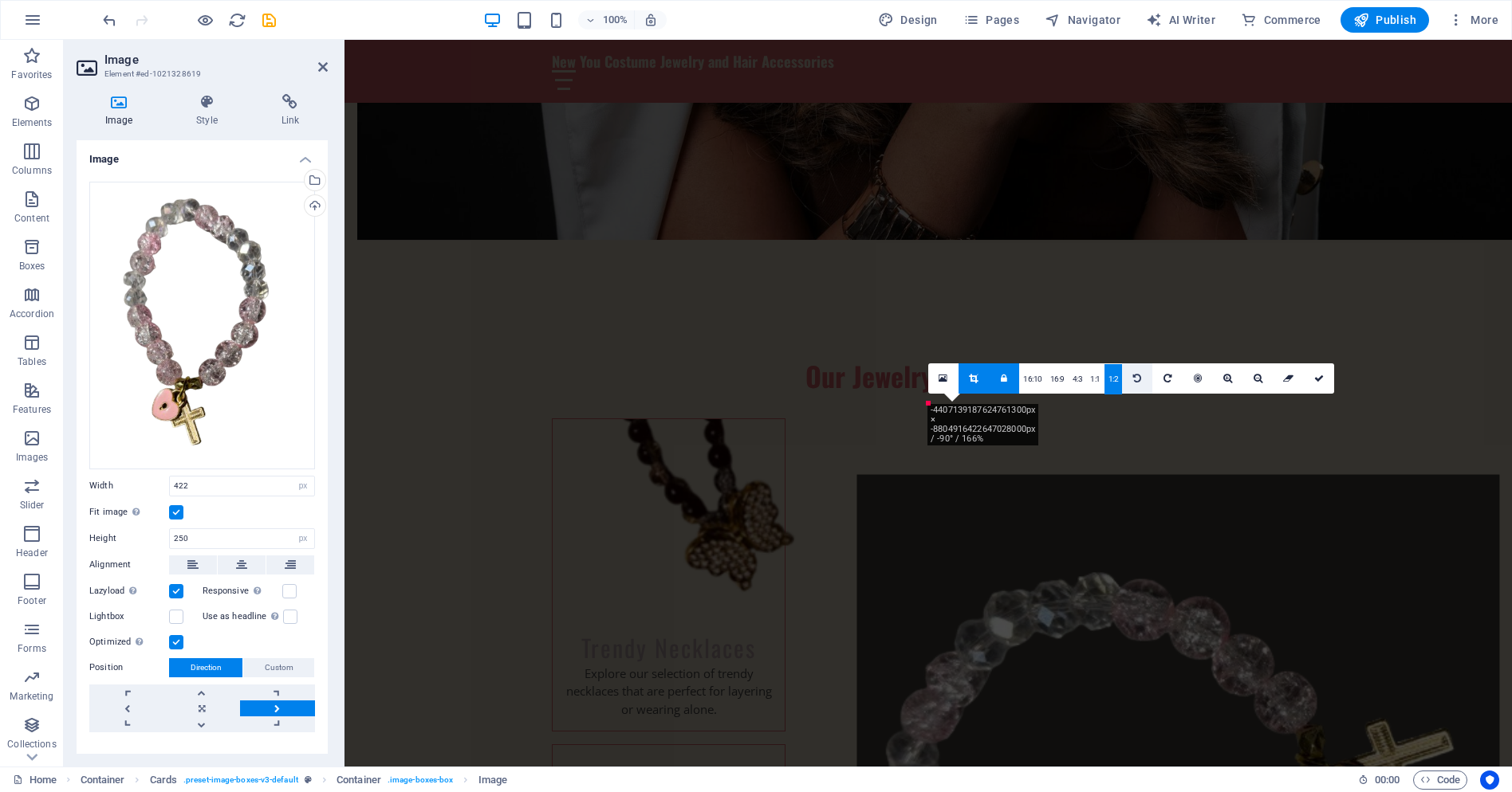
click at [1134, 377] on icon at bounding box center [1137, 378] width 8 height 10
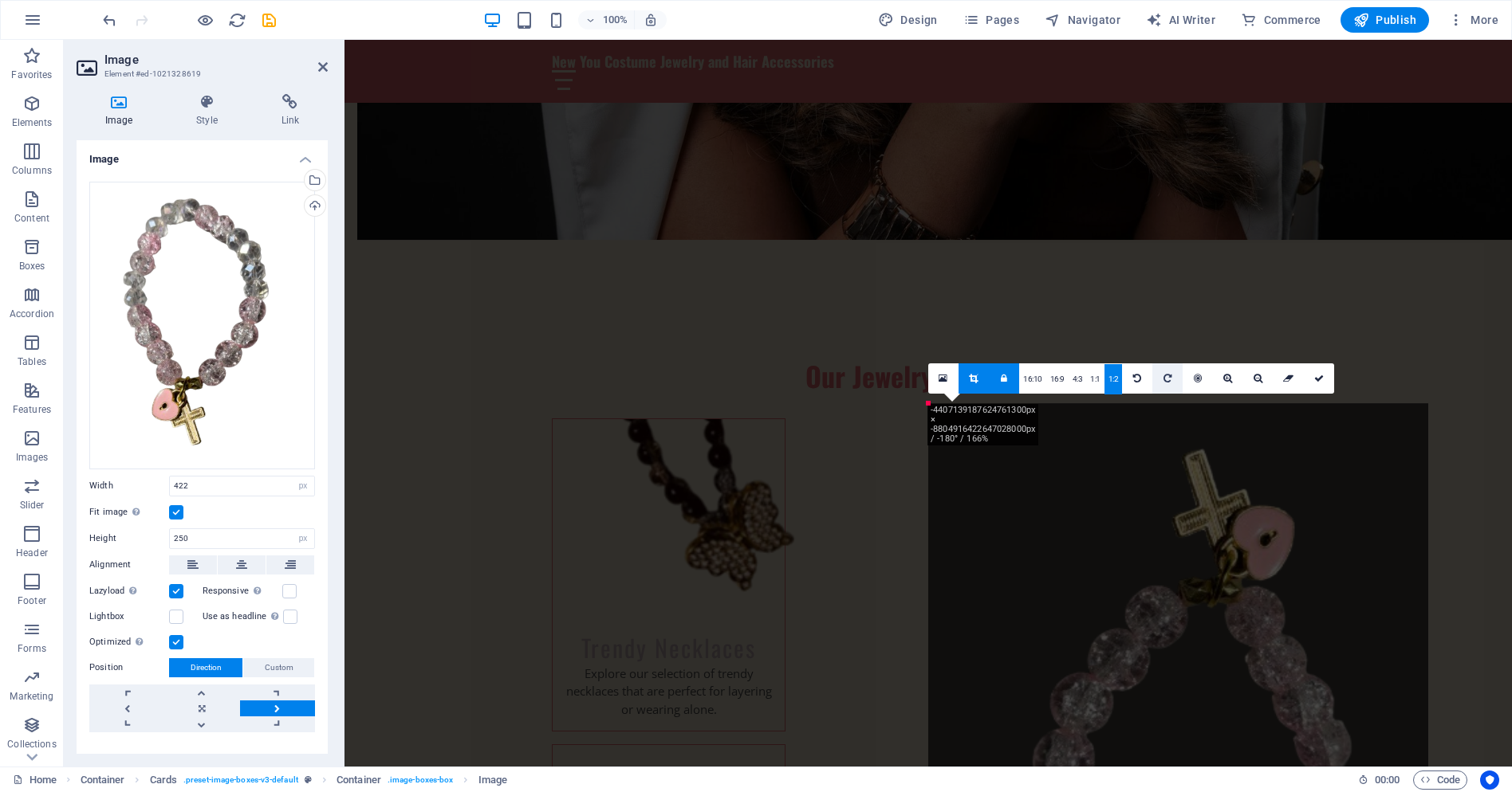
click at [1164, 377] on icon at bounding box center [1168, 378] width 8 height 10
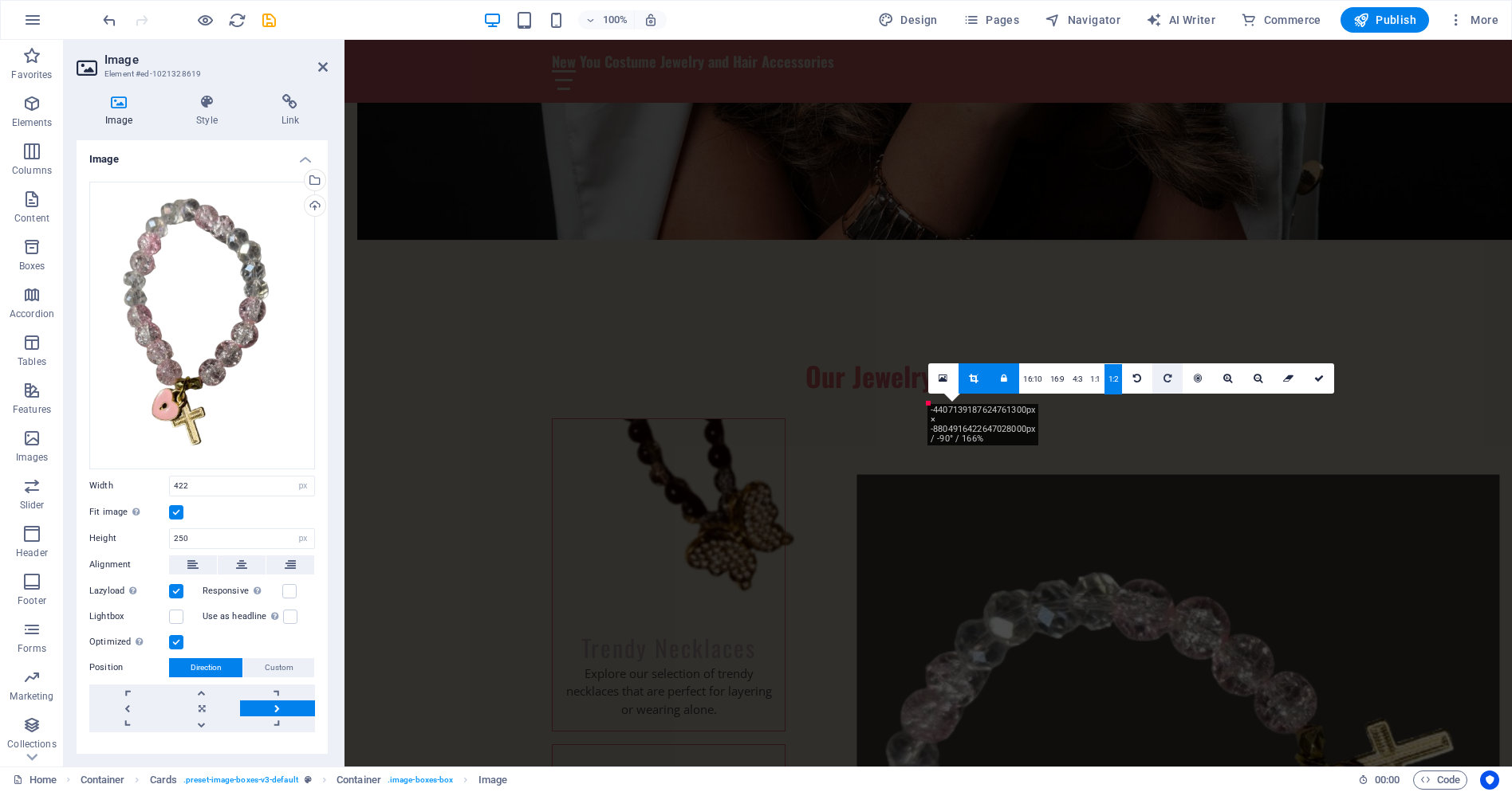
click at [1164, 377] on icon at bounding box center [1168, 378] width 8 height 10
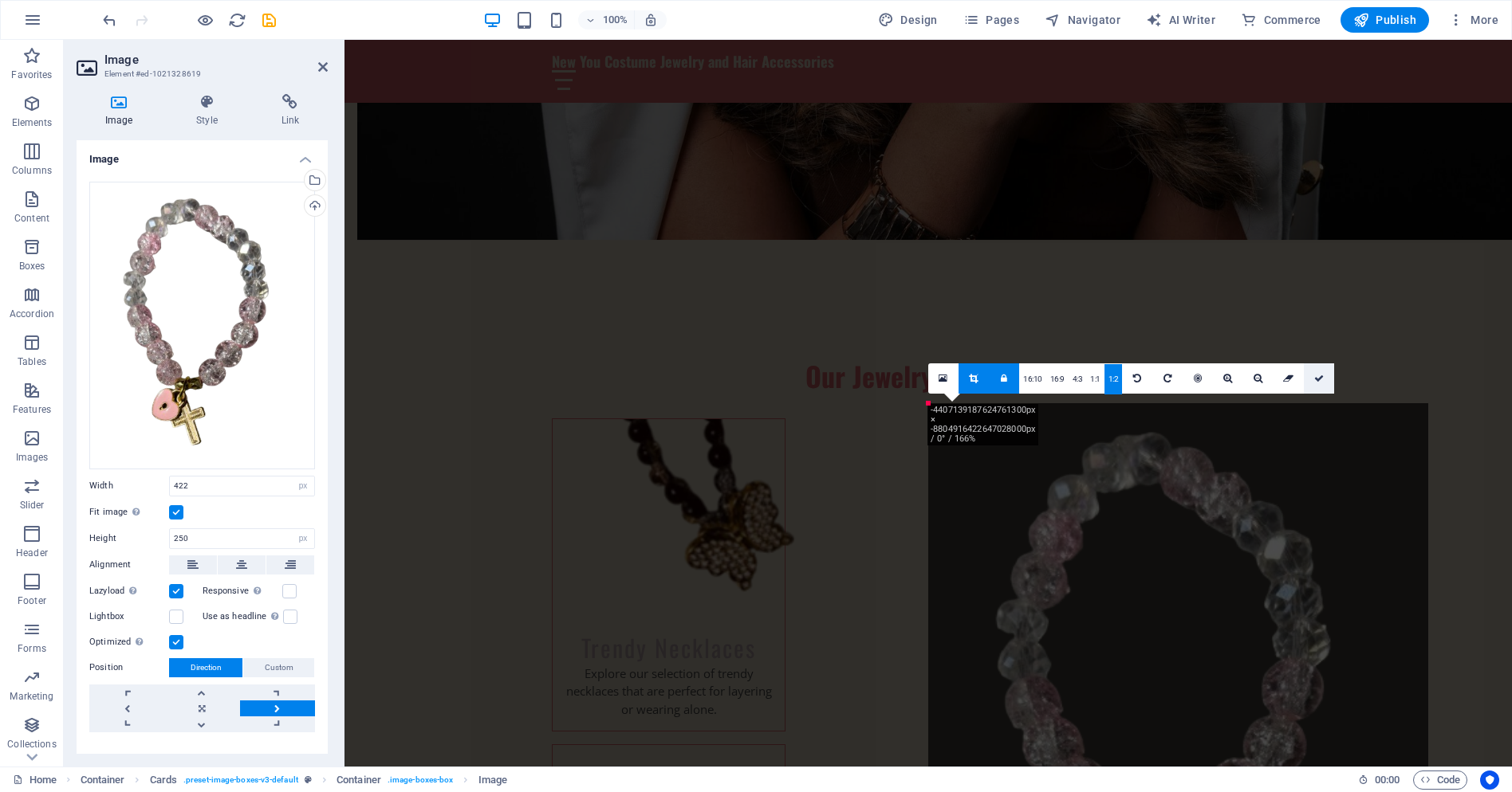
click at [1318, 381] on icon at bounding box center [1319, 378] width 10 height 10
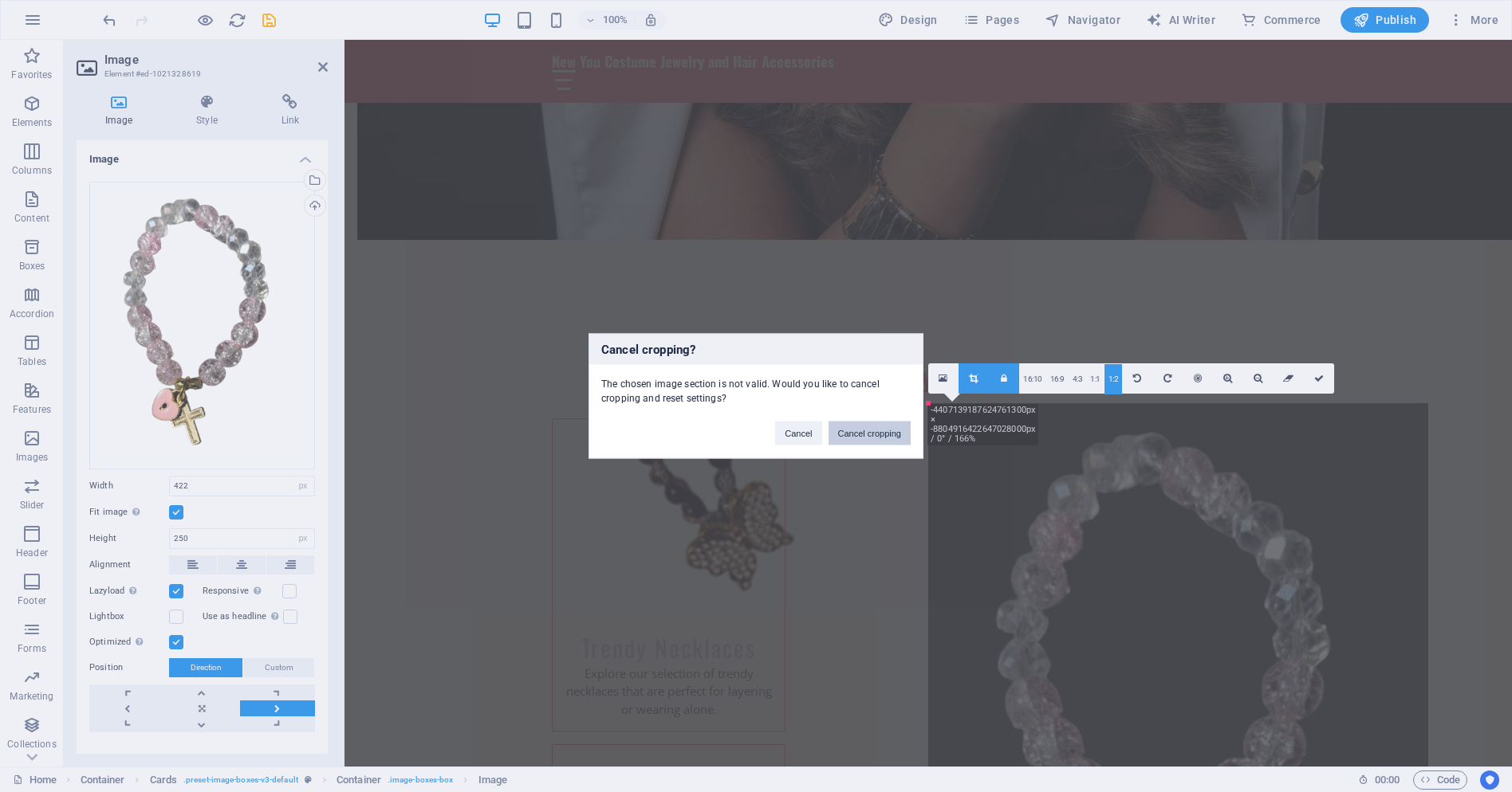
click at [857, 430] on button "Cancel cropping" at bounding box center [869, 433] width 83 height 23
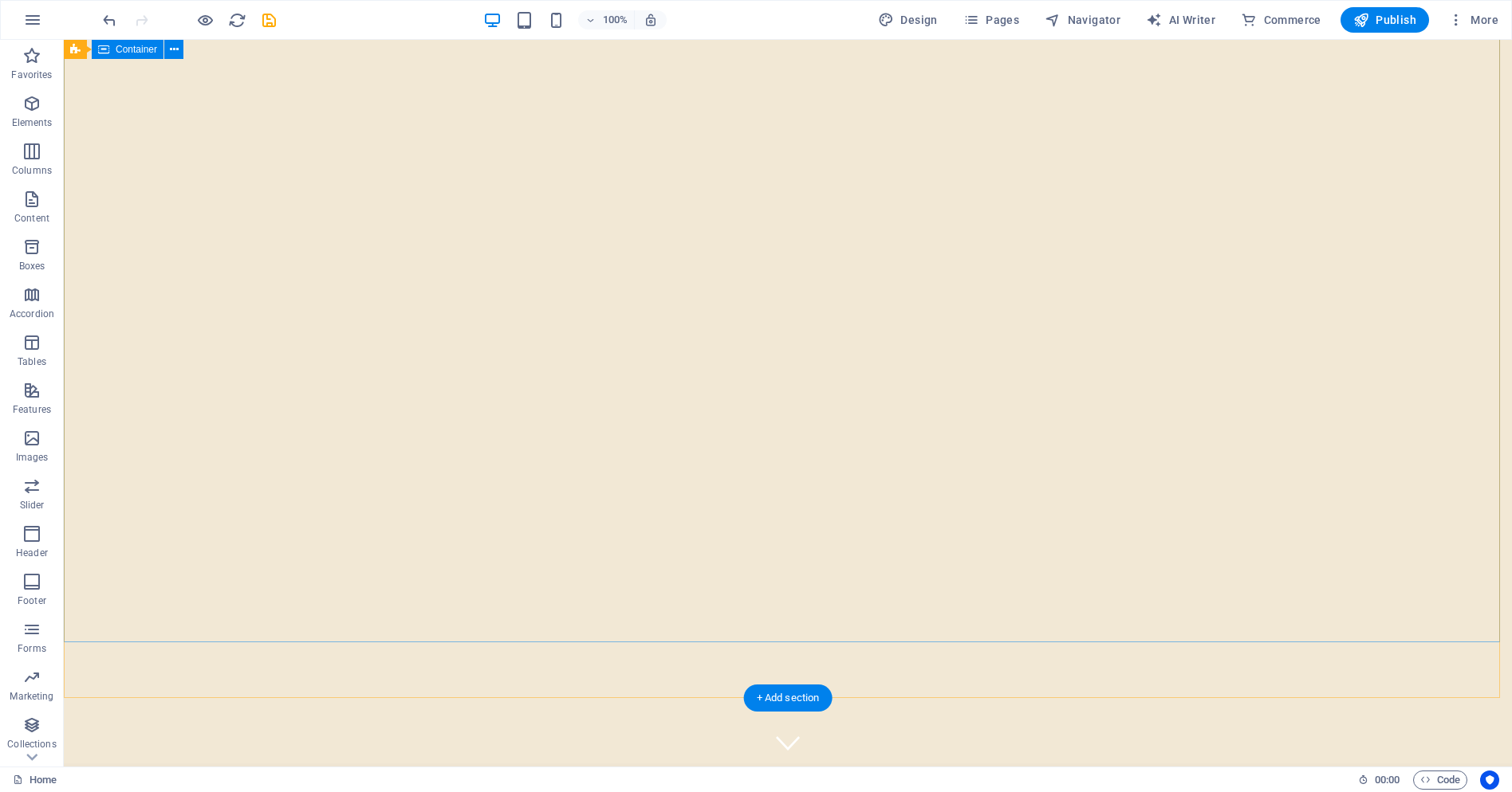
scroll to position [0, 0]
click at [1396, 17] on span "Publish" at bounding box center [1385, 20] width 63 height 16
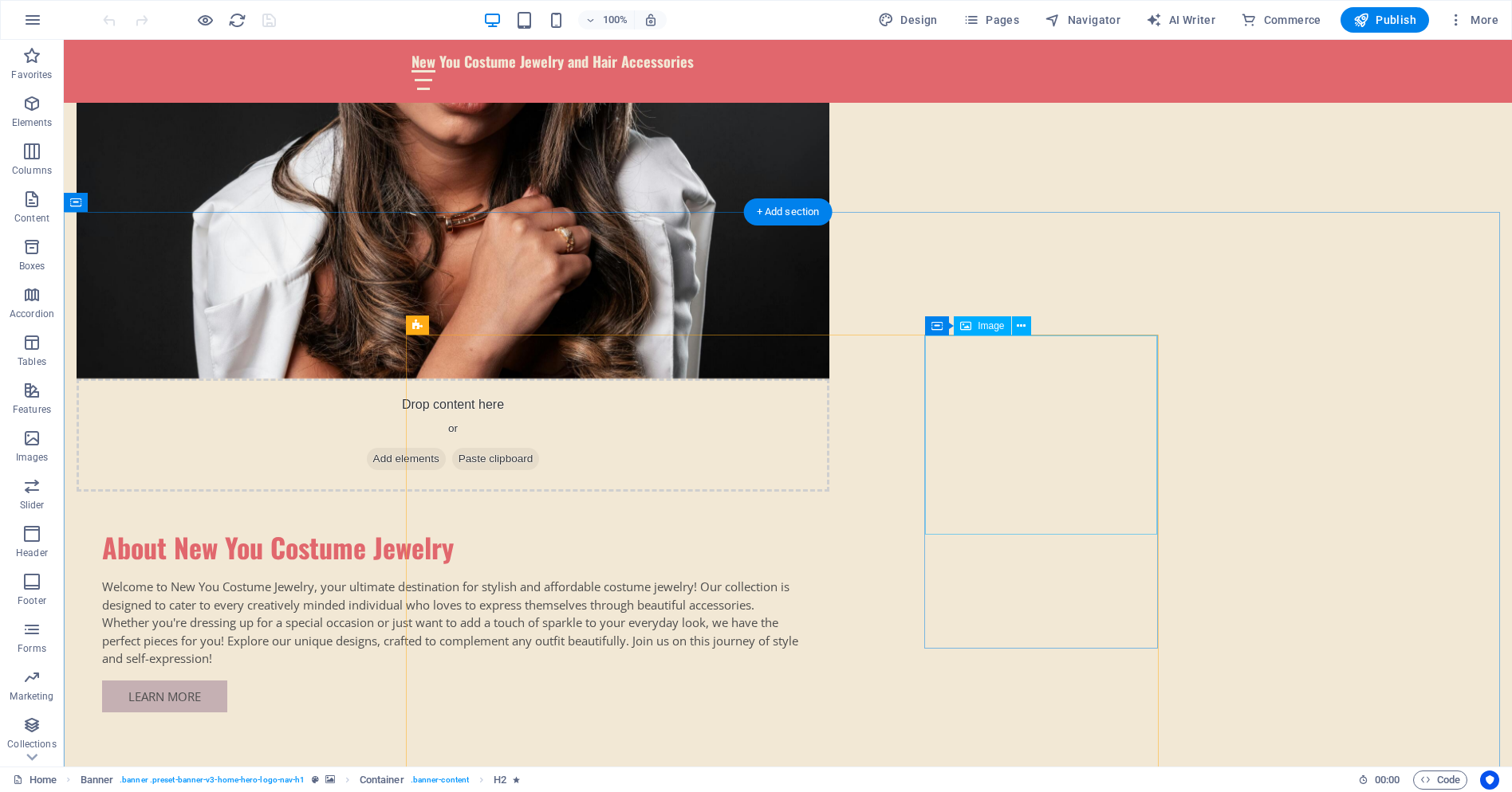
scroll to position [1116, 0]
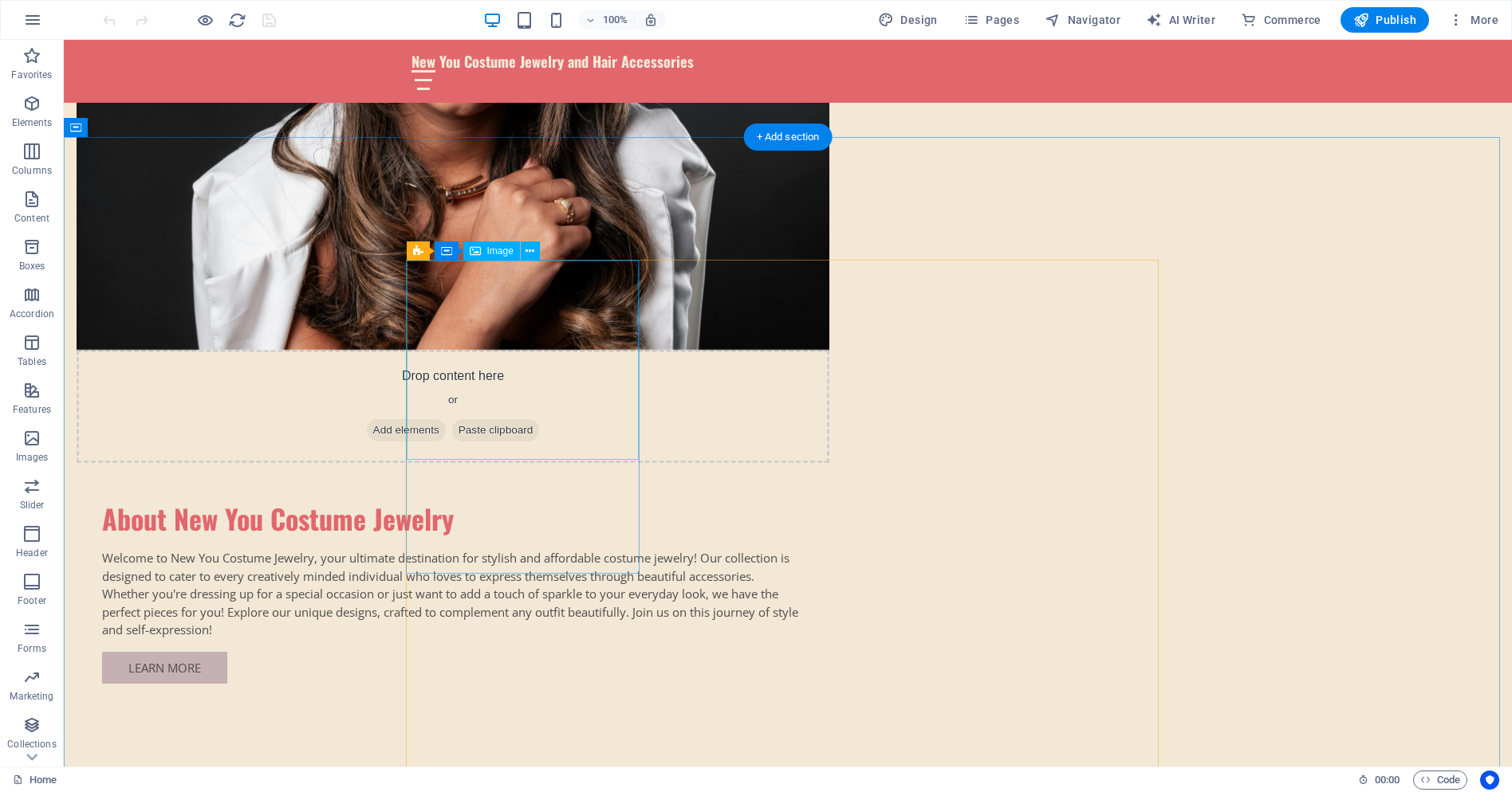
select select "px"
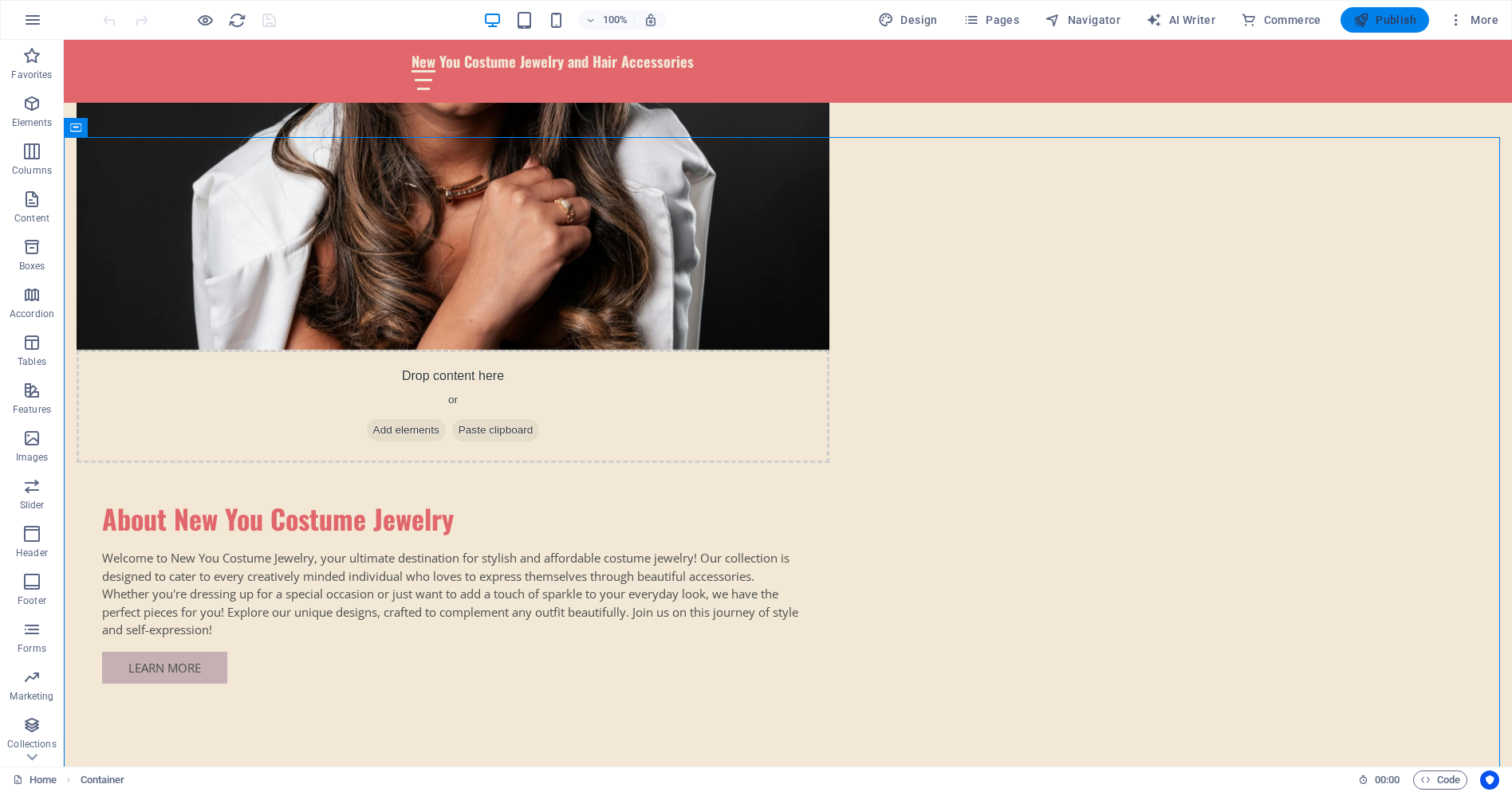
click at [1396, 24] on span "Publish" at bounding box center [1385, 20] width 63 height 16
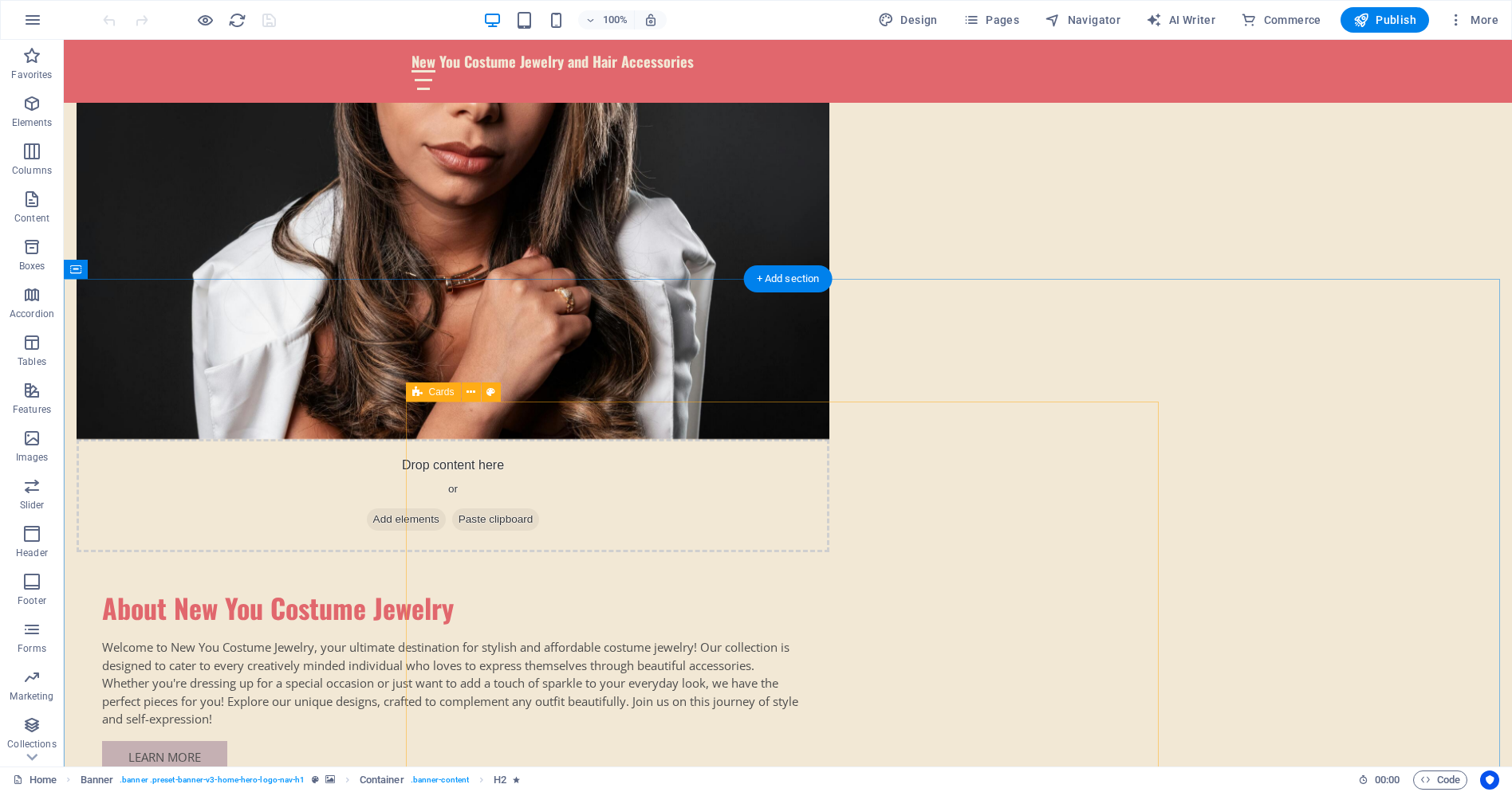
scroll to position [1036, 0]
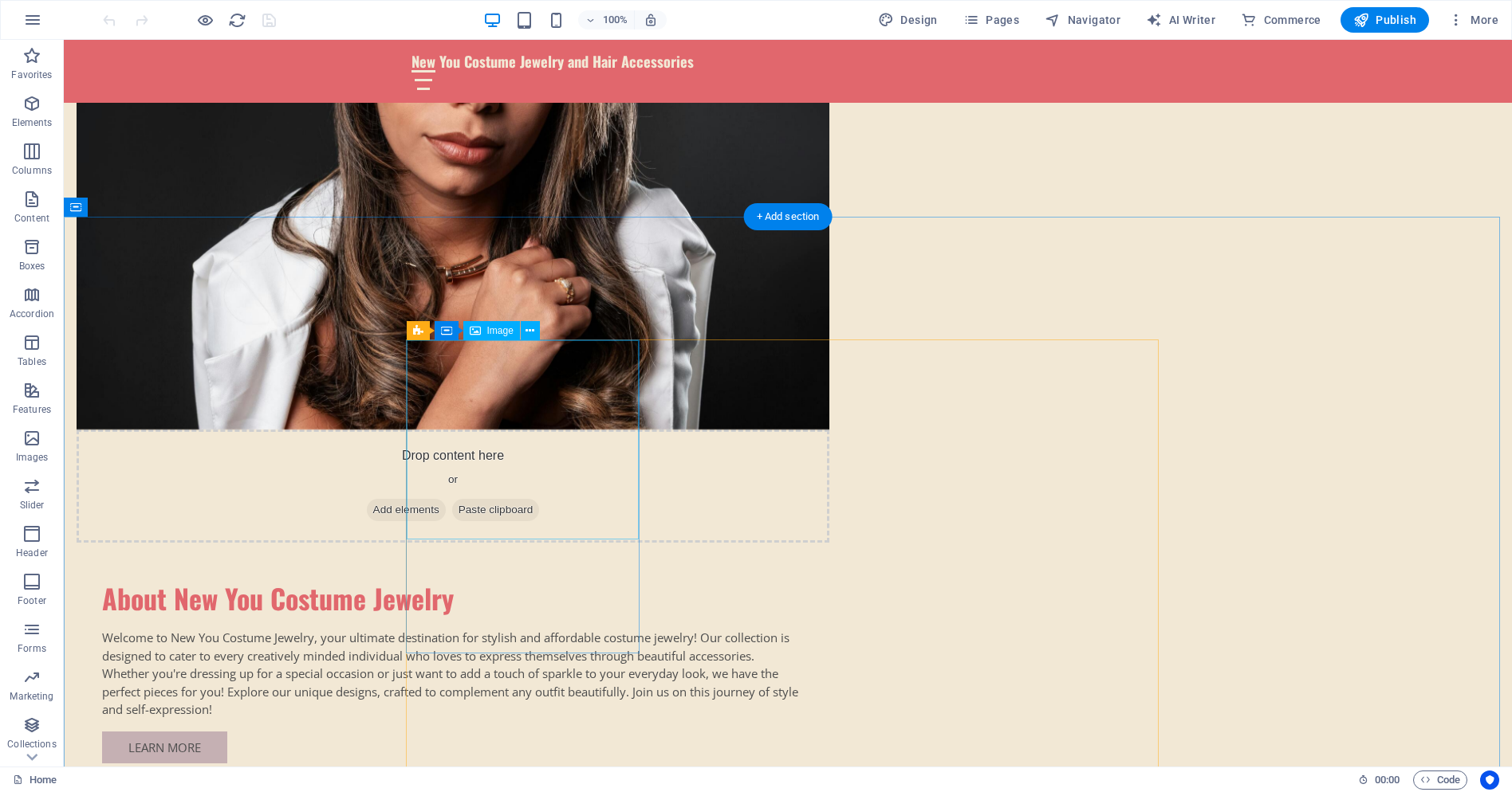
drag, startPoint x: 553, startPoint y: 469, endPoint x: 272, endPoint y: 470, distance: 281.0
select select "px"
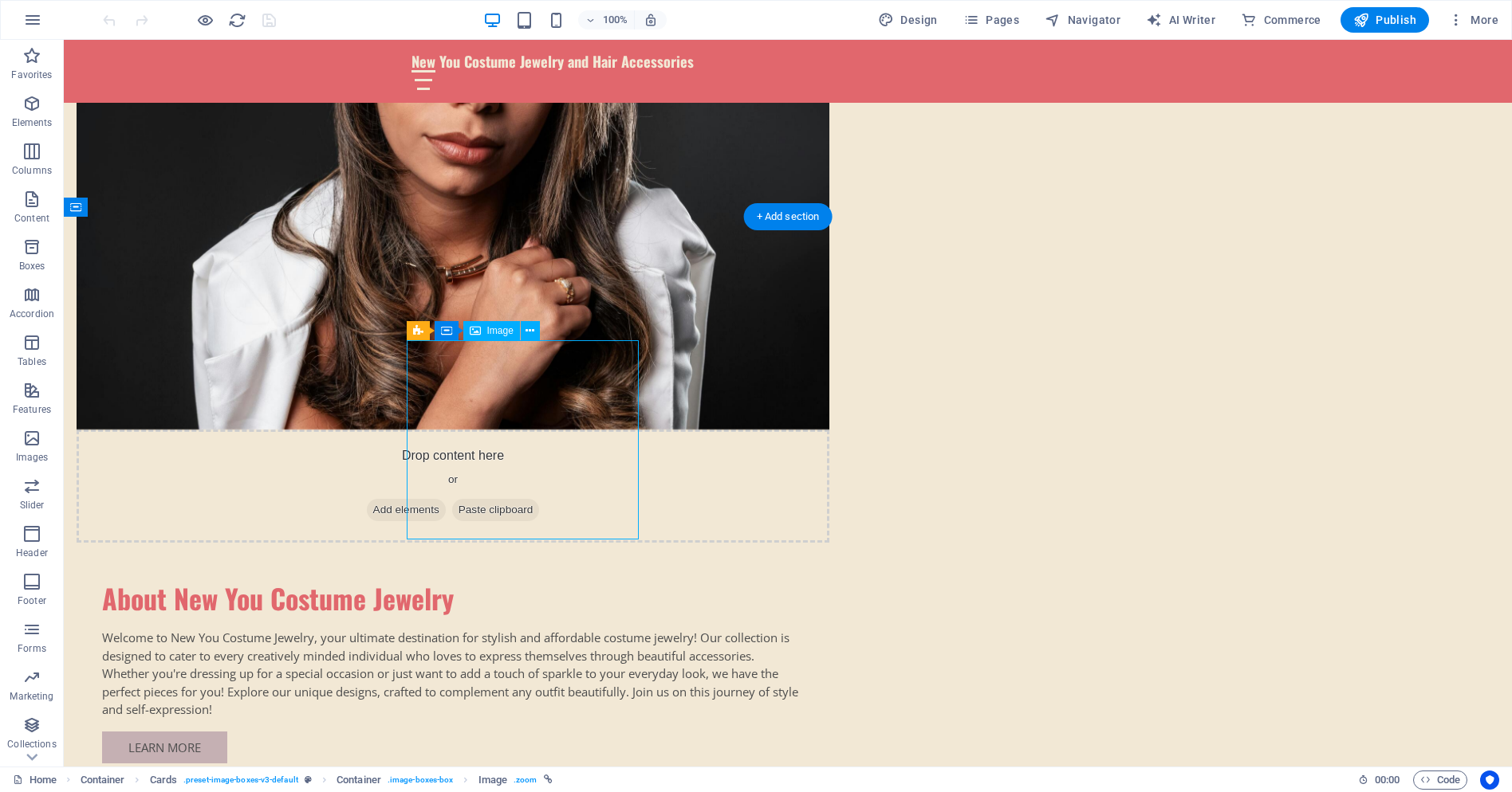
select select "px"
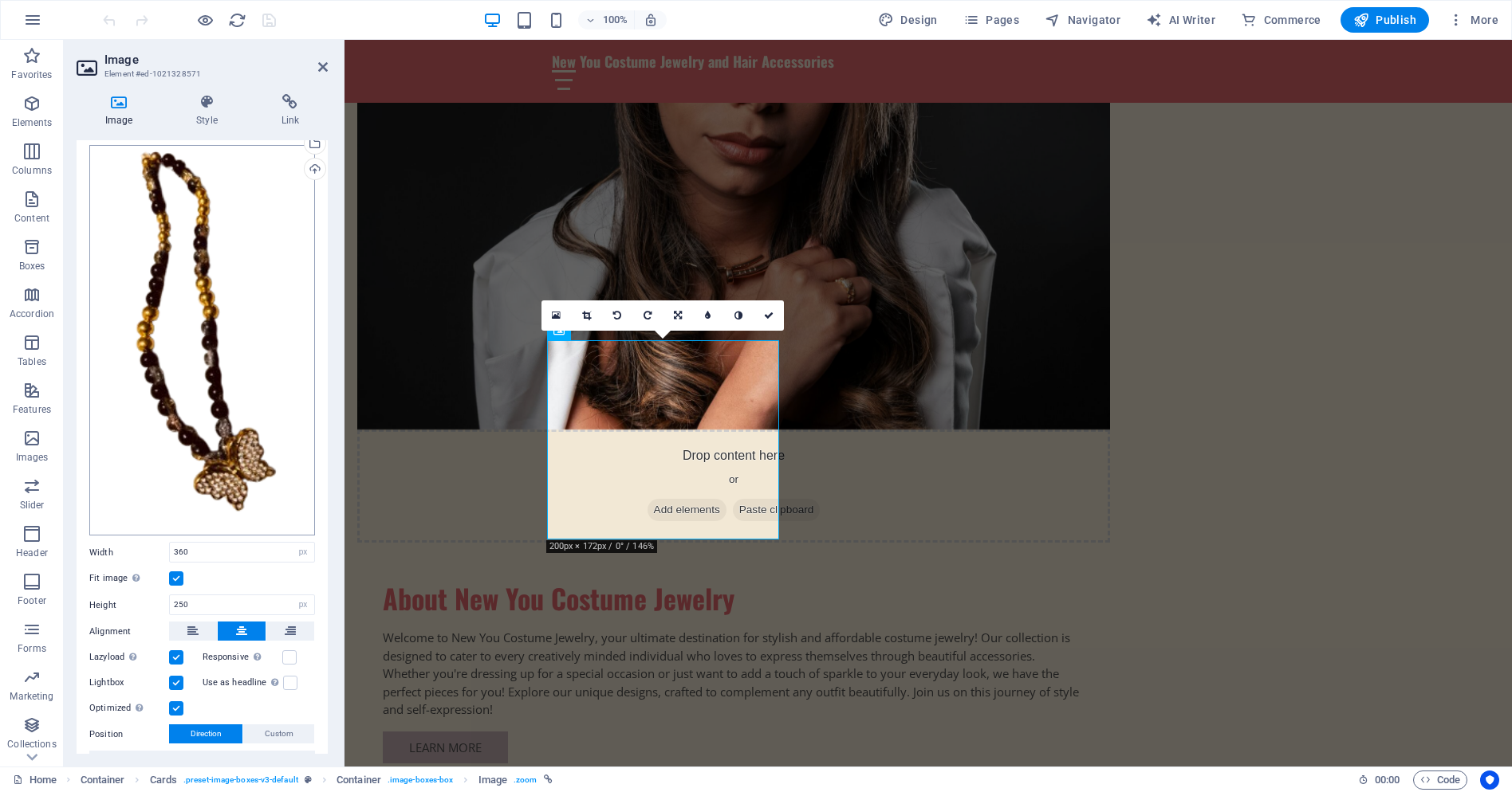
scroll to position [0, 0]
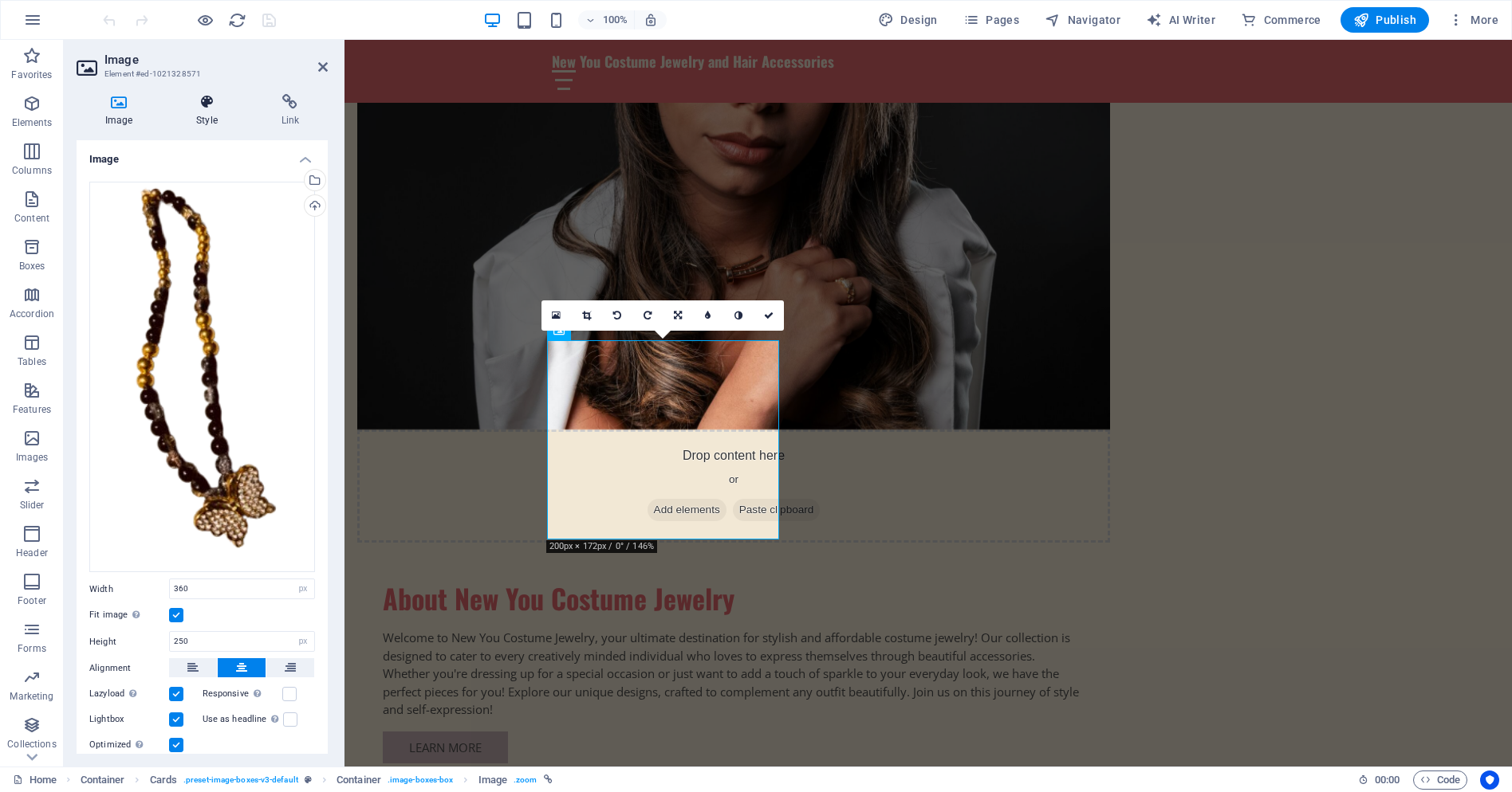
click at [203, 103] on icon at bounding box center [206, 102] width 78 height 16
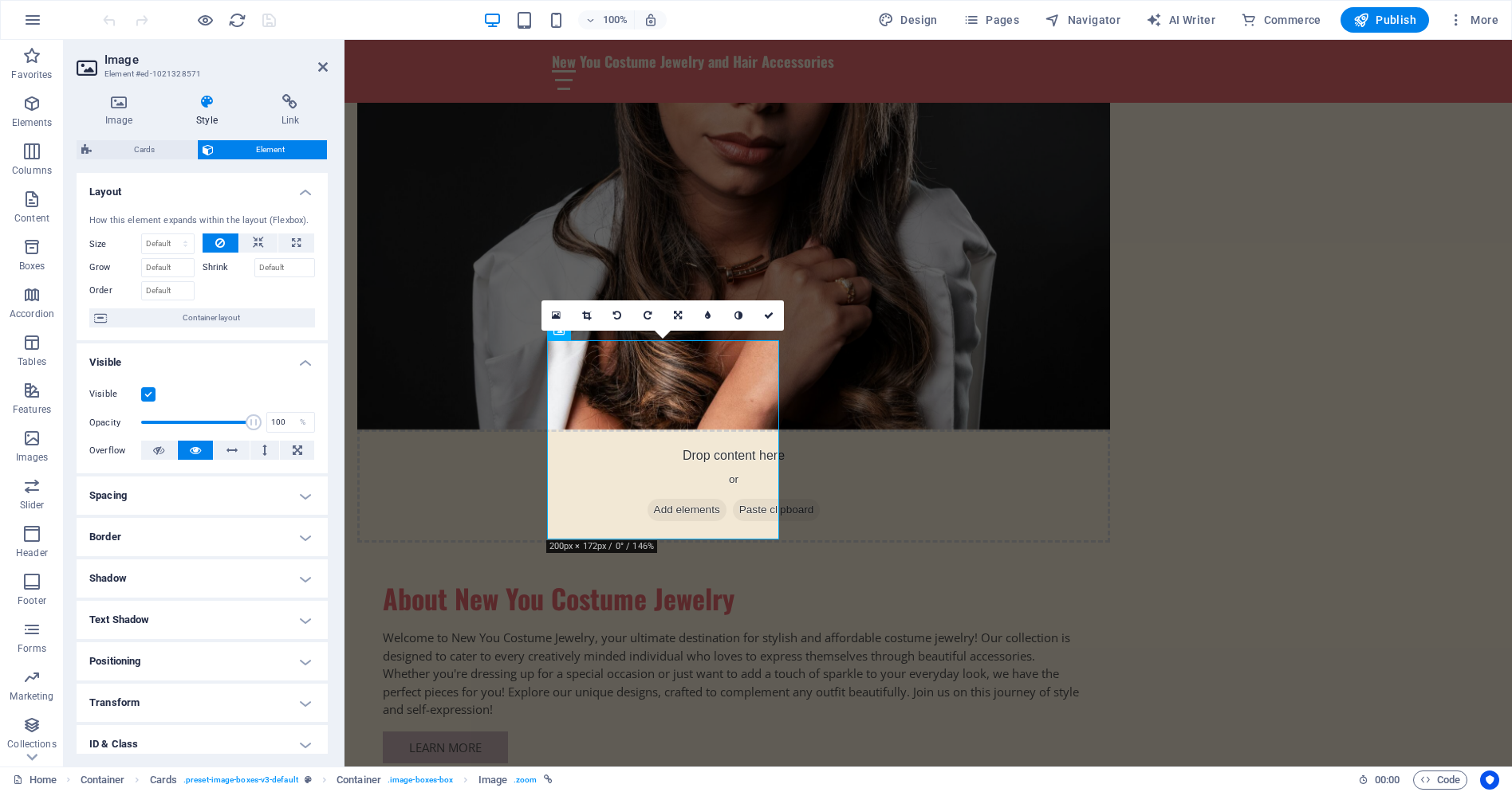
click at [212, 266] on label "Shrink" at bounding box center [228, 268] width 52 height 20
click at [254, 266] on input "Shrink" at bounding box center [285, 268] width 62 height 20
type input "12"
click at [288, 304] on div "How this element expands within the layout (Flexbox). Size Default auto px % 1/…" at bounding box center [201, 271] width 251 height 140
drag, startPoint x: 244, startPoint y: 266, endPoint x: 222, endPoint y: 264, distance: 22.1
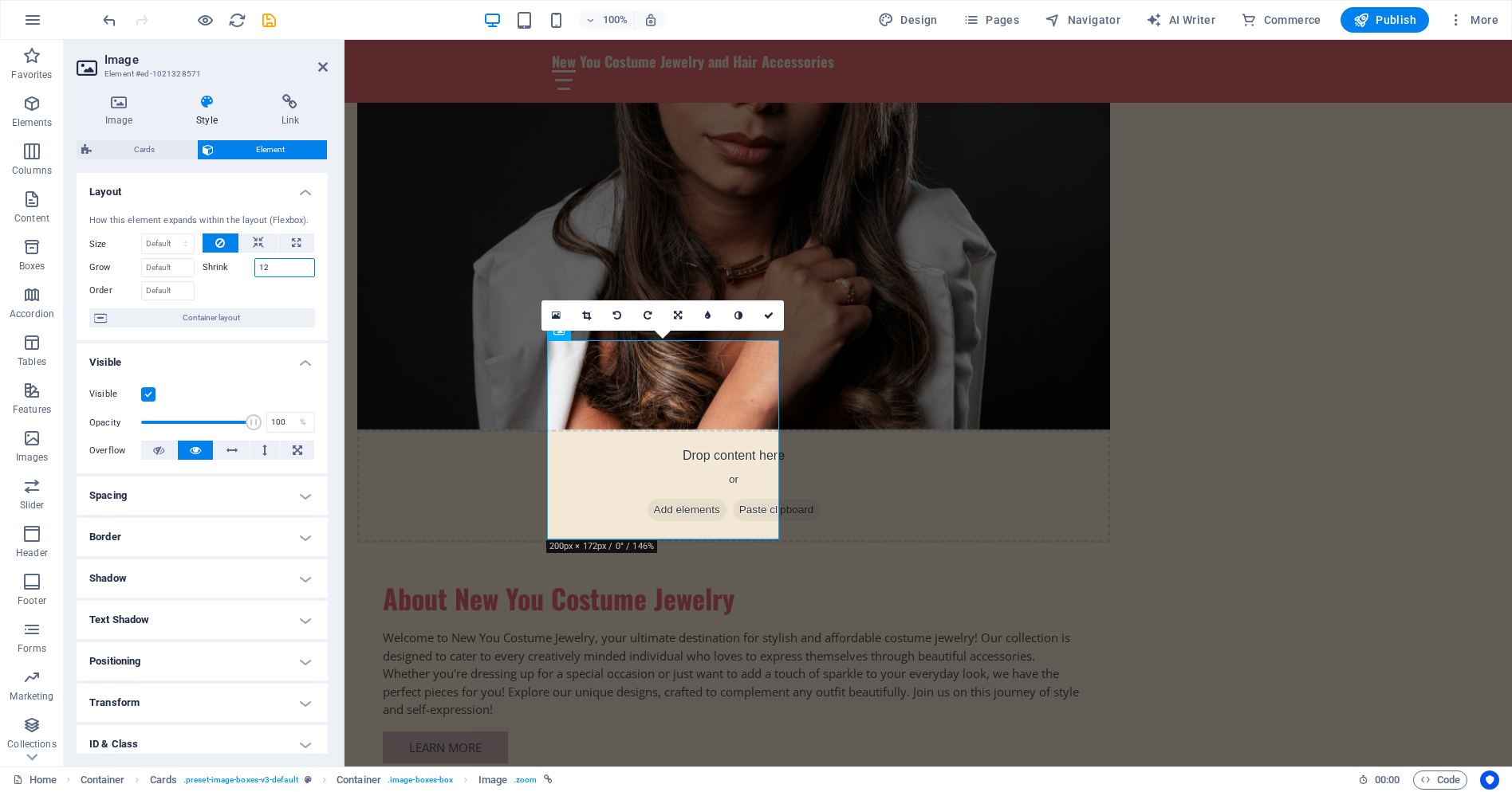
click at [222, 264] on div "Shrink 12" at bounding box center [259, 268] width 113 height 20
click at [253, 245] on icon at bounding box center [257, 243] width 11 height 20
click at [775, 315] on link at bounding box center [768, 315] width 30 height 30
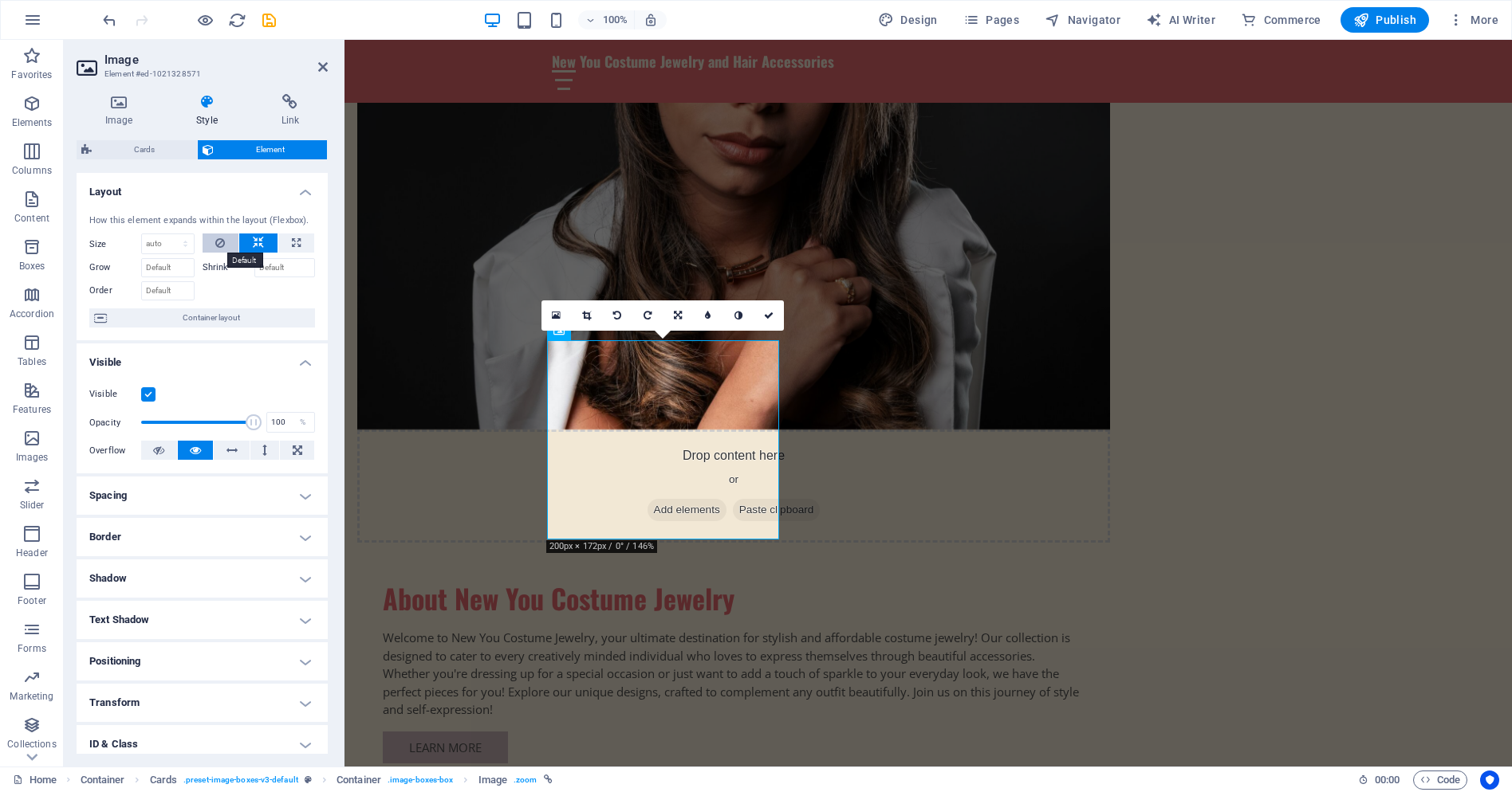
click at [217, 244] on icon at bounding box center [220, 243] width 10 height 20
click at [295, 242] on icon at bounding box center [295, 243] width 9 height 20
type input "100"
select select "%"
click at [294, 244] on icon at bounding box center [295, 243] width 9 height 20
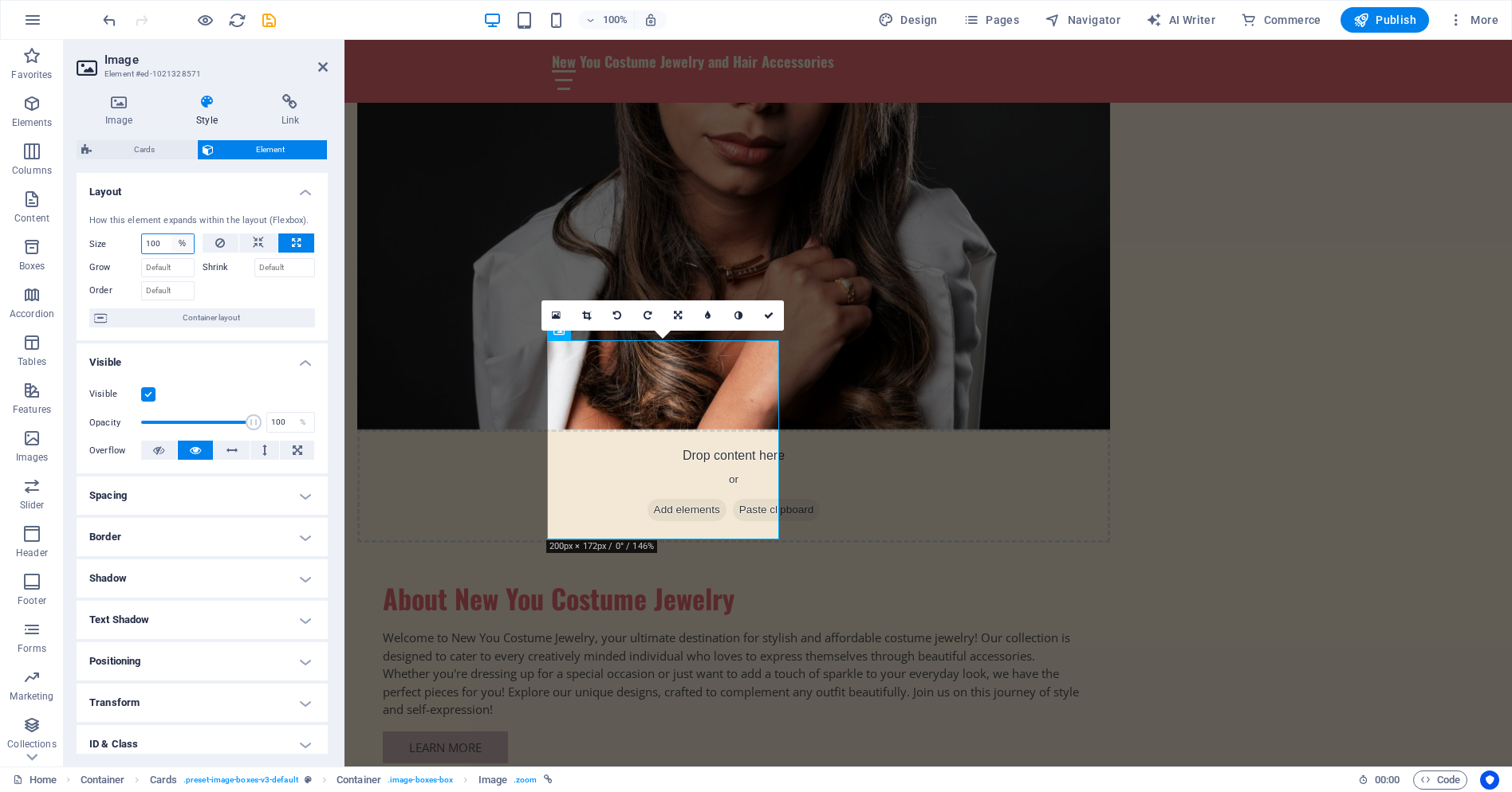
click at [174, 243] on select "Default auto px % 1/1 1/2 1/3 1/4 1/5 1/6 1/7 1/8 1/9 1/10" at bounding box center [182, 244] width 22 height 20
drag, startPoint x: 164, startPoint y: 242, endPoint x: 124, endPoint y: 242, distance: 40.0
click at [124, 242] on div "Size 100 Default auto px % 1/1 1/2 1/3 1/4 1/5 1/6 1/7 1/8 1/9 1/10" at bounding box center [142, 243] width 106 height 21
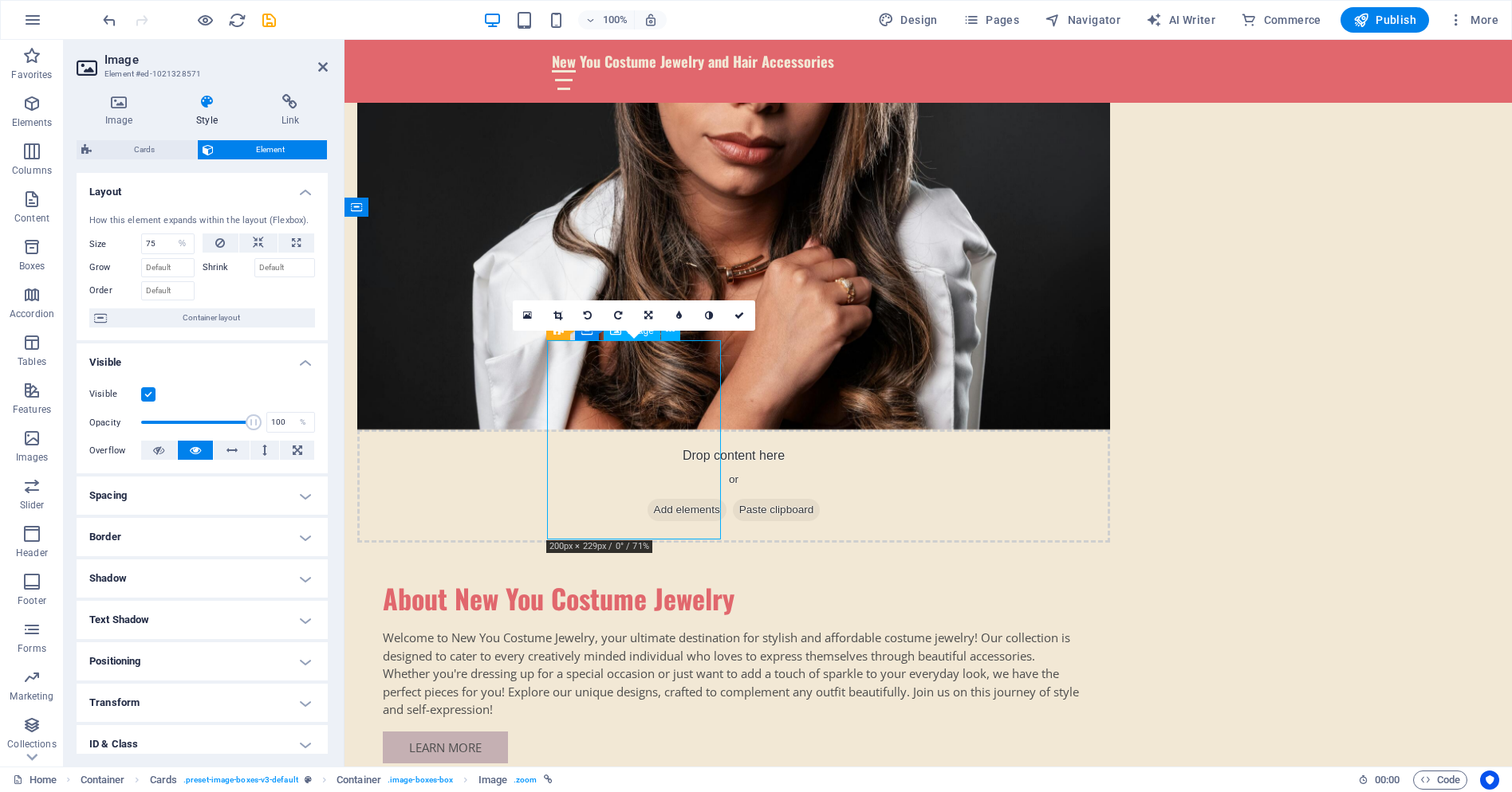
drag, startPoint x: 615, startPoint y: 377, endPoint x: 639, endPoint y: 401, distance: 33.9
drag, startPoint x: 632, startPoint y: 382, endPoint x: 690, endPoint y: 409, distance: 64.0
drag, startPoint x: 163, startPoint y: 245, endPoint x: 141, endPoint y: 245, distance: 22.0
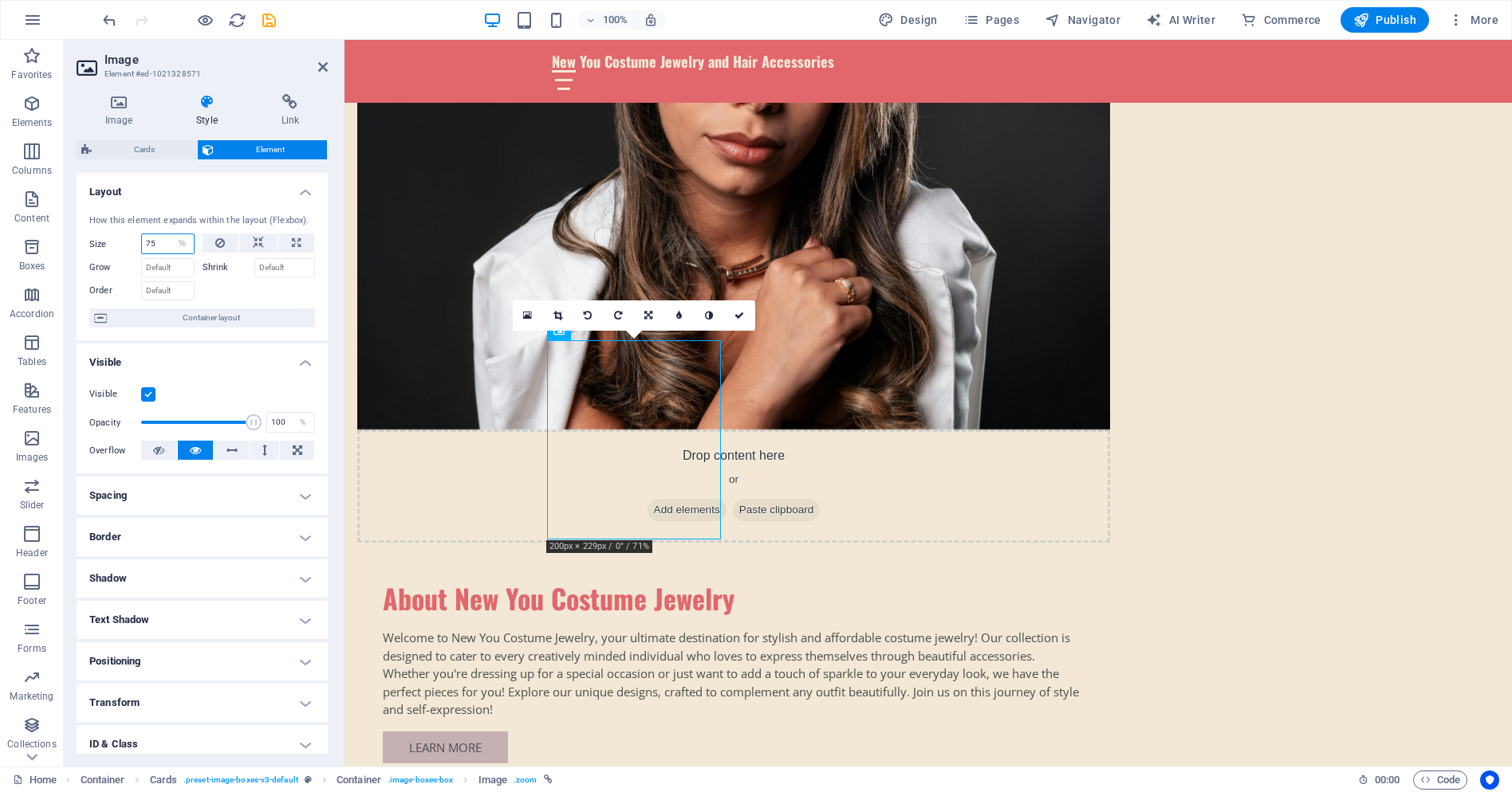
click at [141, 245] on div "75 Default auto px % 1/1 1/2 1/3 1/4 1/5 1/6 1/7 1/8 1/9 1/10" at bounding box center [167, 243] width 54 height 21
type input "100"
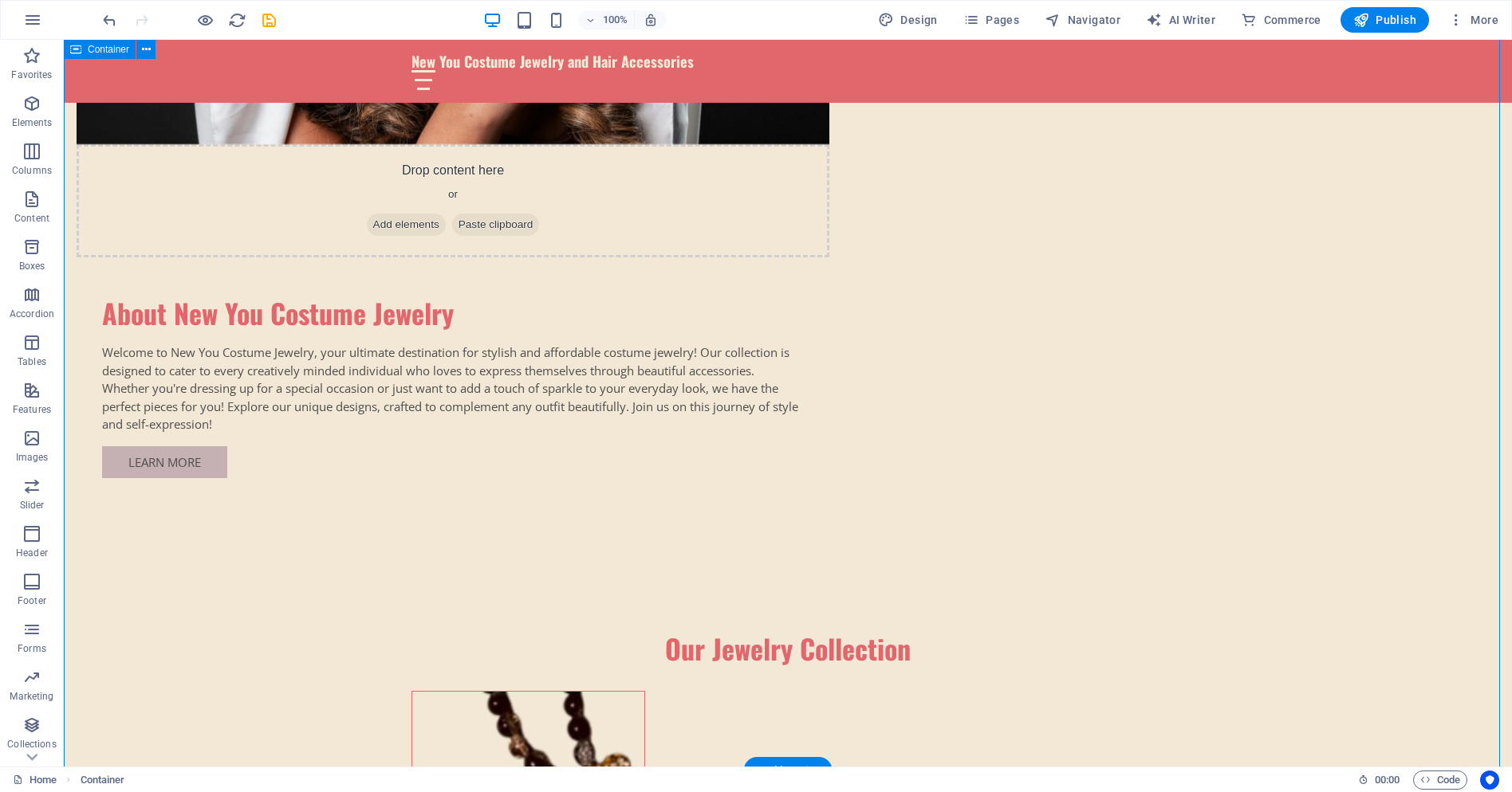
scroll to position [1276, 0]
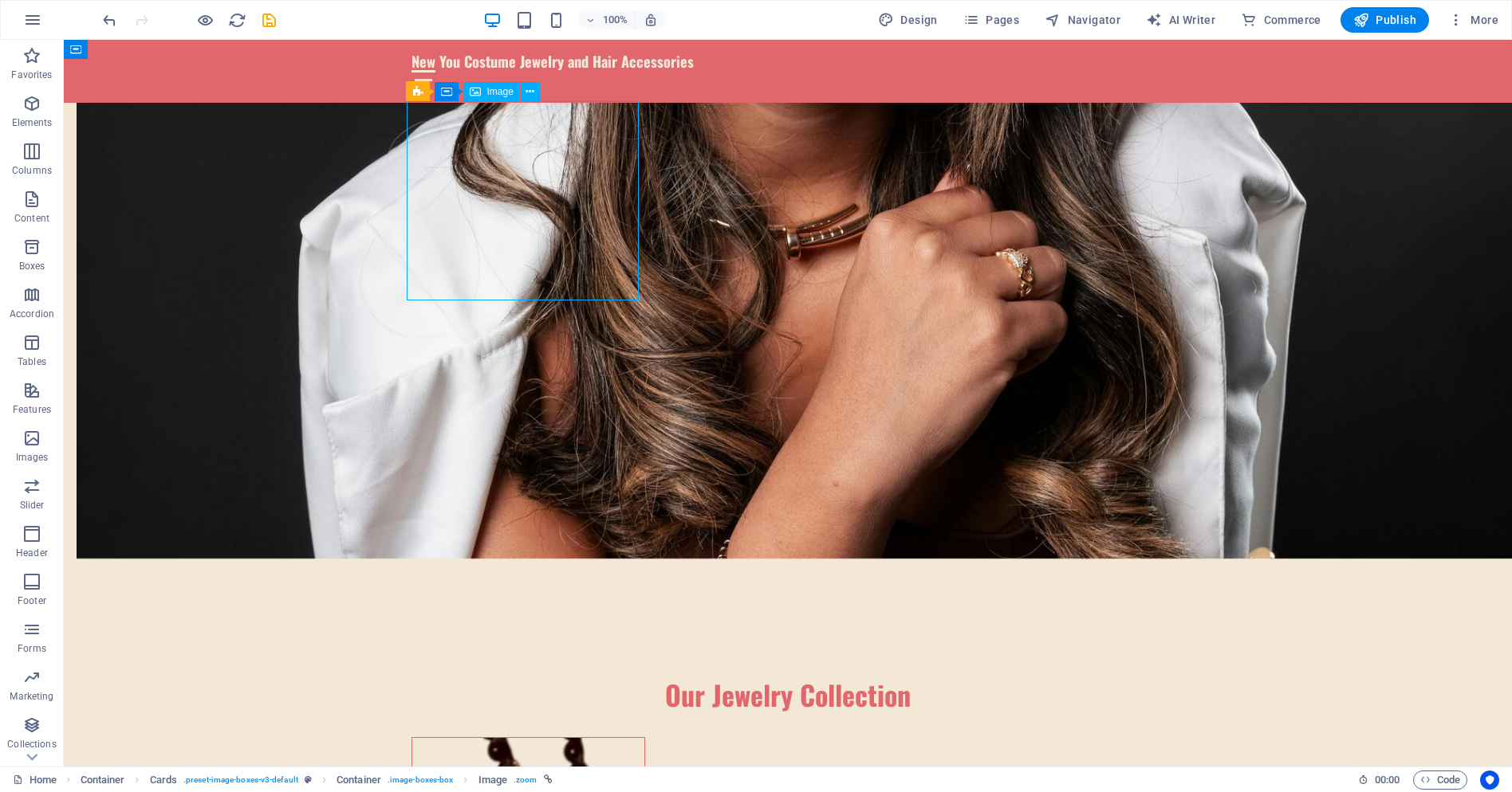
select select "%"
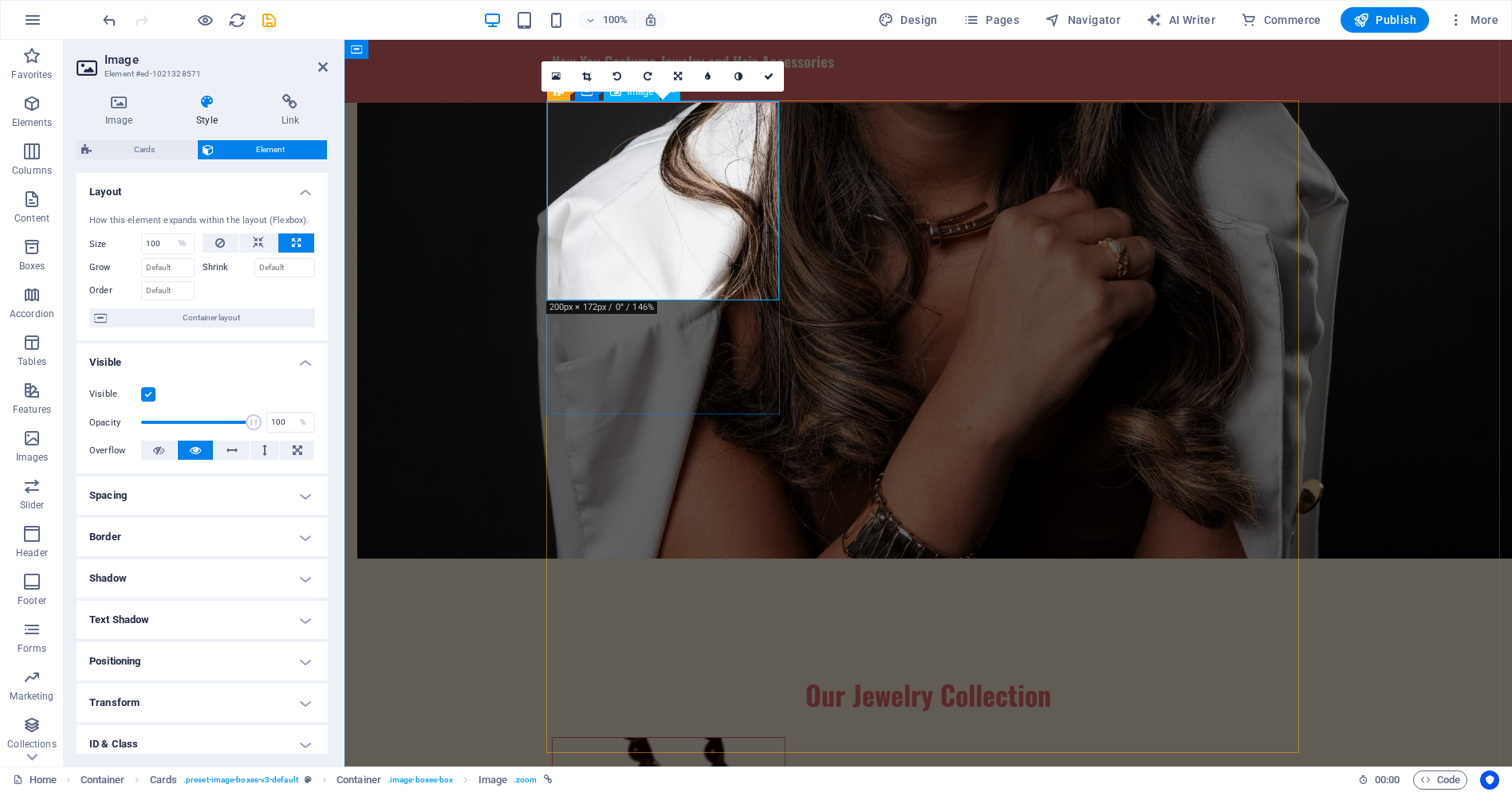
click at [151, 396] on label at bounding box center [148, 394] width 15 height 15
click at [0, 0] on input "Visible" at bounding box center [0, 0] width 0 height 0
click at [152, 396] on label at bounding box center [148, 394] width 15 height 15
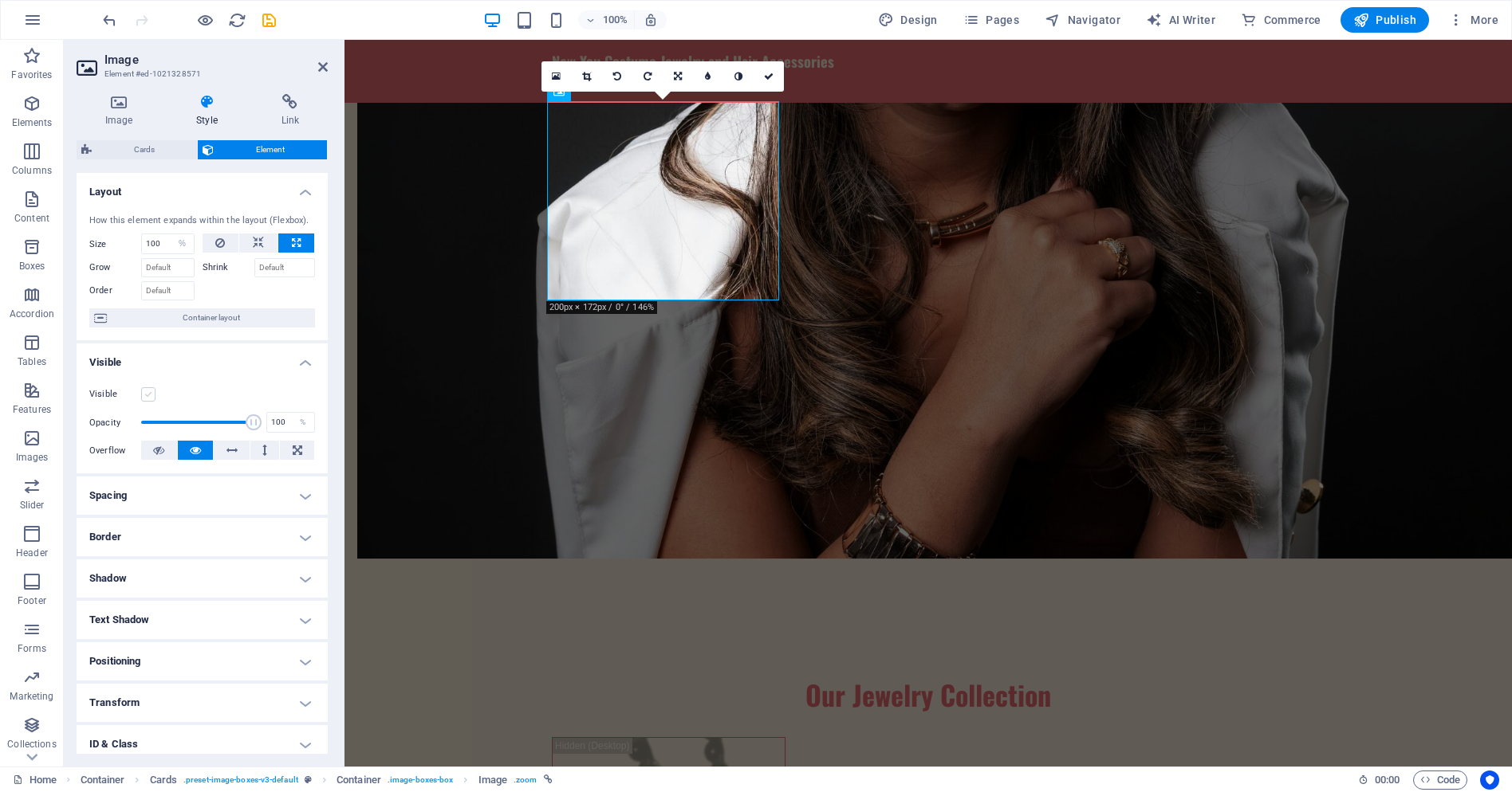
click at [0, 0] on input "Visible" at bounding box center [0, 0] width 0 height 0
drag, startPoint x: 250, startPoint y: 422, endPoint x: 158, endPoint y: 415, distance: 92.3
click at [158, 415] on span at bounding box center [161, 422] width 16 height 16
type input "100"
drag, startPoint x: 157, startPoint y: 420, endPoint x: 290, endPoint y: 421, distance: 133.0
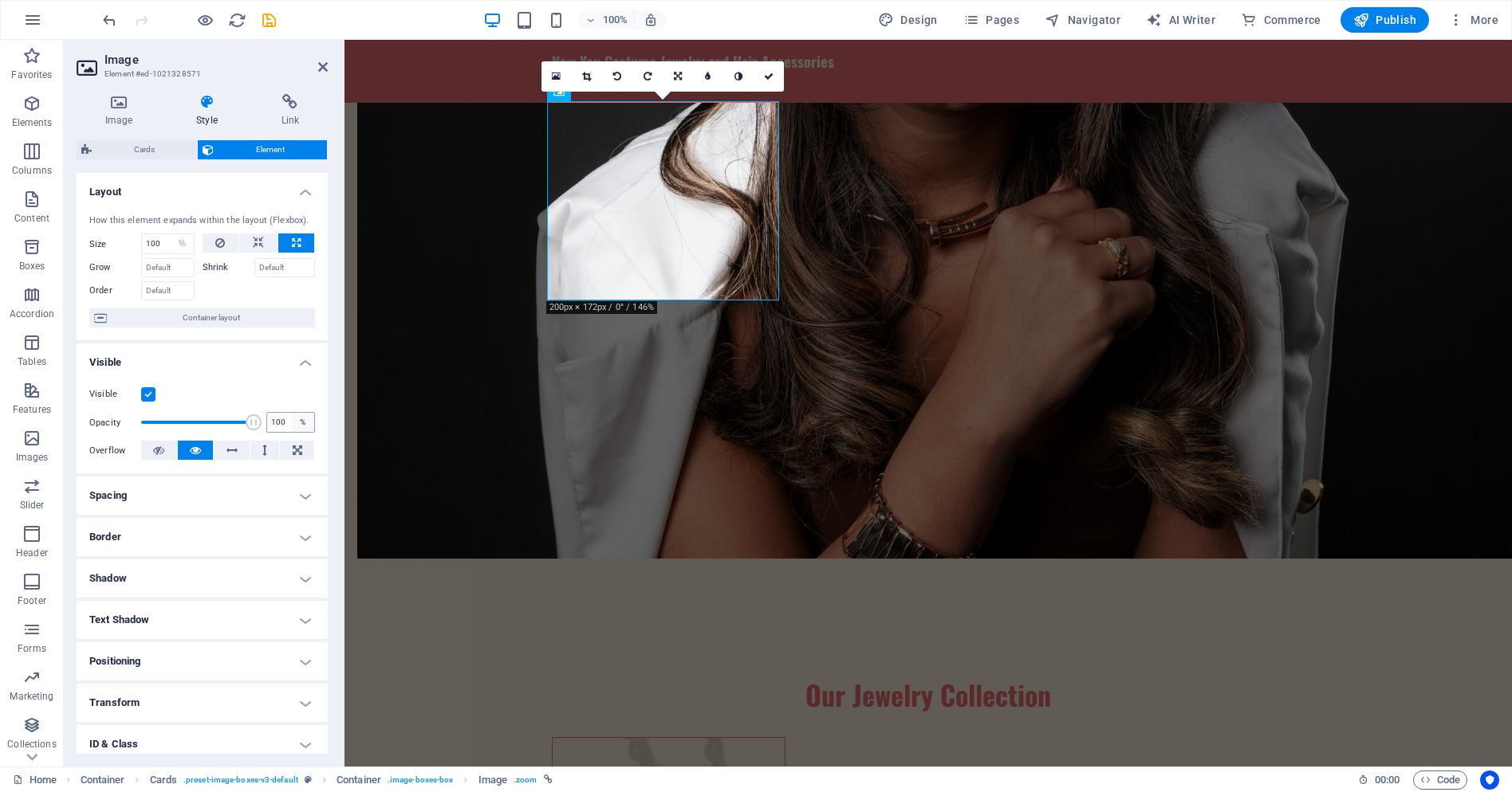
click at [290, 421] on div "Opacity 100 %" at bounding box center [201, 422] width 226 height 23
click at [295, 449] on icon at bounding box center [297, 451] width 10 height 20
click at [296, 449] on icon at bounding box center [297, 451] width 10 height 20
click at [156, 450] on icon at bounding box center [158, 451] width 11 height 20
click at [121, 102] on icon at bounding box center [118, 102] width 84 height 16
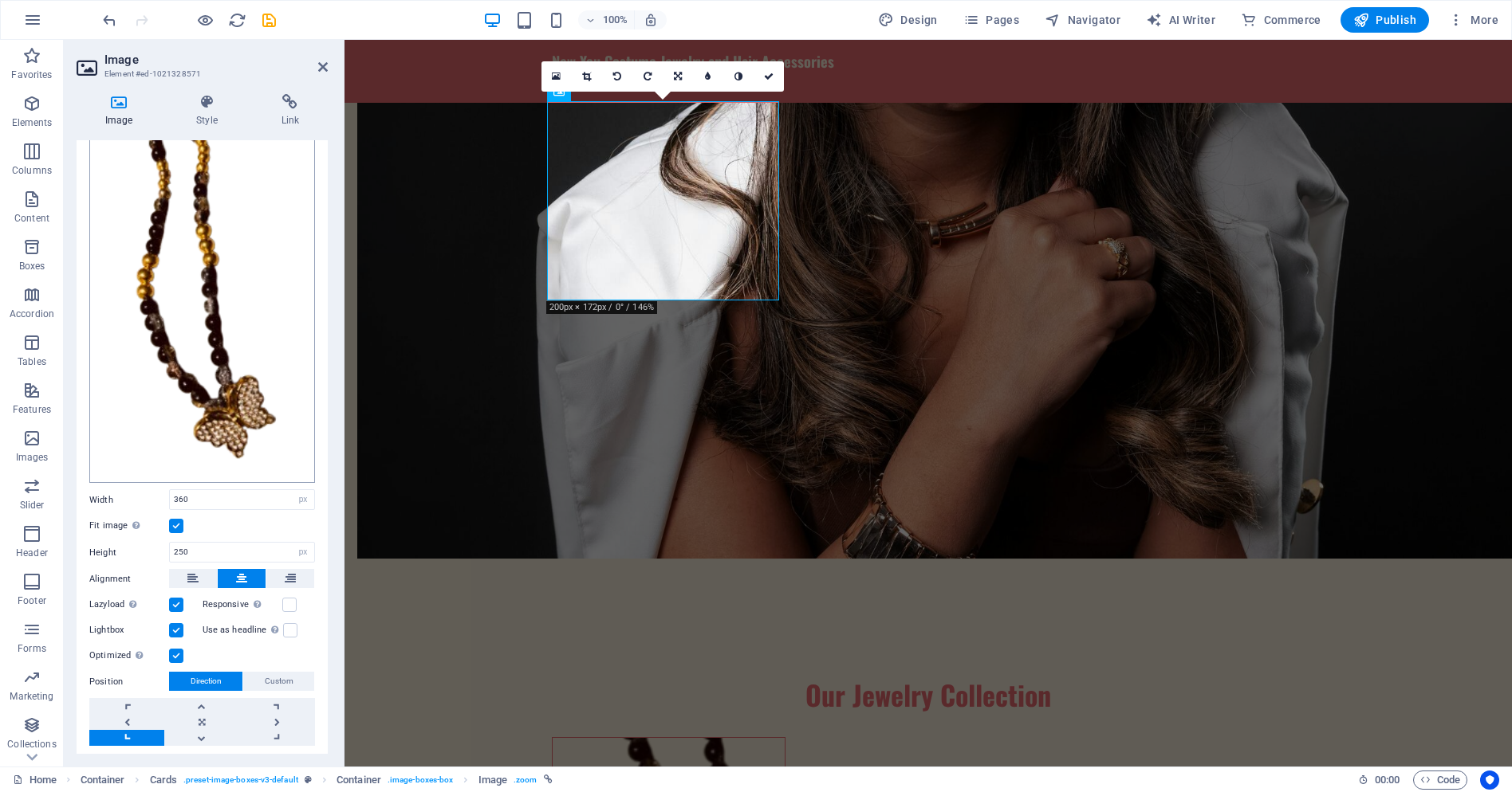
scroll to position [127, 0]
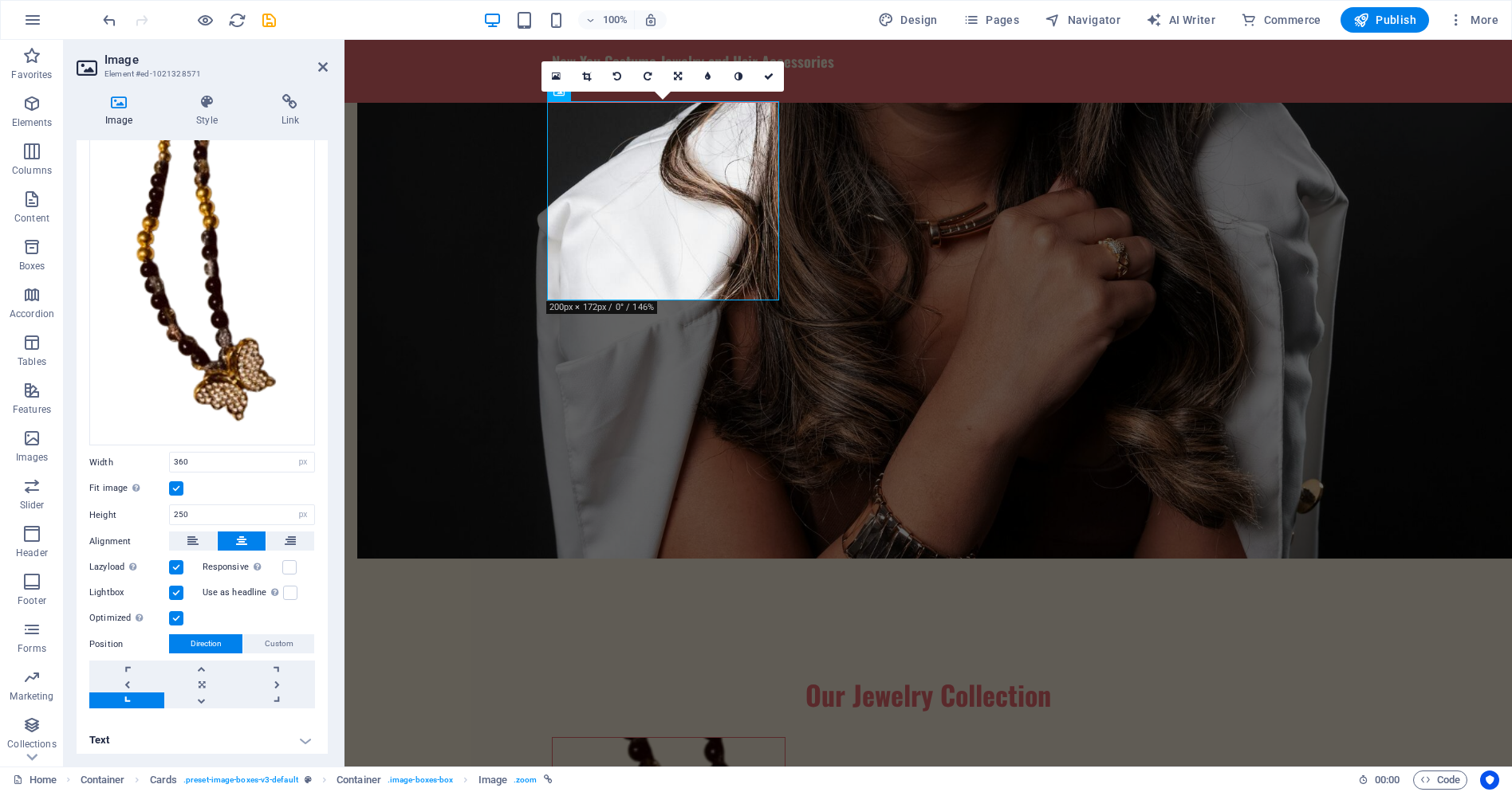
click at [178, 586] on label at bounding box center [176, 593] width 15 height 15
click at [0, 0] on input "Lightbox" at bounding box center [0, 0] width 0 height 0
click at [178, 586] on label at bounding box center [176, 593] width 15 height 15
click at [0, 0] on input "Lightbox" at bounding box center [0, 0] width 0 height 0
click at [174, 560] on label at bounding box center [176, 567] width 15 height 15
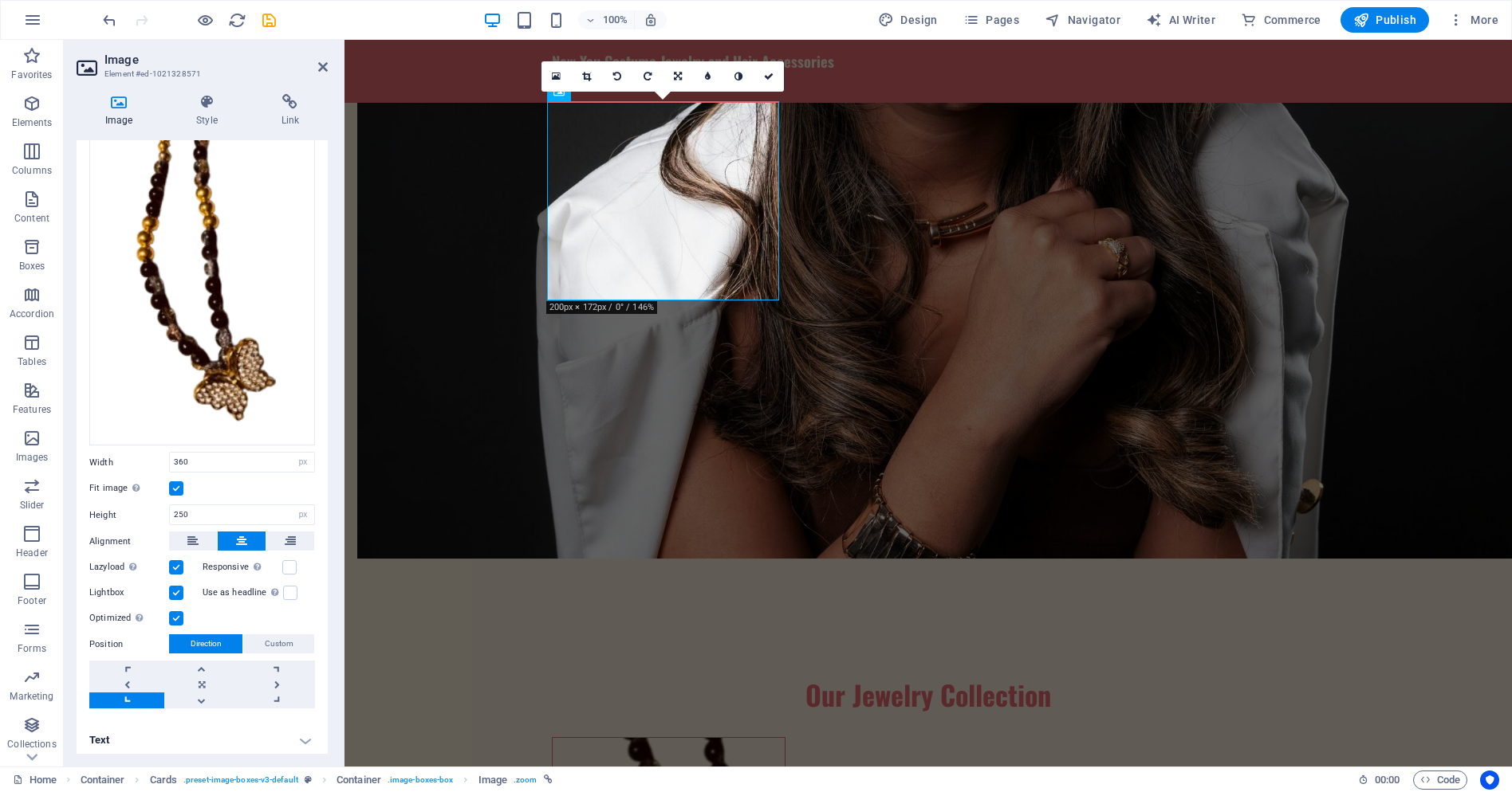
click at [0, 0] on input "Lazyload Loading images after the page loads improves page speed." at bounding box center [0, 0] width 0 height 0
click at [176, 560] on label at bounding box center [176, 567] width 15 height 15
click at [0, 0] on input "Lazyload Loading images after the page loads improves page speed." at bounding box center [0, 0] width 0 height 0
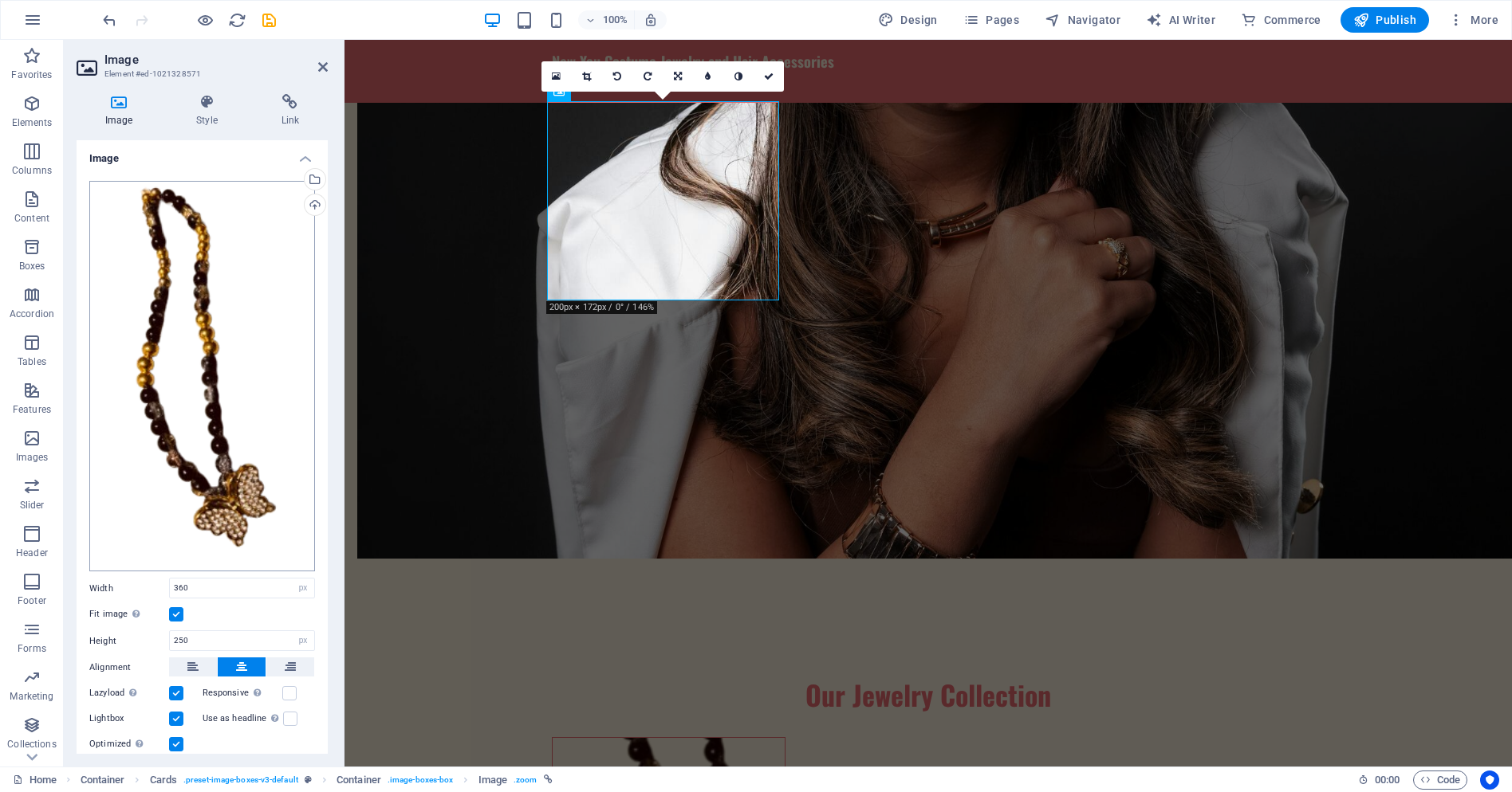
scroll to position [0, 0]
click at [196, 266] on div "Drag files here, click to choose files or select files from Files or our free s…" at bounding box center [201, 377] width 226 height 391
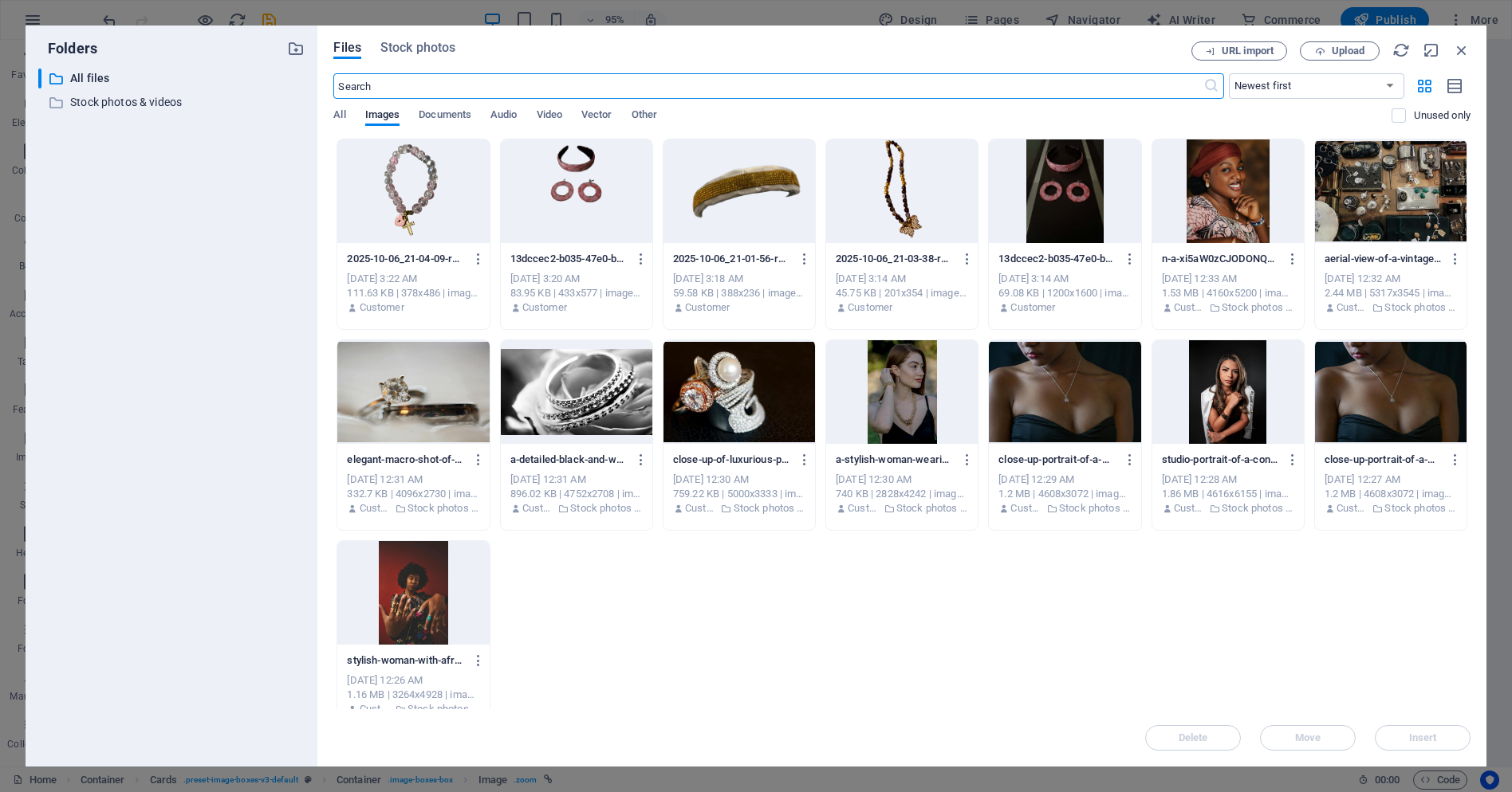
scroll to position [1314, 0]
click at [1462, 50] on icon "button" at bounding box center [1462, 50] width 18 height 18
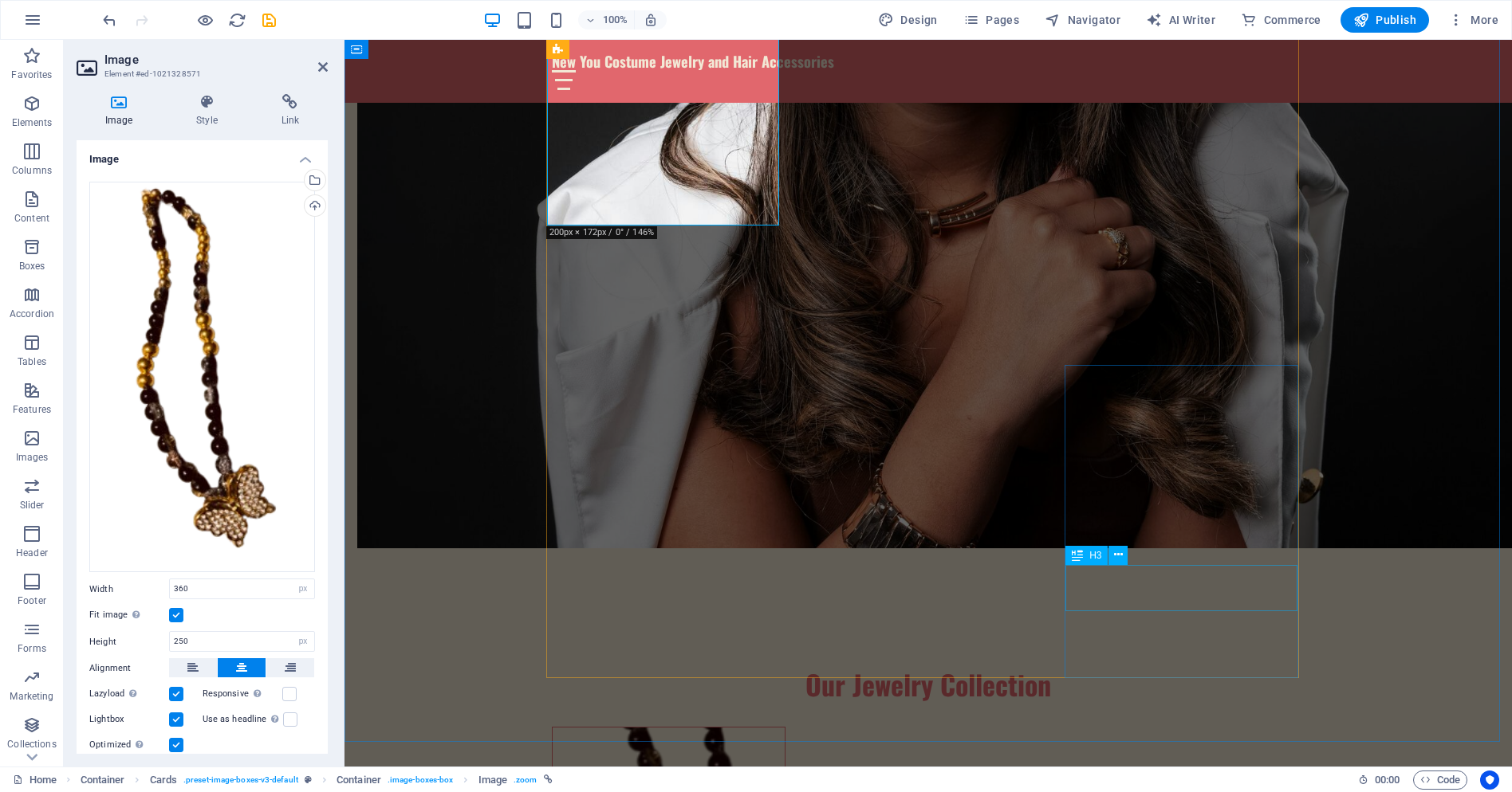
scroll to position [1196, 0]
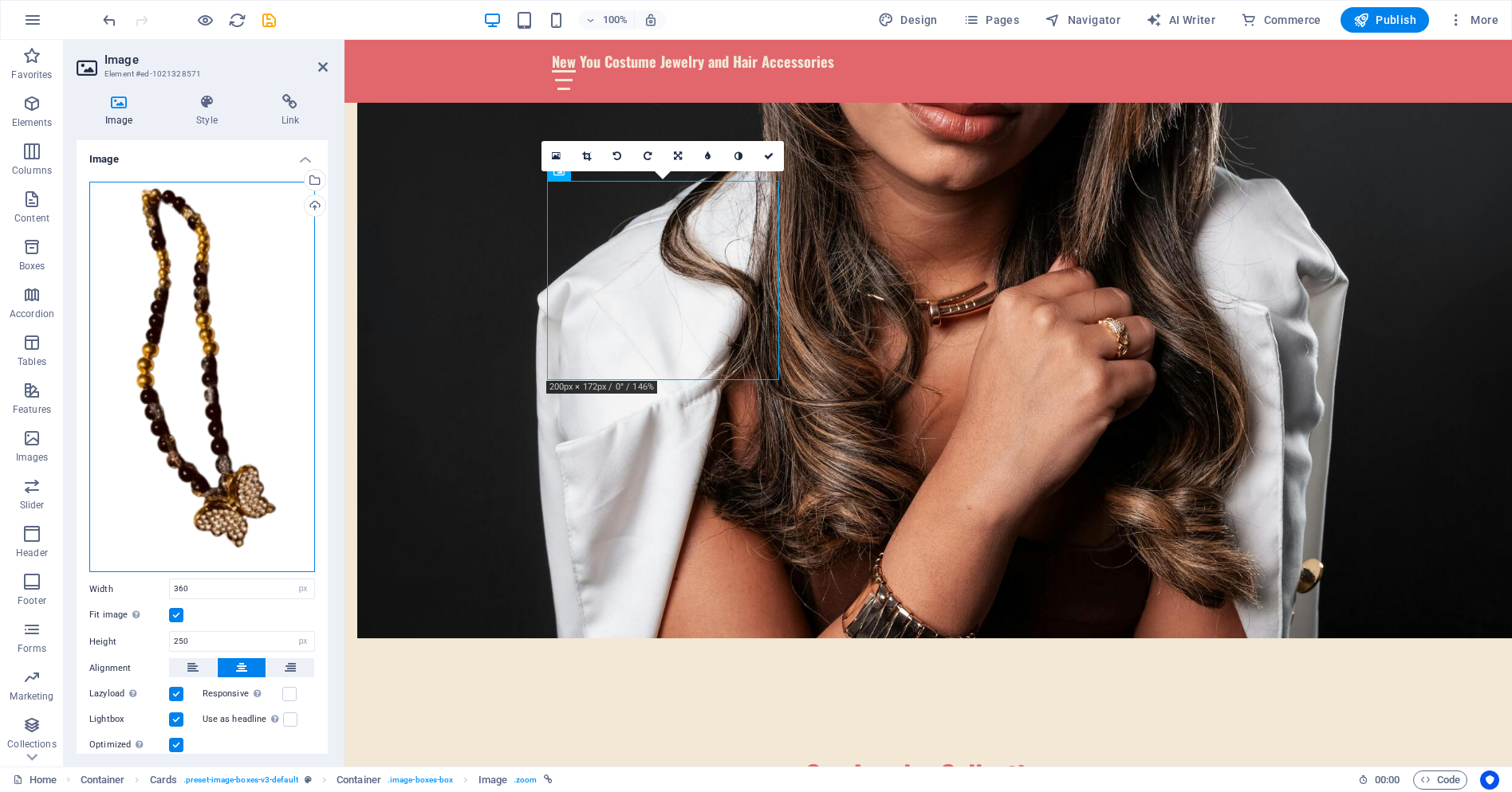
click at [253, 335] on div "Drag files here, click to choose files or select files from Files or our free s…" at bounding box center [201, 377] width 226 height 391
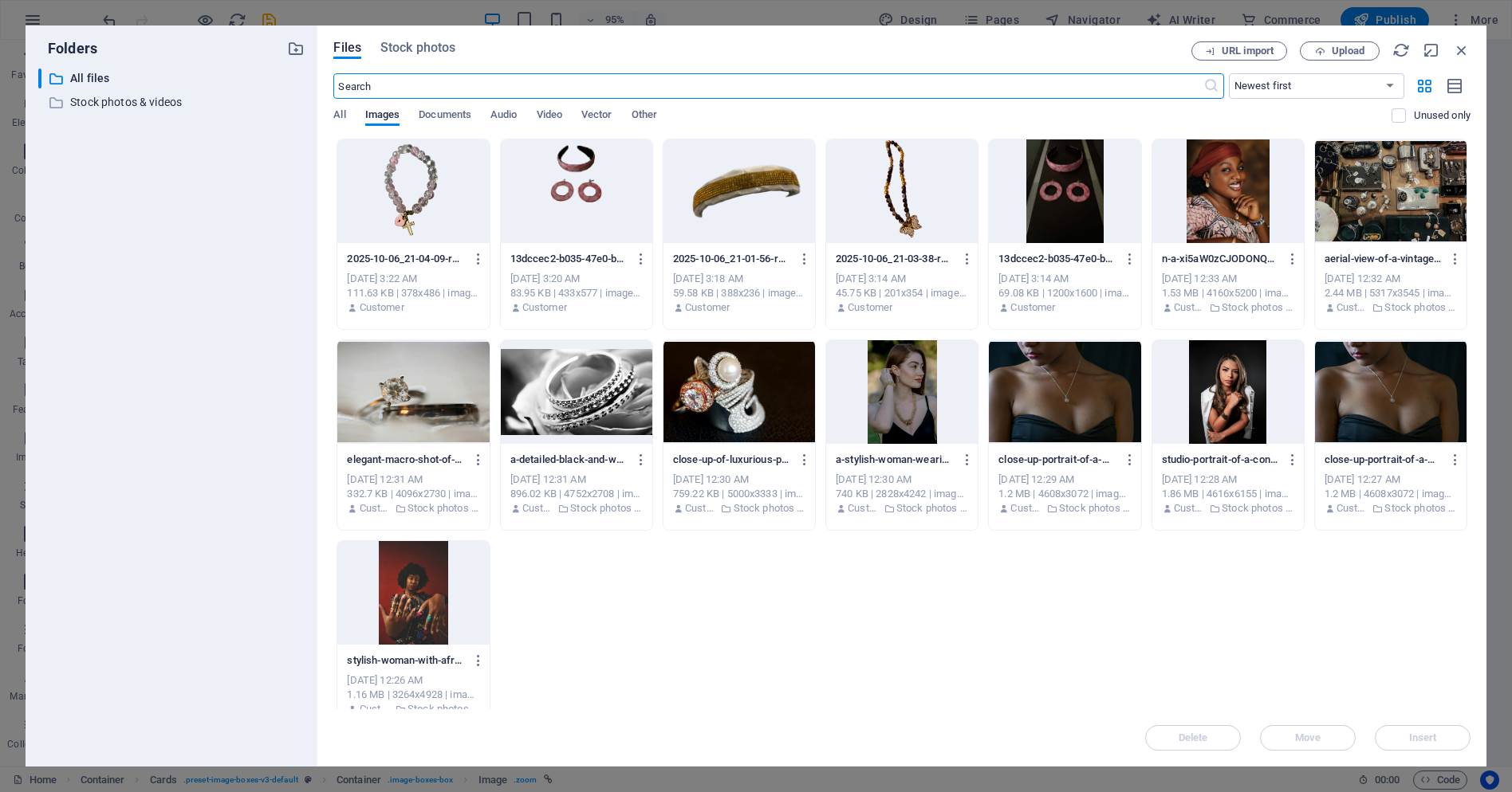
scroll to position [1234, 0]
click at [253, 335] on div "​ All files All files ​ Stock photos & videos Stock photos & videos" at bounding box center [171, 411] width 266 height 685
click at [1060, 391] on div at bounding box center [1064, 392] width 152 height 104
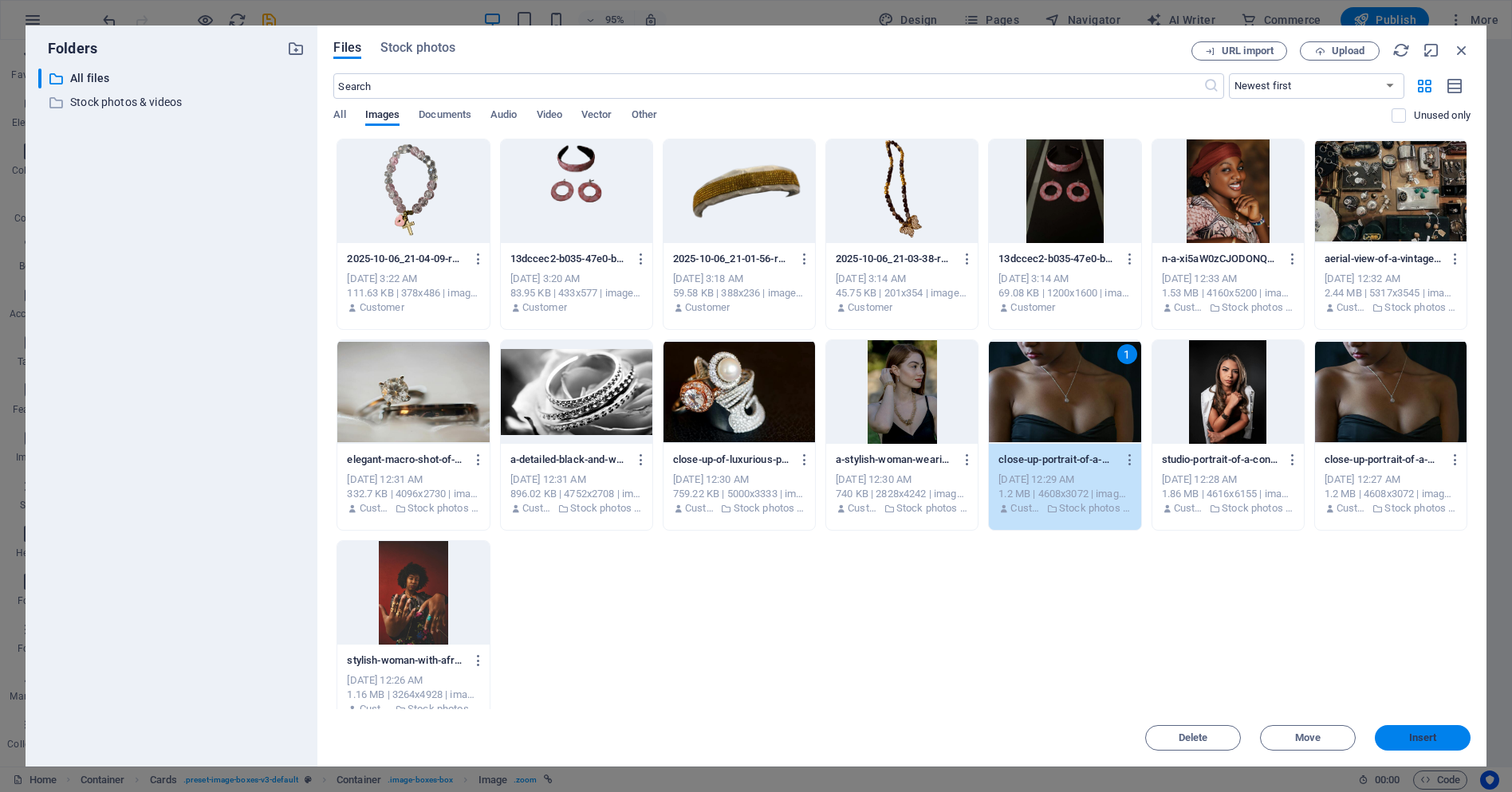
click at [1431, 736] on span "Insert" at bounding box center [1423, 738] width 28 height 10
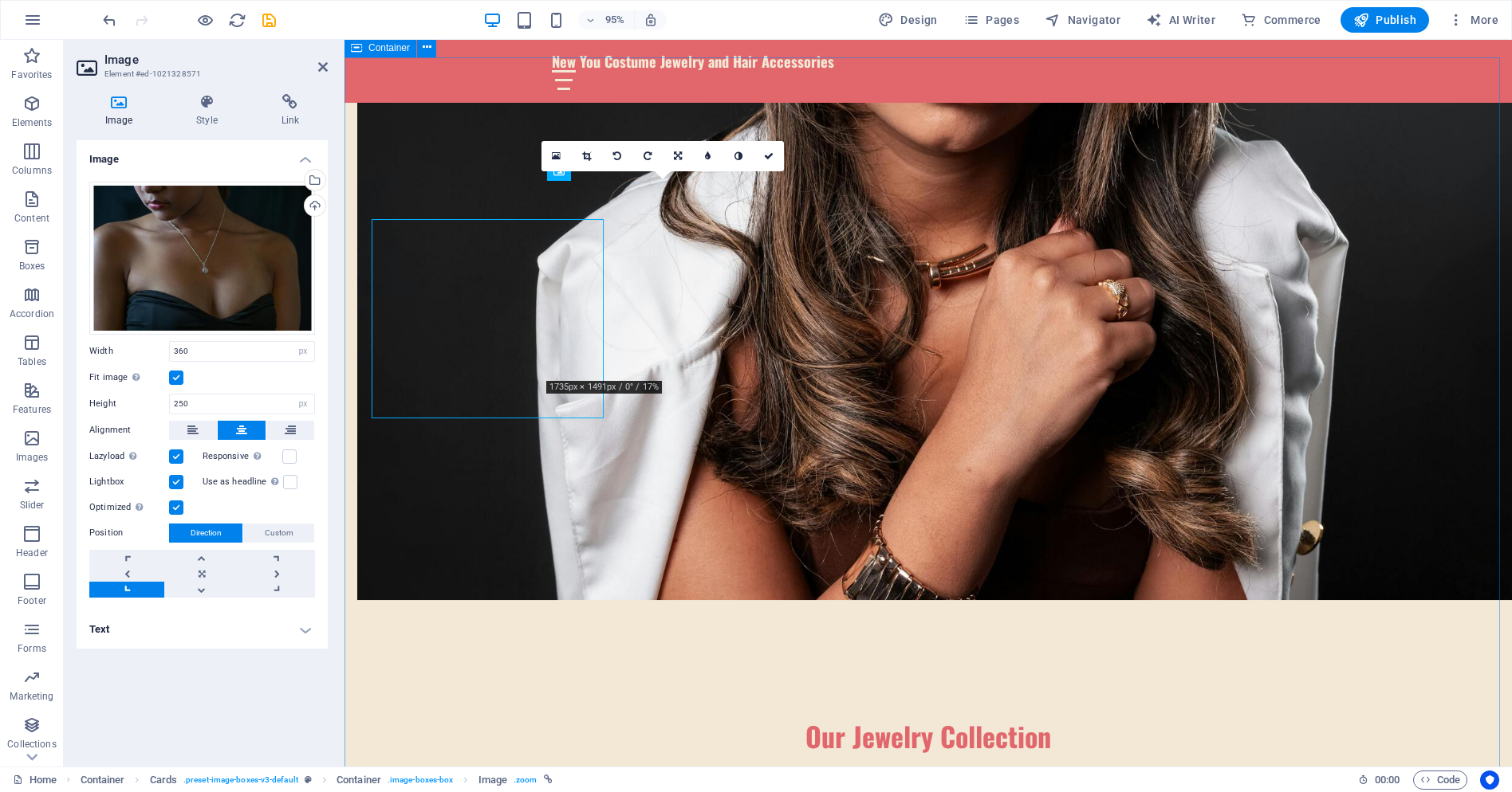
scroll to position [1196, 0]
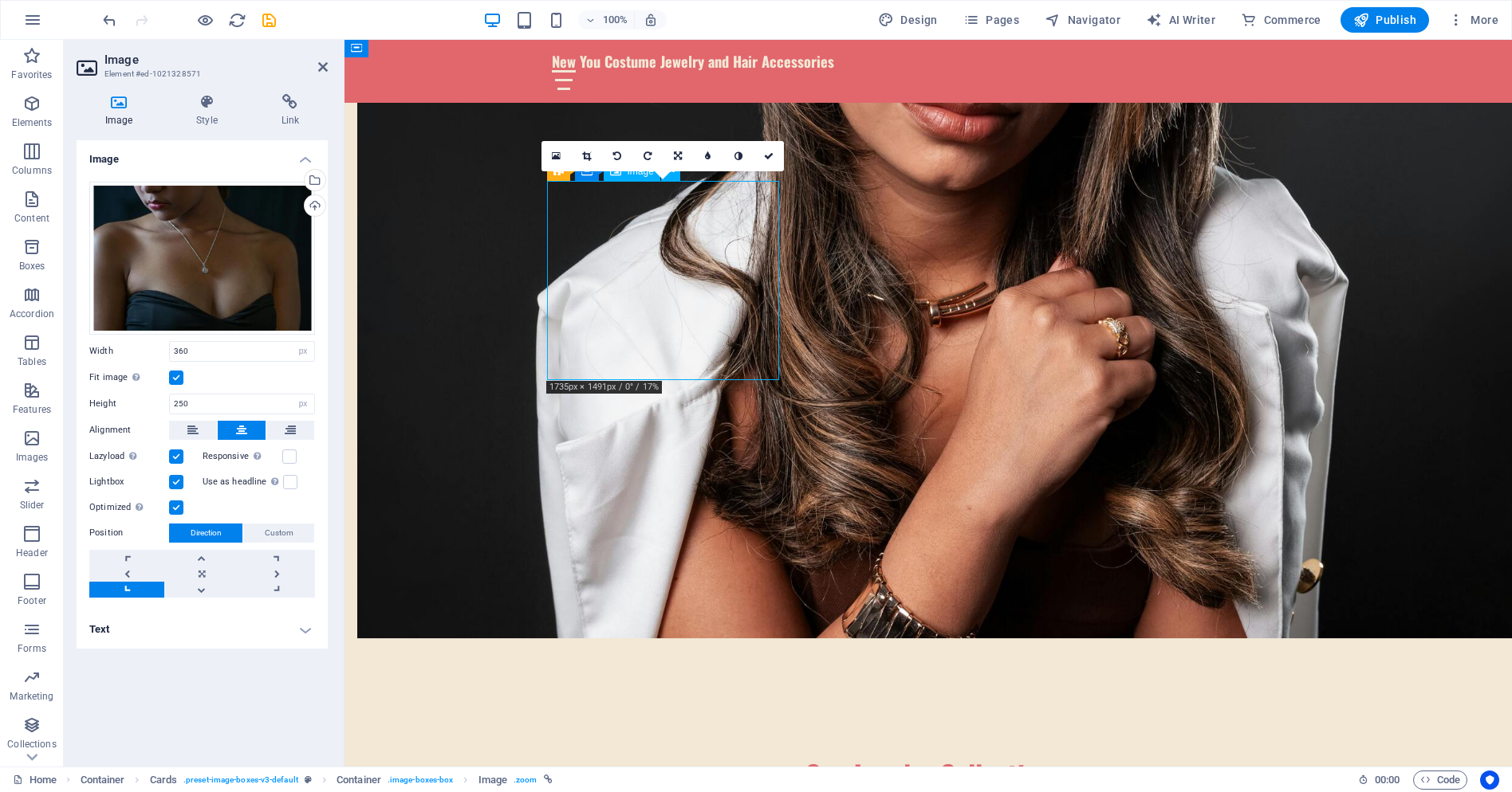
drag, startPoint x: 681, startPoint y: 221, endPoint x: 668, endPoint y: 274, distance: 54.6
click at [585, 154] on icon at bounding box center [586, 156] width 9 height 10
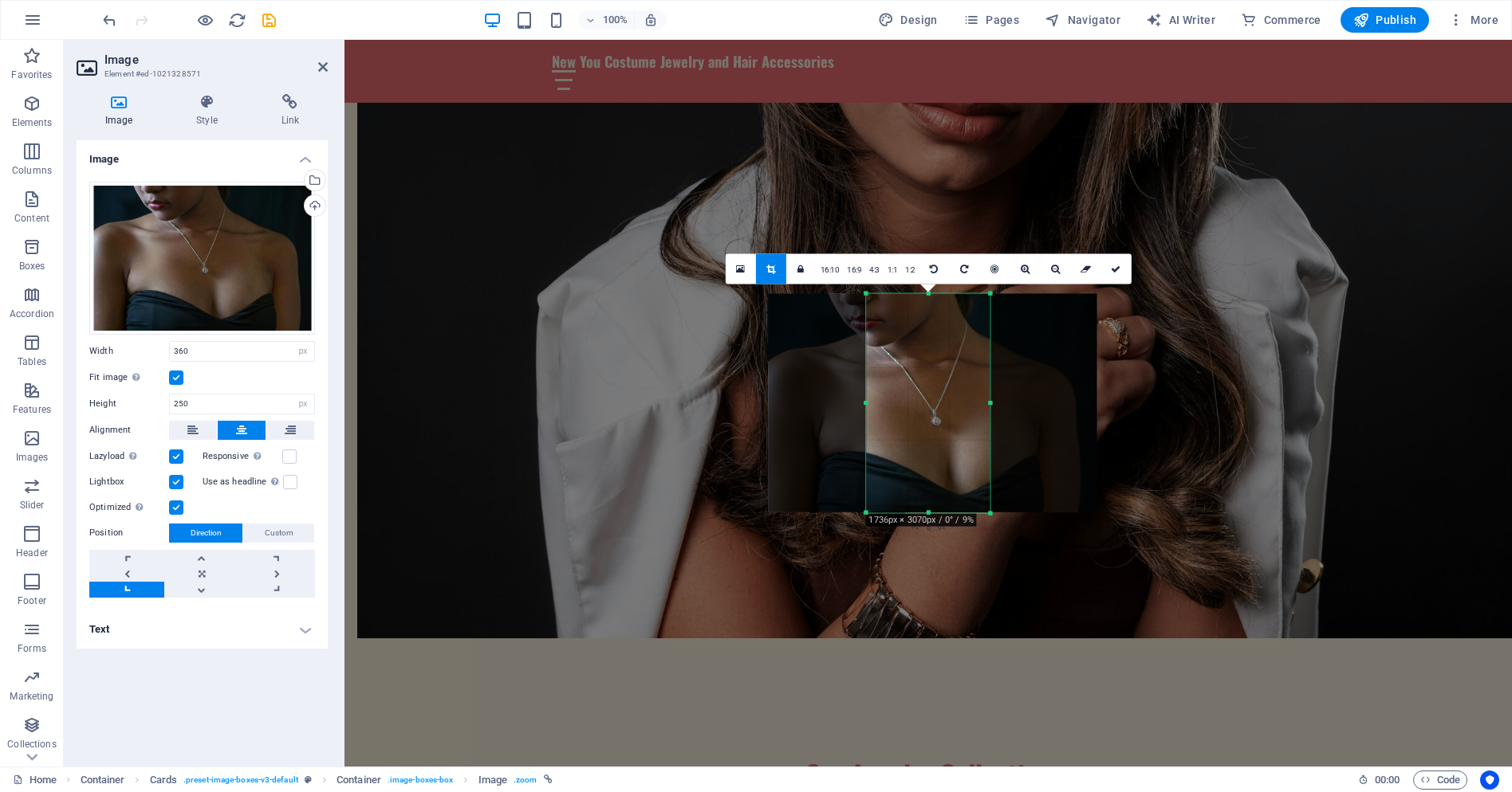
click at [932, 404] on div at bounding box center [932, 403] width 329 height 219
click at [1118, 274] on link at bounding box center [1116, 269] width 30 height 30
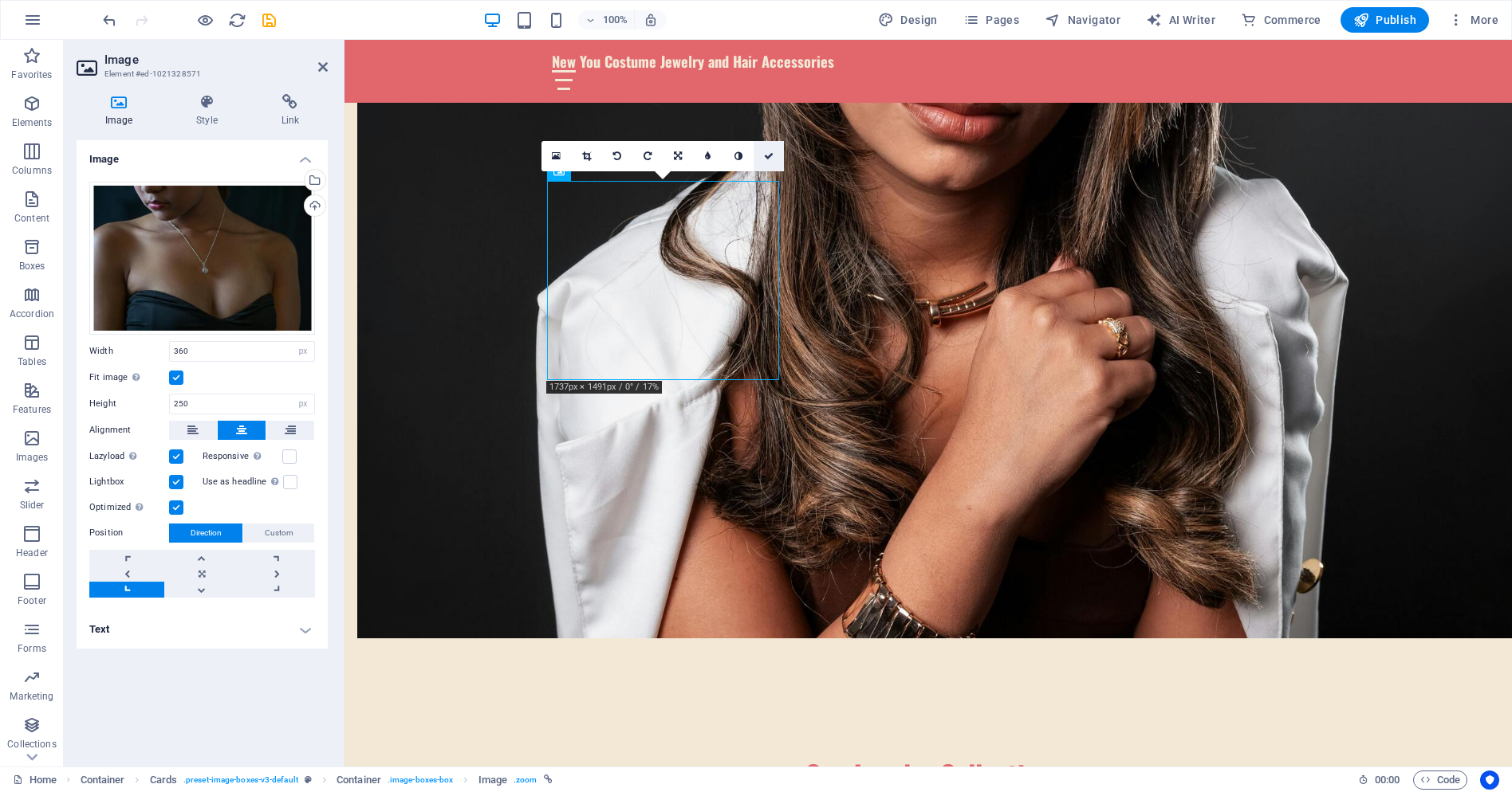
click at [767, 158] on icon at bounding box center [769, 156] width 10 height 10
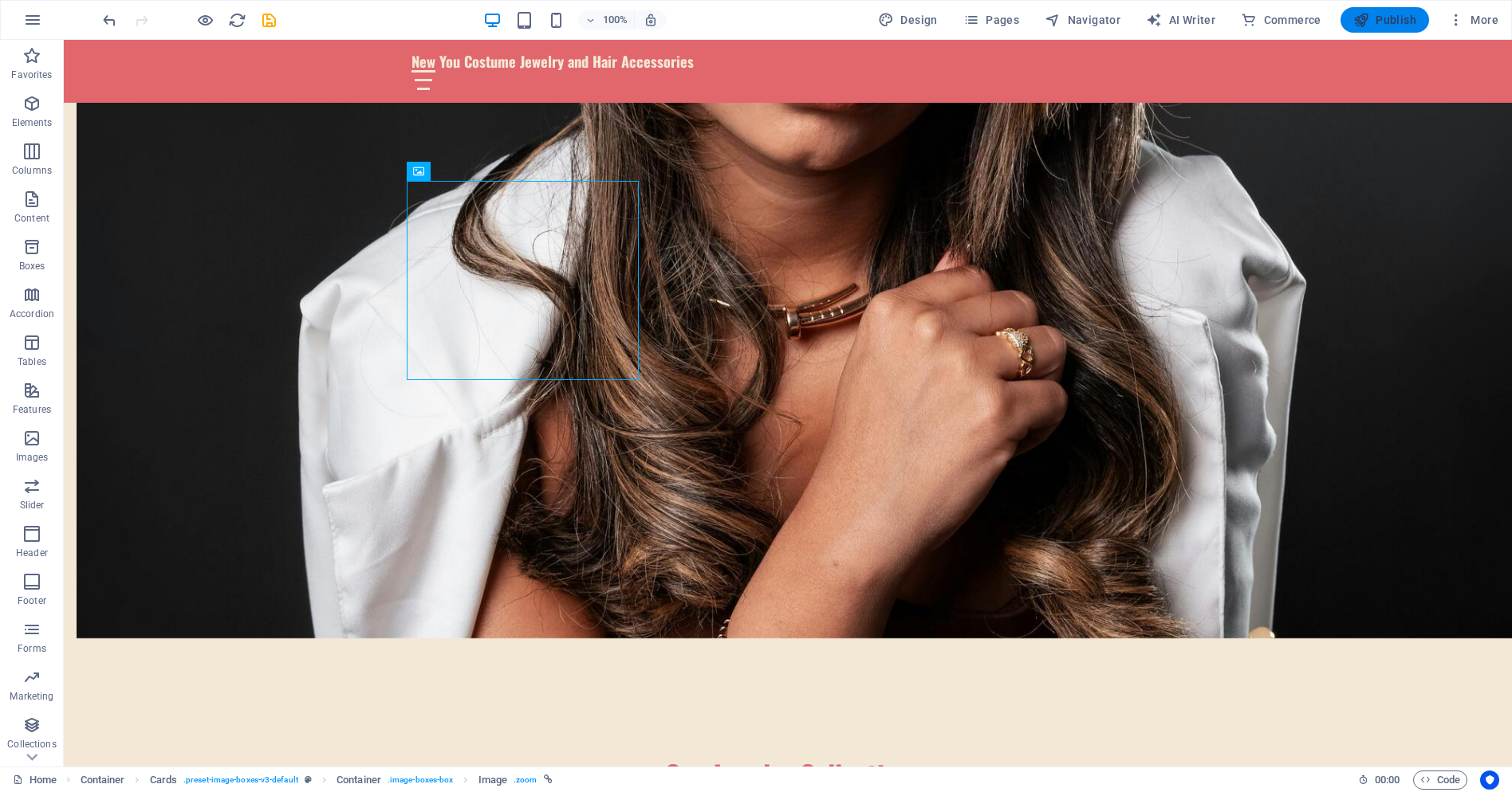
click at [1393, 19] on span "Publish" at bounding box center [1385, 20] width 63 height 16
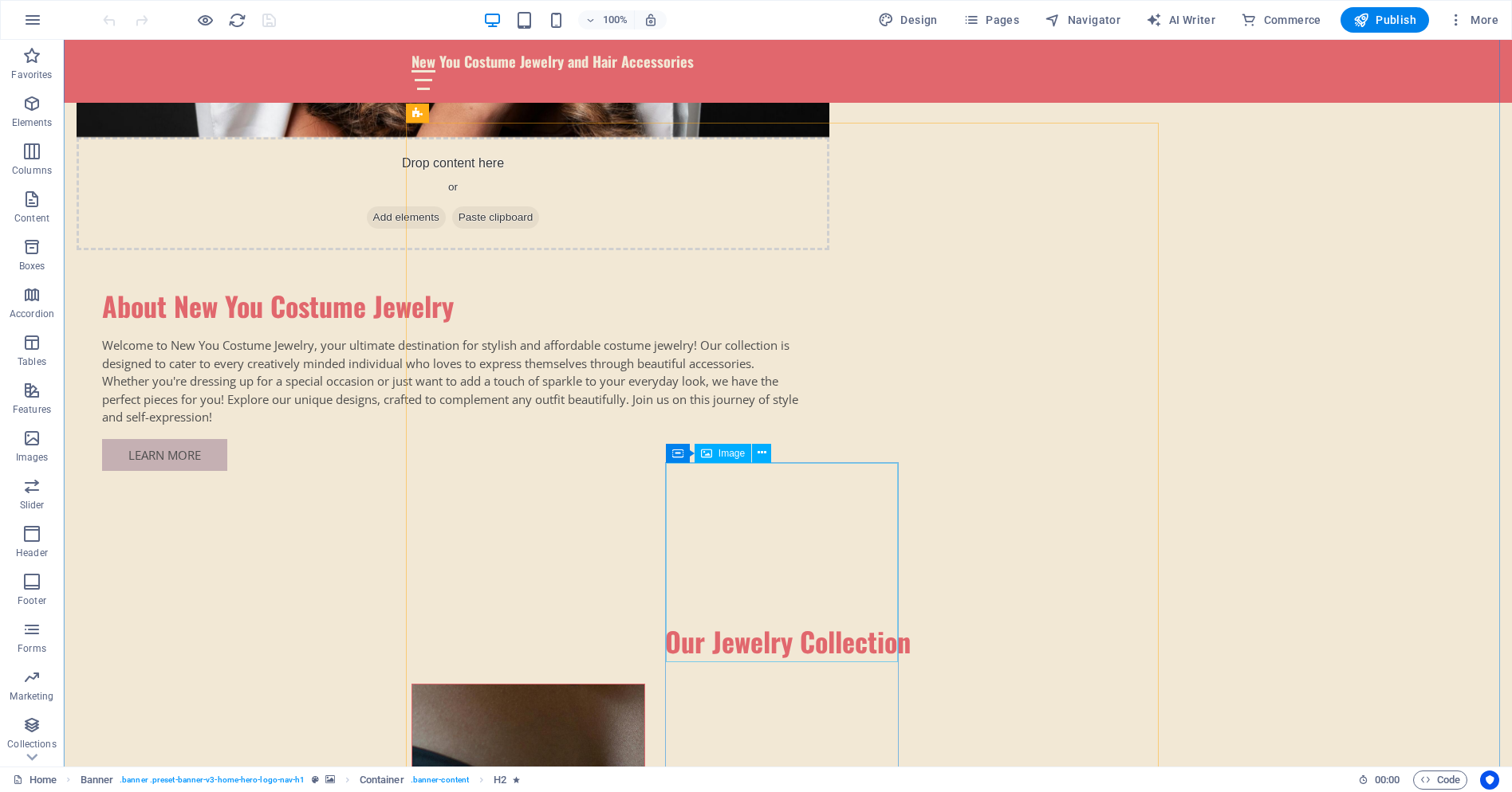
scroll to position [1355, 0]
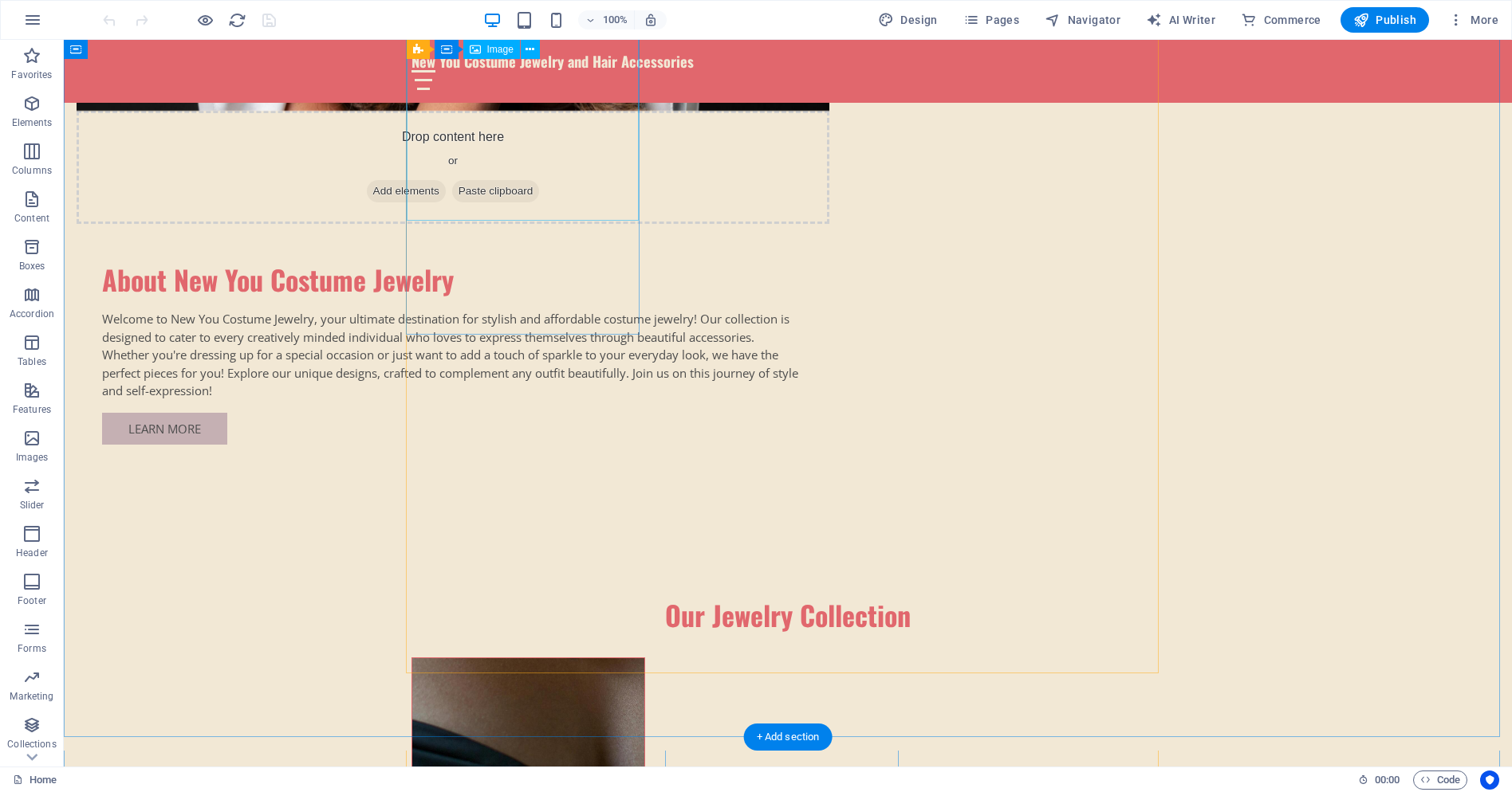
click at [520, 658] on figure at bounding box center [528, 758] width 232 height 199
drag, startPoint x: 520, startPoint y: 155, endPoint x: 240, endPoint y: 156, distance: 280.0
click at [520, 658] on figure at bounding box center [528, 758] width 232 height 199
select select "px"
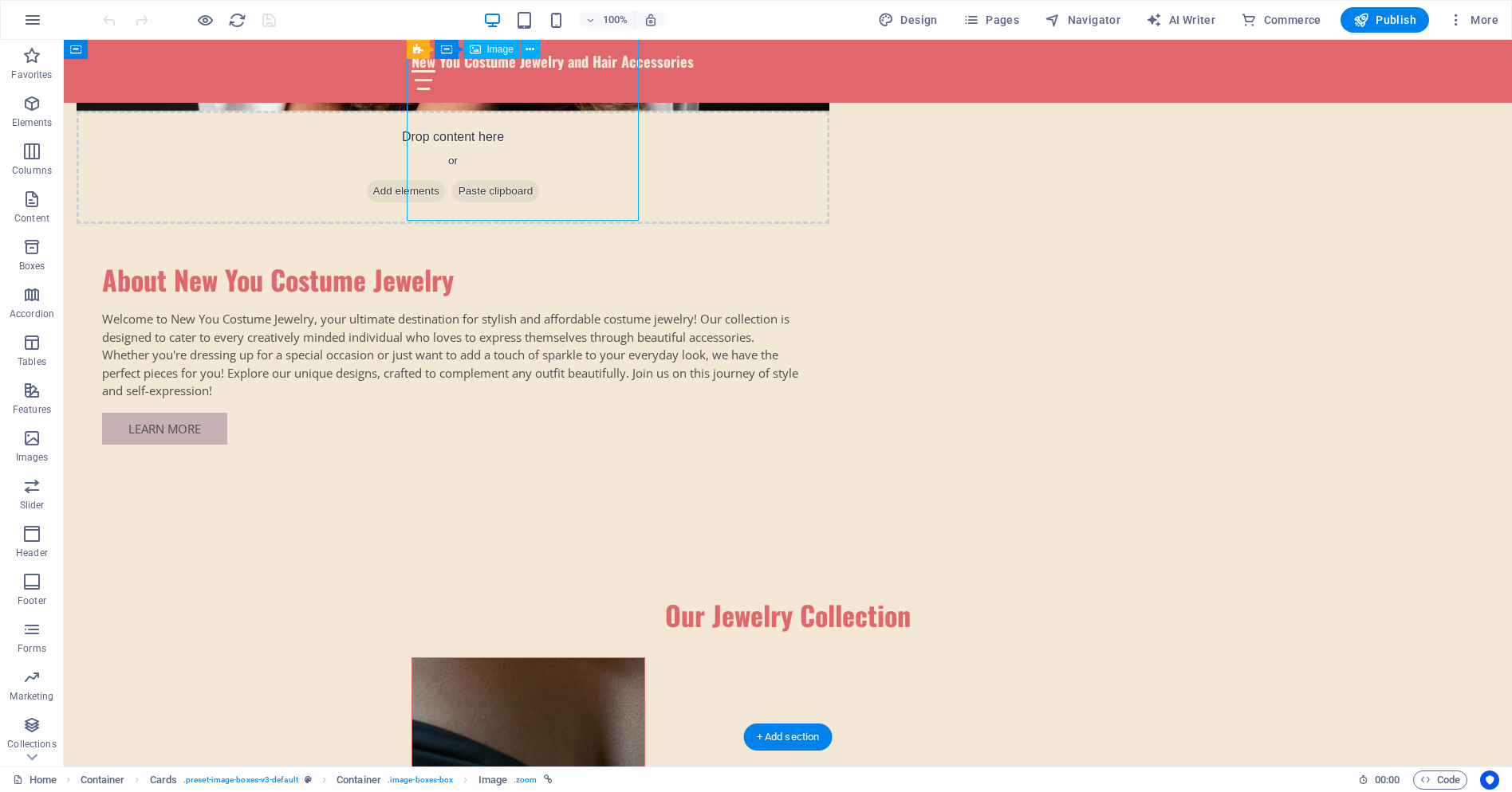
select select "px"
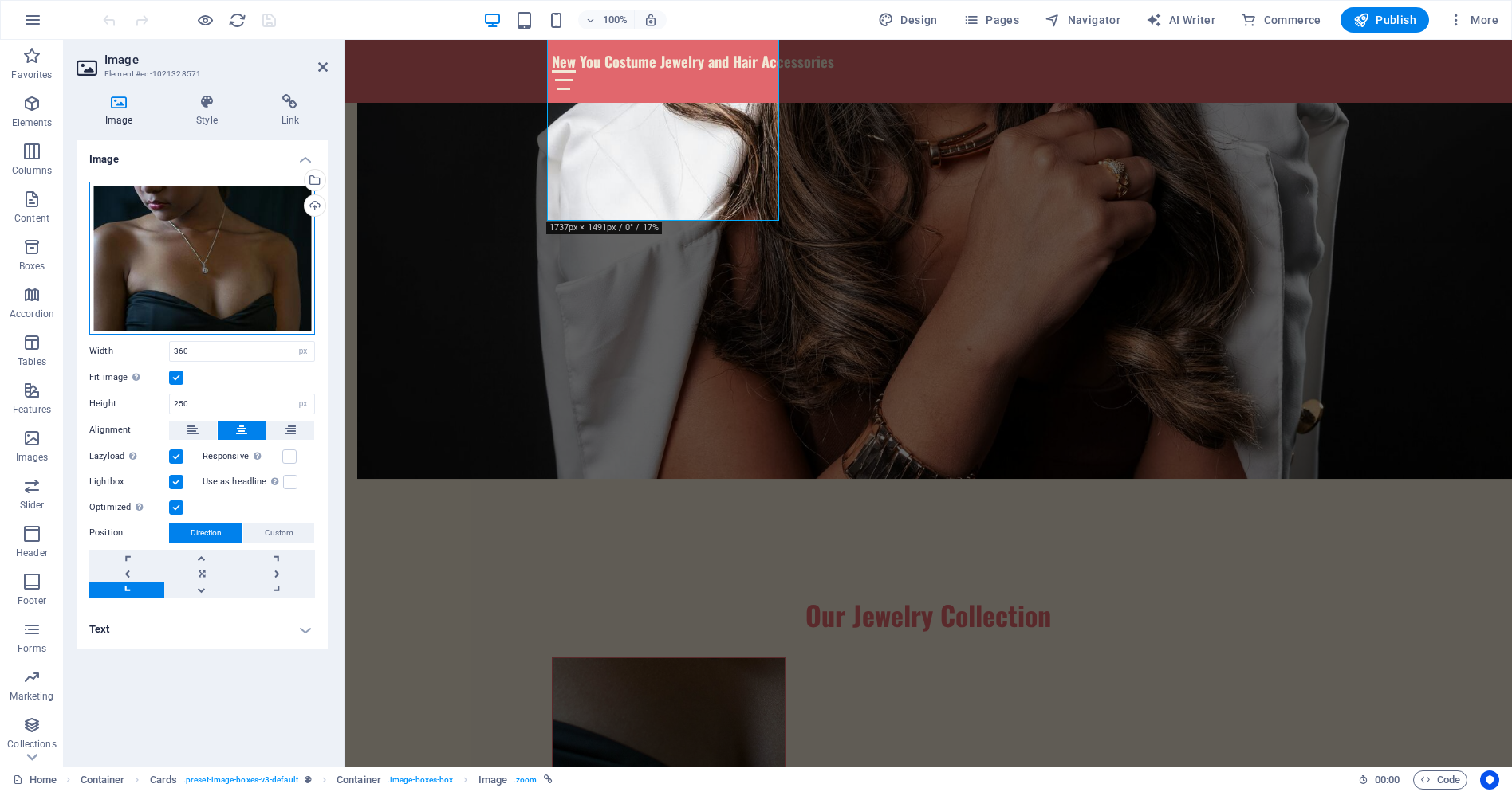
click at [213, 254] on div "Drag files here, click to choose files or select files from Files or our free s…" at bounding box center [201, 258] width 226 height 154
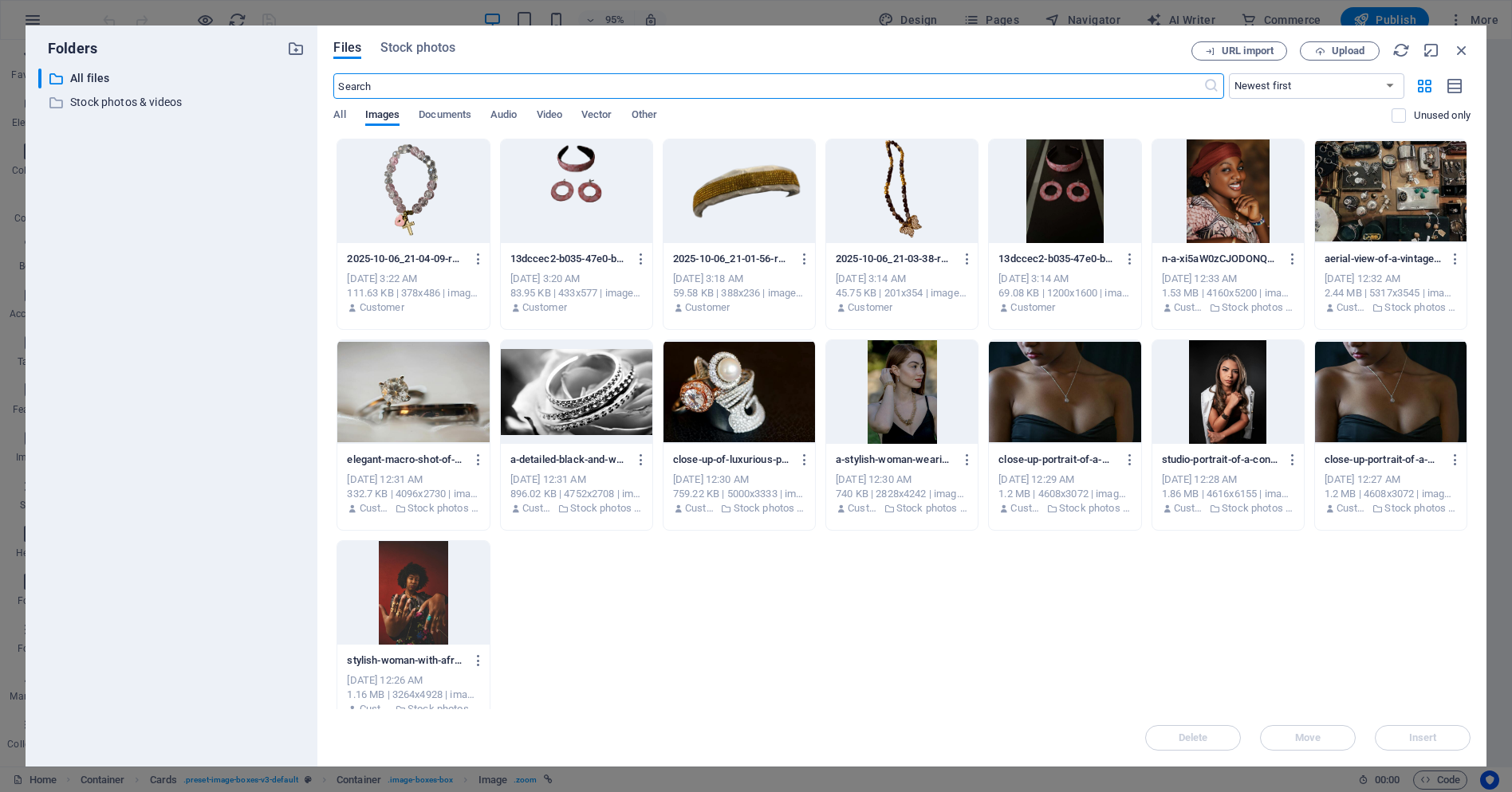
click at [892, 197] on div at bounding box center [902, 192] width 152 height 104
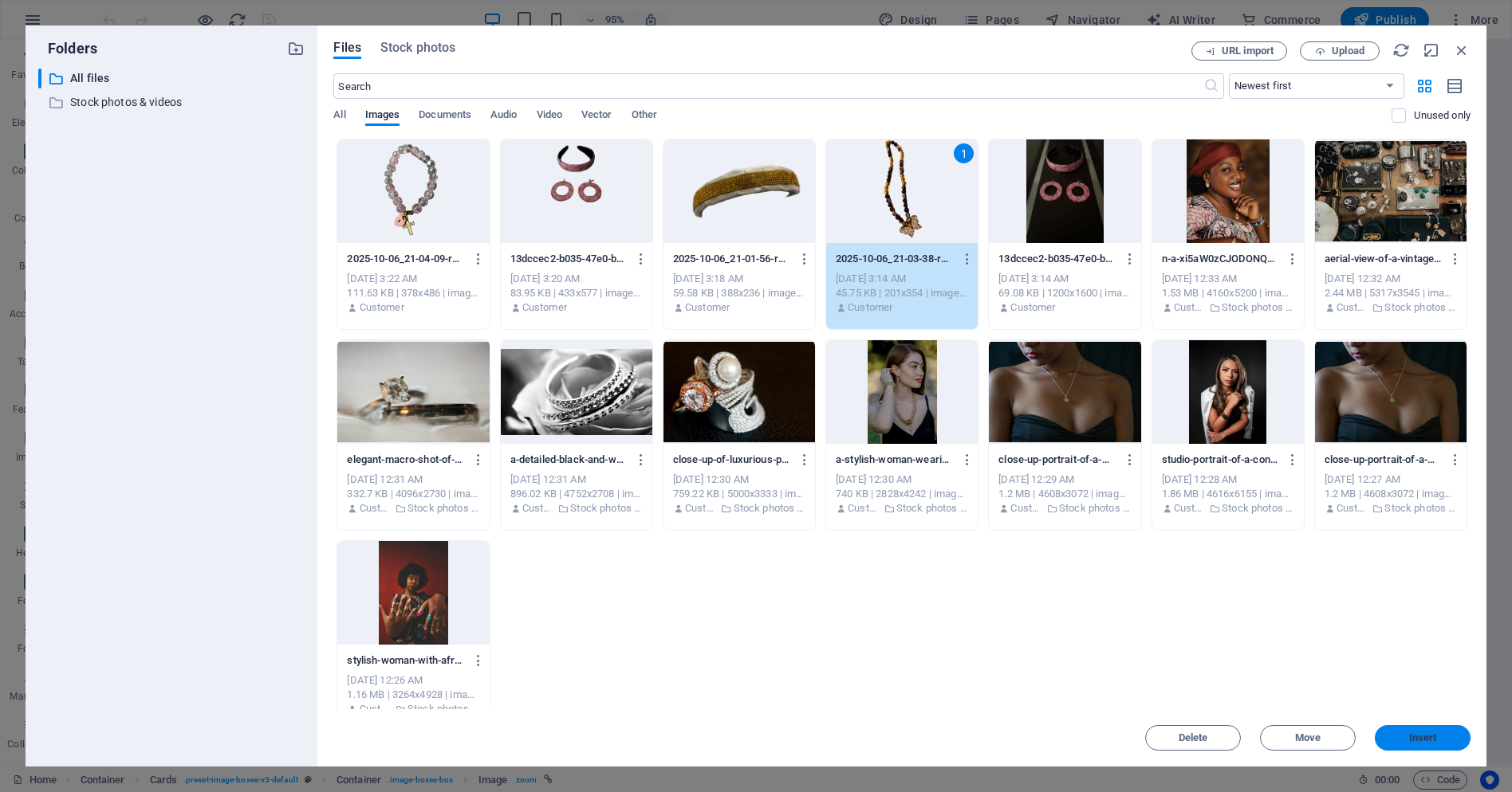
click at [1425, 735] on span "Insert" at bounding box center [1423, 738] width 28 height 10
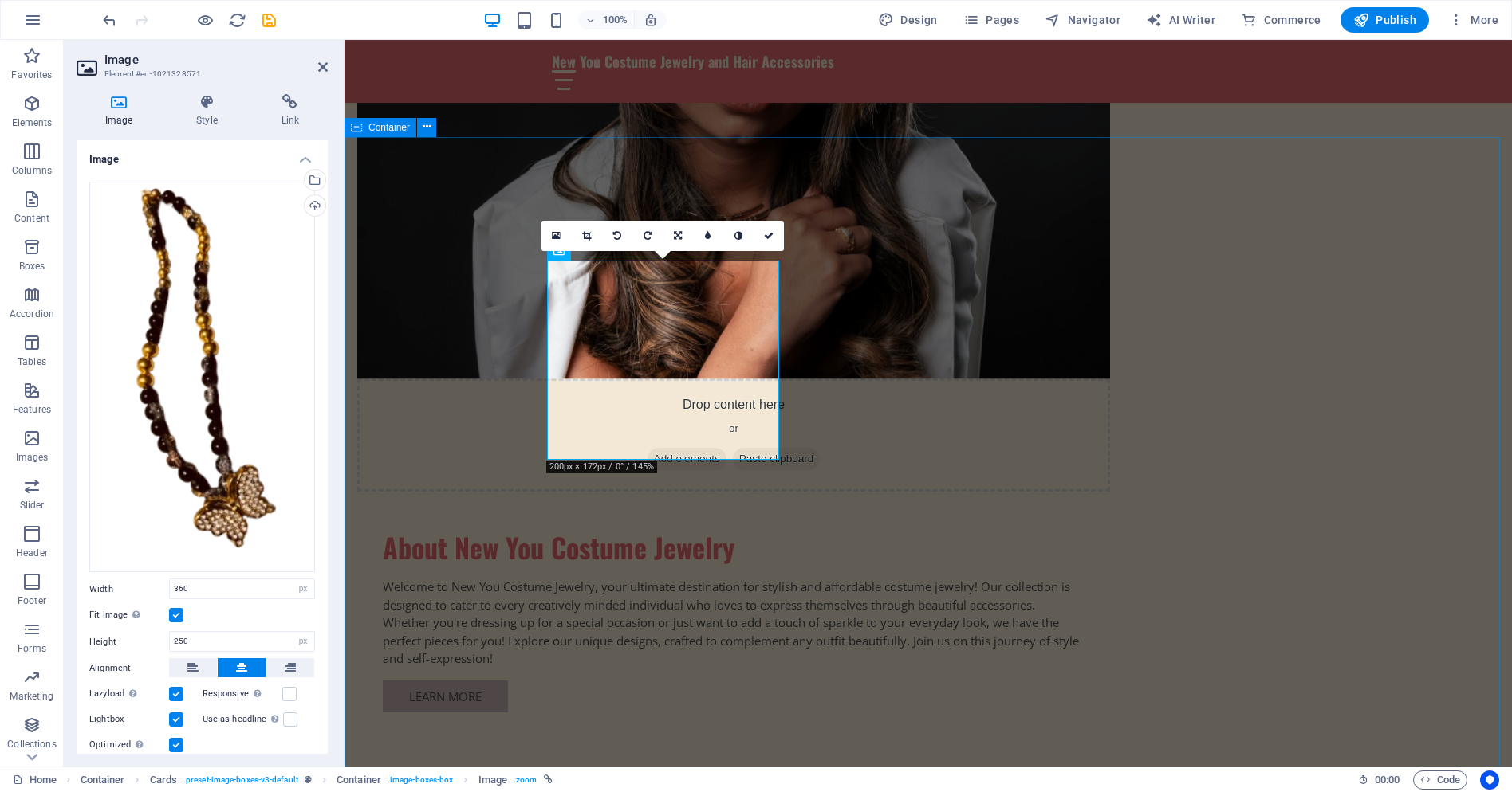
scroll to position [1116, 0]
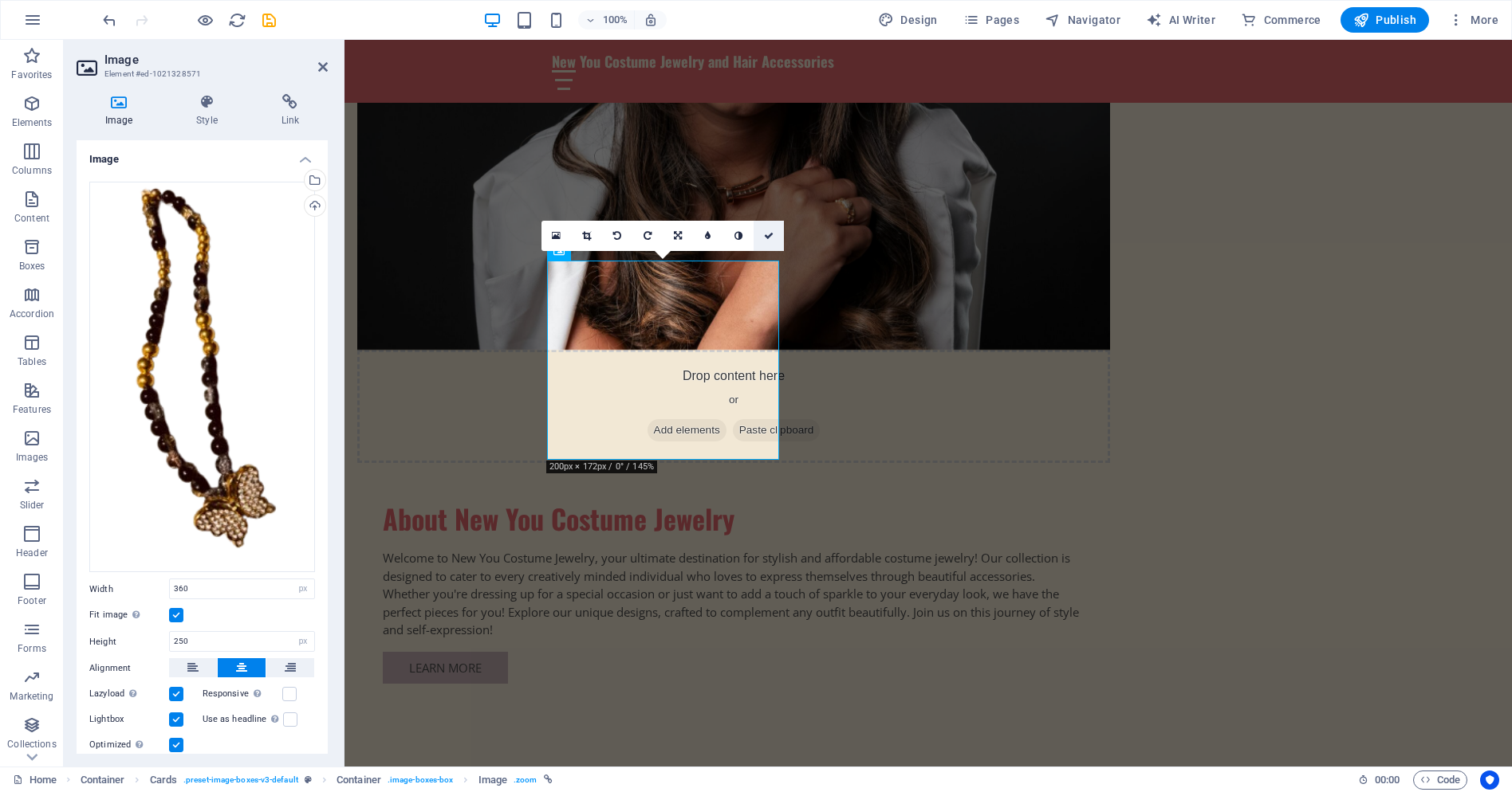
click at [772, 240] on icon at bounding box center [769, 236] width 10 height 10
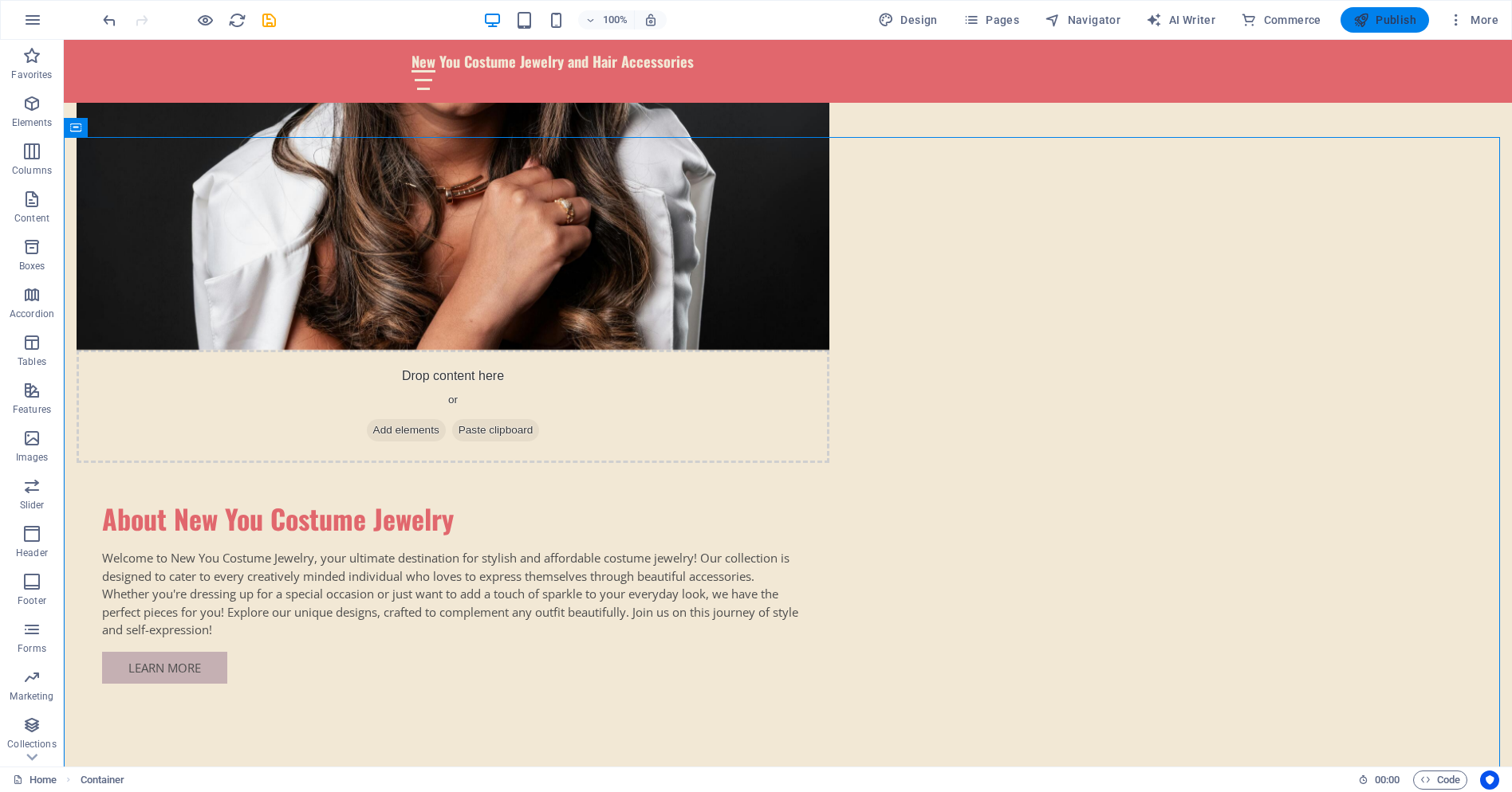
click at [1382, 20] on span "Publish" at bounding box center [1385, 20] width 63 height 16
